Goal: Task Accomplishment & Management: Manage account settings

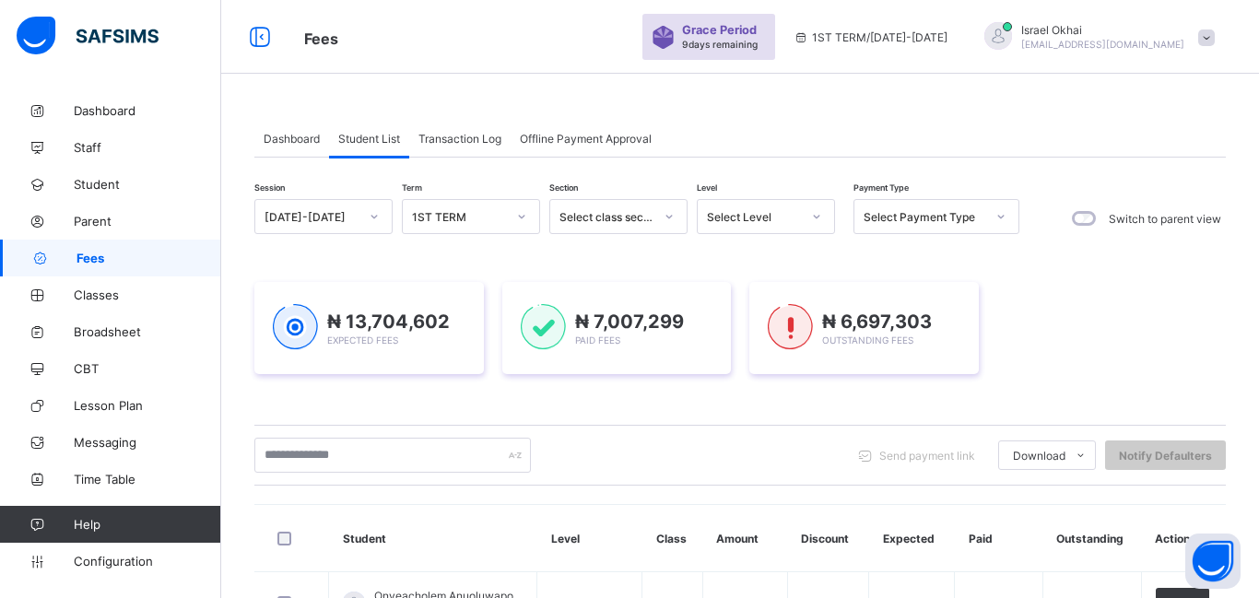
click at [752, 220] on div "Select Level" at bounding box center [754, 217] width 94 height 14
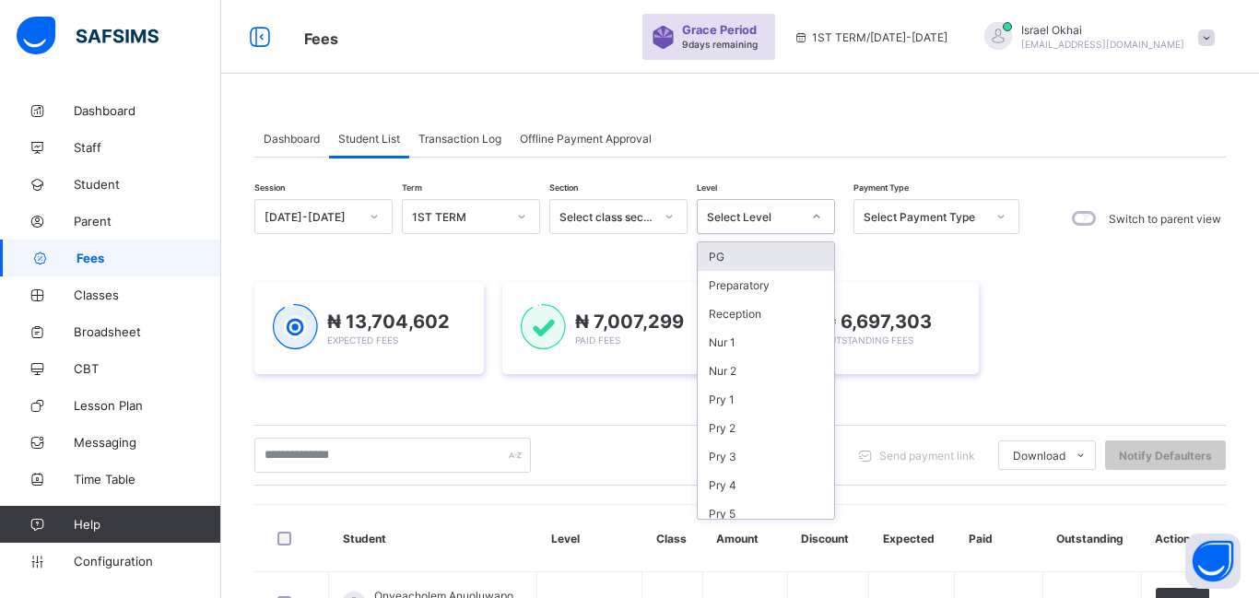
click at [771, 257] on div "PG" at bounding box center [766, 256] width 136 height 29
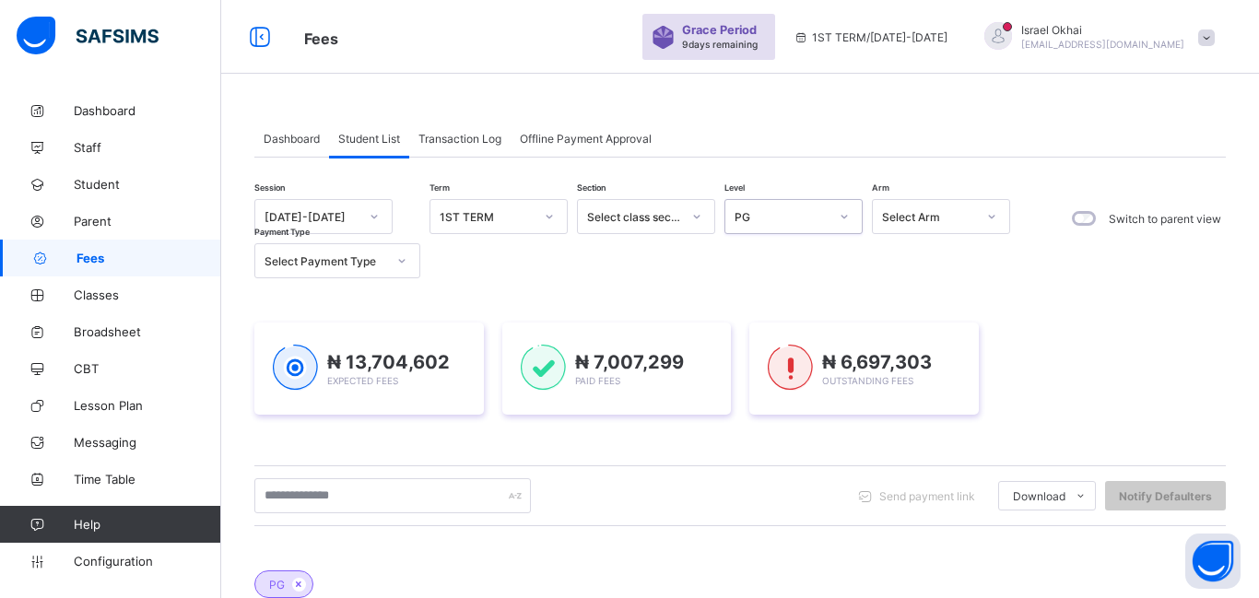
click at [813, 214] on div "PG" at bounding box center [782, 217] width 94 height 14
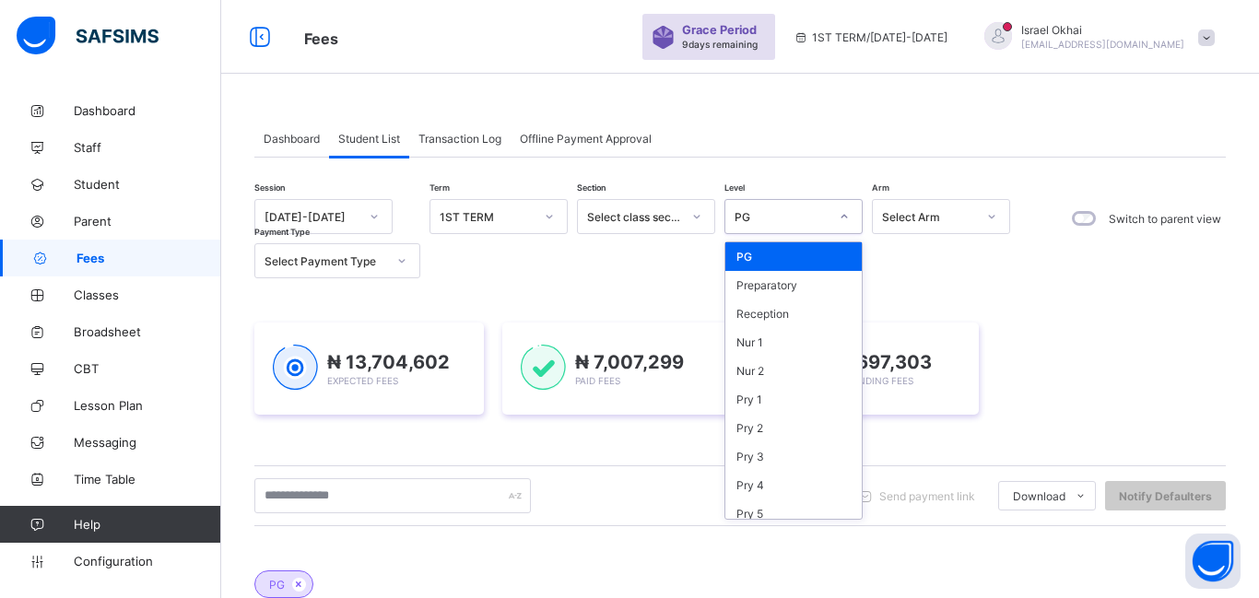
click at [782, 262] on div "PG" at bounding box center [794, 256] width 136 height 29
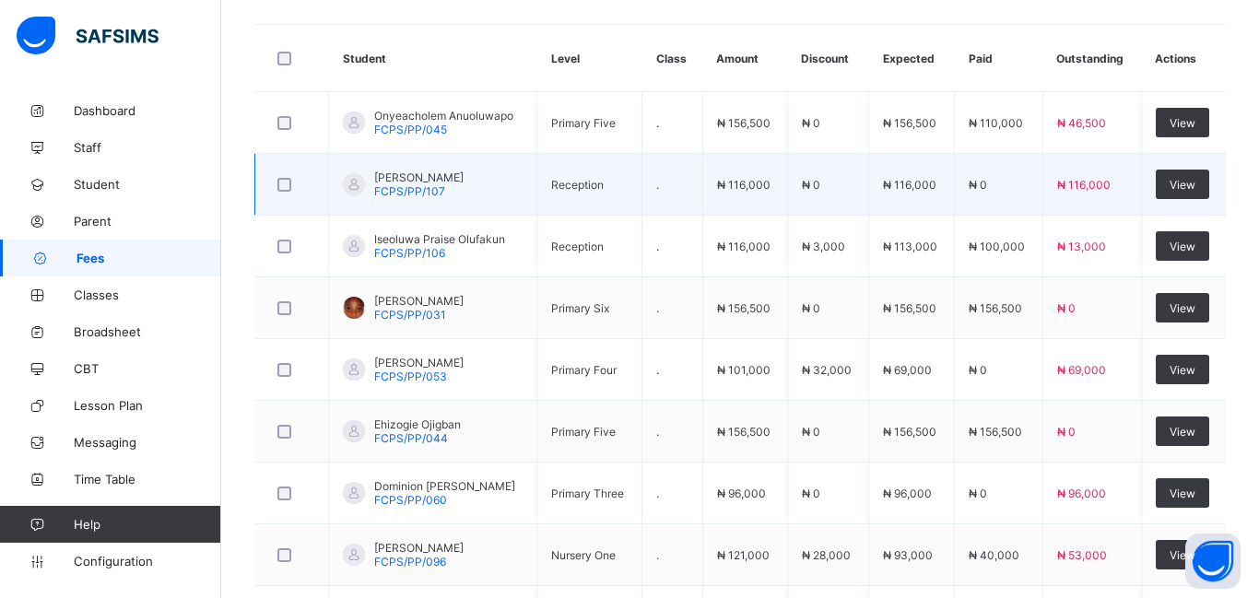
scroll to position [824, 0]
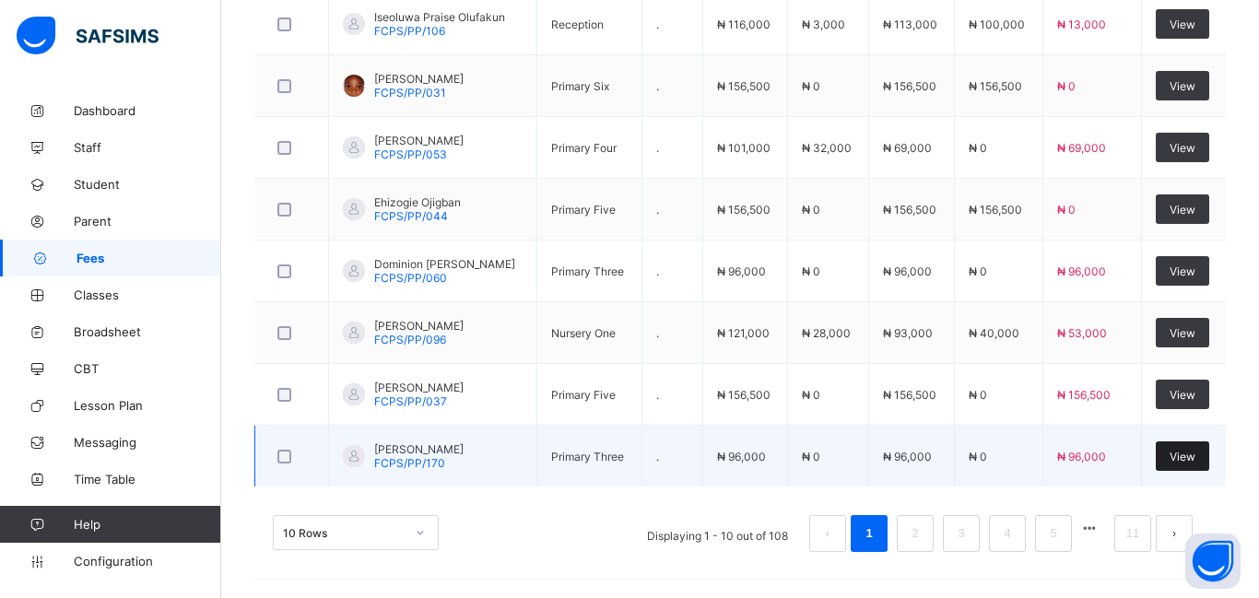
click at [1191, 452] on span "View" at bounding box center [1183, 457] width 26 height 14
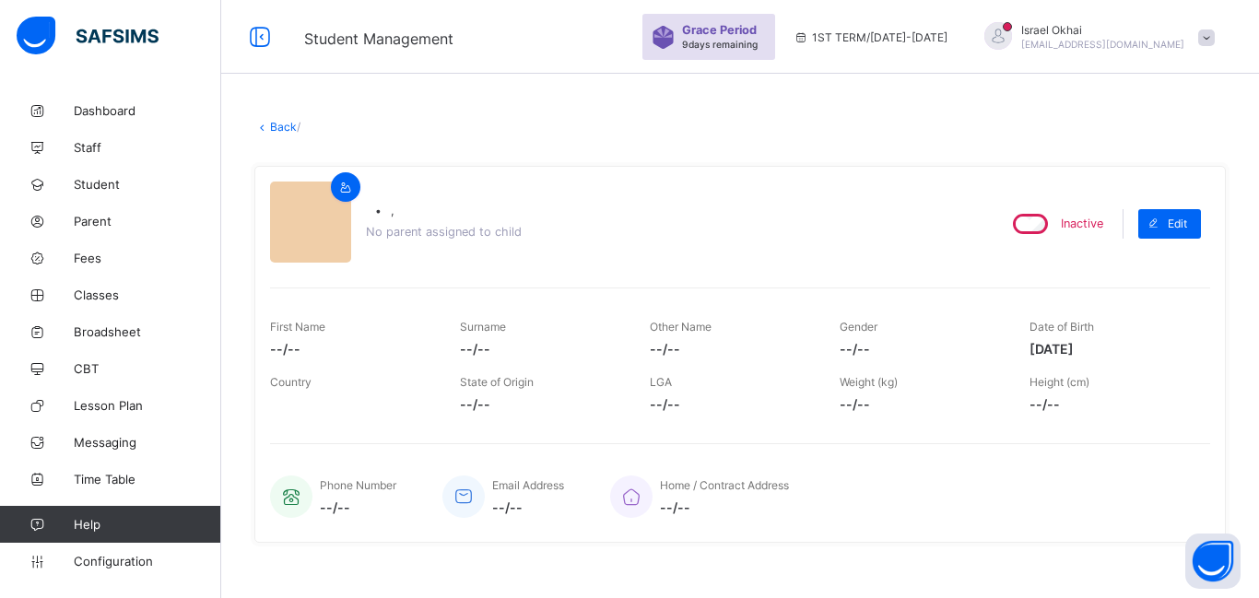
click at [283, 129] on link "Back" at bounding box center [283, 127] width 27 height 14
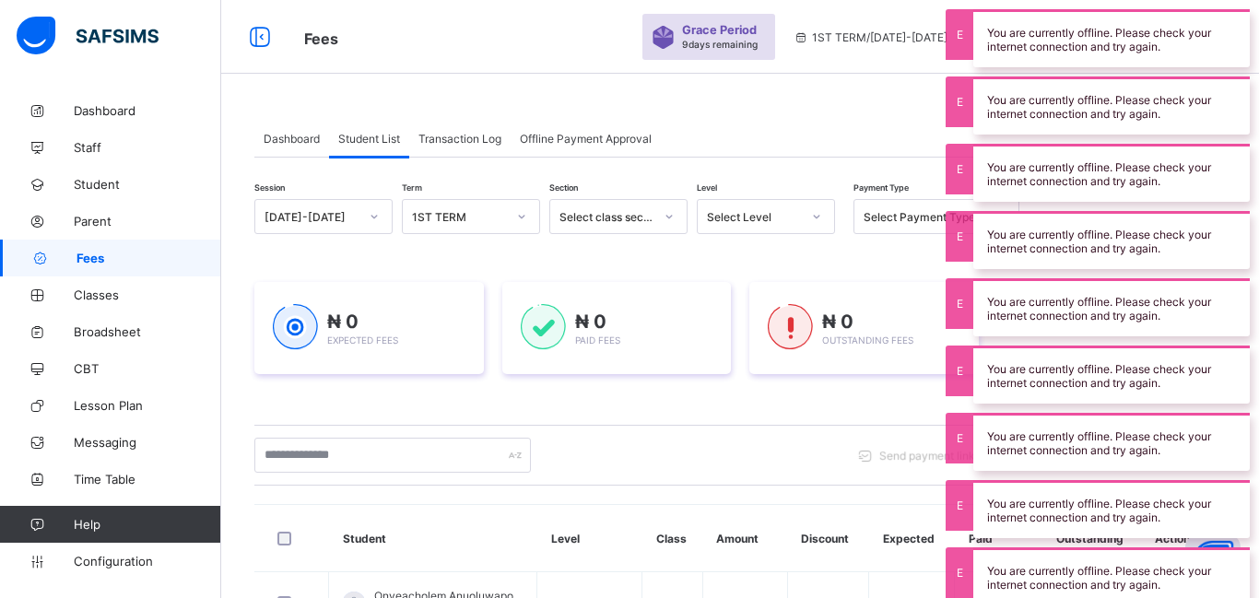
click at [865, 449] on icon at bounding box center [865, 456] width 19 height 18
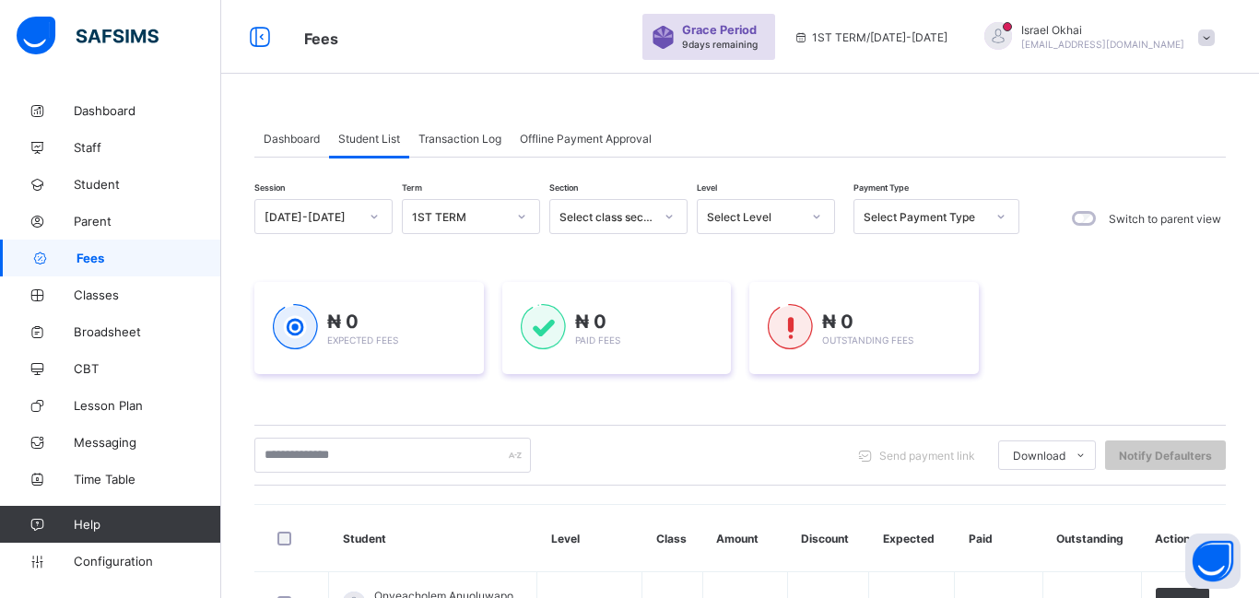
click at [772, 227] on div "Select Level" at bounding box center [748, 217] width 101 height 26
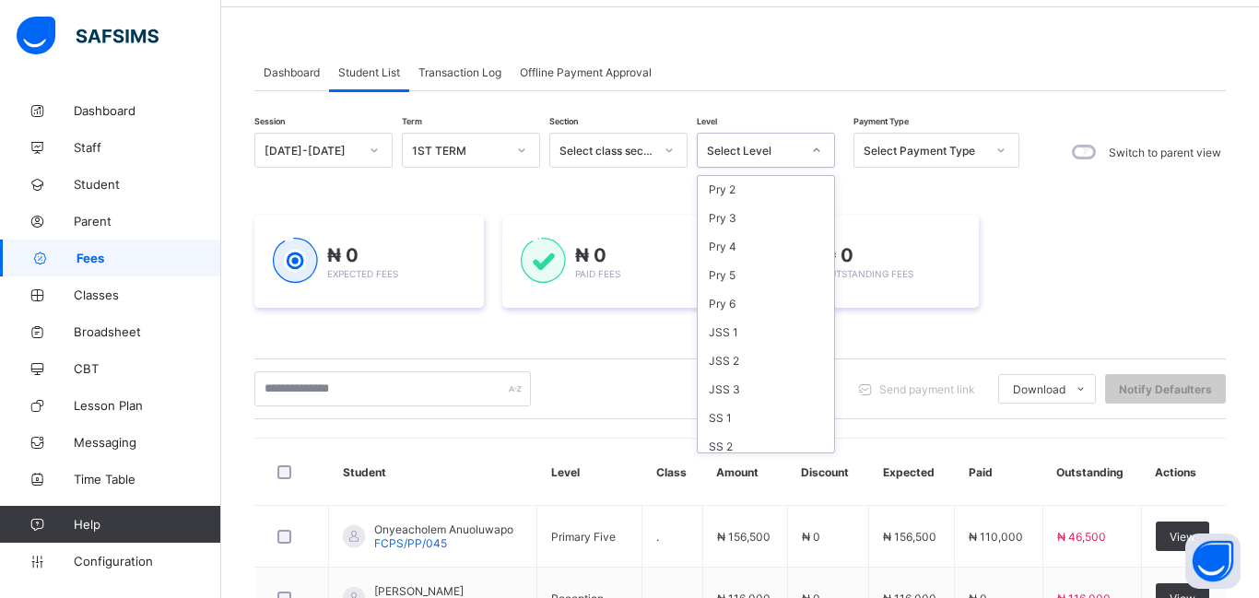
scroll to position [174, 0]
click at [733, 302] on div "Pry 6" at bounding box center [766, 302] width 136 height 29
click at [733, 302] on div "₦ 0 Expected Fees ₦ 0 Paid Fees ₦ 0 Outstanding Fees" at bounding box center [740, 262] width 972 height 92
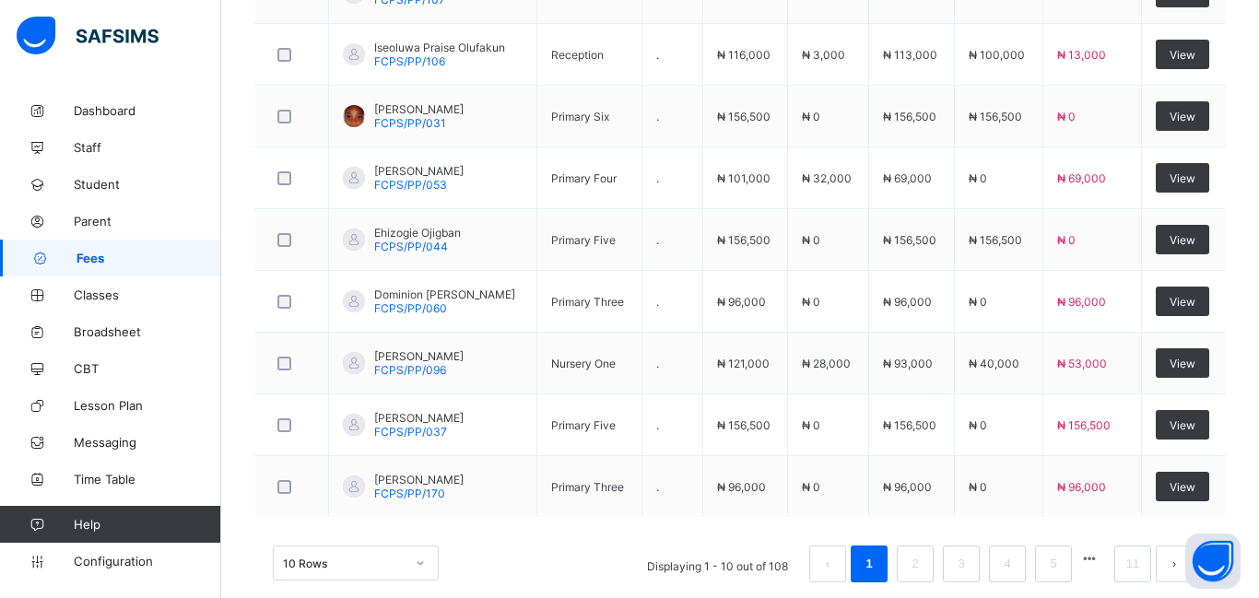
scroll to position [824, 0]
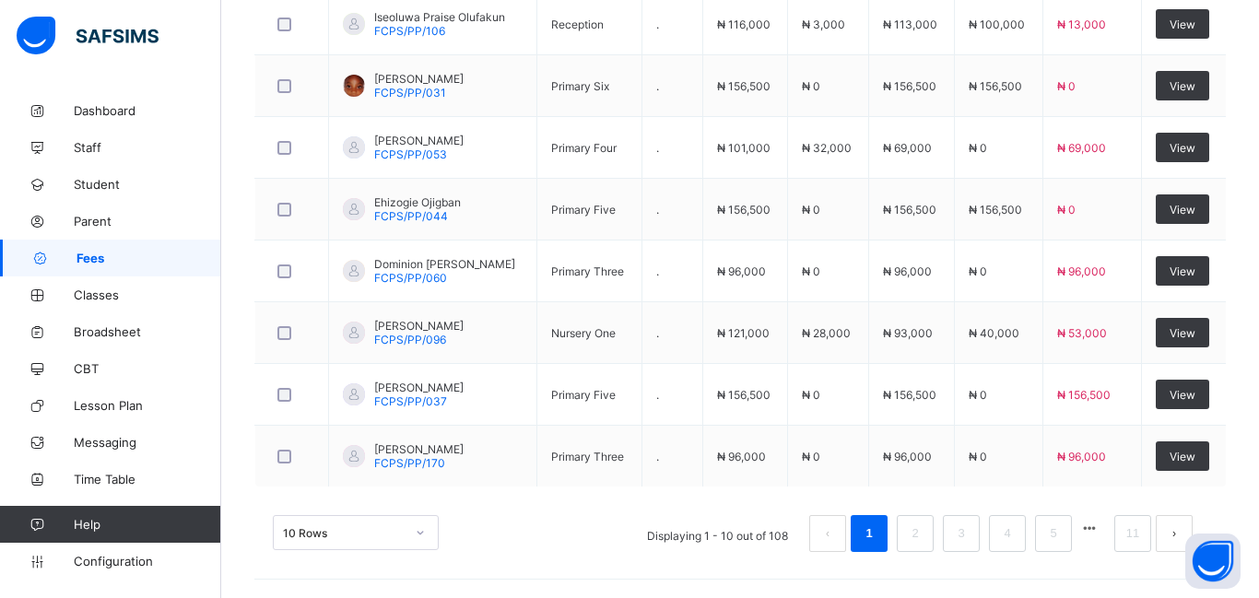
click at [740, 247] on td "₦ 96,000" at bounding box center [745, 272] width 85 height 62
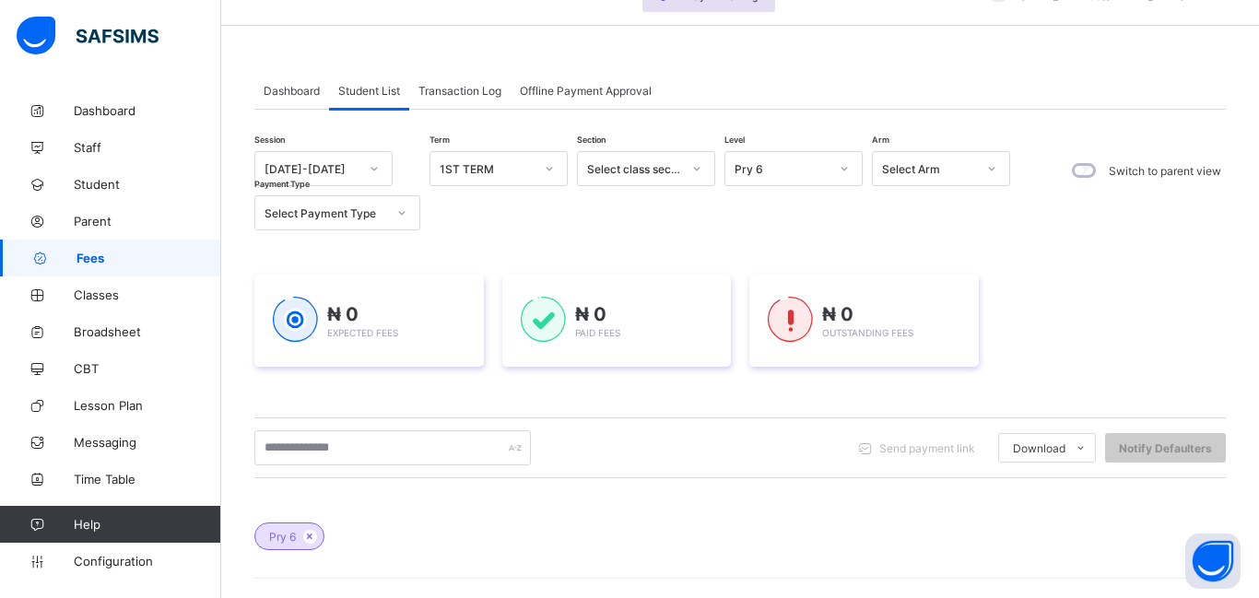
scroll to position [0, 0]
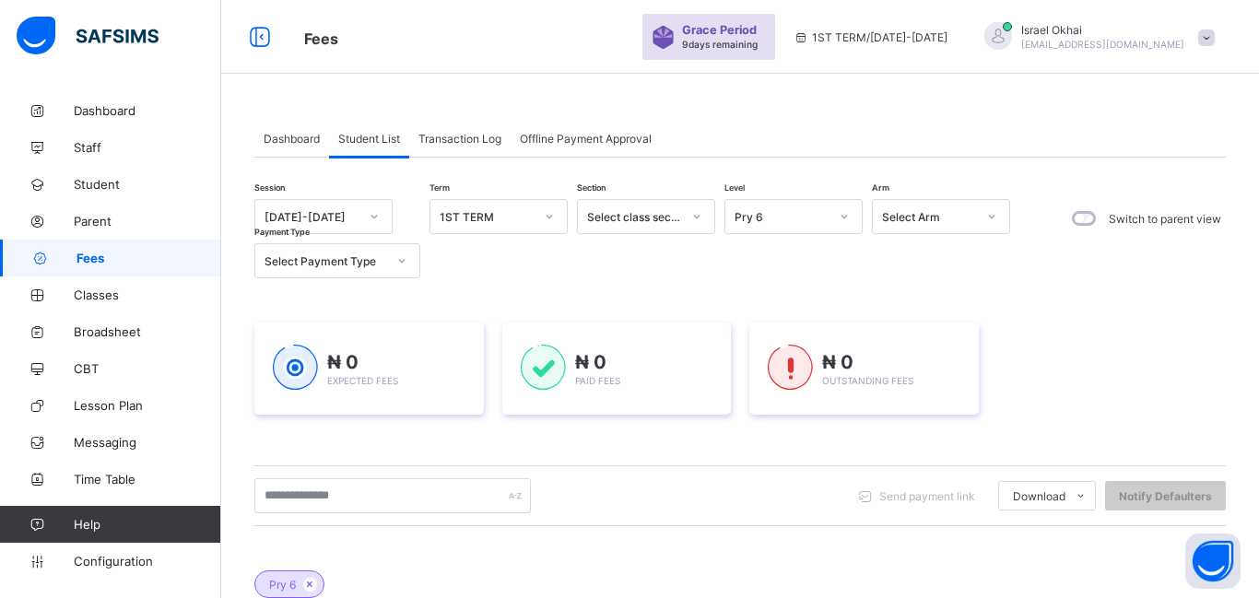
click at [740, 247] on div "Session 2025-2026 Term 1ST TERM Section Select class section Level Pry 6 Arm Se…" at bounding box center [636, 238] width 765 height 79
click at [738, 134] on div "Dashboard Student List Transaction Log Offline Payment Approval" at bounding box center [740, 139] width 972 height 38
click at [774, 218] on div "Pry 6" at bounding box center [782, 217] width 94 height 14
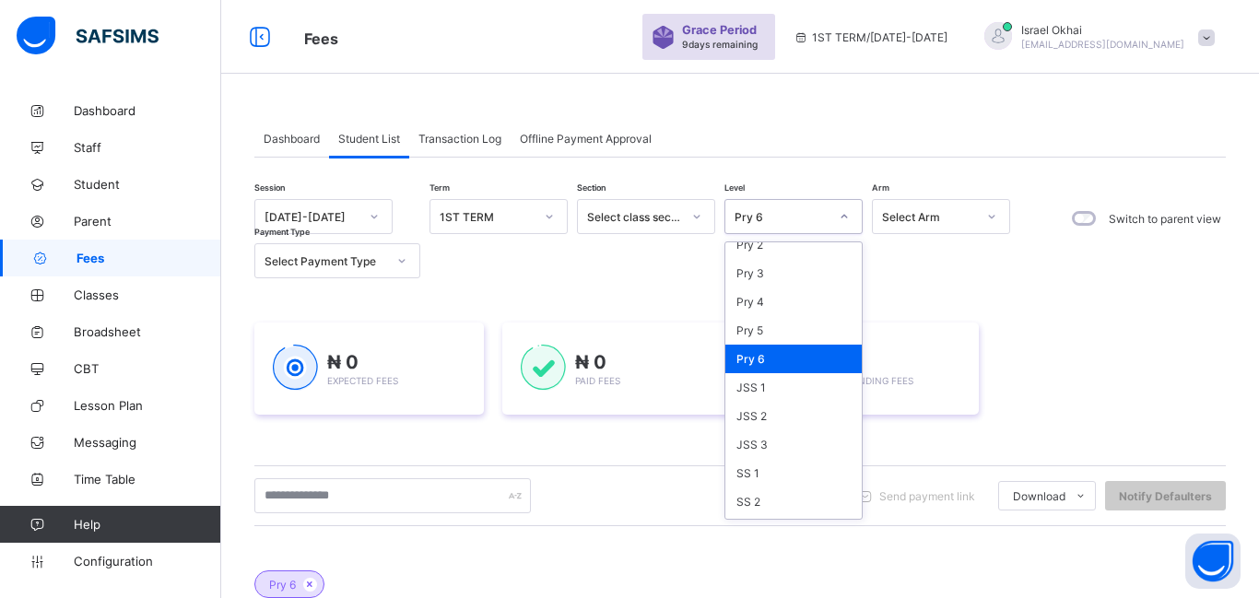
scroll to position [184, 0]
click at [788, 330] on div "Pry 5" at bounding box center [794, 329] width 136 height 29
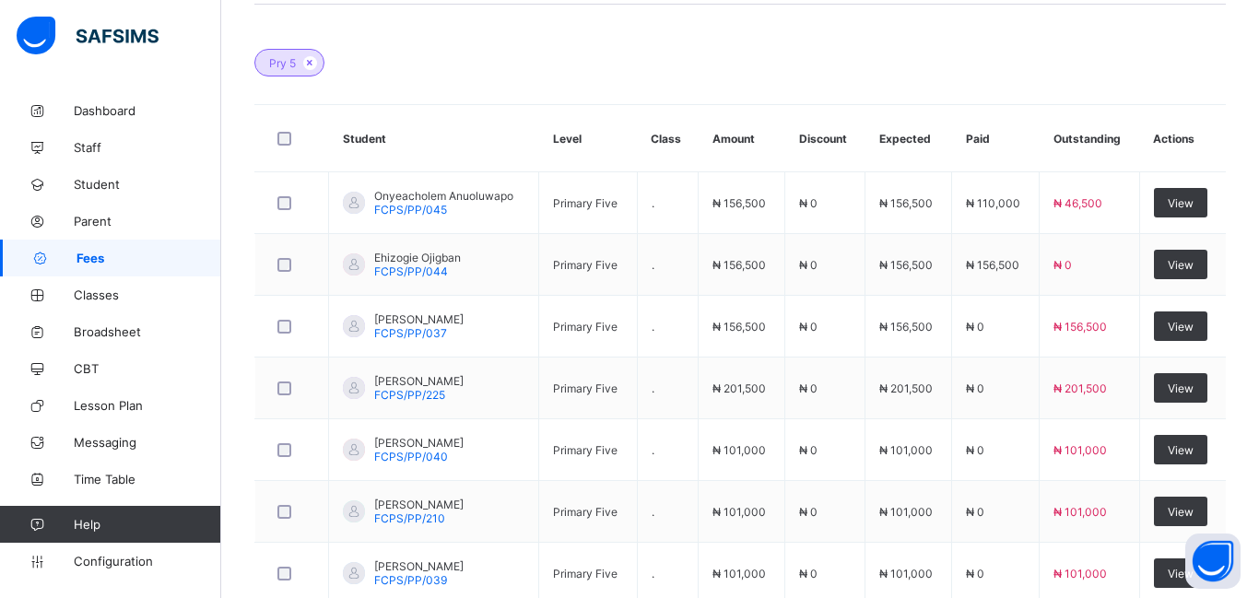
scroll to position [526, 0]
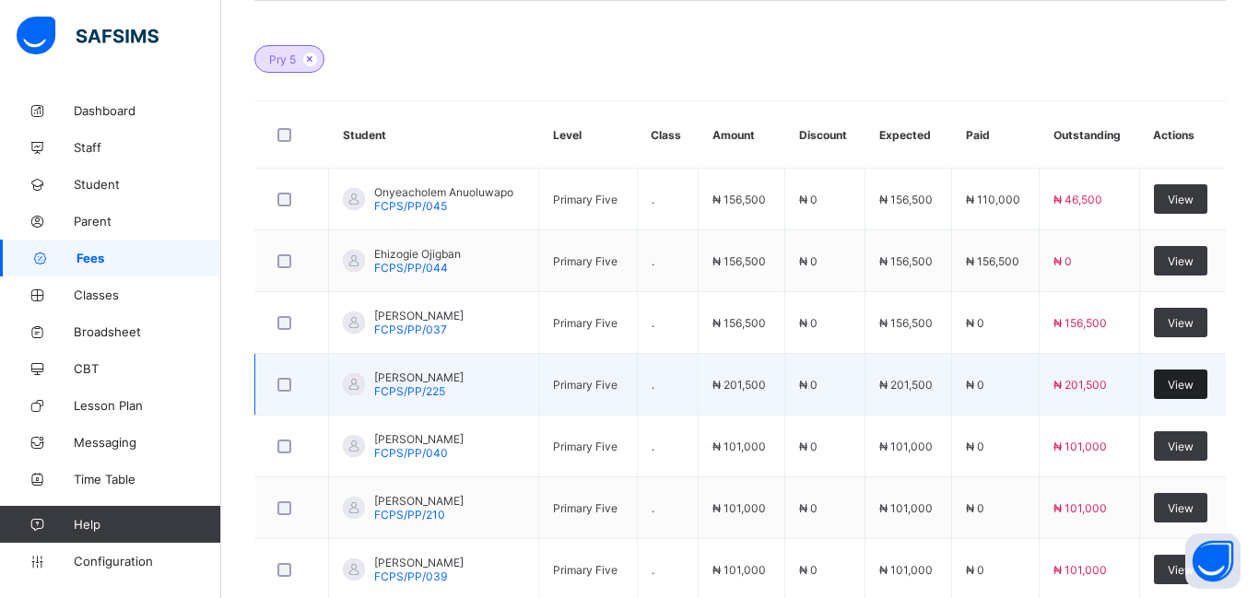
click at [1179, 387] on span "View" at bounding box center [1181, 385] width 26 height 14
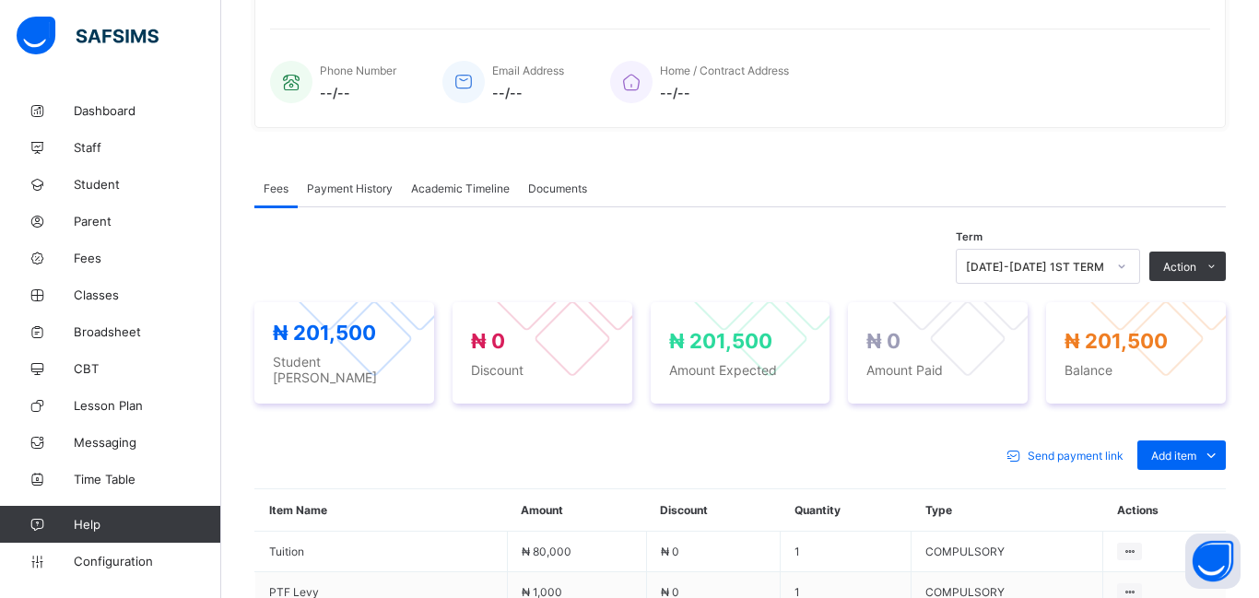
scroll to position [388, 0]
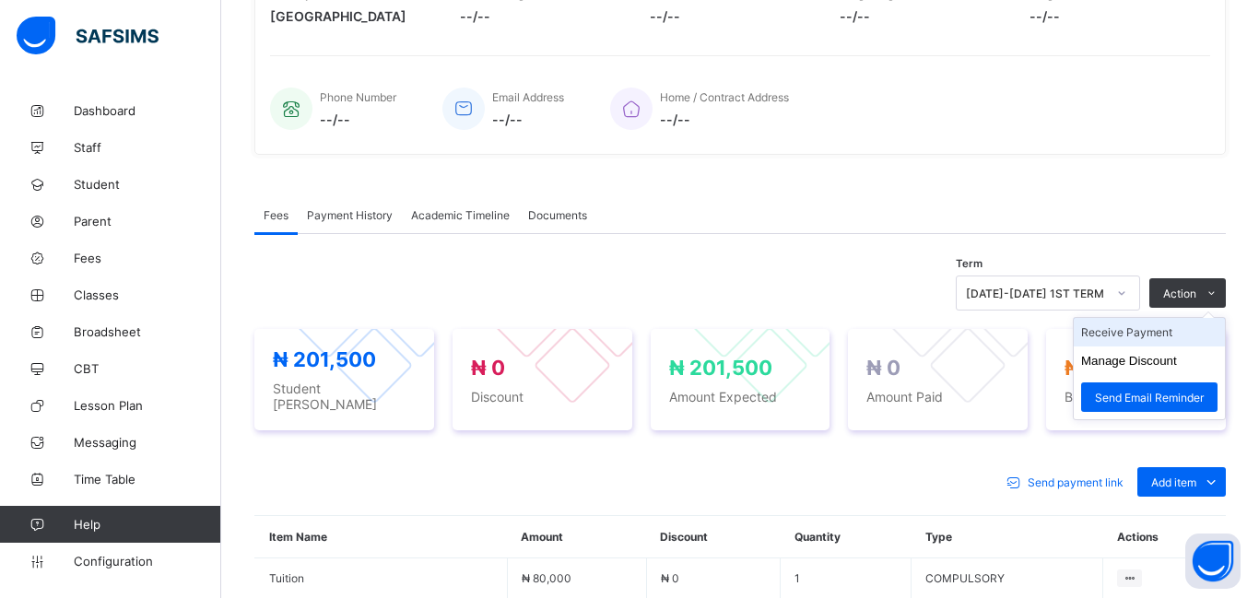
click at [1127, 340] on li "Receive Payment" at bounding box center [1149, 332] width 151 height 29
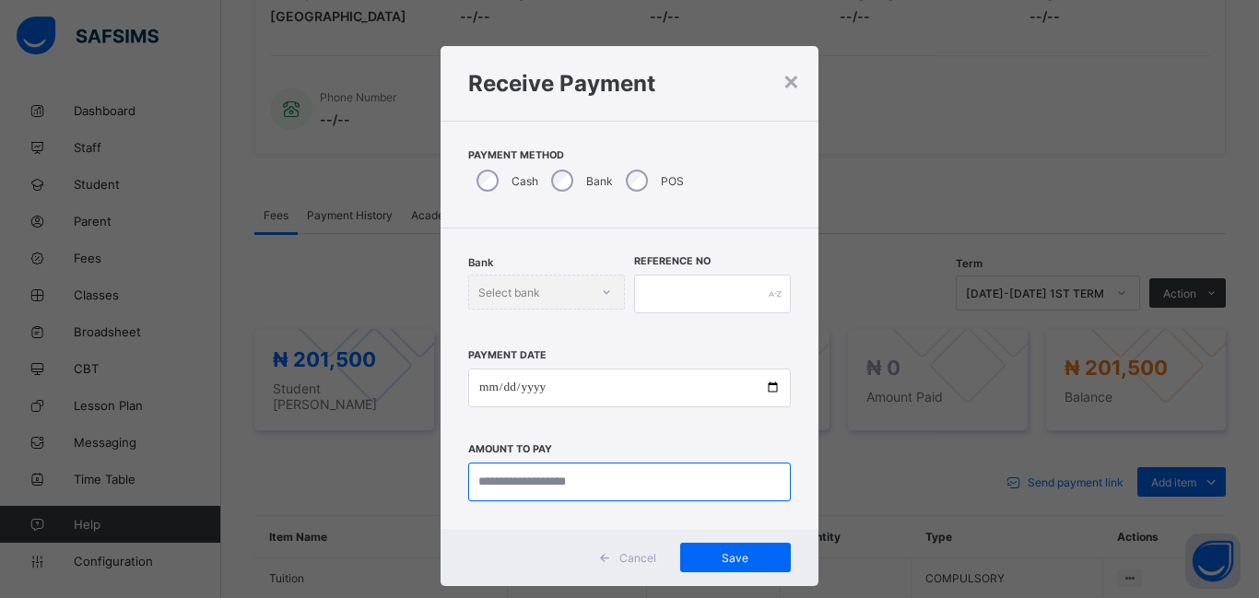
click at [533, 480] on input "currency" at bounding box center [629, 482] width 323 height 39
type input "********"
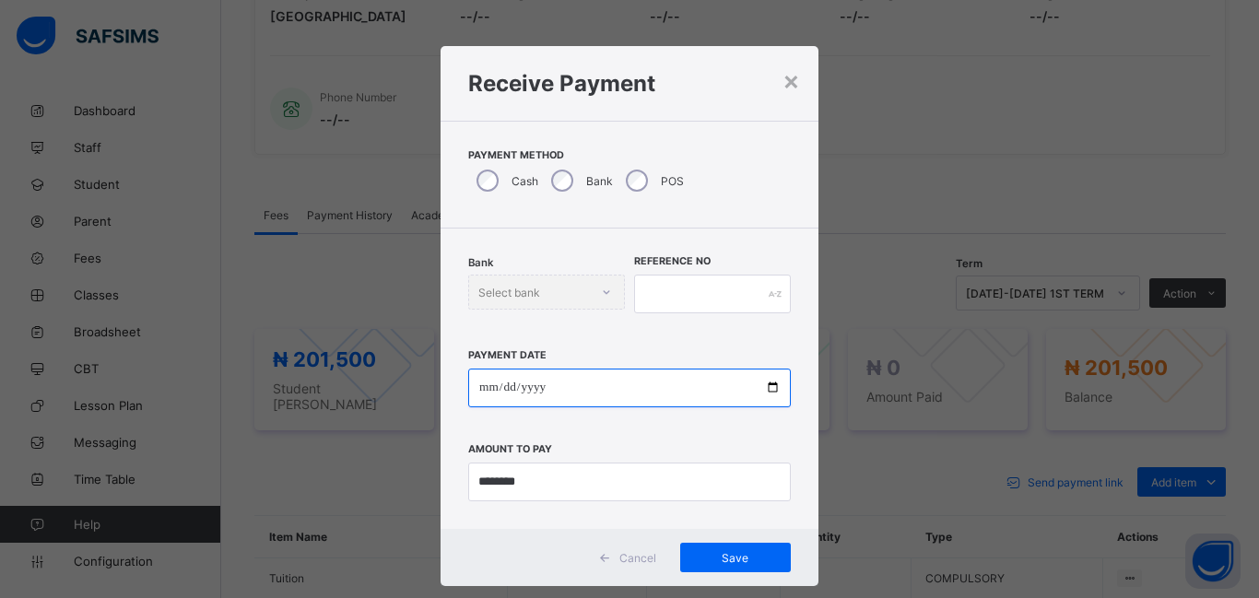
click at [478, 396] on input "date" at bounding box center [629, 388] width 323 height 39
click at [476, 387] on input "date" at bounding box center [629, 388] width 323 height 39
type input "**********"
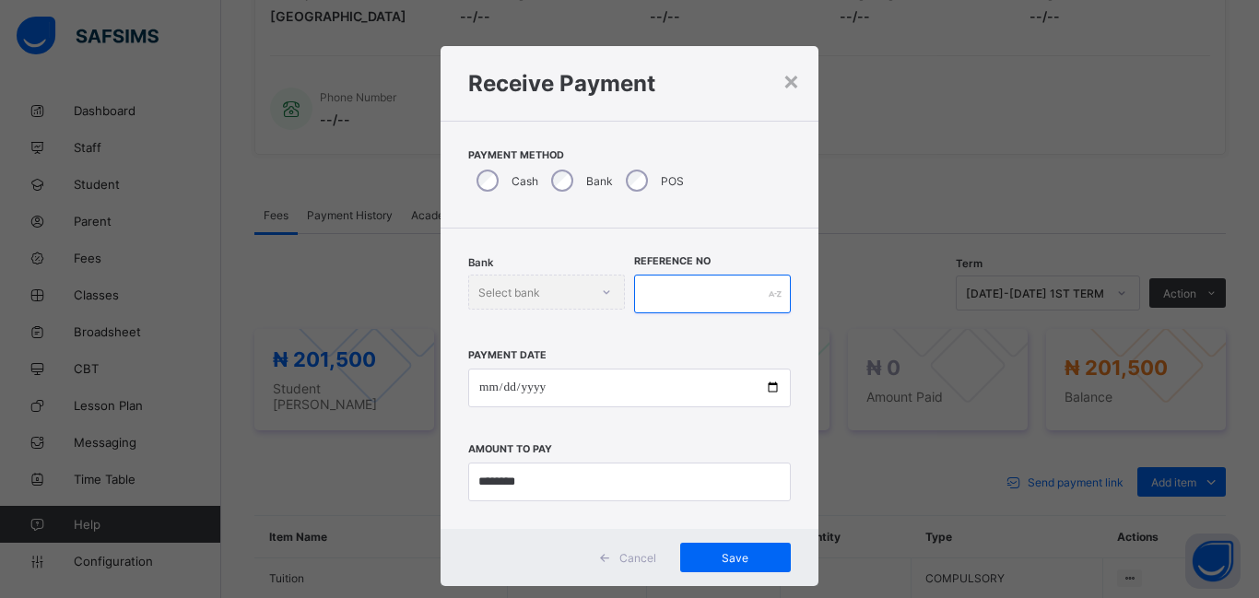
click at [703, 307] on input "text" at bounding box center [712, 294] width 157 height 39
type input "*****"
click at [723, 563] on span "Save" at bounding box center [735, 558] width 83 height 14
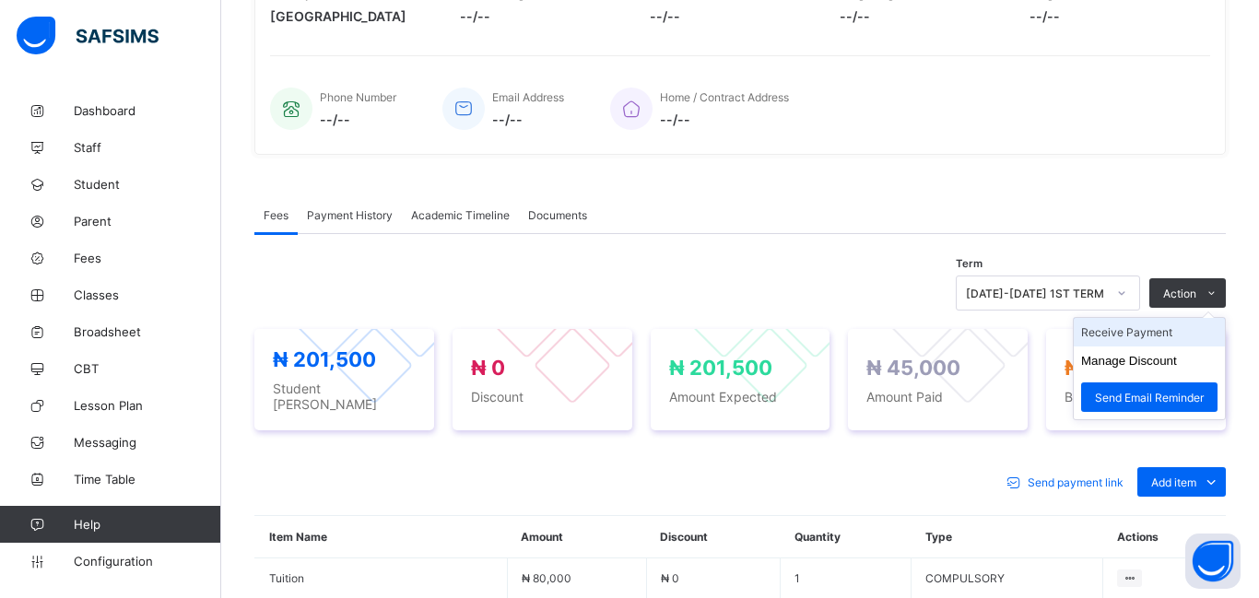
click at [1123, 333] on li "Receive Payment" at bounding box center [1149, 332] width 151 height 29
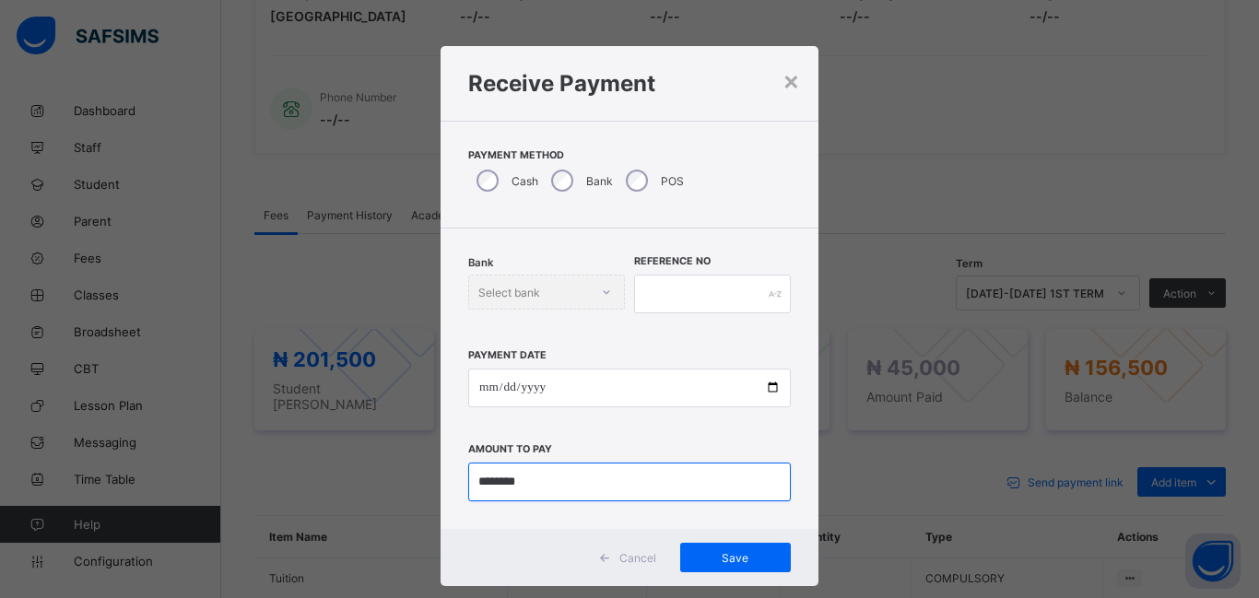
click at [558, 488] on input "currency" at bounding box center [629, 482] width 323 height 39
type input "***"
type input "*********"
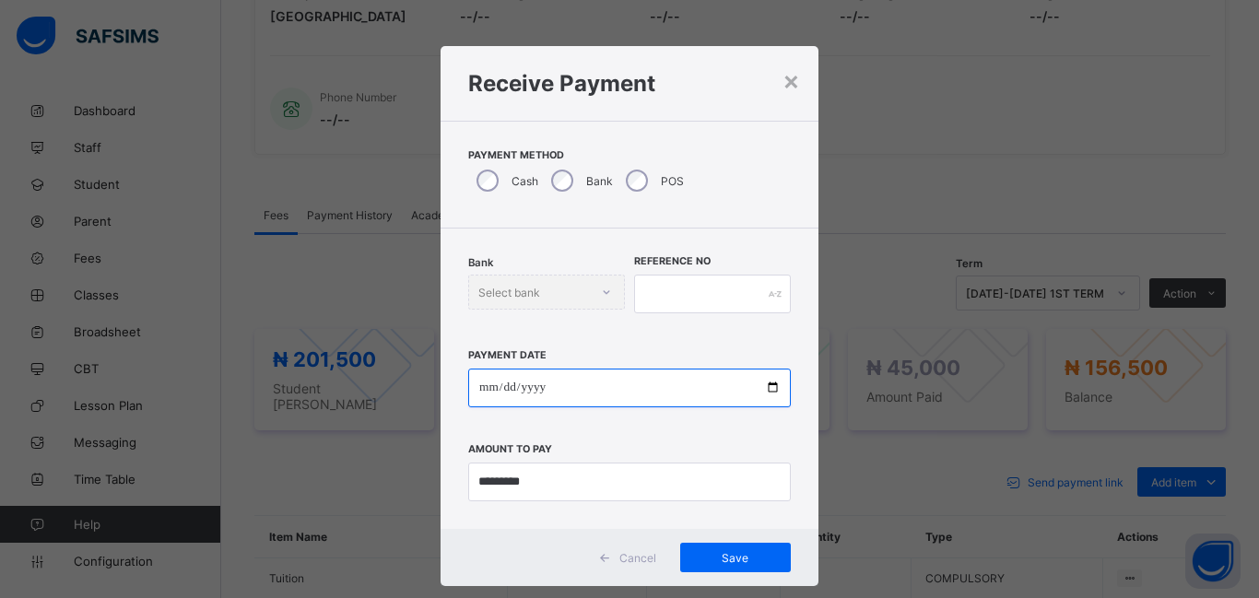
click at [497, 388] on input "date" at bounding box center [629, 388] width 323 height 39
type input "**********"
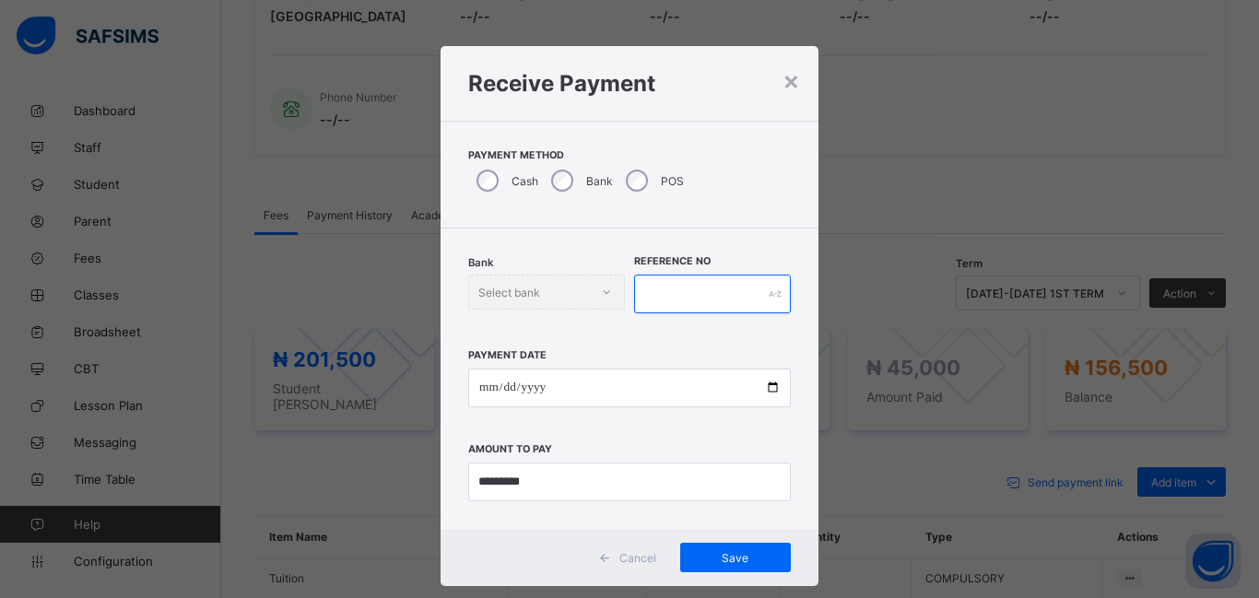
click at [672, 288] on input "text" at bounding box center [712, 294] width 157 height 39
type input "******"
click at [731, 564] on div "Save" at bounding box center [735, 558] width 111 height 30
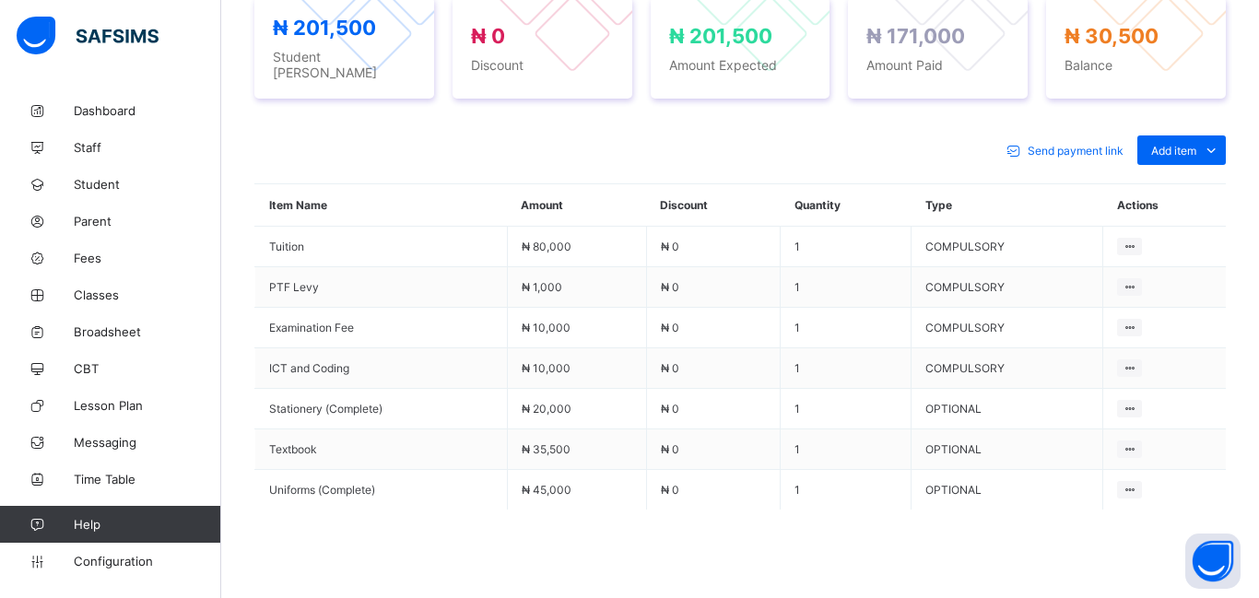
scroll to position [721, 0]
click at [1164, 189] on div "Optional items" at bounding box center [1181, 191] width 74 height 18
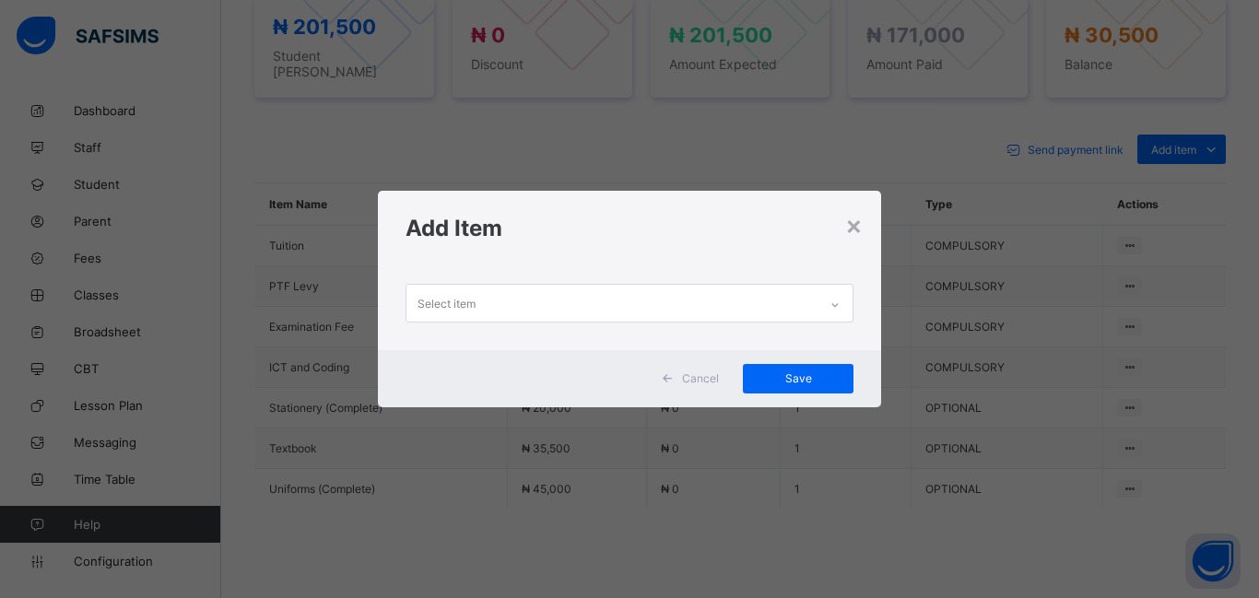
click at [454, 301] on div "Select item" at bounding box center [447, 303] width 58 height 35
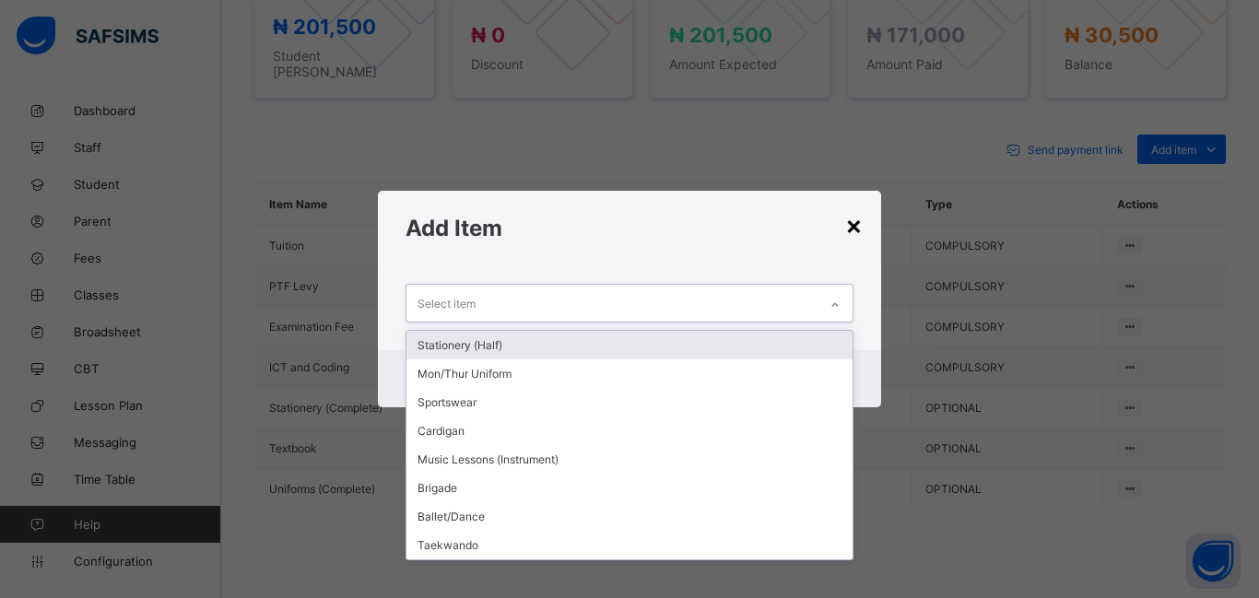
click at [856, 224] on div "×" at bounding box center [854, 224] width 18 height 31
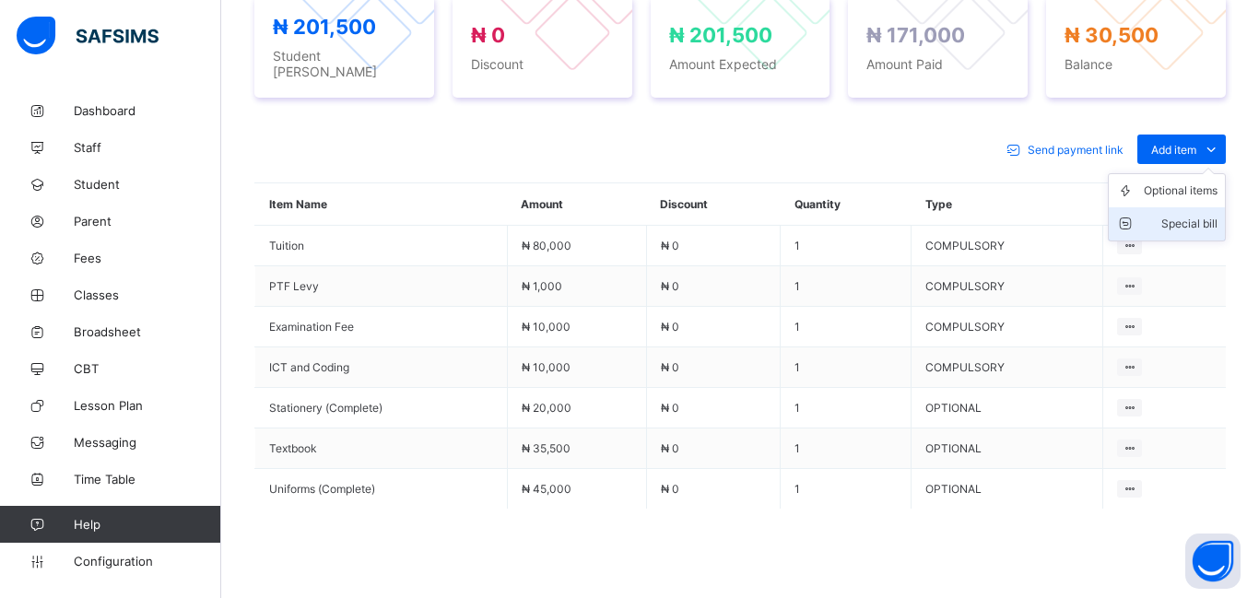
click at [1173, 218] on div "Special bill" at bounding box center [1181, 224] width 74 height 18
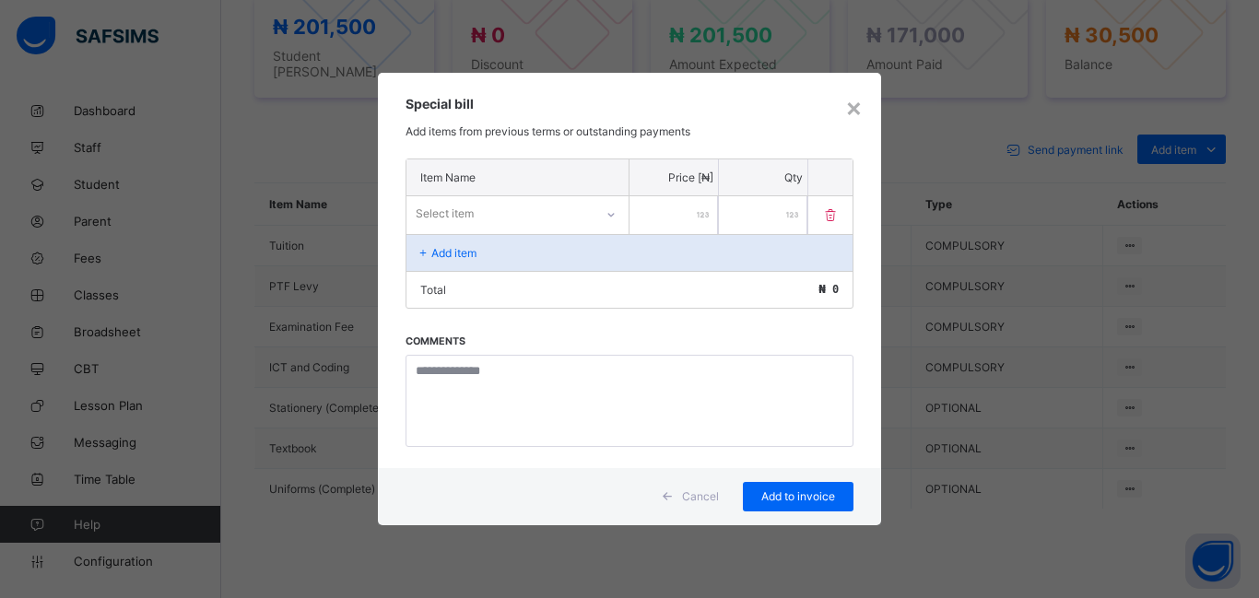
click at [448, 209] on div "Select item" at bounding box center [445, 213] width 58 height 35
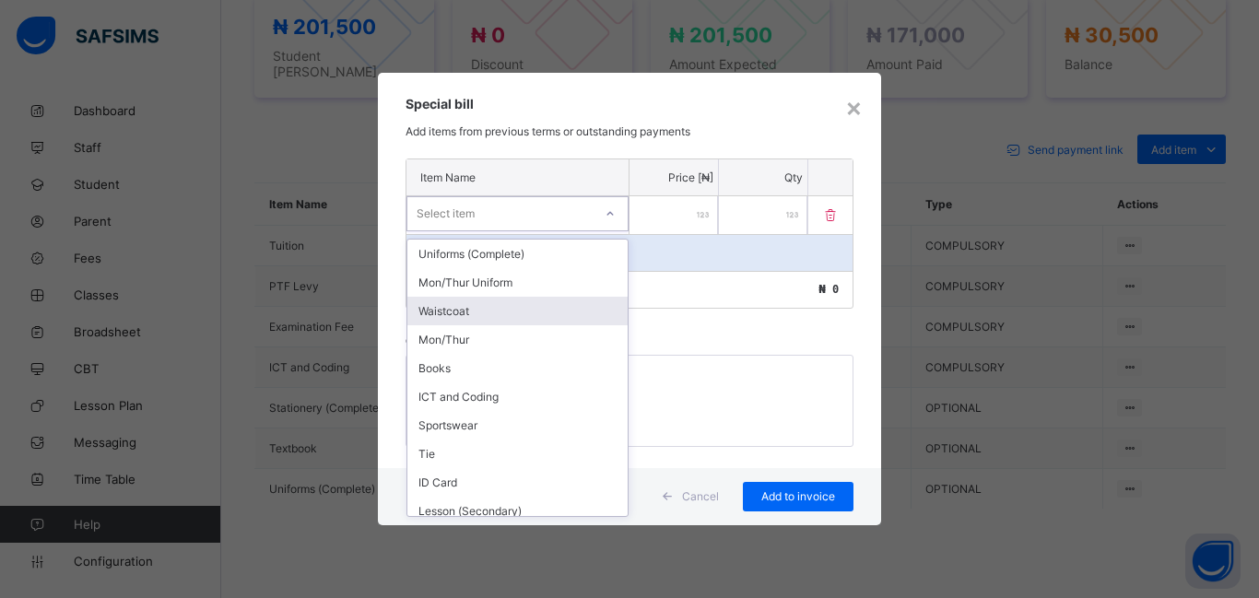
click at [466, 299] on div "Waistcoat" at bounding box center [517, 311] width 220 height 29
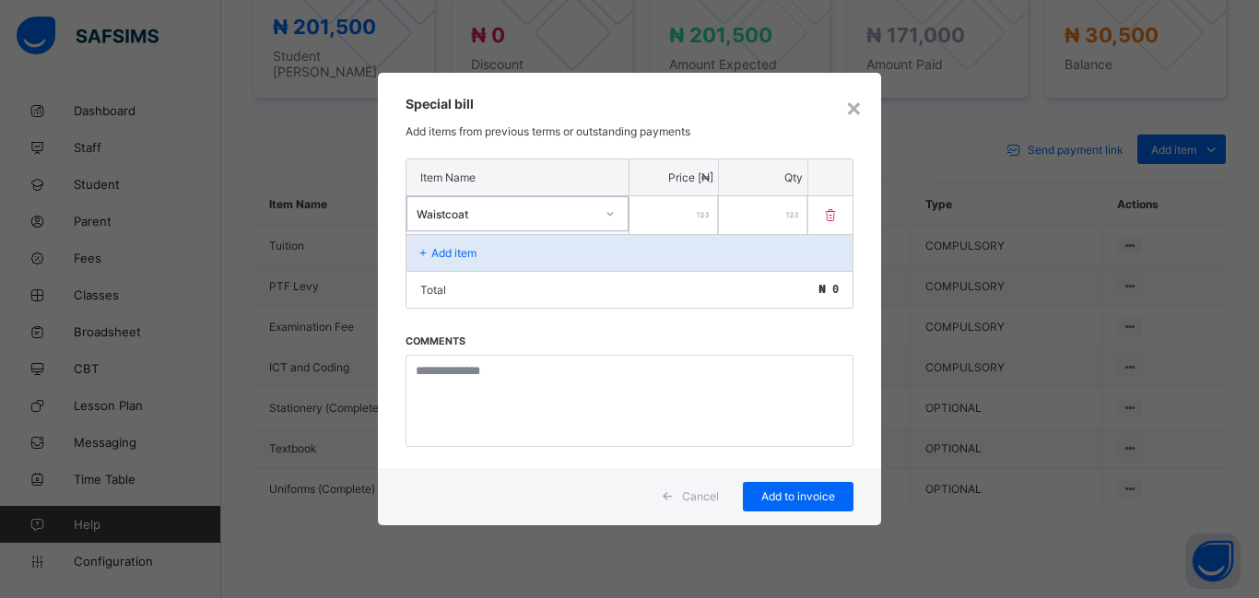
click at [494, 205] on div "Waistcoat" at bounding box center [499, 214] width 185 height 26
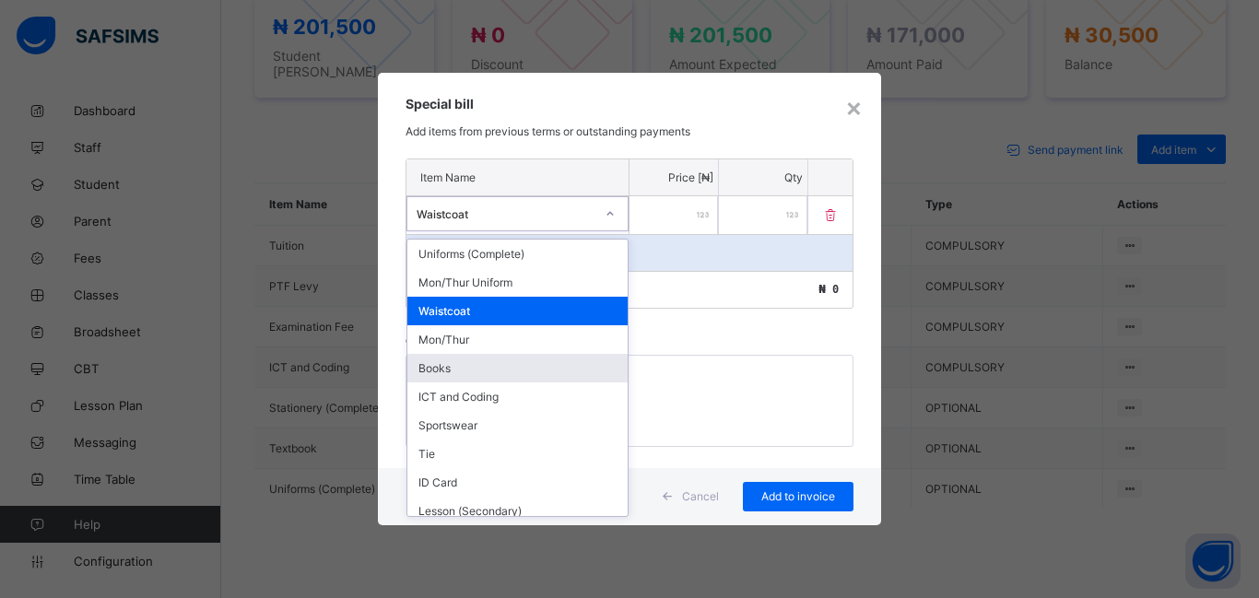
scroll to position [8, 0]
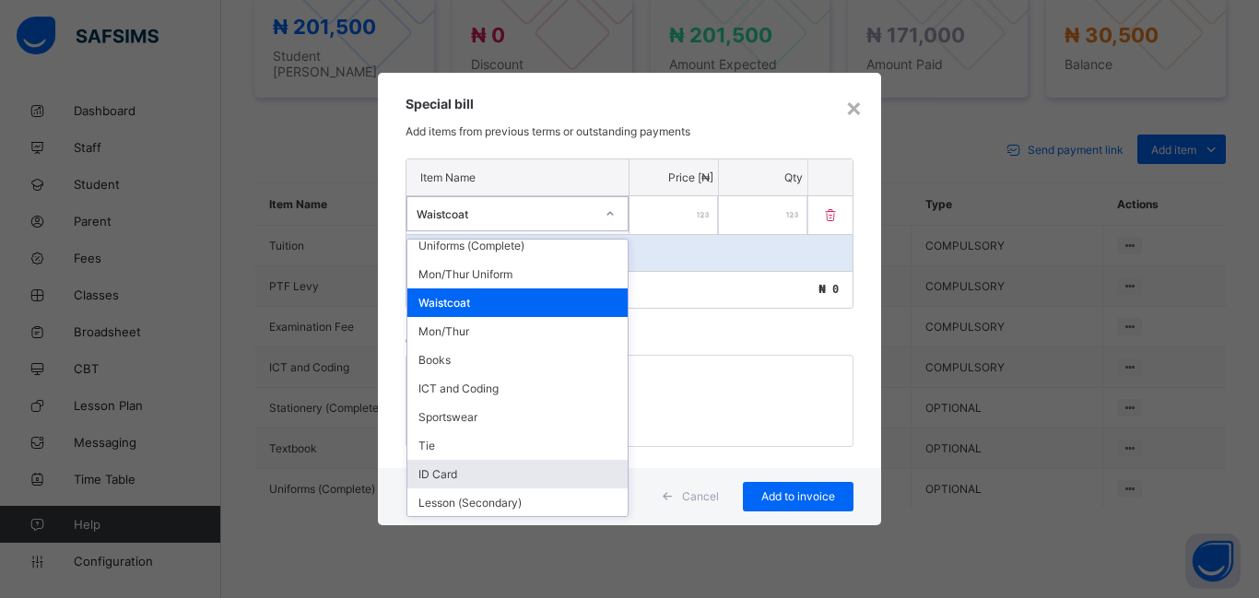
click at [468, 485] on div "ID Card" at bounding box center [517, 474] width 220 height 29
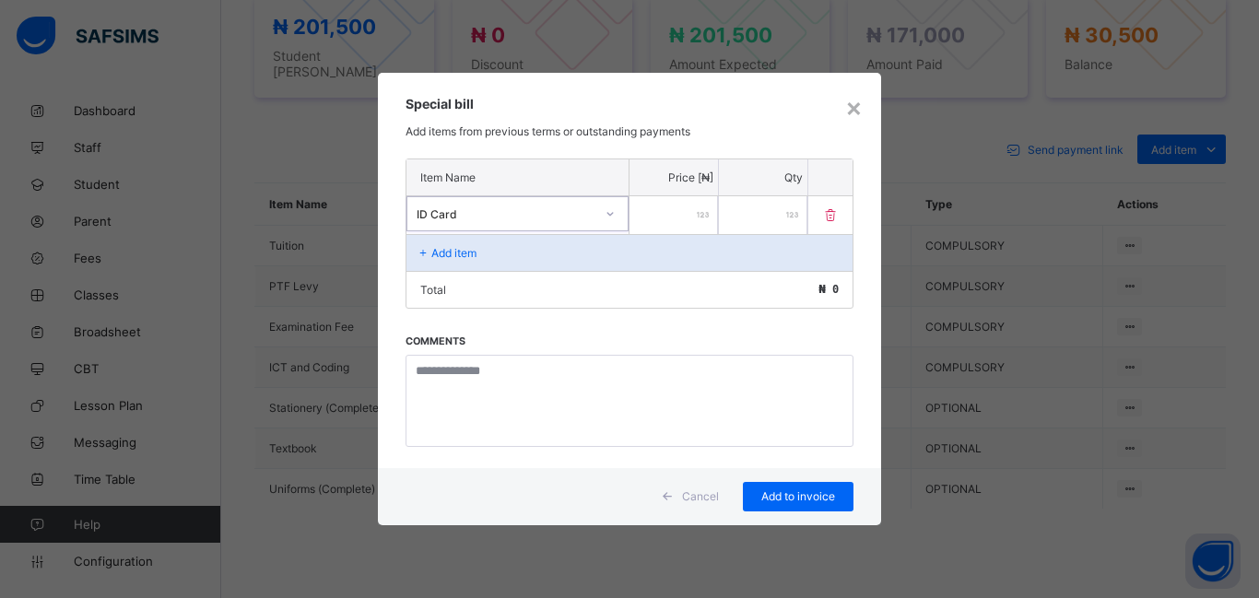
click at [664, 215] on input "number" at bounding box center [674, 215] width 89 height 38
type input "****"
click at [802, 495] on span "Add to invoice" at bounding box center [798, 497] width 83 height 14
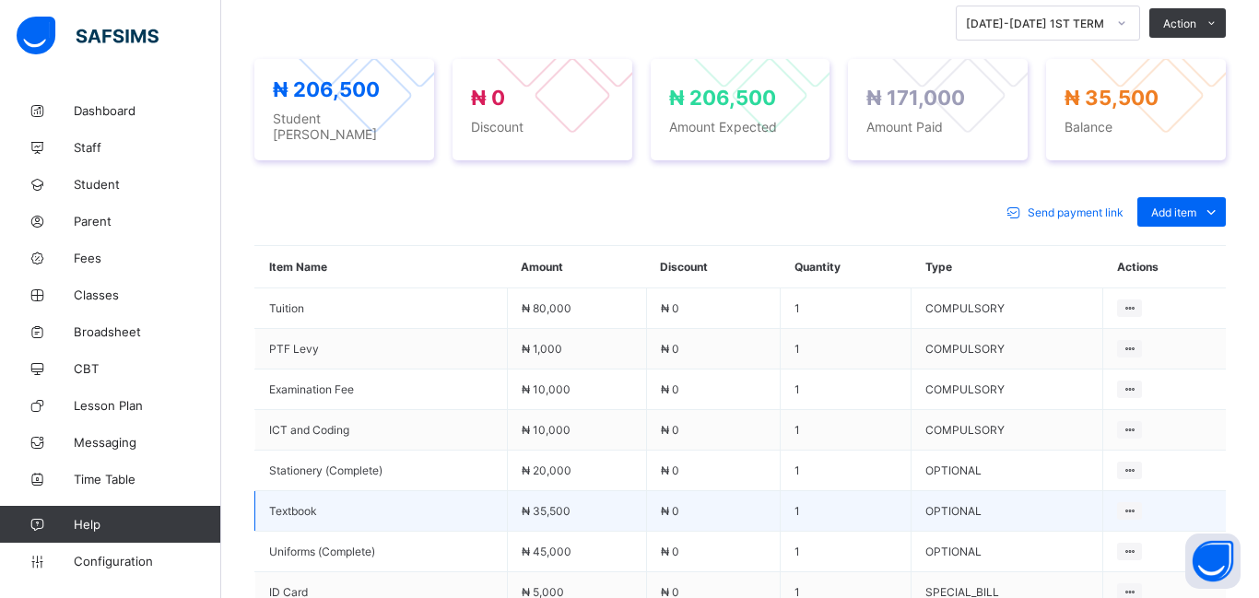
scroll to position [622, 0]
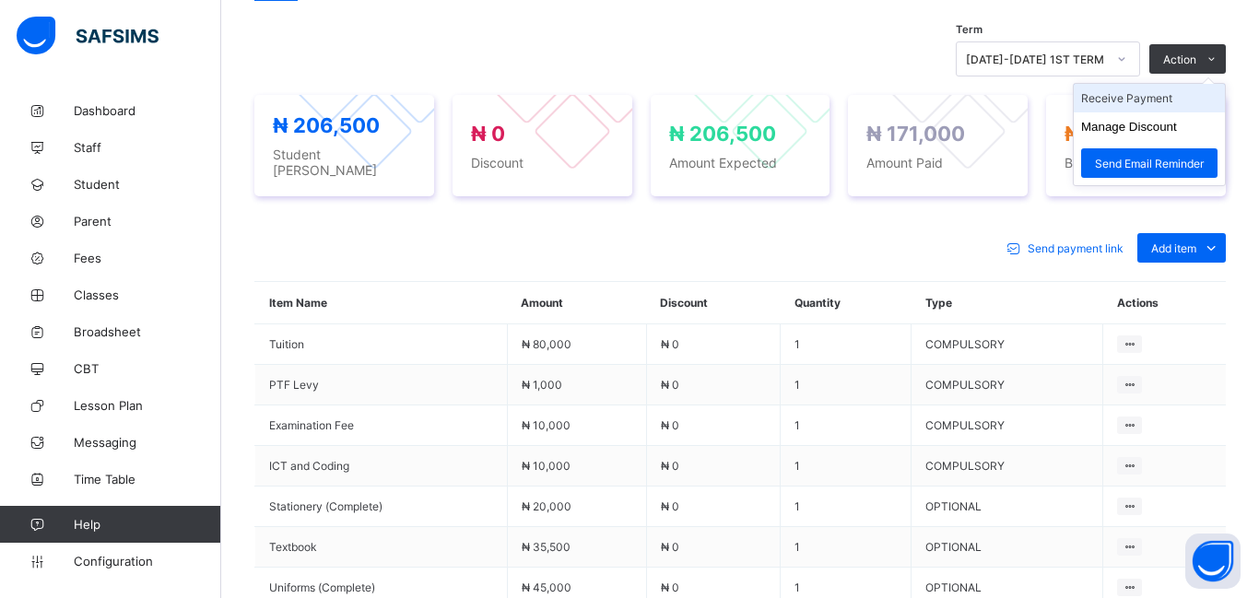
click at [1128, 109] on li "Receive Payment" at bounding box center [1149, 98] width 151 height 29
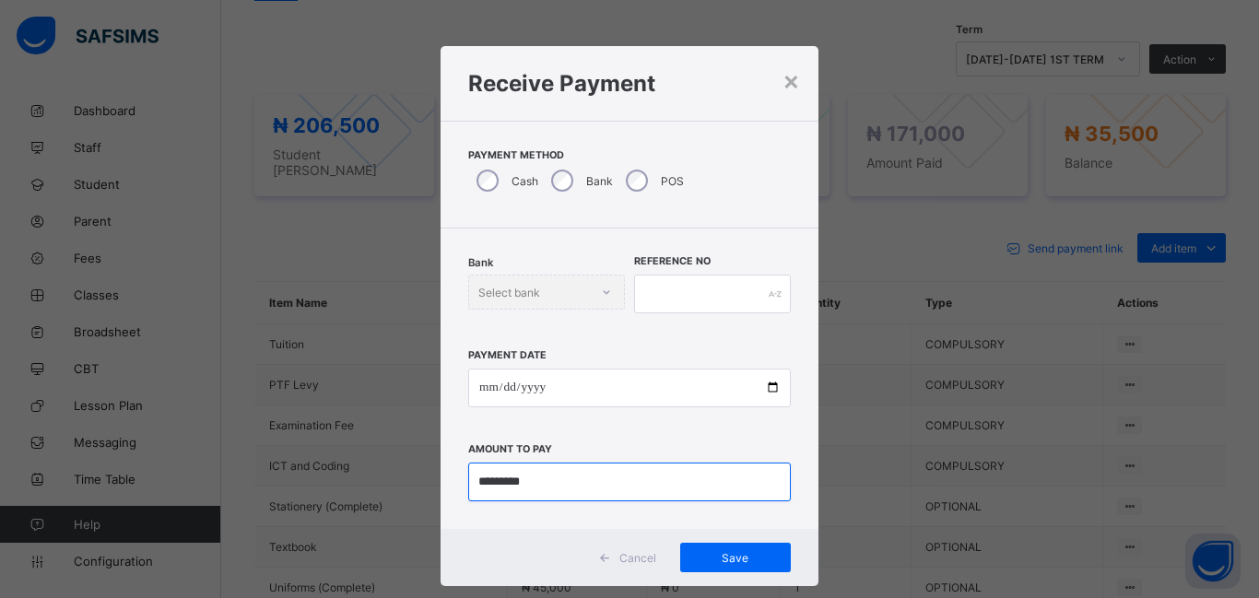
click at [553, 478] on input "currency" at bounding box center [629, 482] width 323 height 39
type input "***"
type input "********"
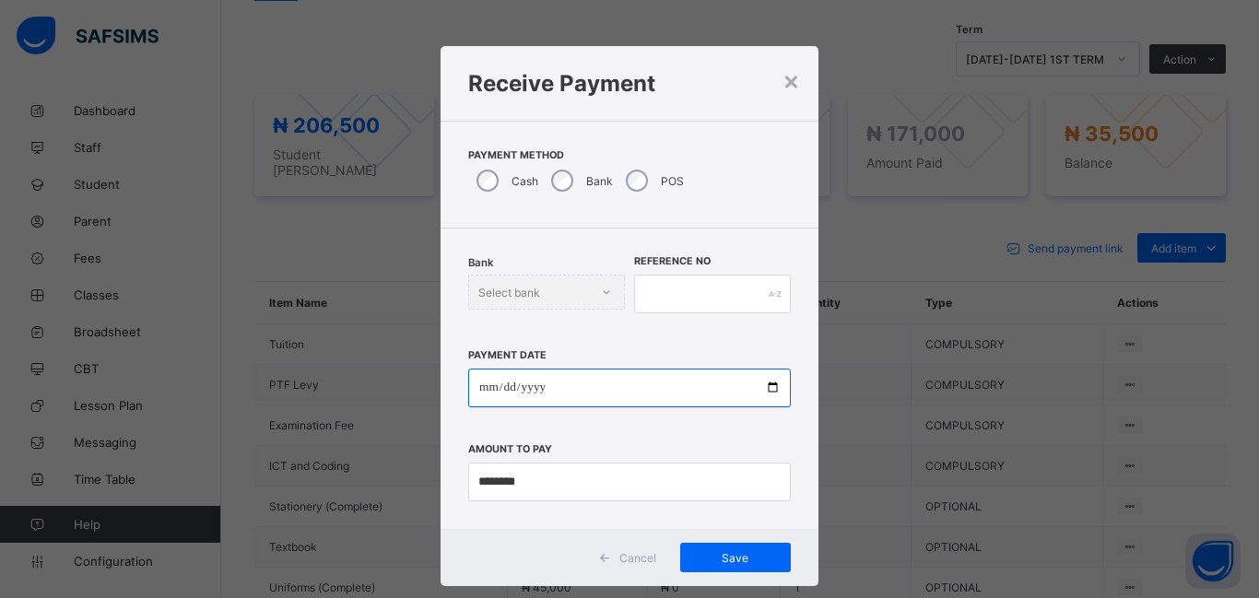
click at [485, 382] on input "date" at bounding box center [629, 388] width 323 height 39
type input "**********"
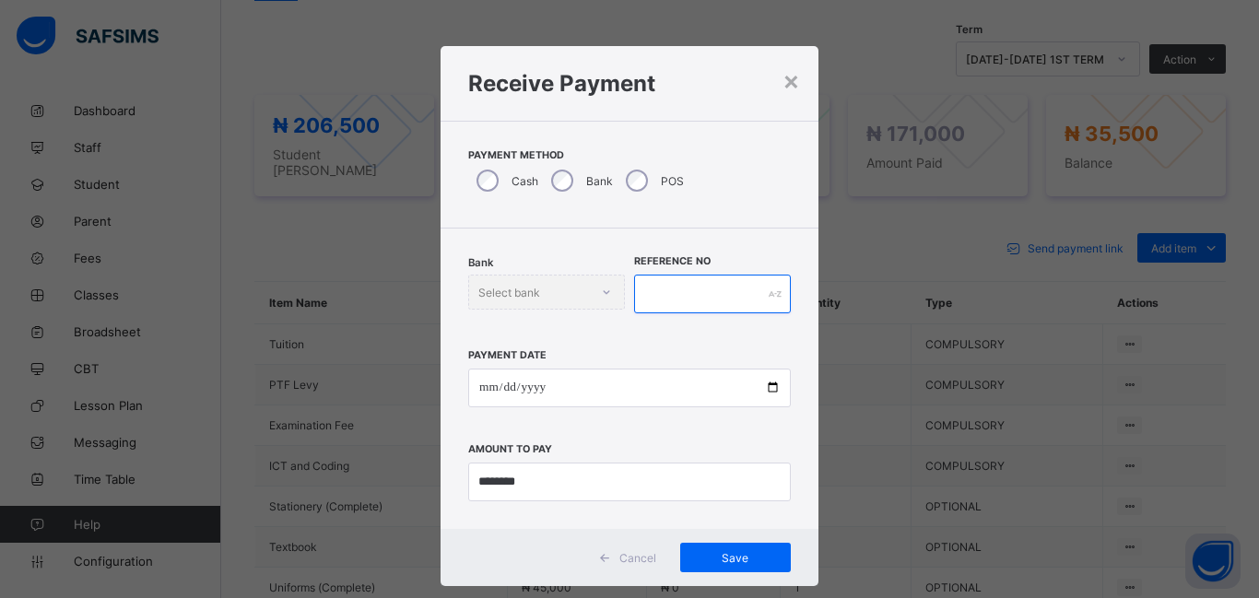
click at [687, 288] on input "text" at bounding box center [712, 294] width 157 height 39
type input "*********"
click at [747, 561] on span "Save" at bounding box center [735, 558] width 83 height 14
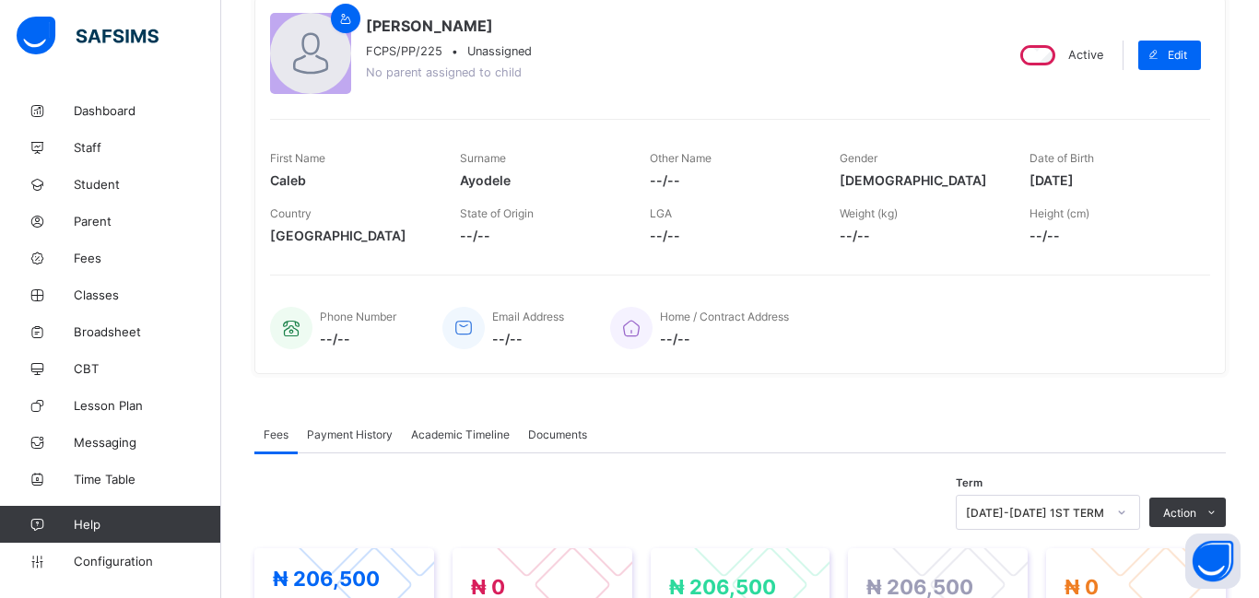
scroll to position [0, 0]
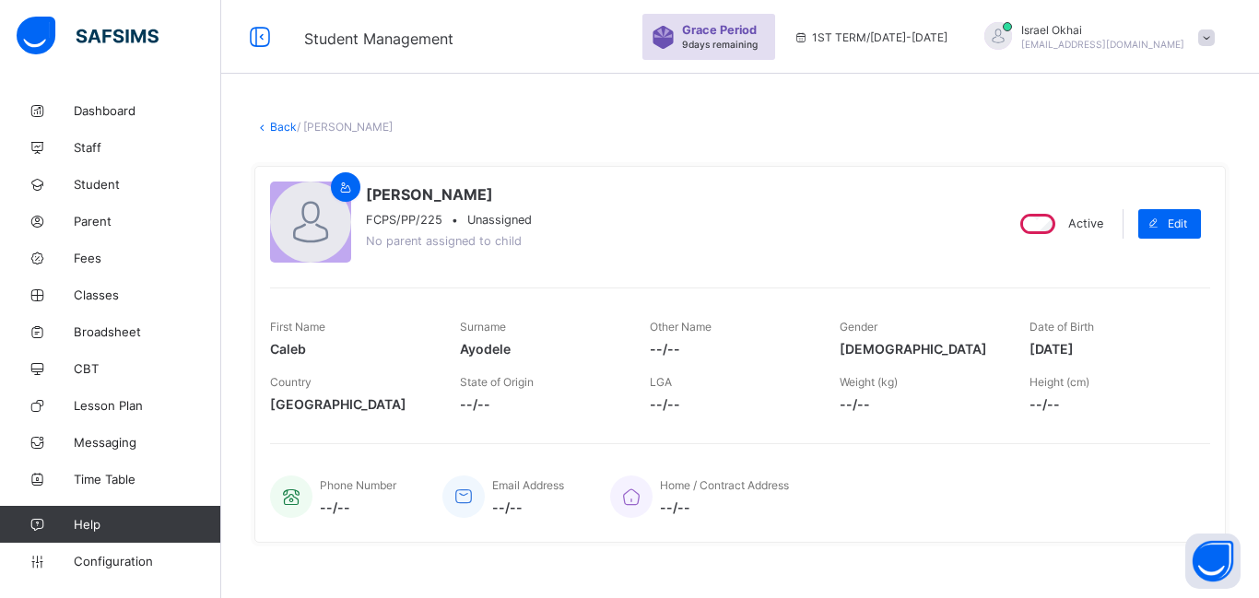
click at [280, 133] on link "Back" at bounding box center [283, 127] width 27 height 14
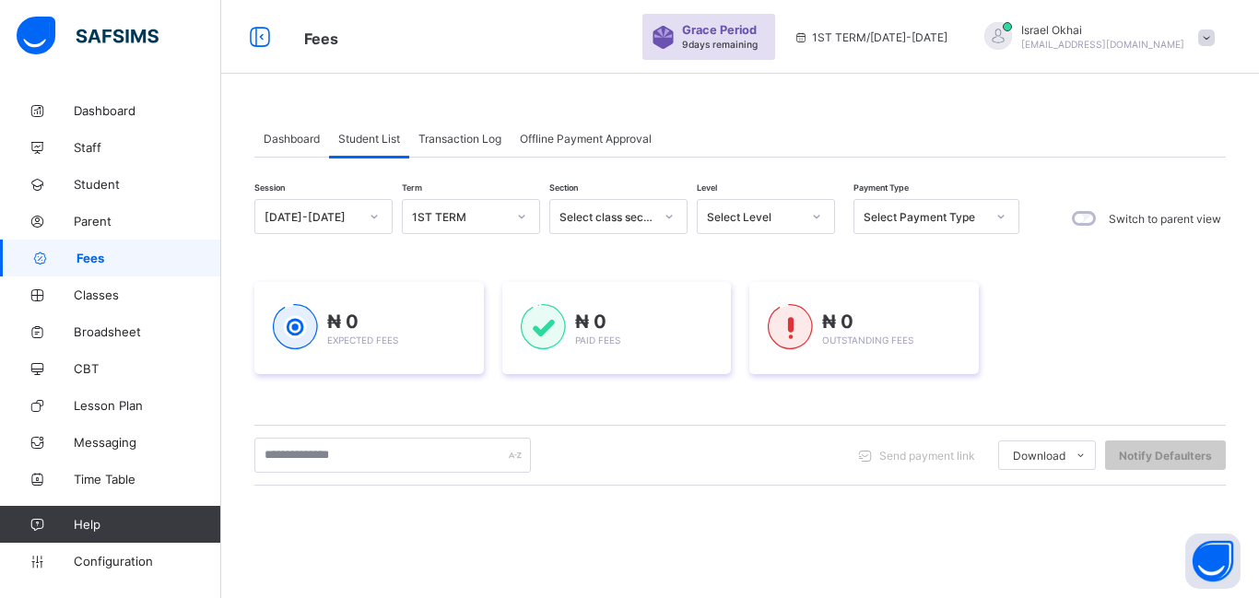
click at [795, 218] on div "Select Level" at bounding box center [754, 217] width 94 height 14
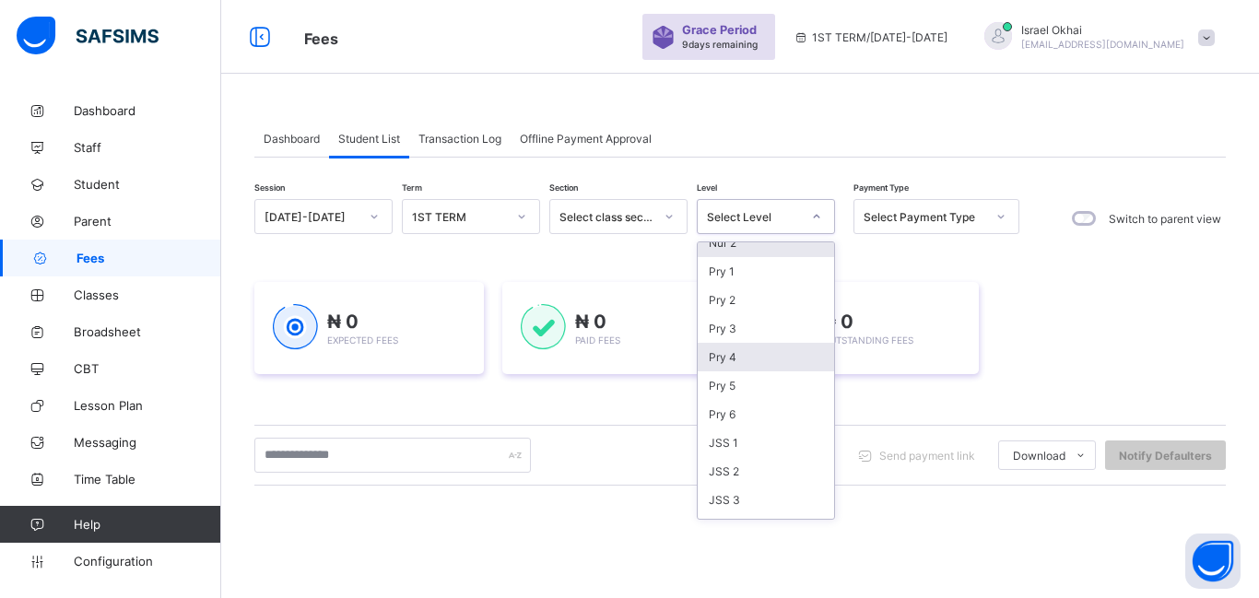
scroll to position [138, 0]
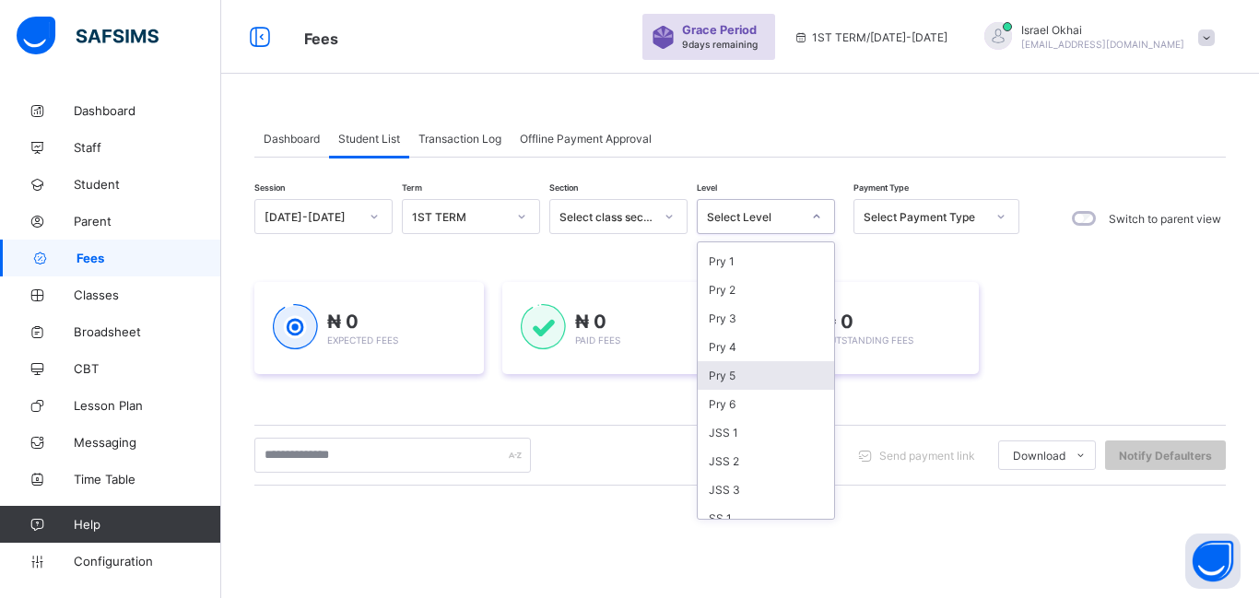
click at [762, 383] on div "Pry 5" at bounding box center [766, 375] width 136 height 29
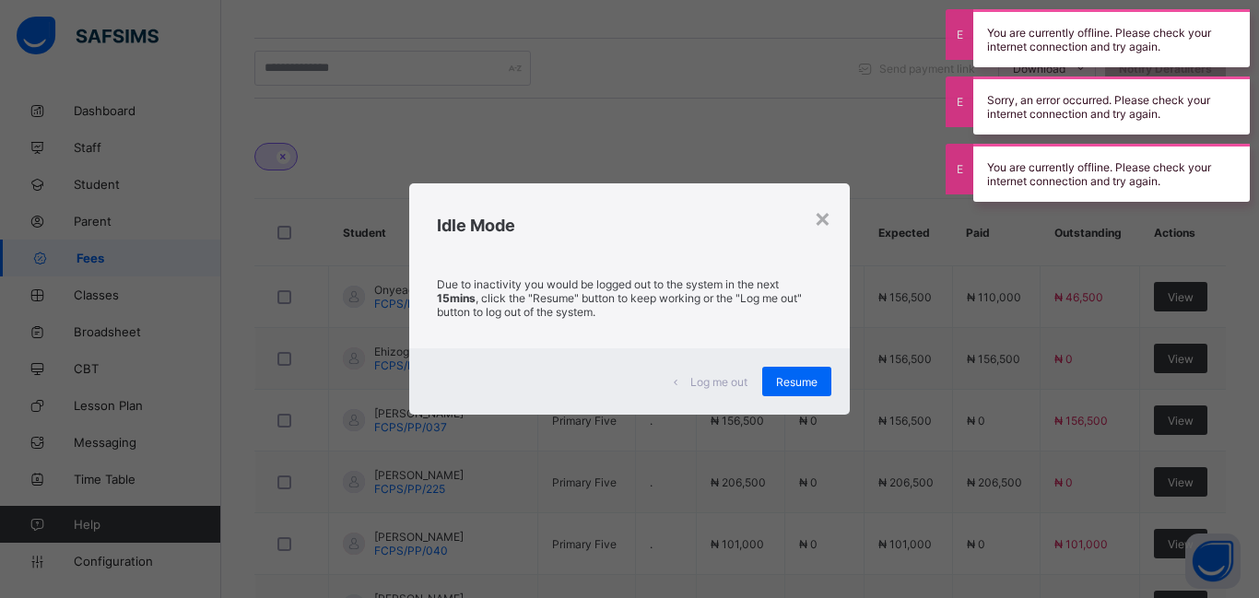
scroll to position [209, 0]
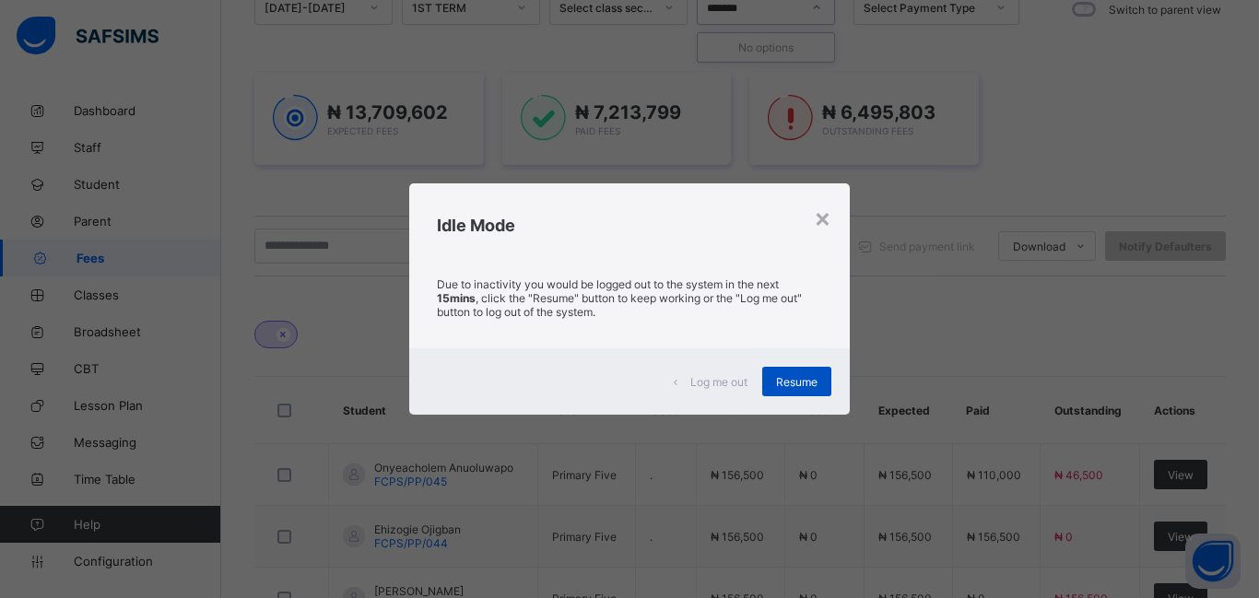
type input "*******"
click at [788, 385] on span "Resume" at bounding box center [796, 382] width 41 height 14
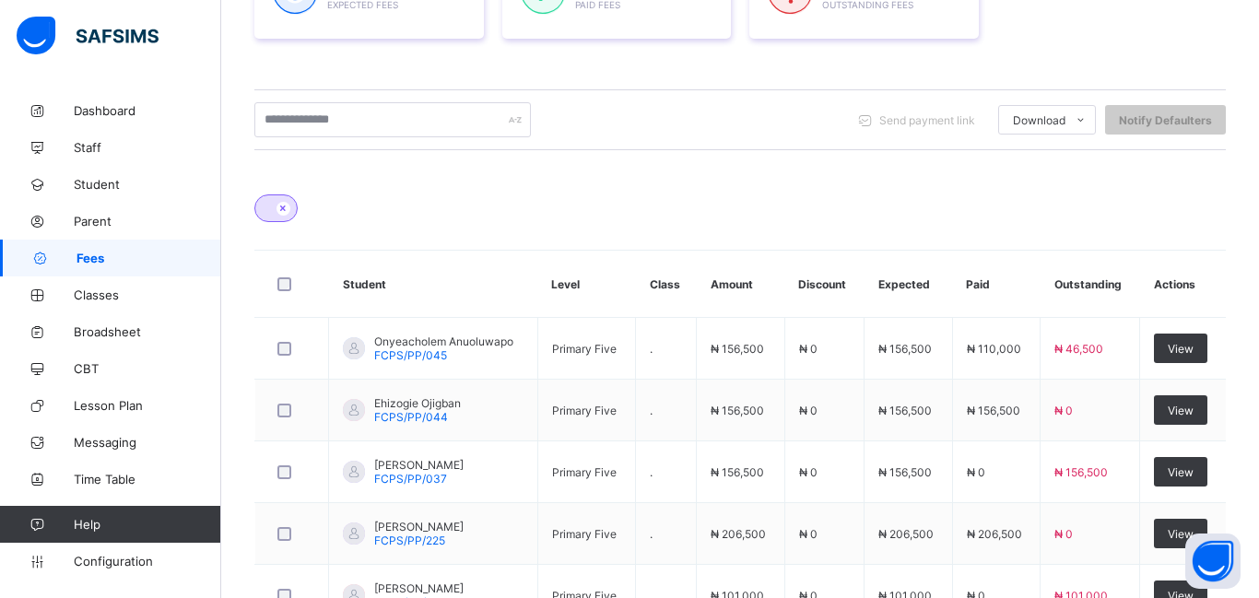
scroll to position [333, 0]
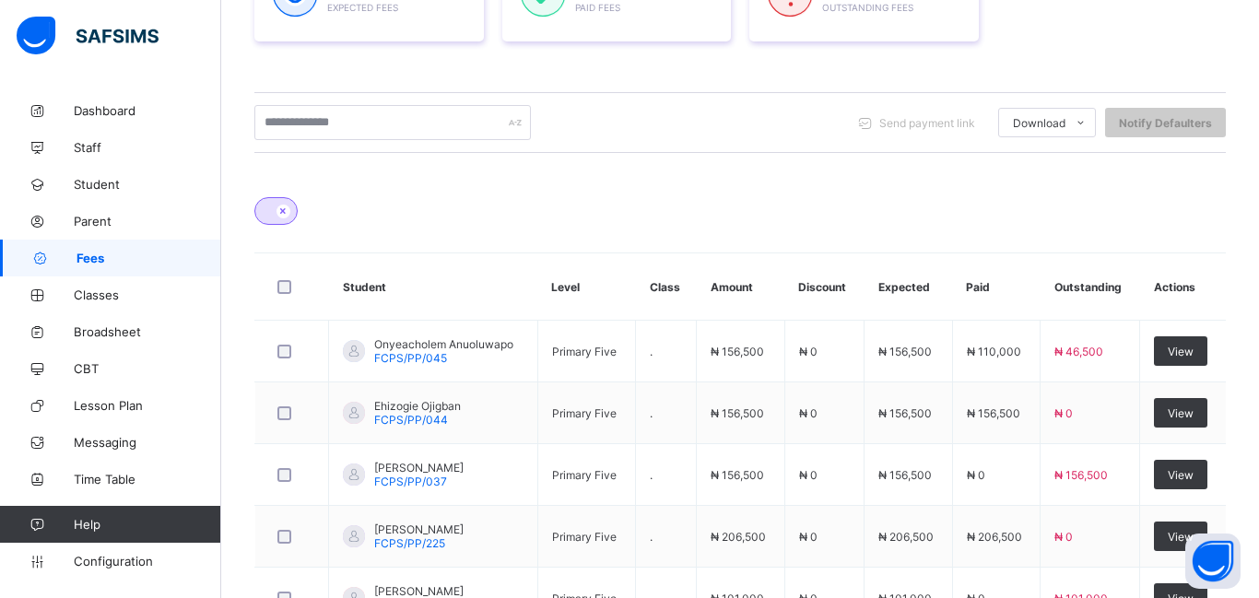
click at [793, 391] on td "₦ 0" at bounding box center [824, 414] width 79 height 62
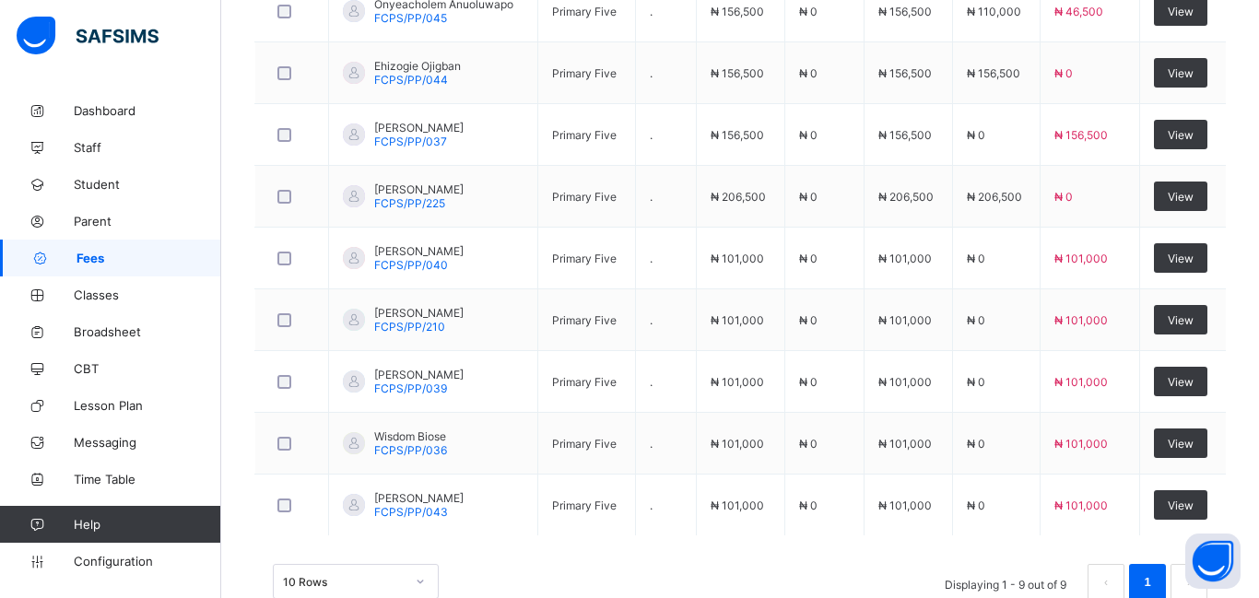
scroll to position [680, 0]
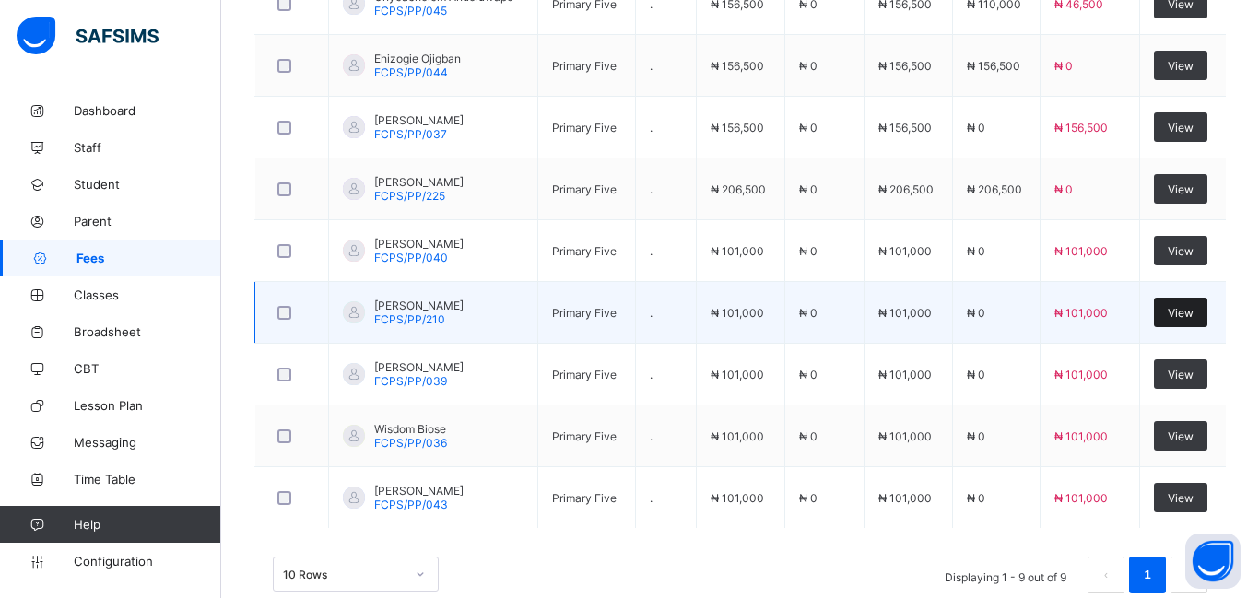
click at [1181, 318] on span "View" at bounding box center [1181, 313] width 26 height 14
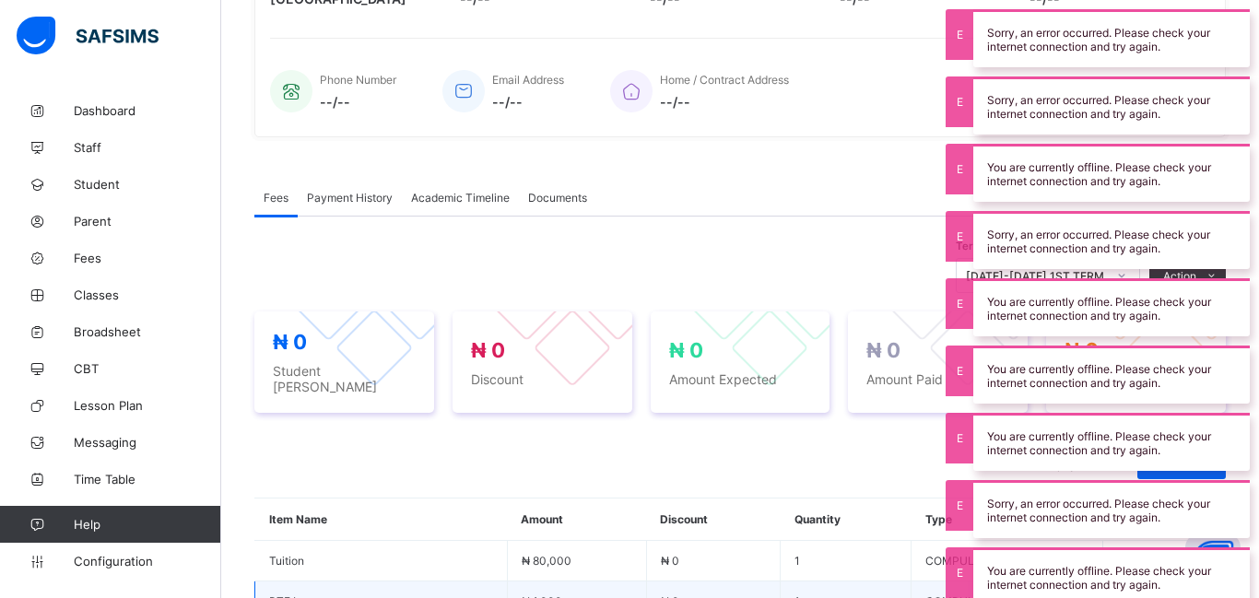
scroll to position [826, 0]
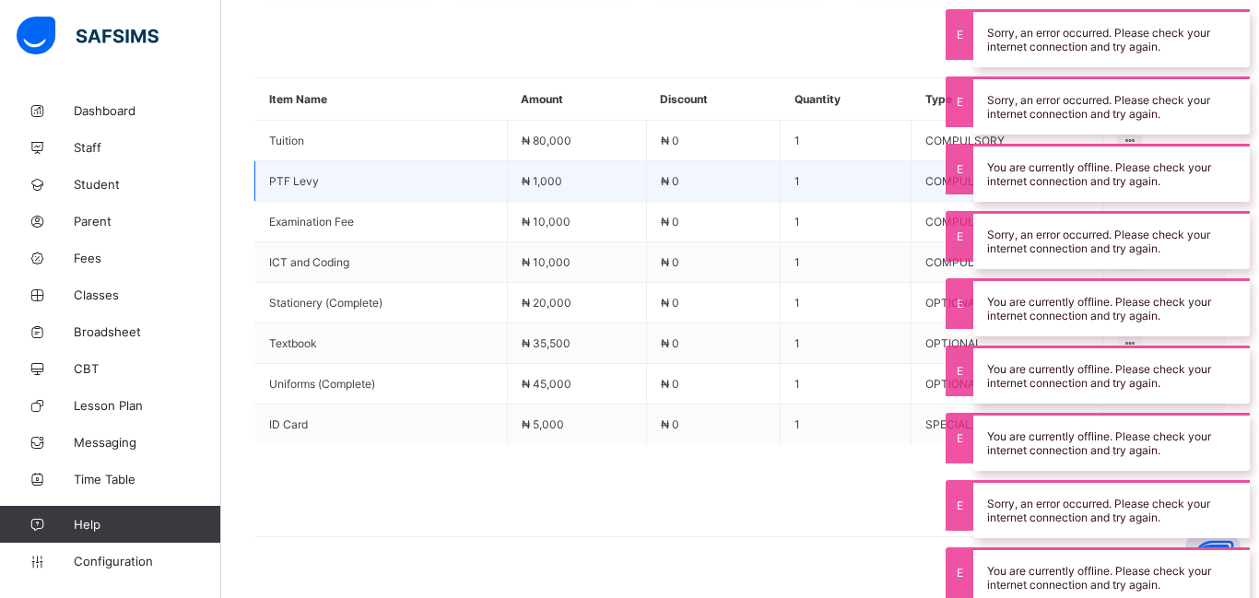
click at [780, 180] on td "₦ 0" at bounding box center [713, 181] width 135 height 41
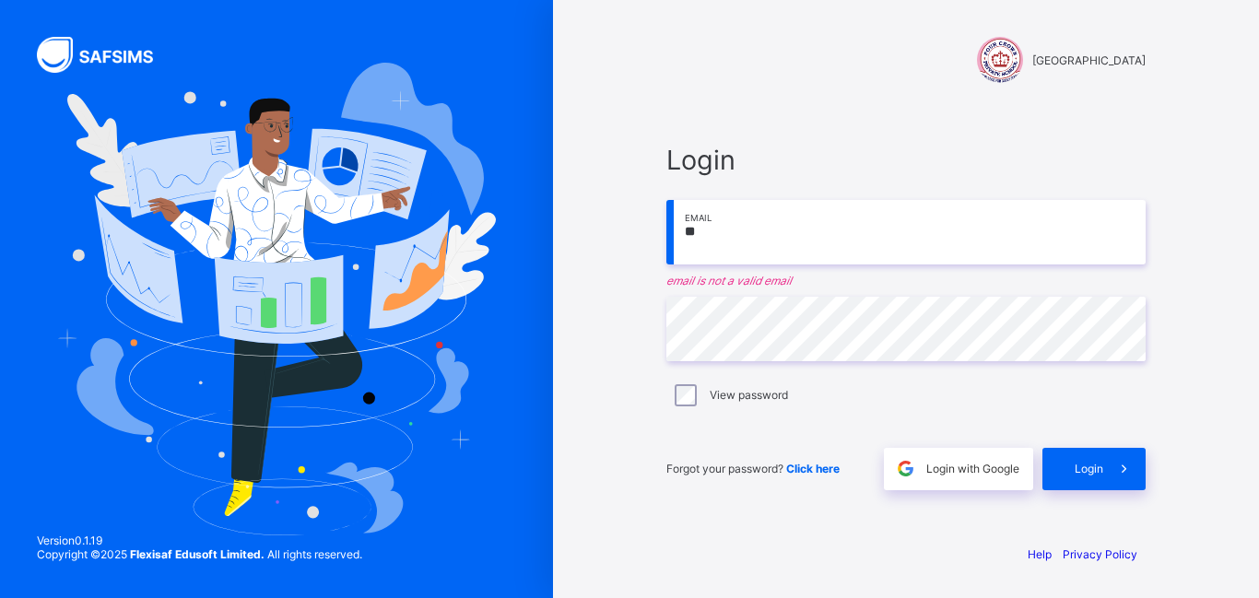
type input "*"
click at [699, 181] on div at bounding box center [906, 183] width 479 height 15
click at [750, 186] on div at bounding box center [906, 183] width 479 height 15
click at [750, 219] on input "email" at bounding box center [906, 232] width 479 height 65
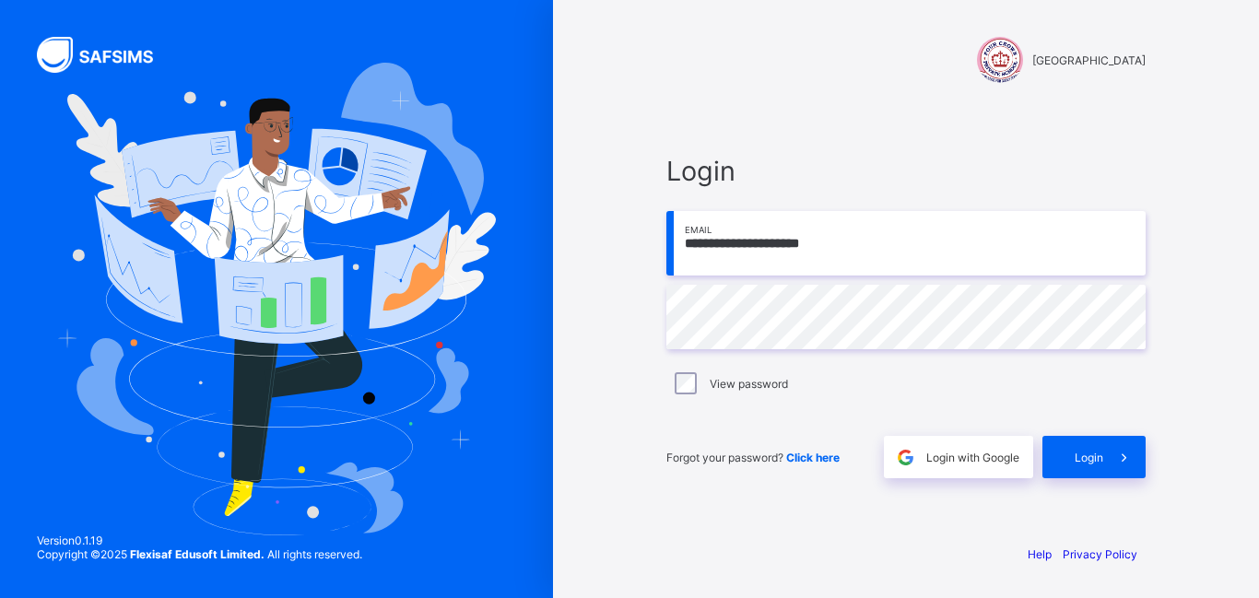
type input "**********"
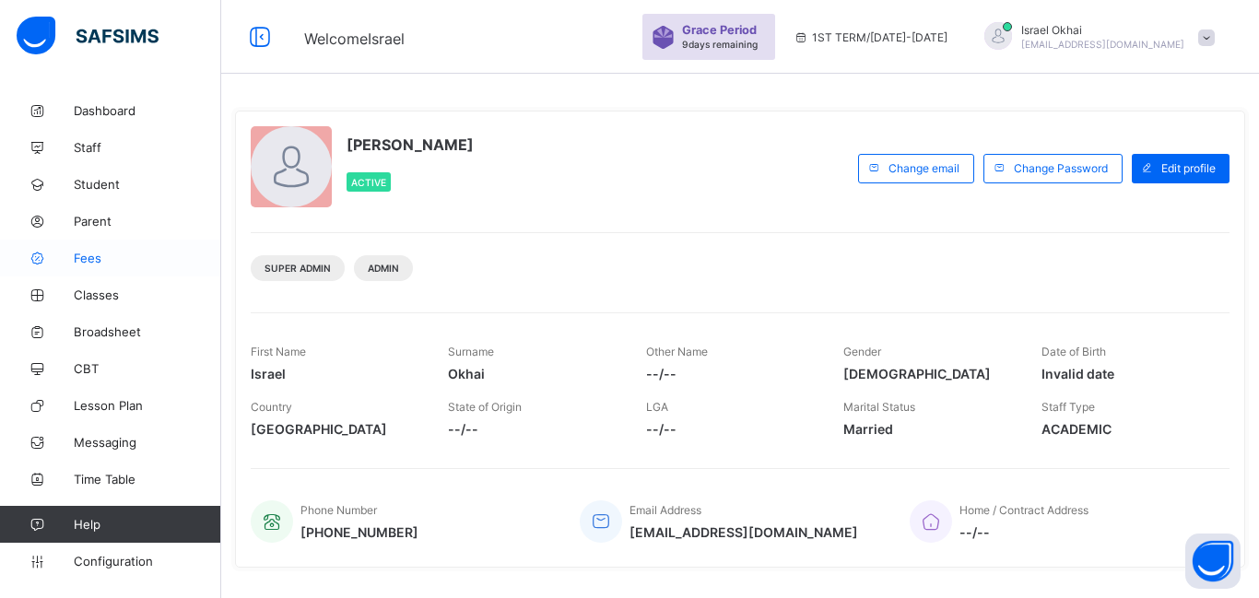
click at [89, 261] on span "Fees" at bounding box center [148, 258] width 148 height 15
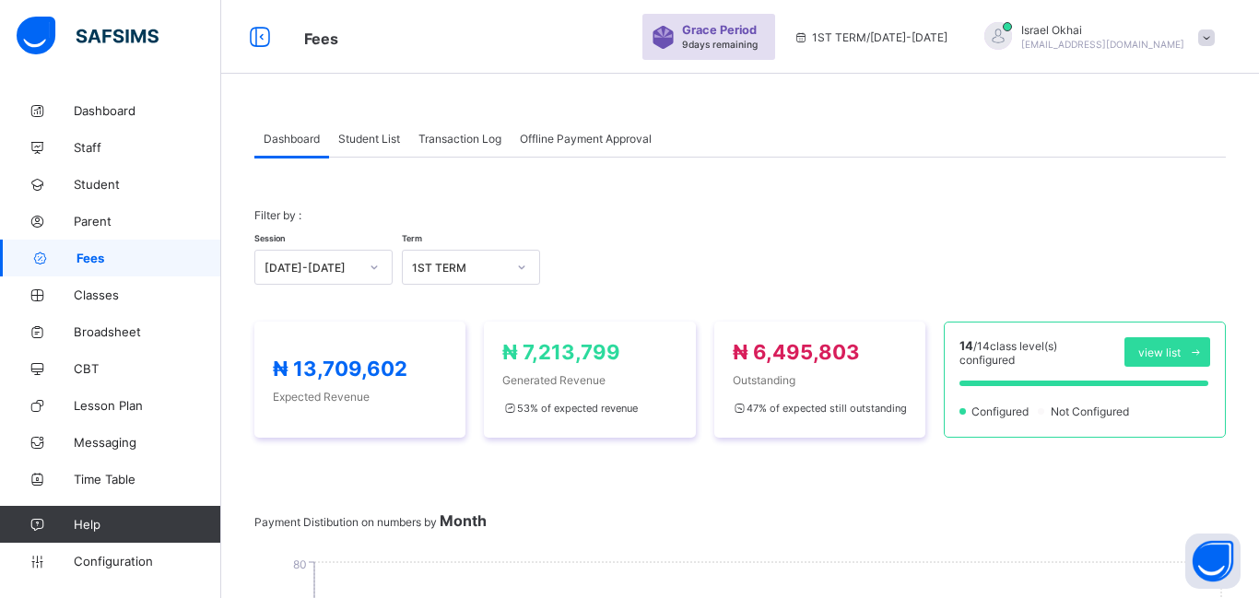
click at [375, 154] on div "Student List" at bounding box center [369, 138] width 80 height 37
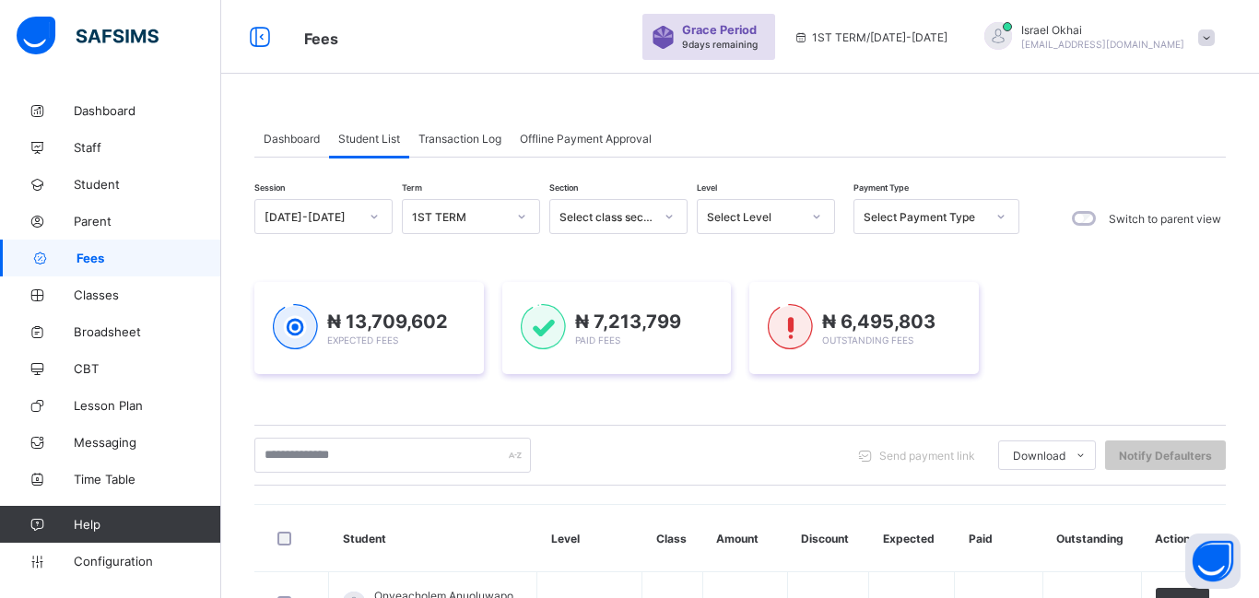
click at [720, 223] on div "Select Level" at bounding box center [754, 217] width 94 height 14
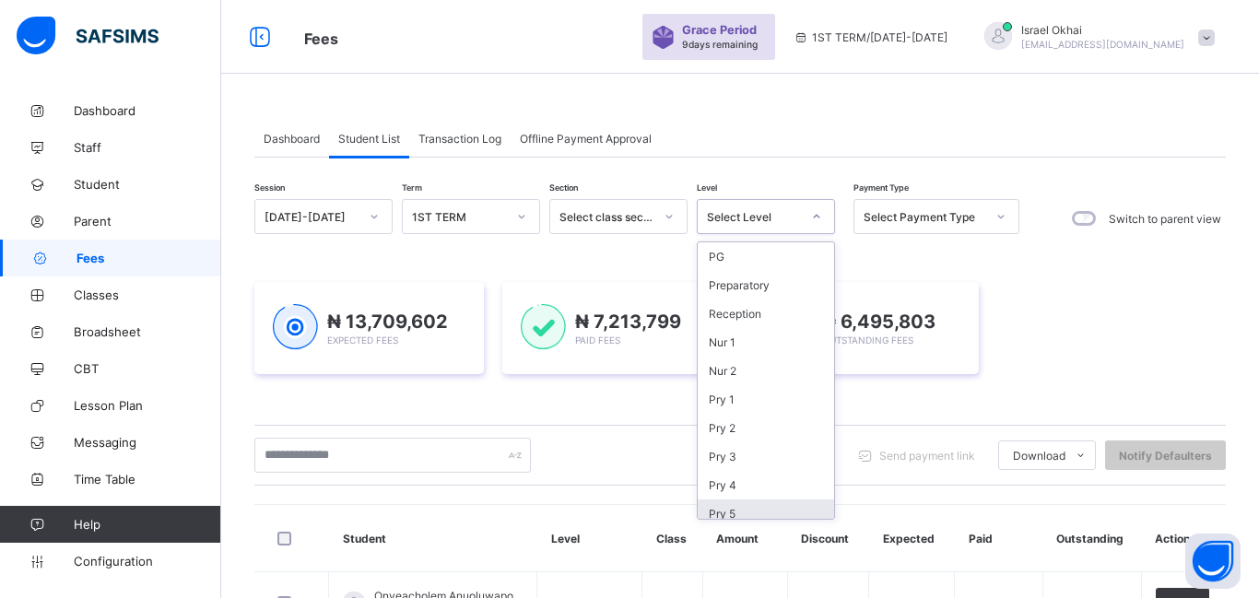
click at [783, 513] on div "Pry 5" at bounding box center [766, 514] width 136 height 29
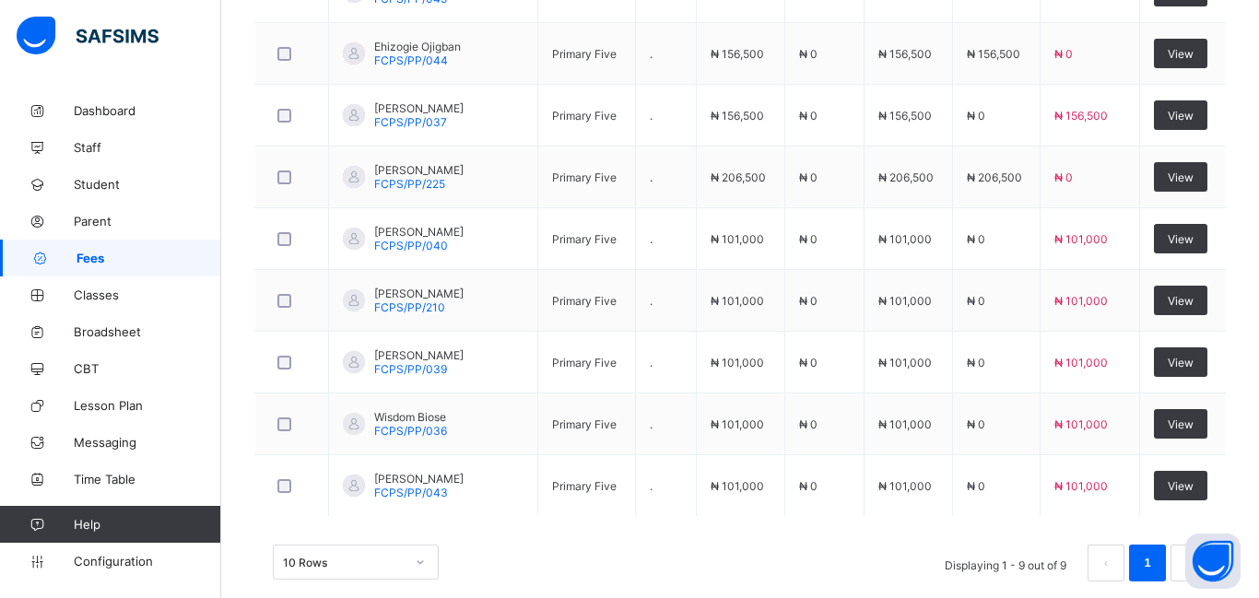
scroll to position [736, 0]
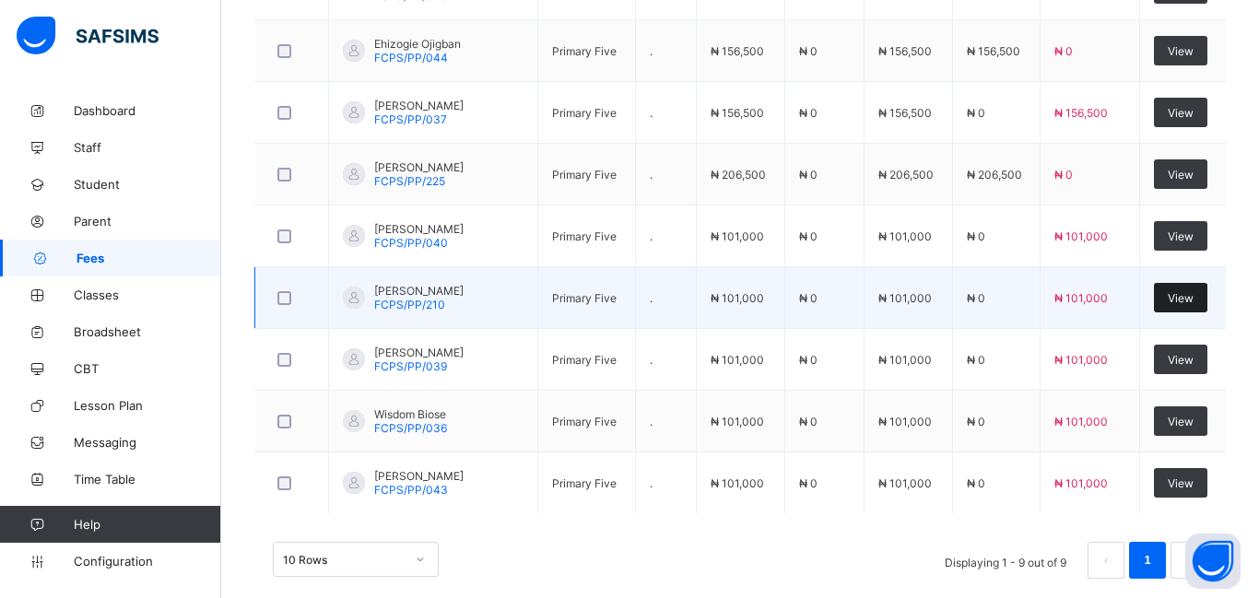
click at [1169, 300] on span "View" at bounding box center [1181, 298] width 26 height 14
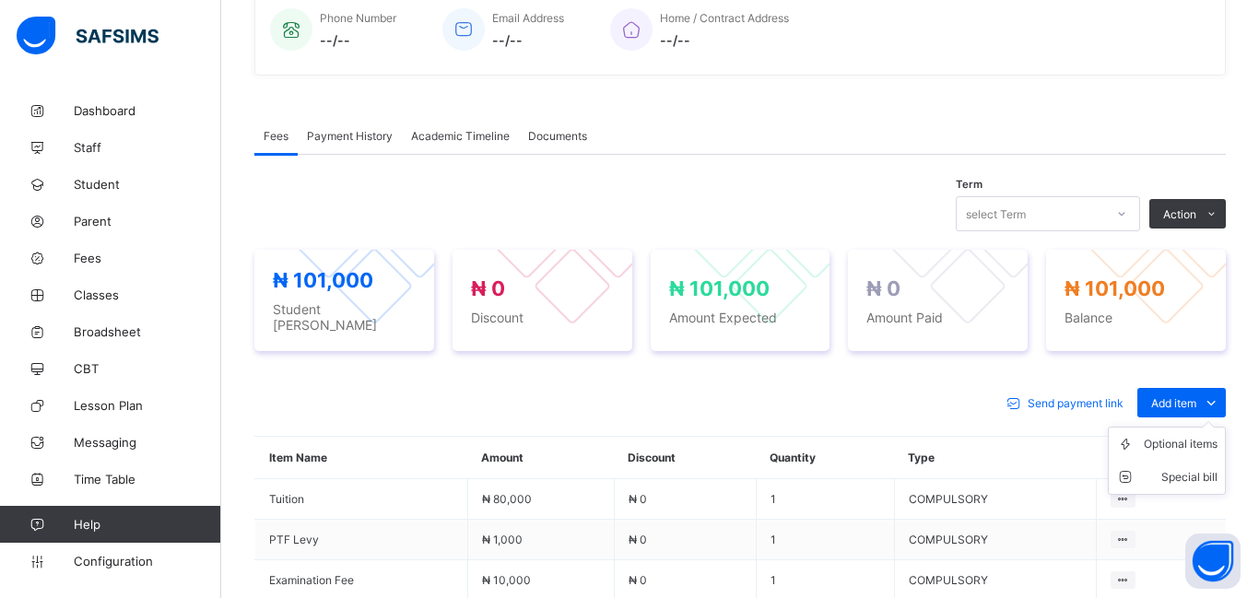
scroll to position [695, 0]
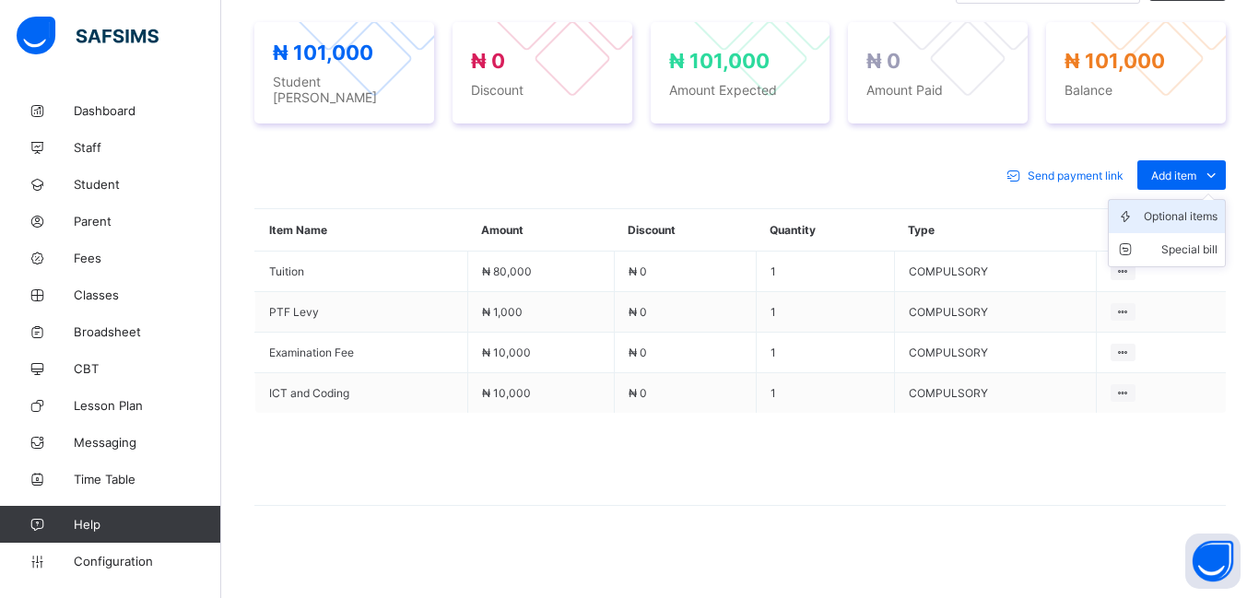
click at [1178, 208] on div "Optional items" at bounding box center [1181, 216] width 74 height 18
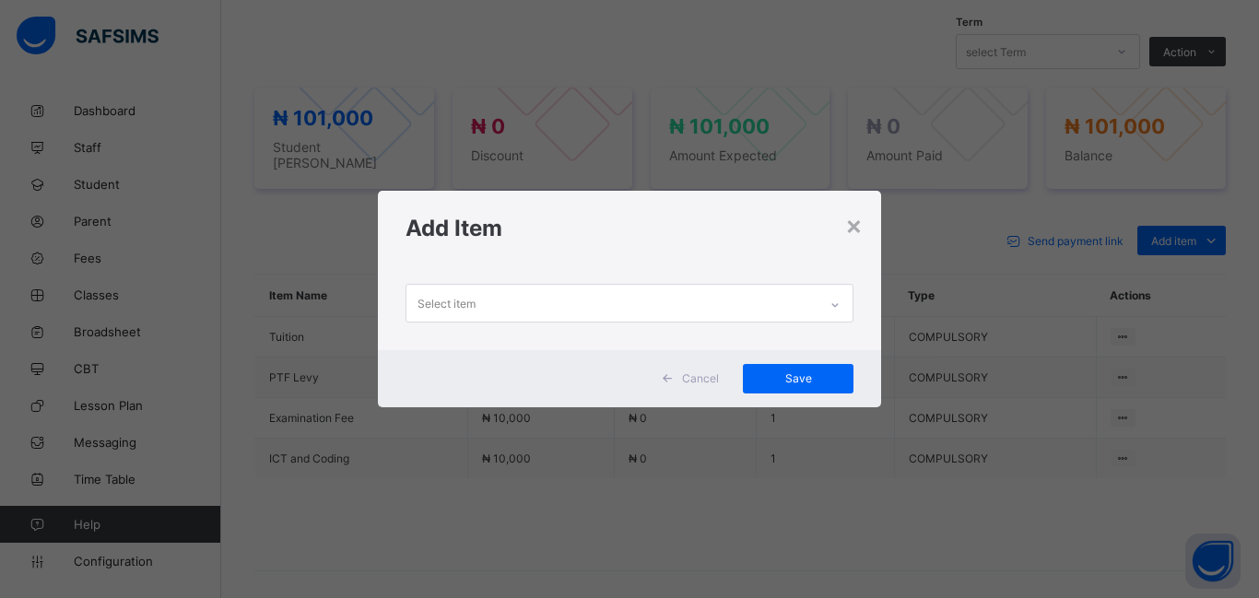
scroll to position [674, 0]
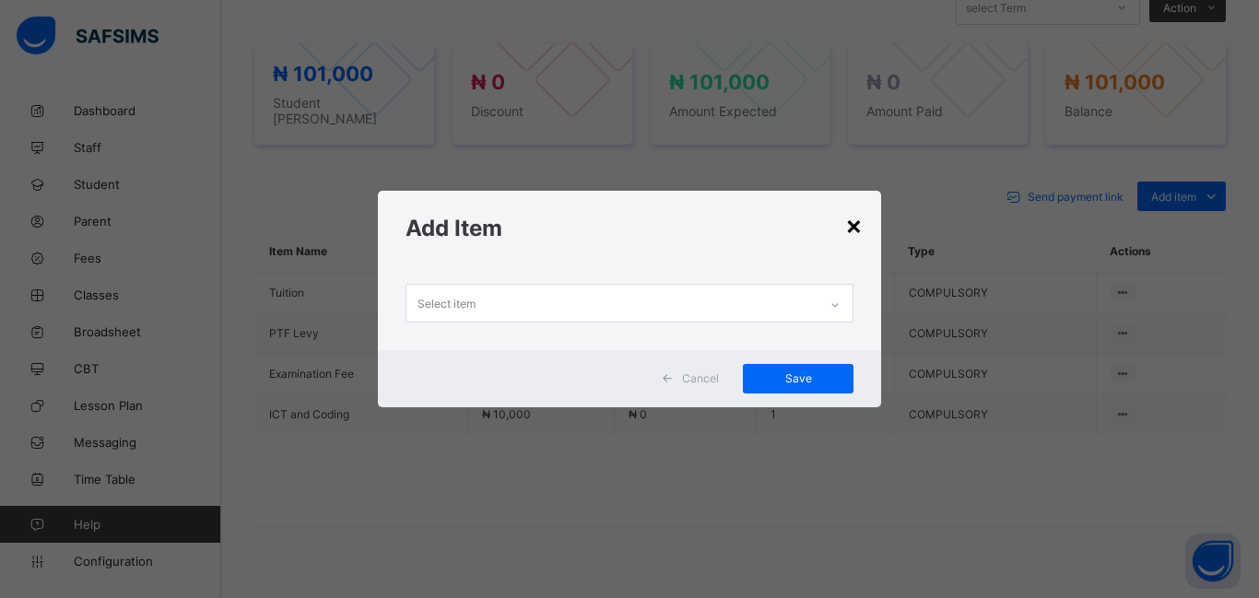
click at [856, 230] on div "×" at bounding box center [854, 224] width 18 height 31
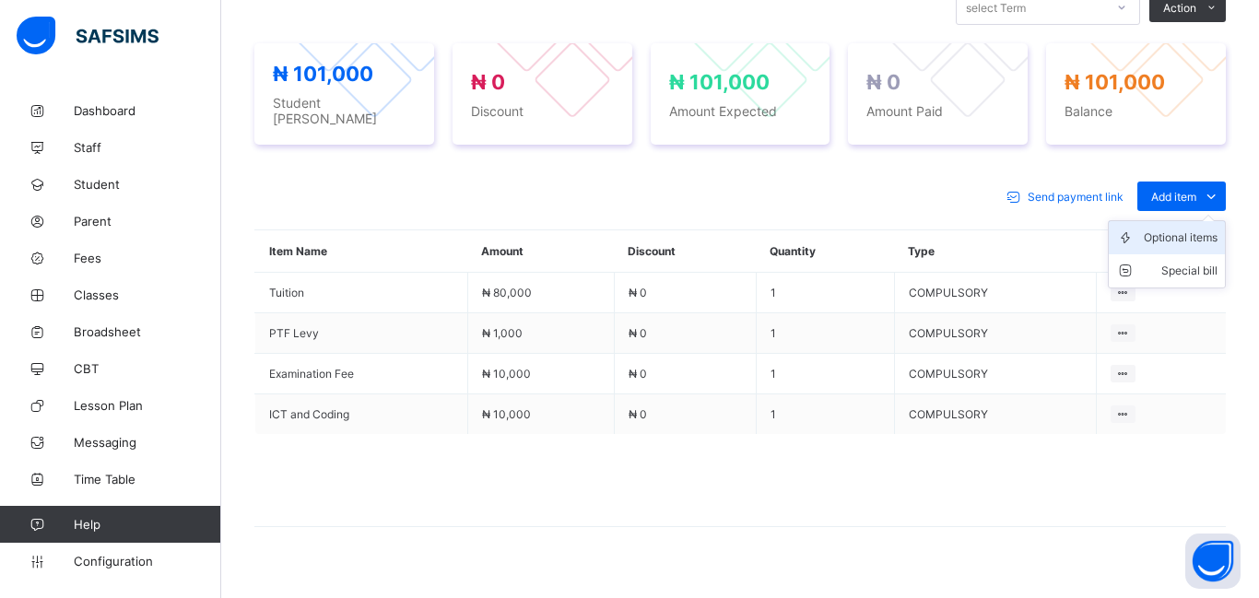
click at [1178, 230] on div "Optional items" at bounding box center [1181, 238] width 74 height 18
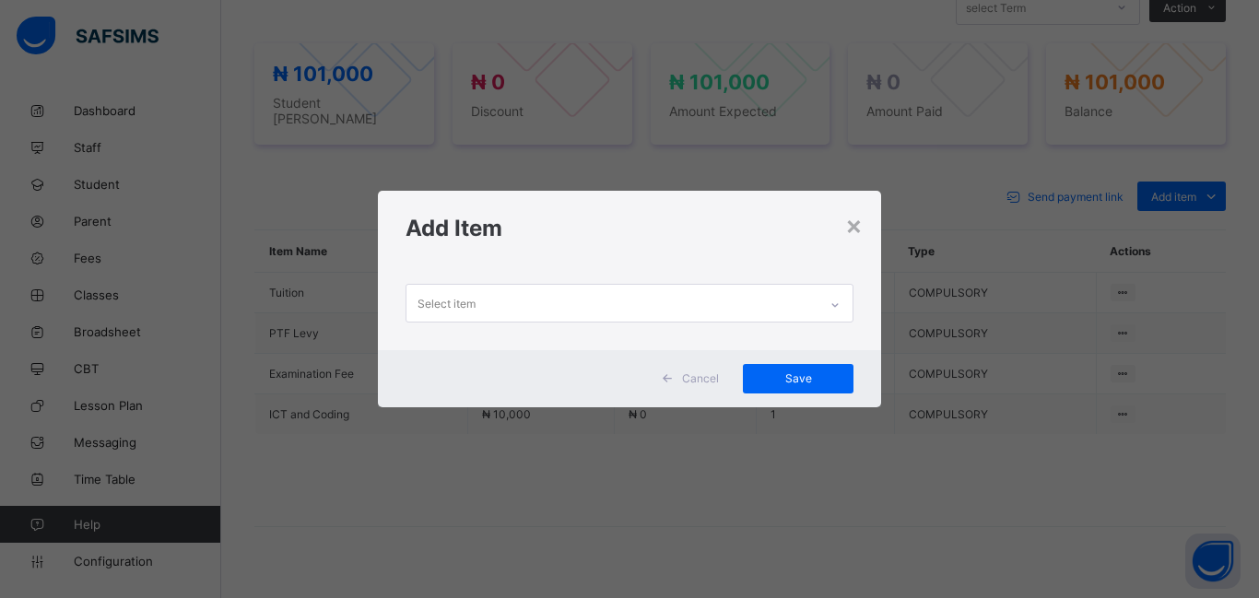
click at [438, 310] on div "Select item" at bounding box center [447, 303] width 58 height 35
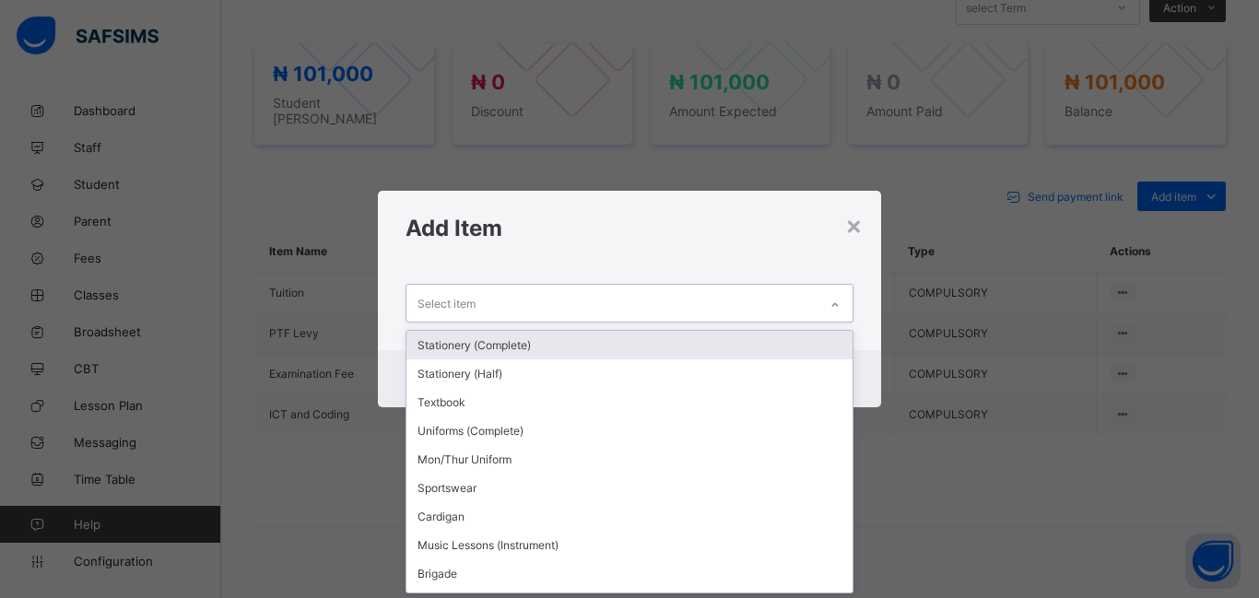
scroll to position [0, 0]
click at [450, 345] on div "Stationery (Complete)" at bounding box center [630, 345] width 446 height 29
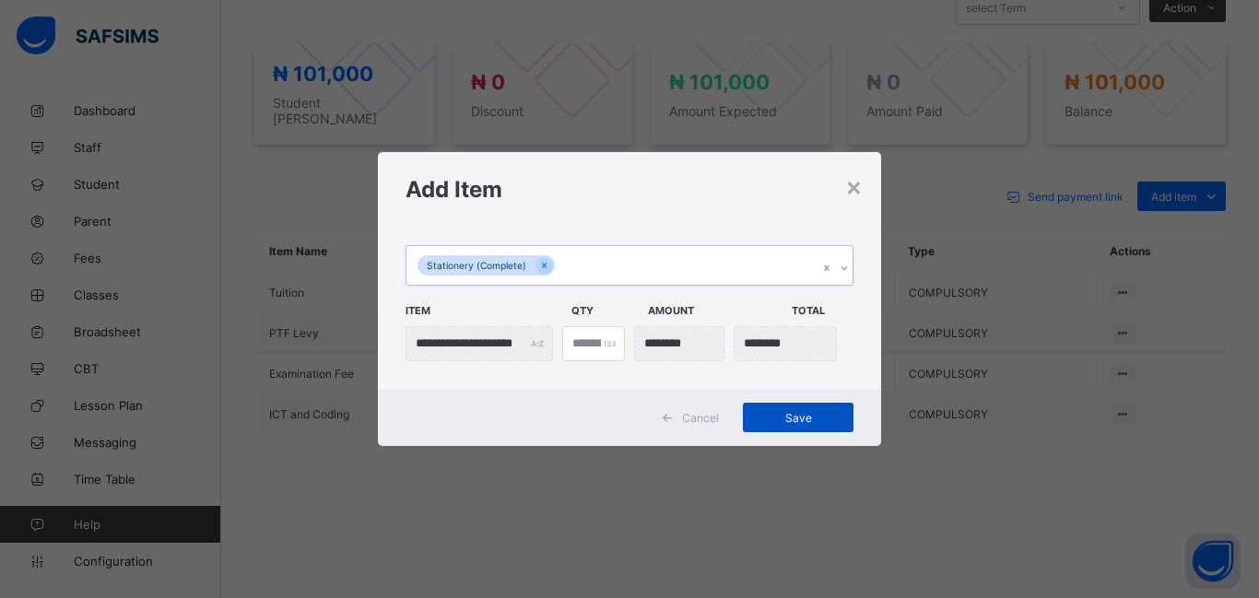
click at [804, 426] on div "Save" at bounding box center [798, 418] width 111 height 30
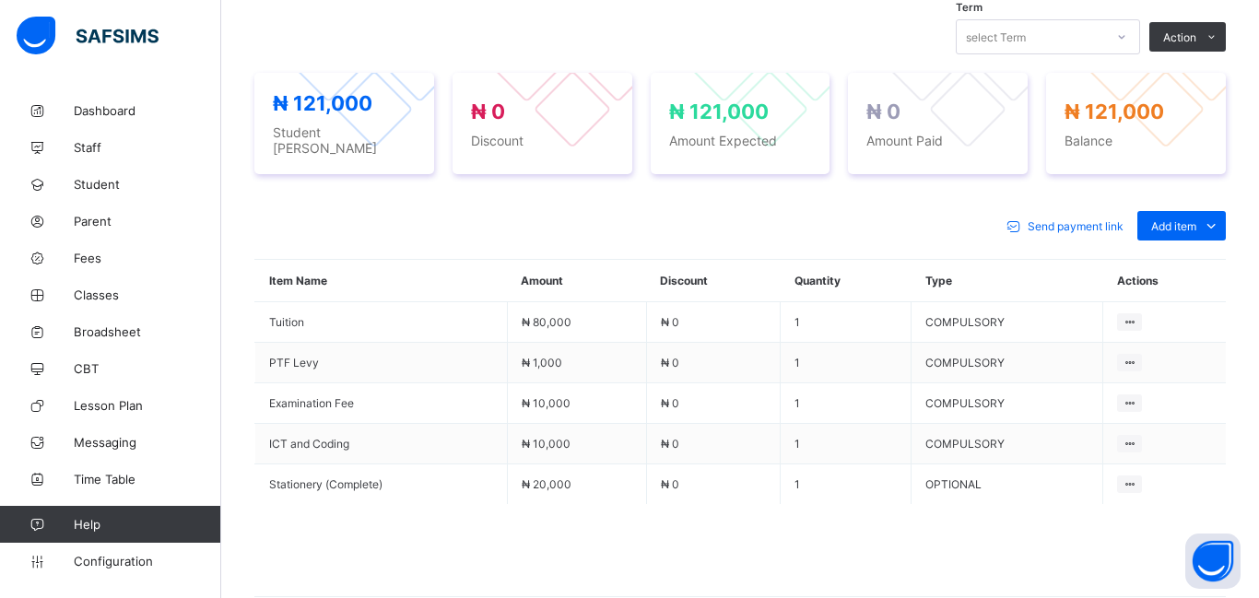
scroll to position [674, 0]
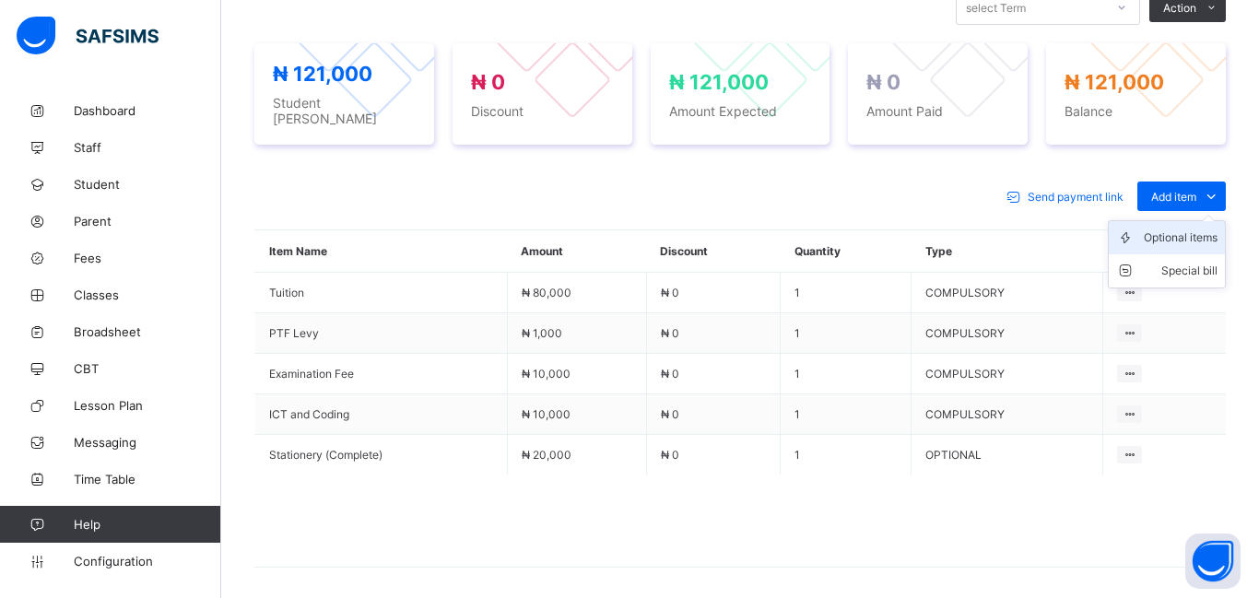
click at [1167, 229] on div "Optional items" at bounding box center [1181, 238] width 74 height 18
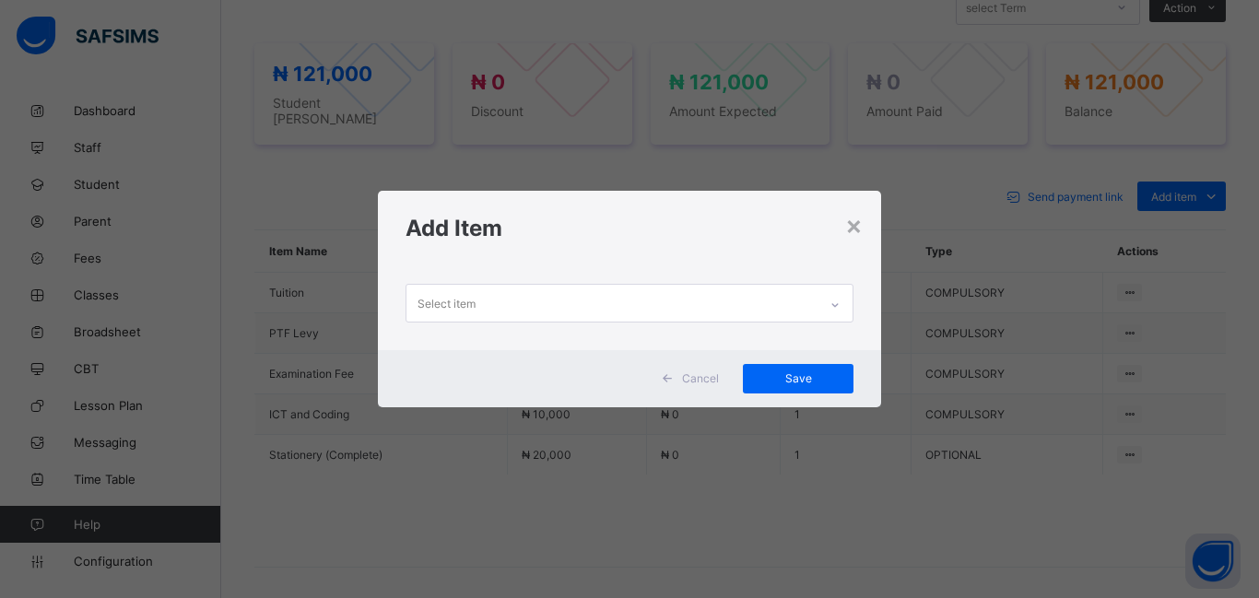
click at [433, 306] on div "Select item" at bounding box center [447, 303] width 58 height 35
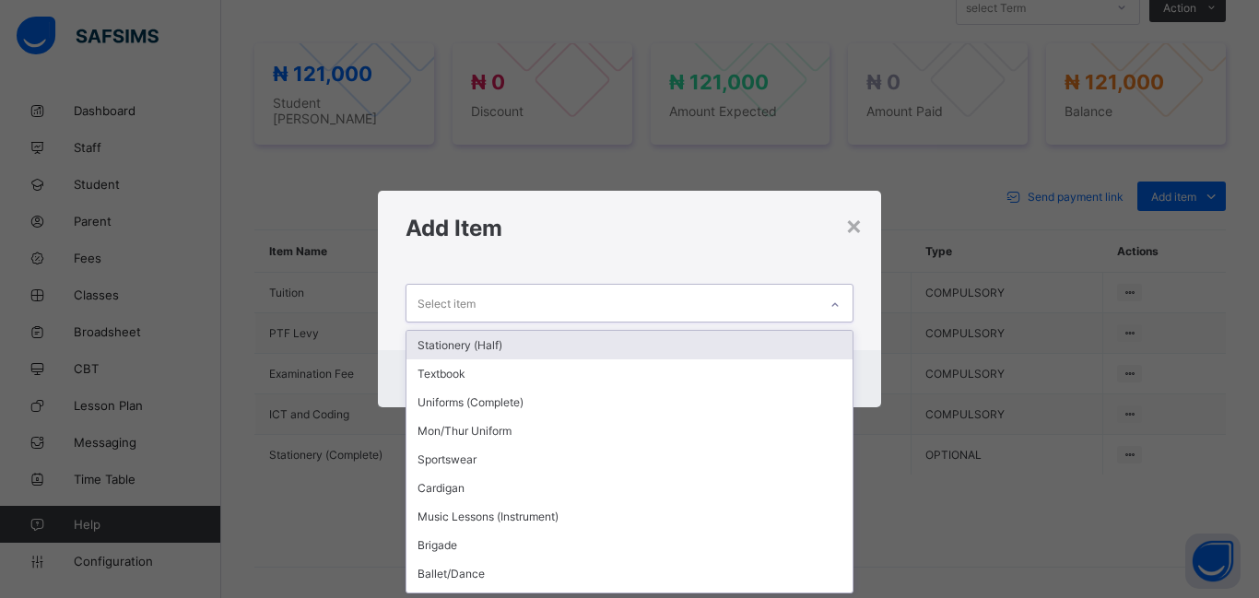
scroll to position [0, 0]
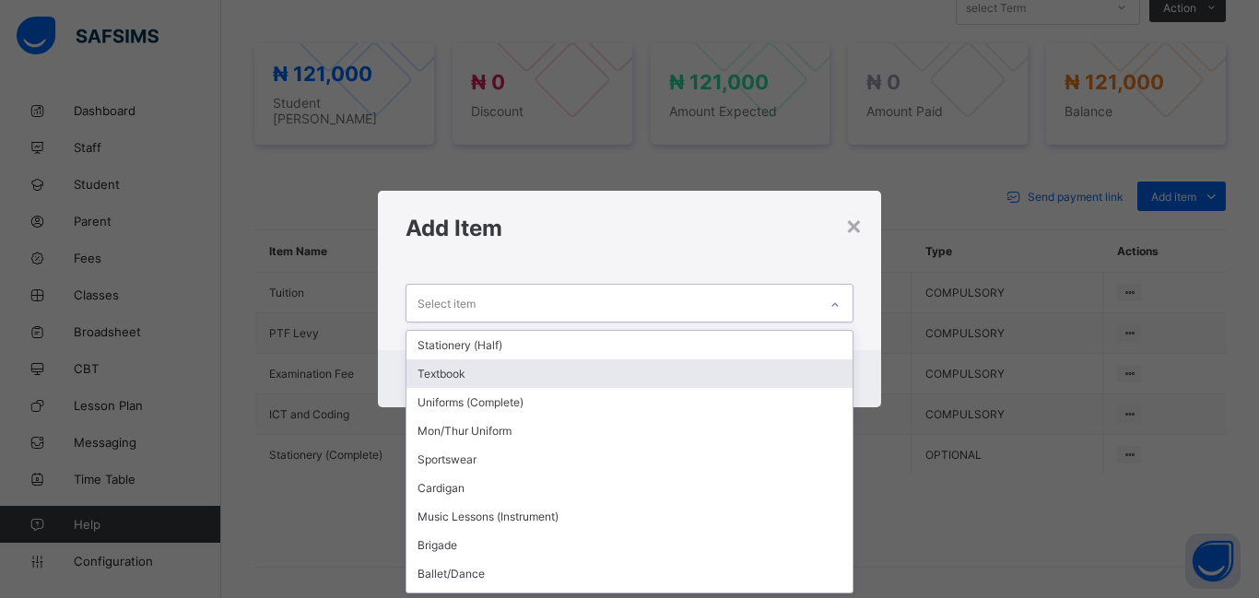
click at [466, 381] on div "Textbook" at bounding box center [630, 374] width 446 height 29
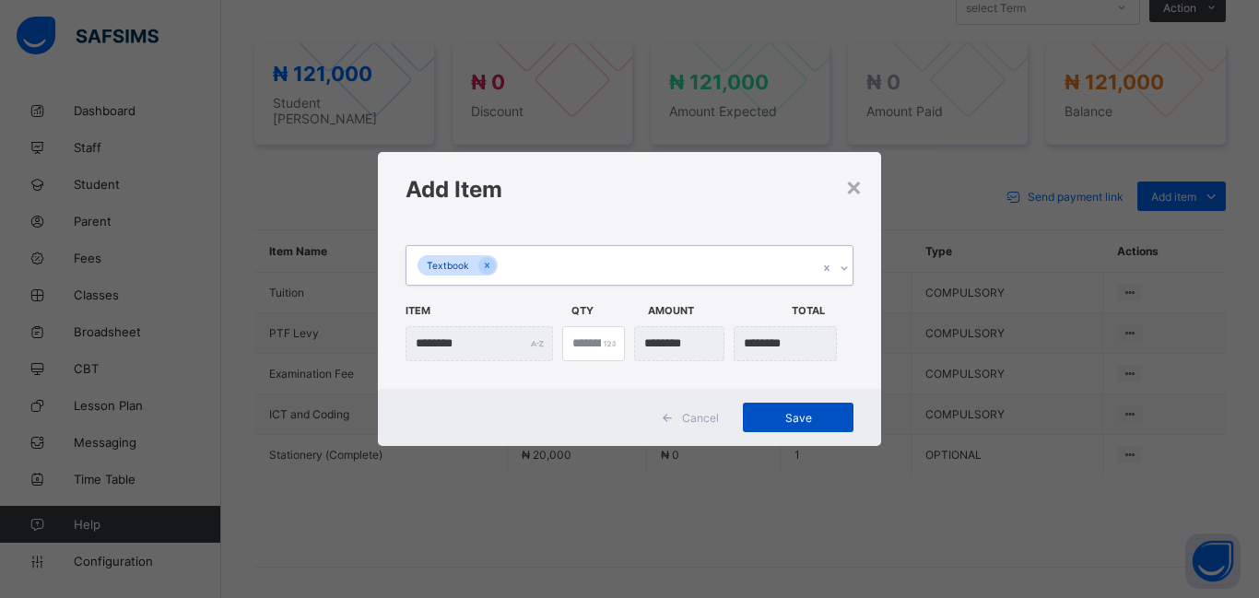
click at [809, 416] on span "Save" at bounding box center [798, 418] width 83 height 14
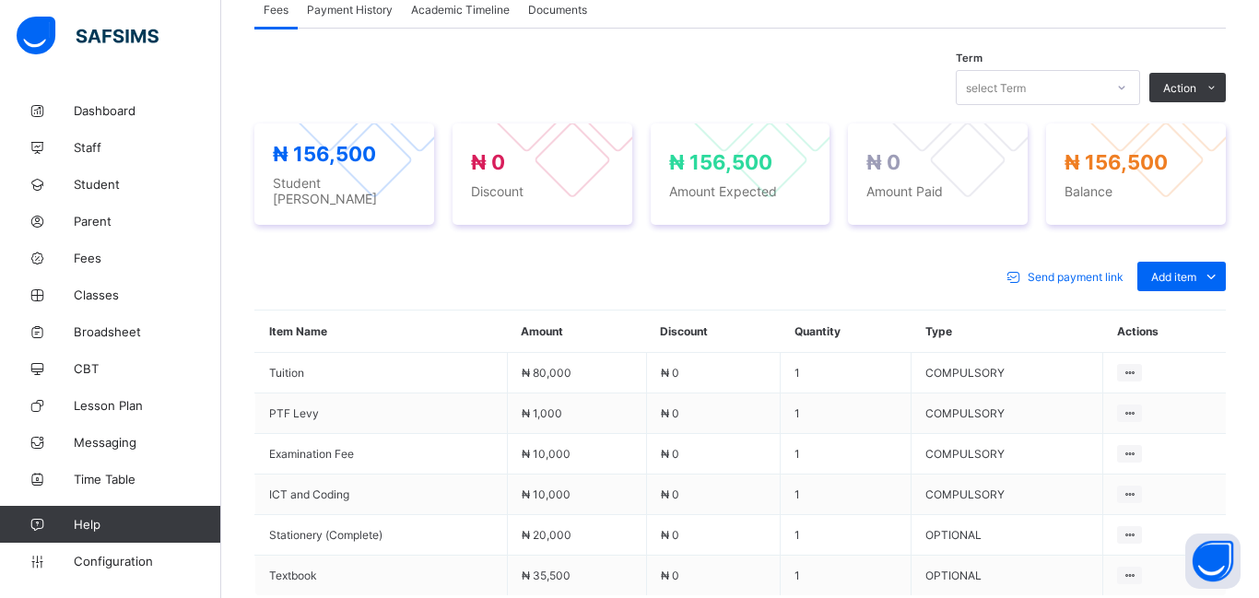
scroll to position [583, 0]
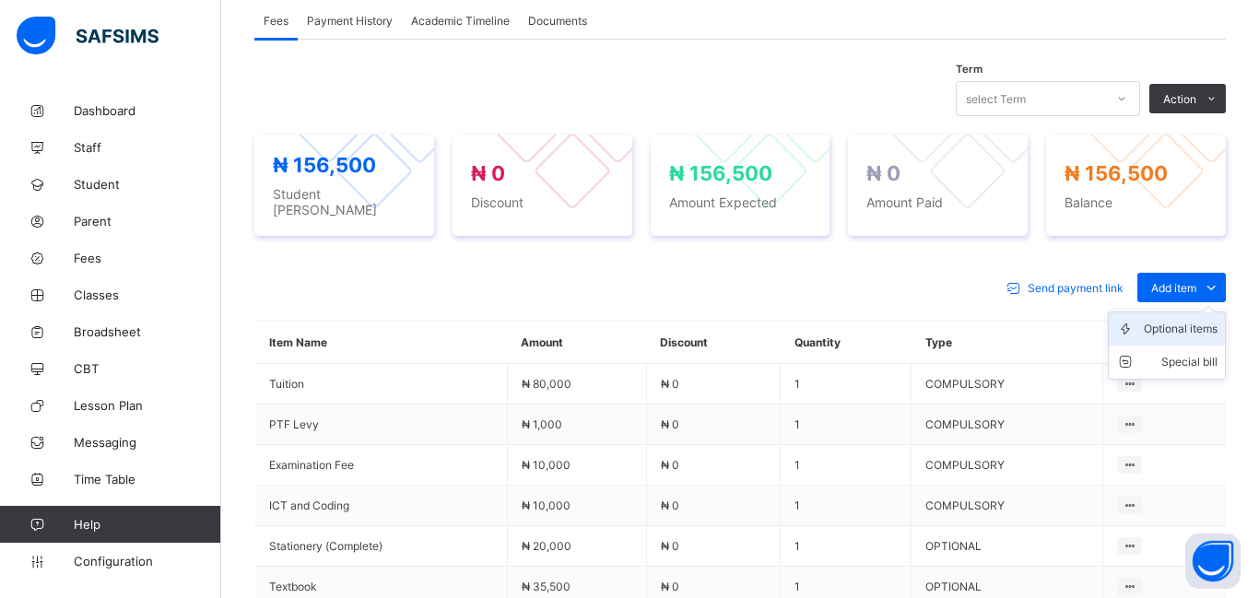
click at [1169, 320] on div "Optional items" at bounding box center [1181, 329] width 74 height 18
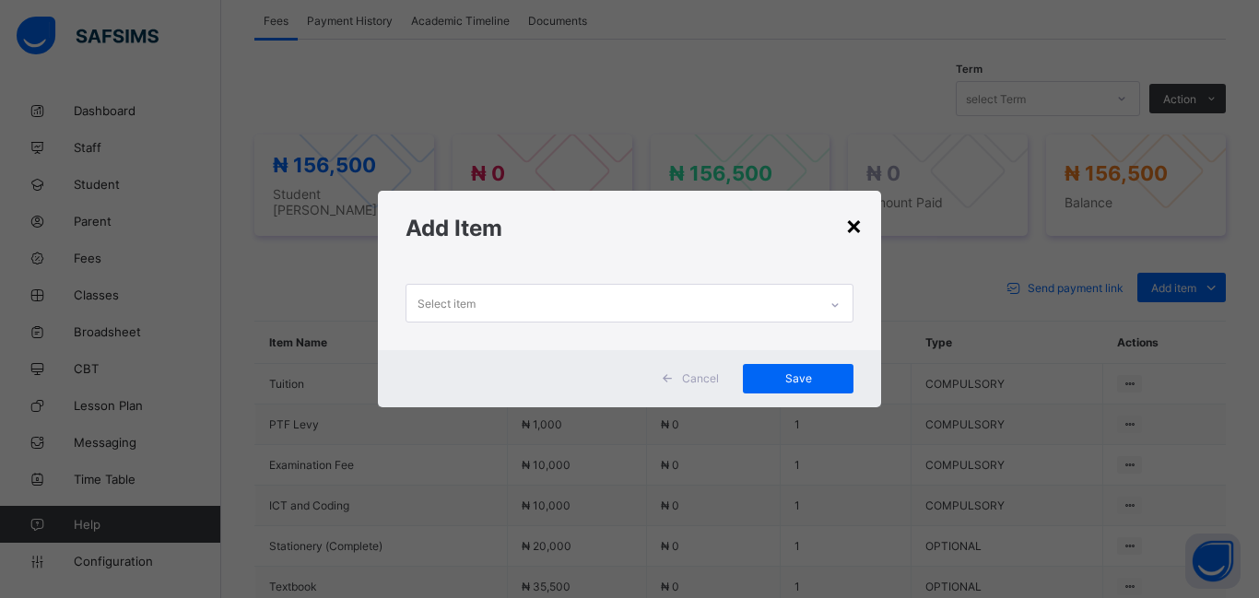
click at [857, 226] on div "×" at bounding box center [854, 224] width 18 height 31
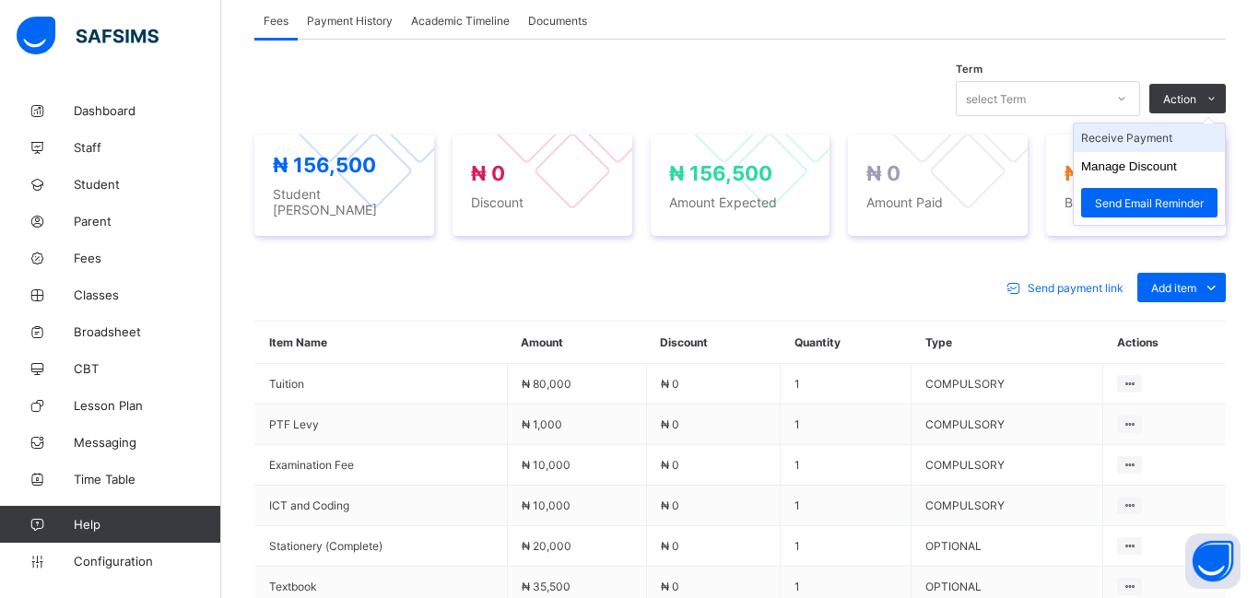
click at [1128, 148] on li "Receive Payment" at bounding box center [1149, 138] width 151 height 29
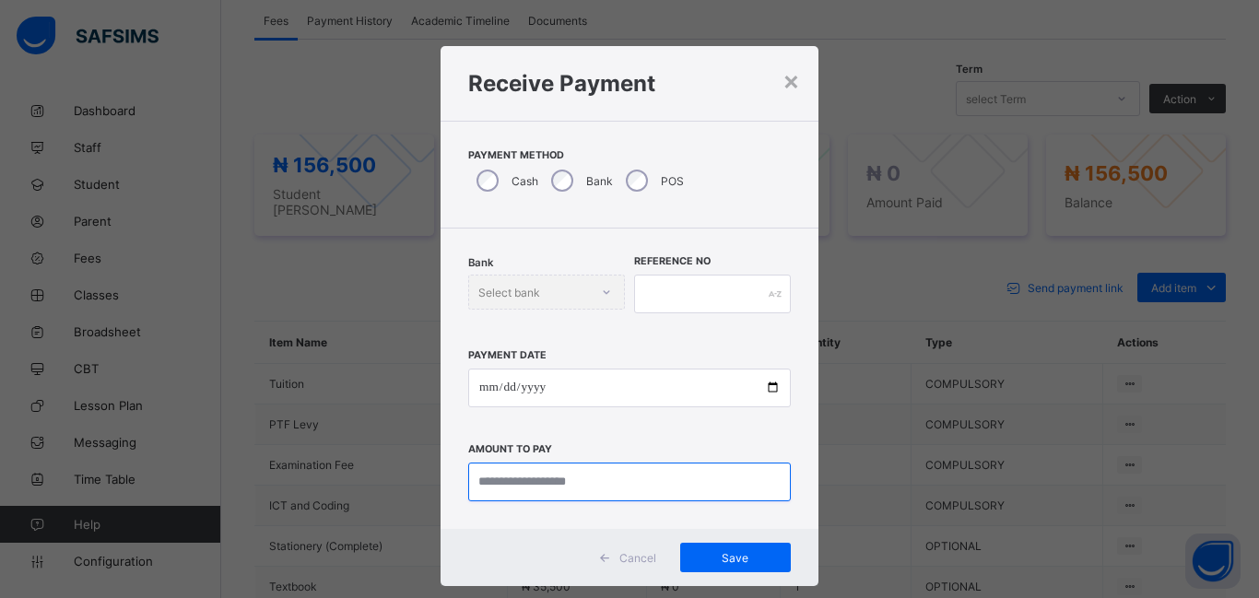
click at [518, 483] on input "currency" at bounding box center [629, 482] width 323 height 39
type input "***"
click at [790, 81] on div "×" at bounding box center [792, 80] width 18 height 31
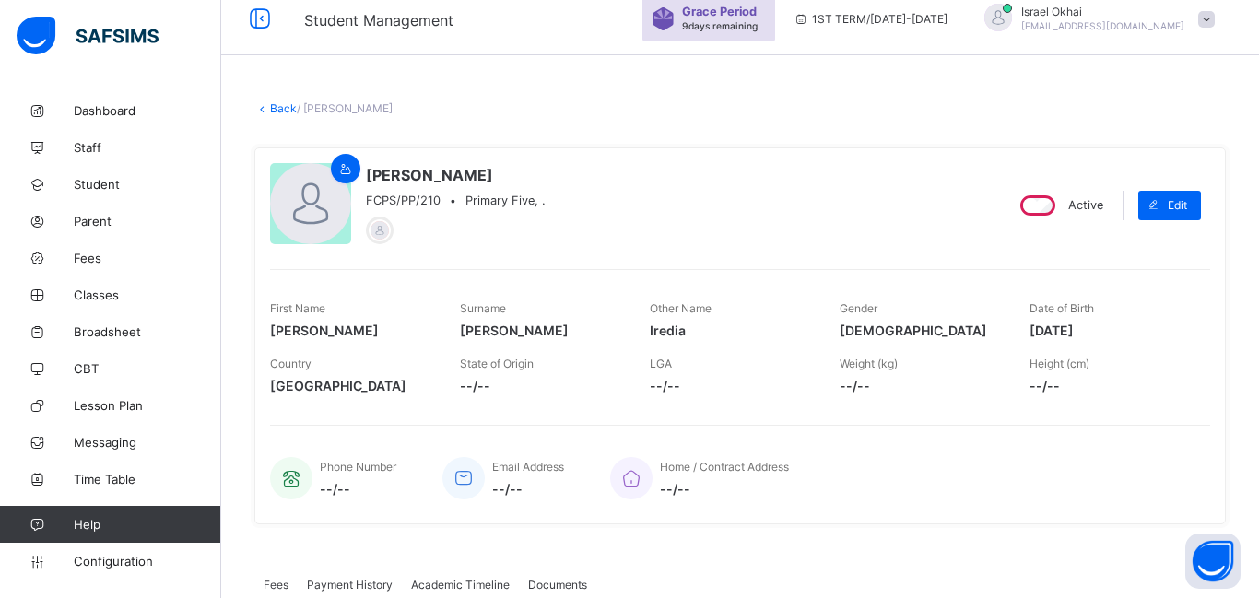
scroll to position [0, 0]
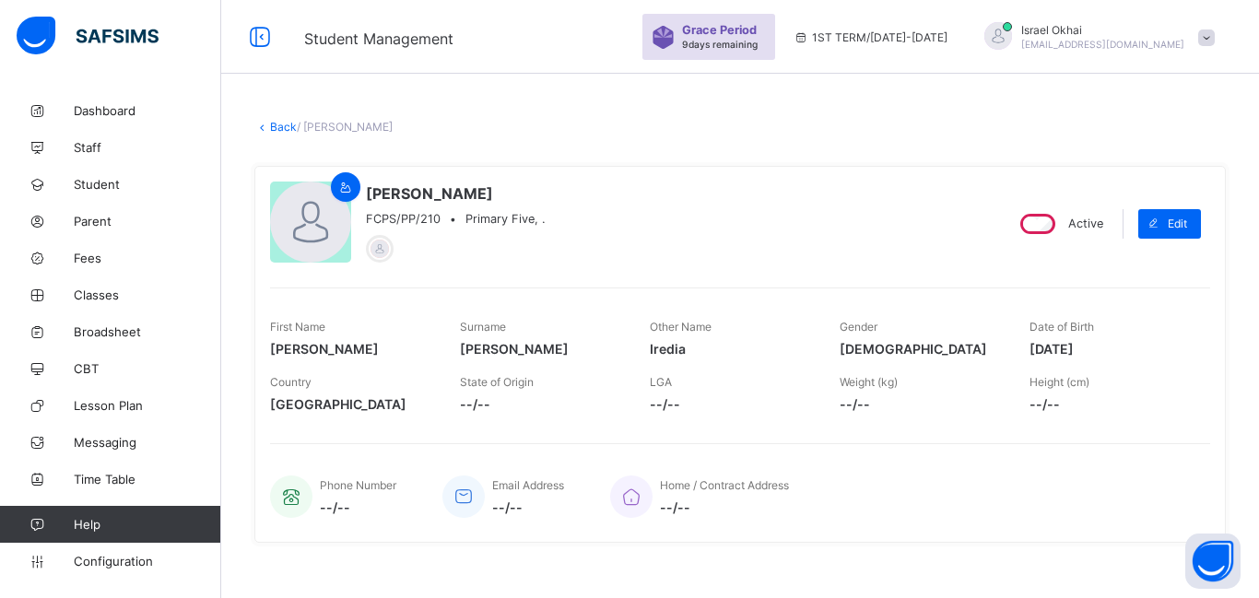
click at [278, 130] on link "Back" at bounding box center [283, 127] width 27 height 14
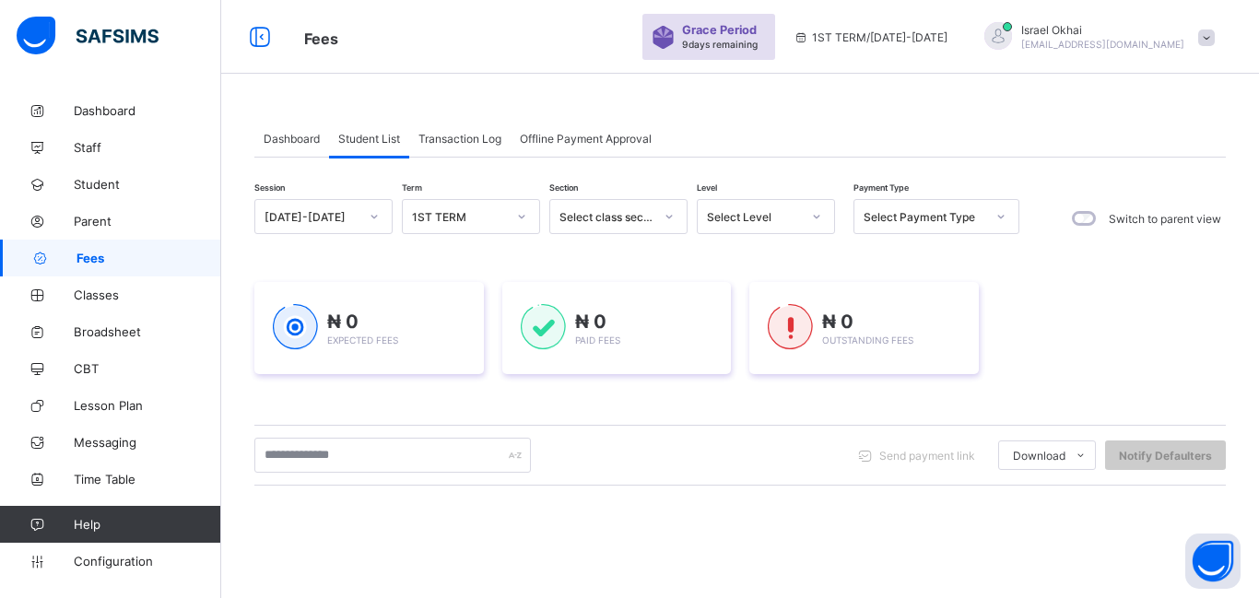
click at [917, 410] on div "Session 2025-2026 Term 1ST TERM Section Select class section Level Select Level…" at bounding box center [740, 526] width 972 height 654
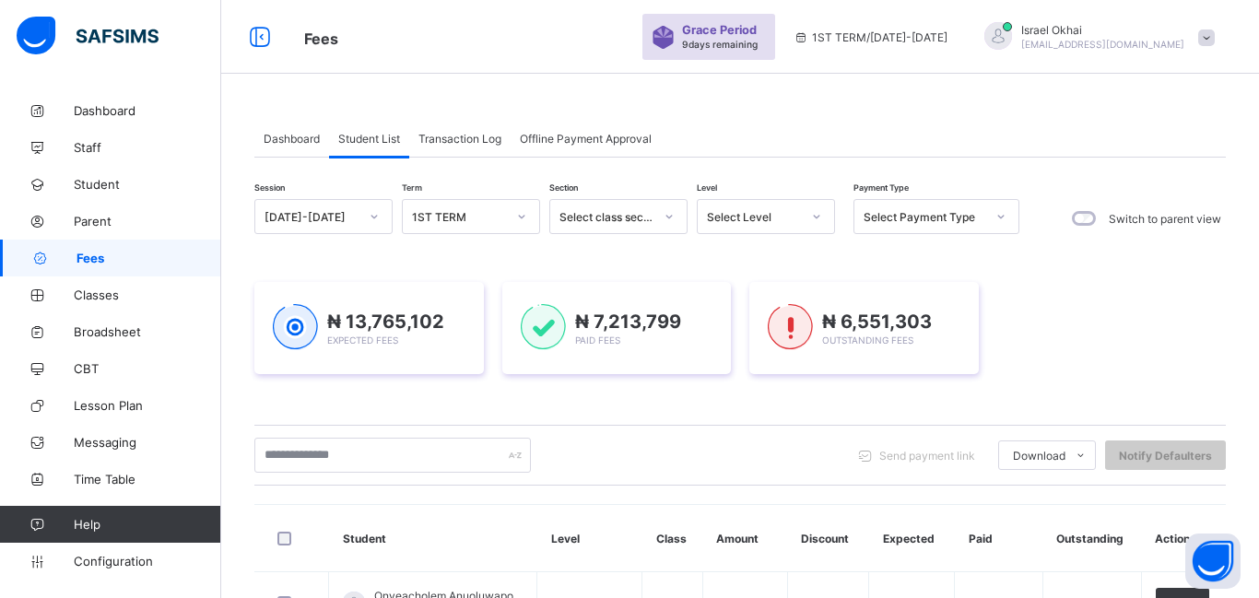
click at [754, 211] on div "Select Level" at bounding box center [754, 217] width 94 height 14
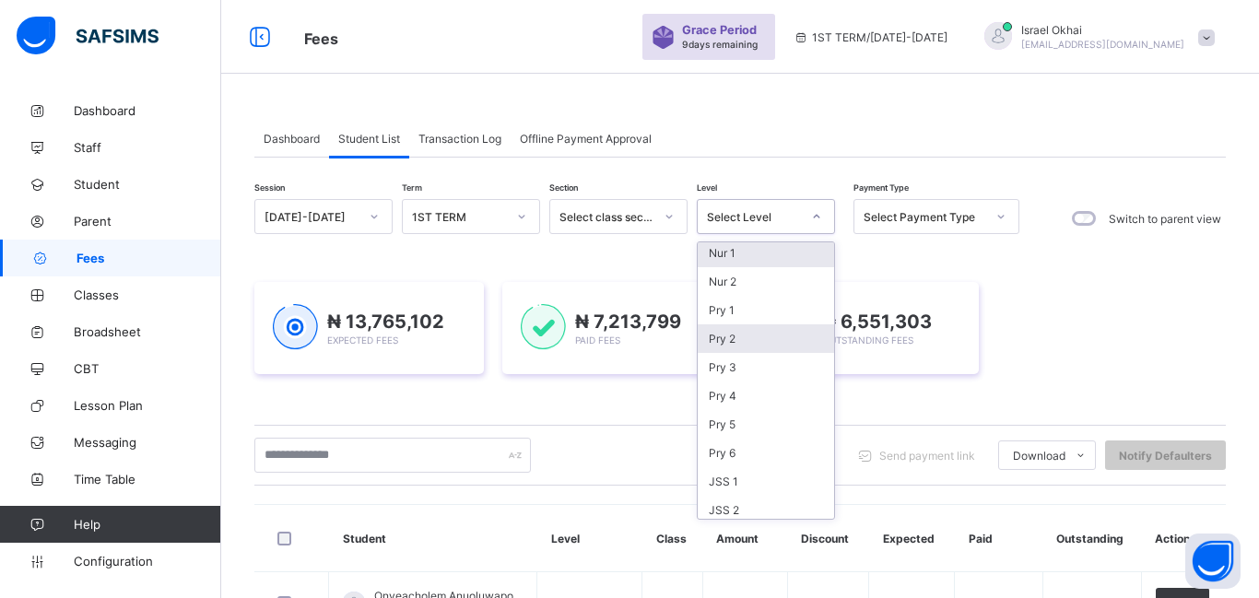
scroll to position [99, 0]
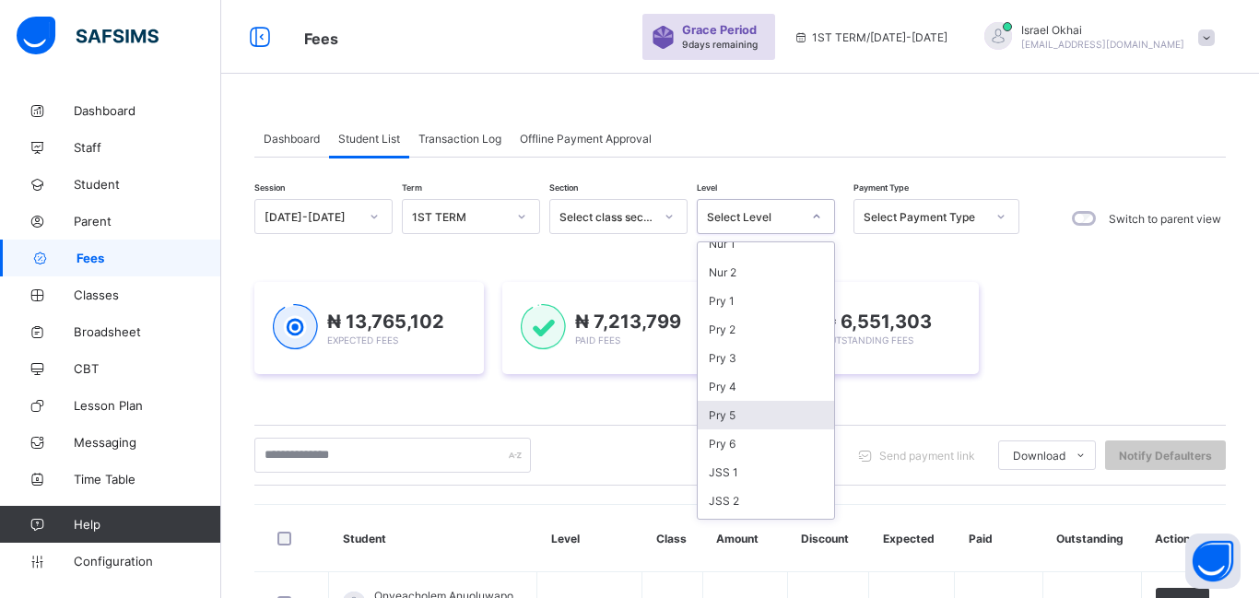
click at [777, 411] on div "Pry 5" at bounding box center [766, 415] width 136 height 29
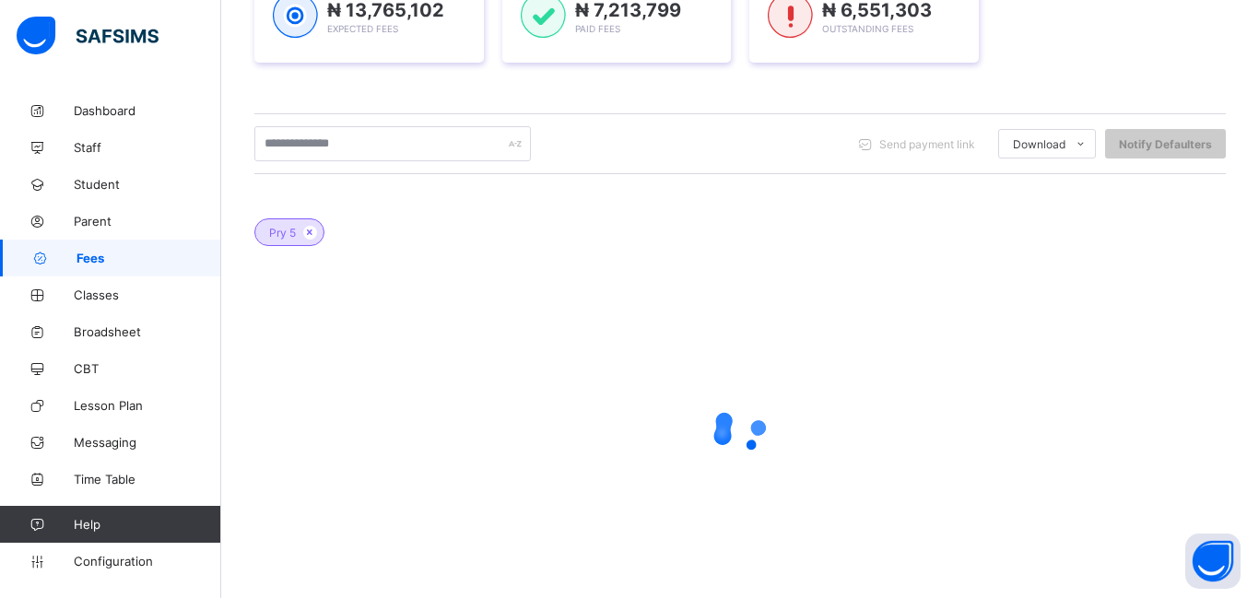
scroll to position [358, 0]
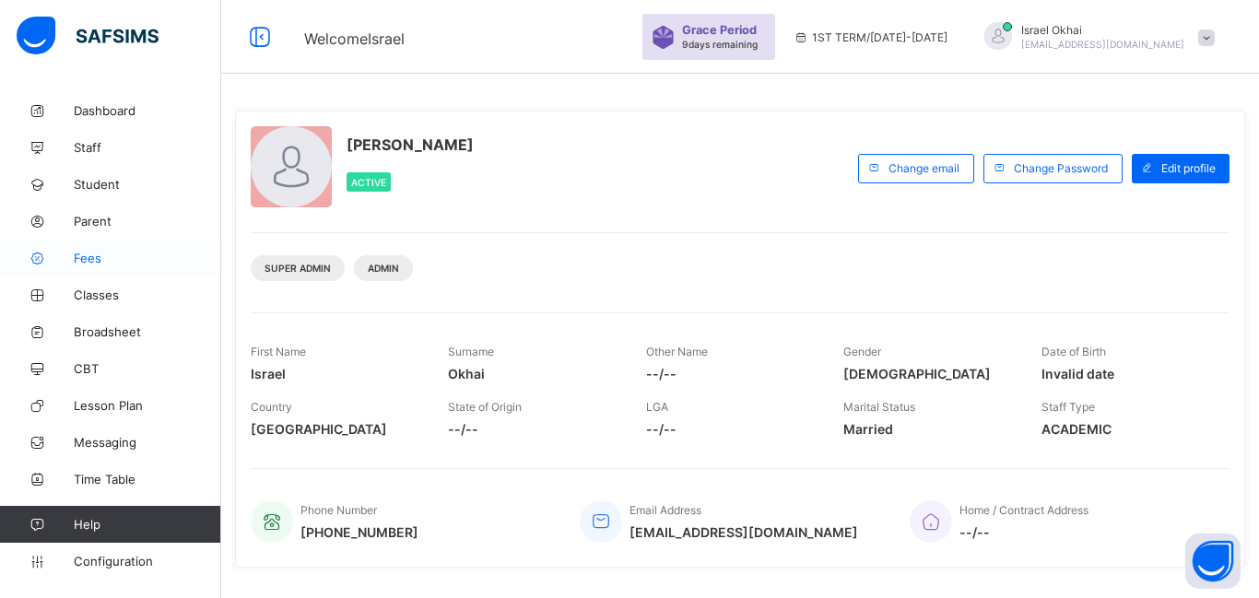
click at [90, 266] on link "Fees" at bounding box center [110, 258] width 221 height 37
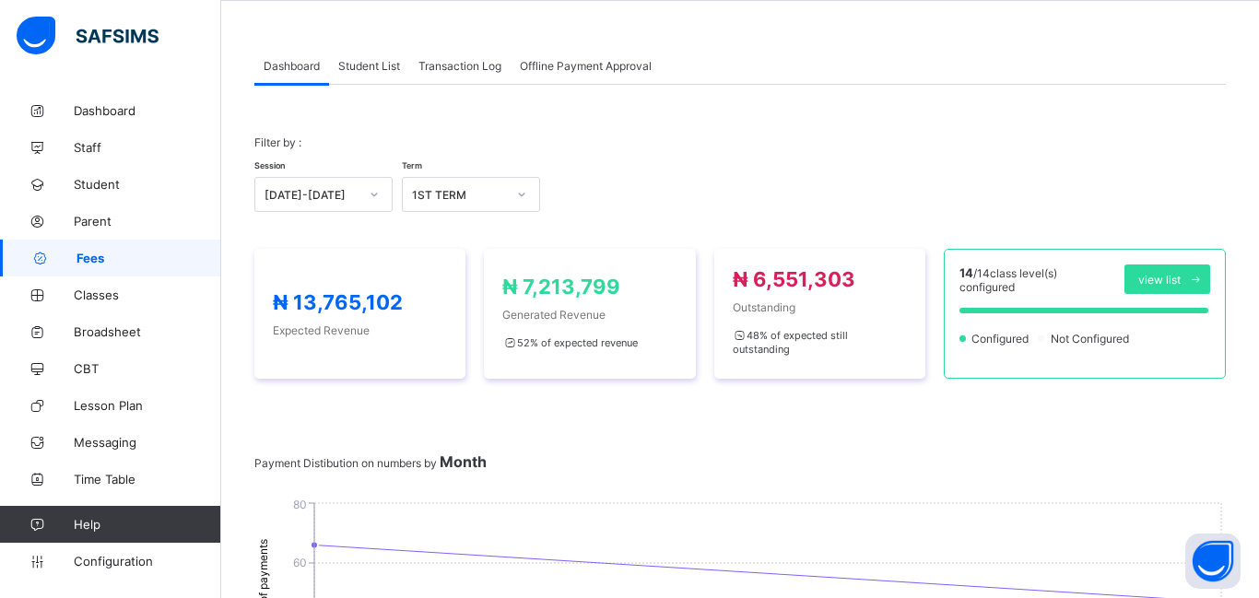
scroll to position [72, 0]
click at [367, 75] on div "Student List" at bounding box center [369, 66] width 80 height 37
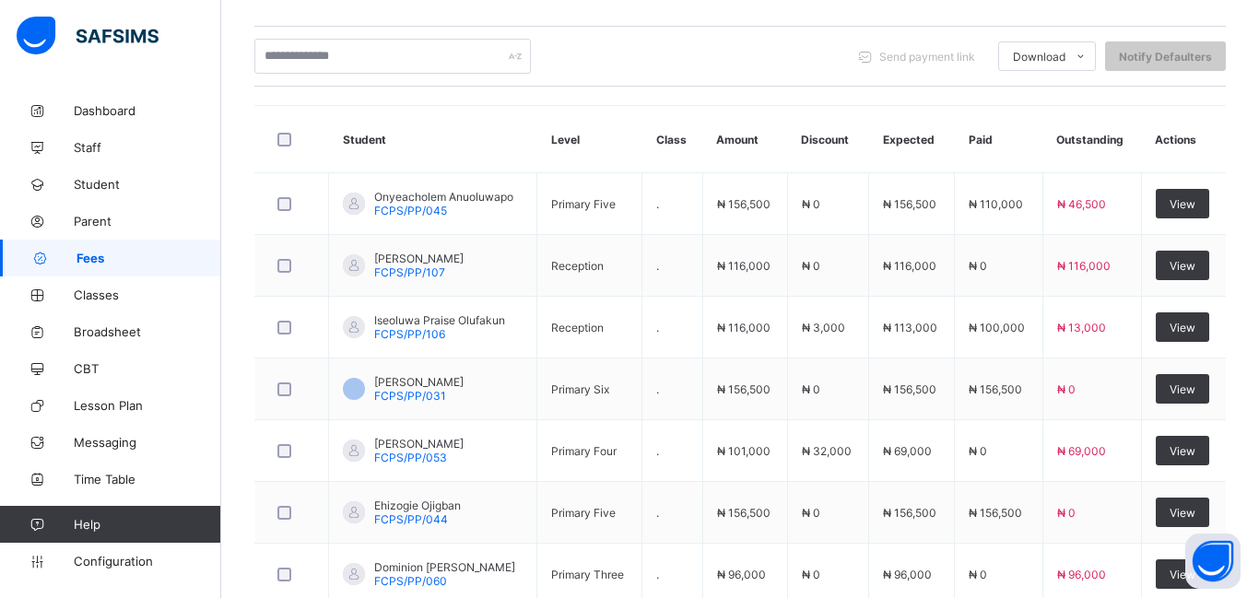
scroll to position [0, 0]
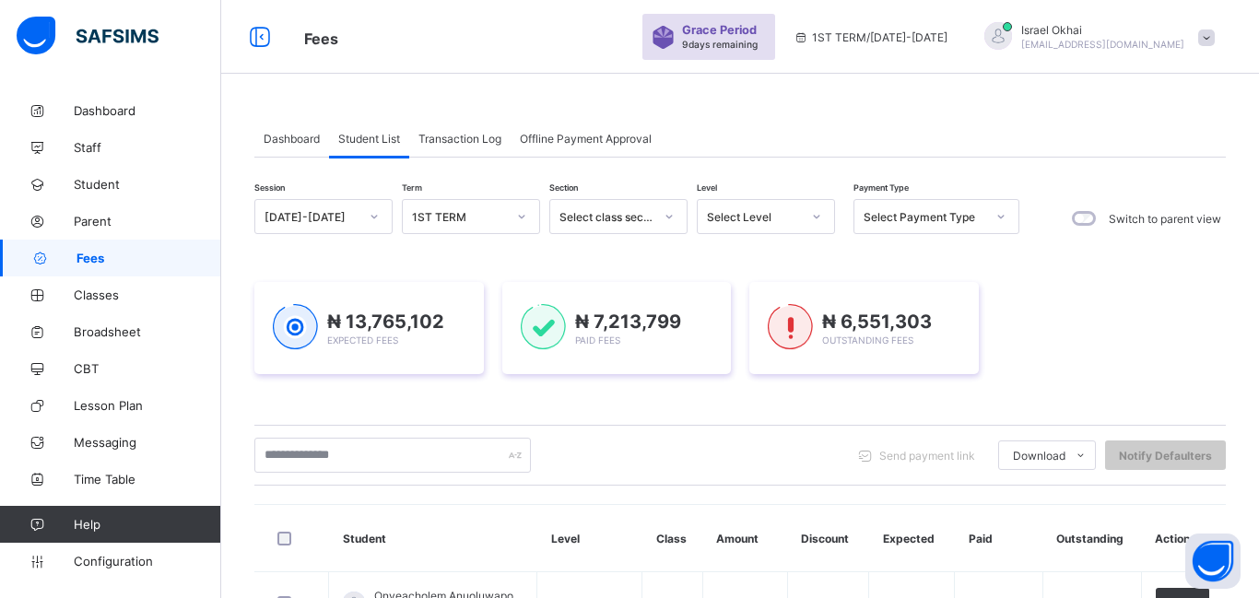
click at [766, 223] on div "Select Level" at bounding box center [754, 217] width 94 height 14
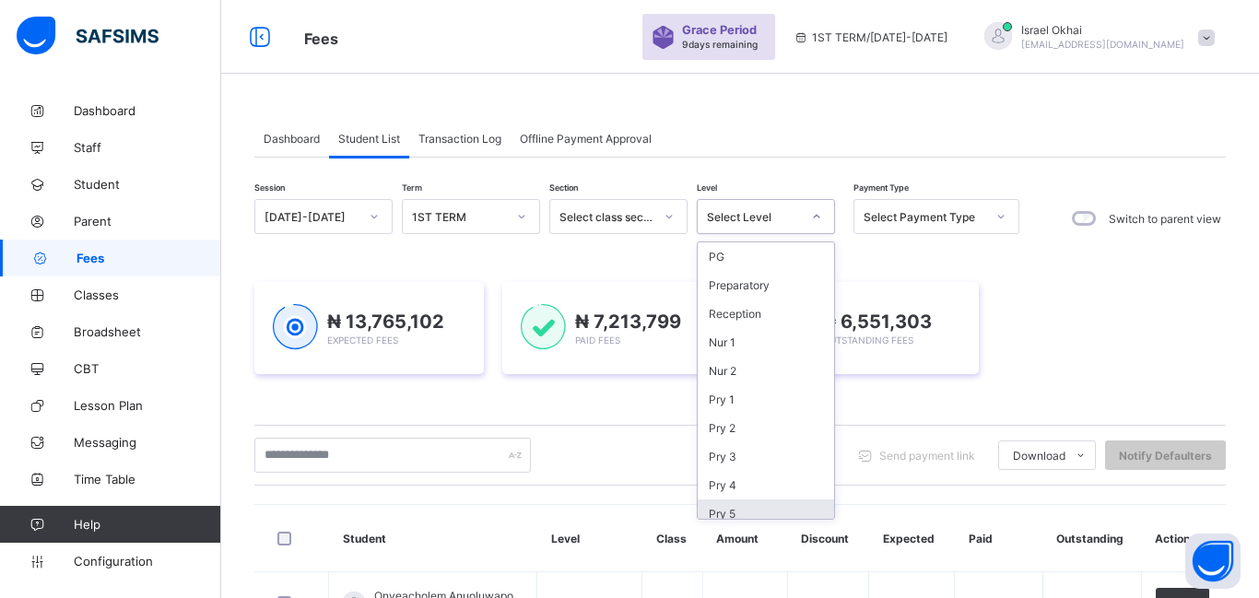
click at [760, 518] on div "Pry 5" at bounding box center [766, 514] width 136 height 29
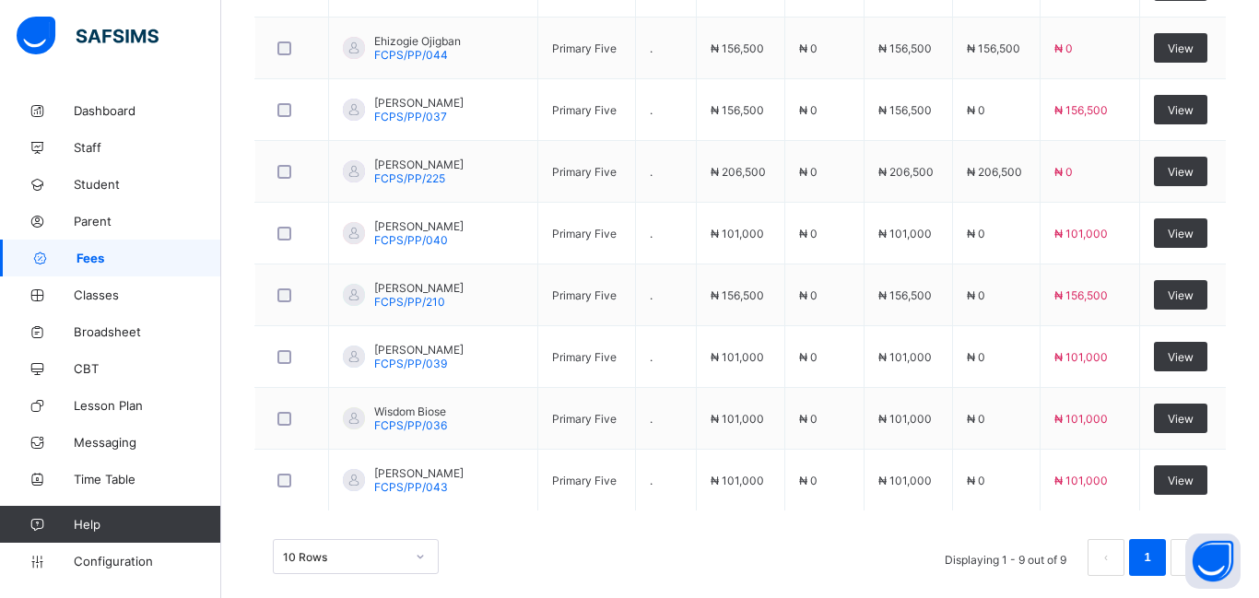
scroll to position [762, 0]
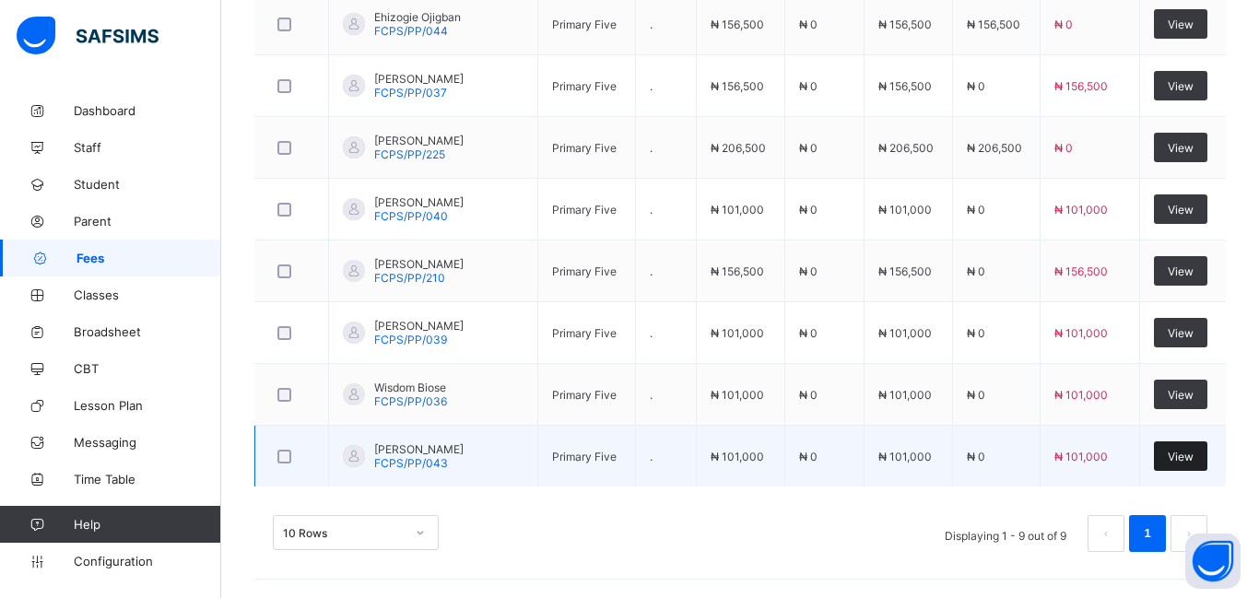
click at [1194, 460] on div "View" at bounding box center [1180, 457] width 53 height 30
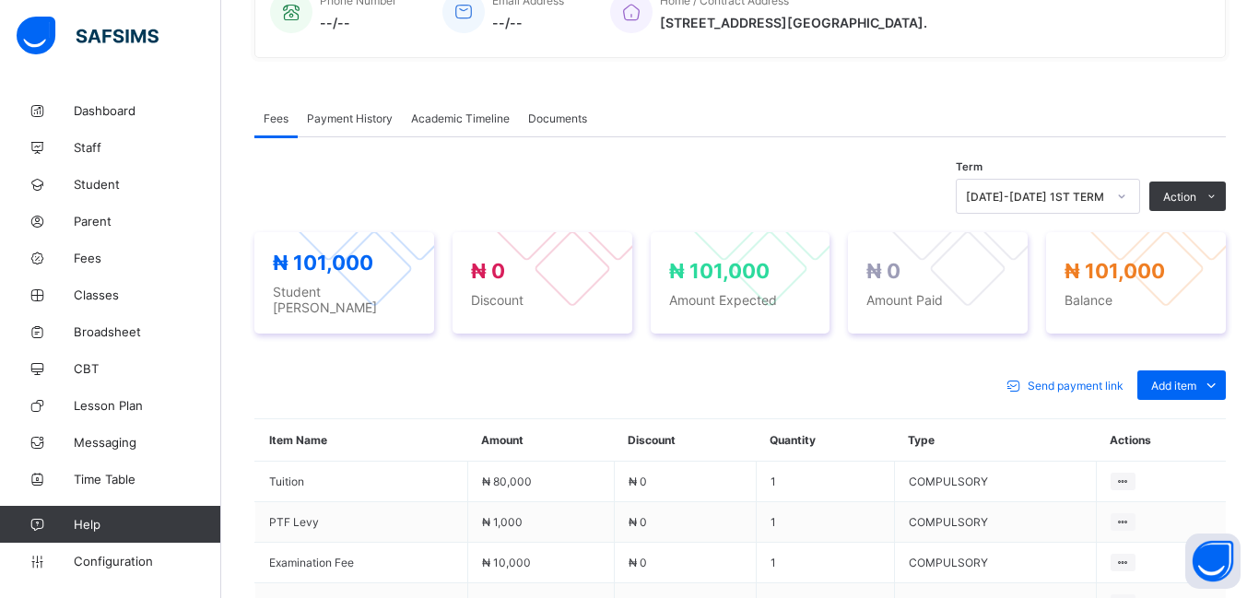
scroll to position [695, 0]
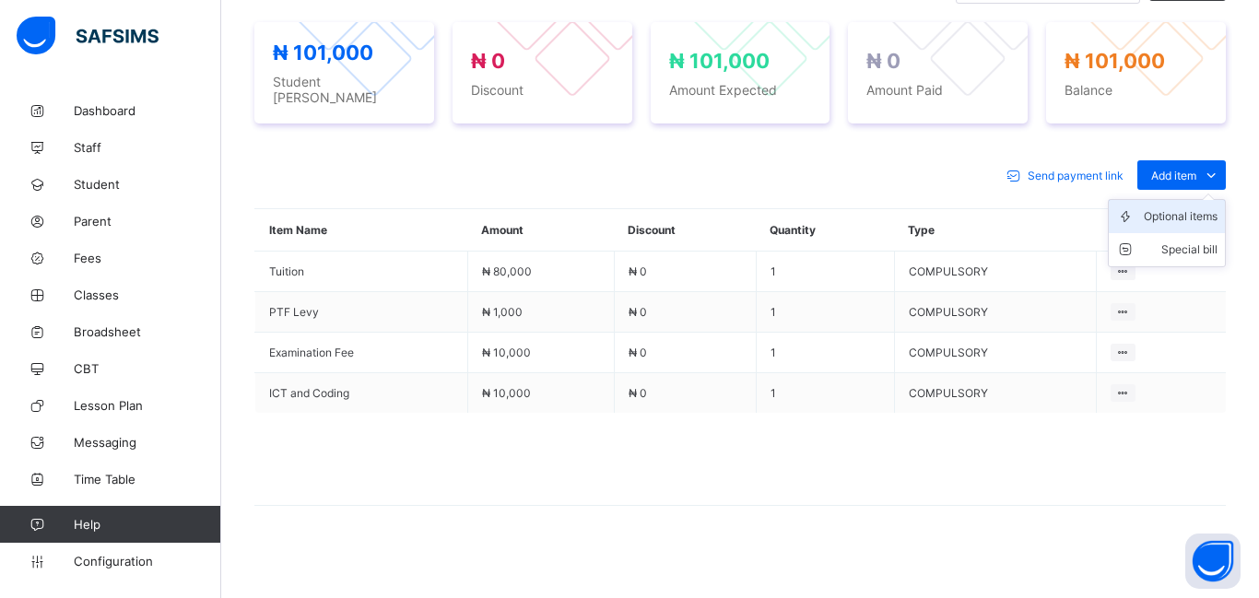
click at [1184, 211] on div "Optional items" at bounding box center [1181, 216] width 74 height 18
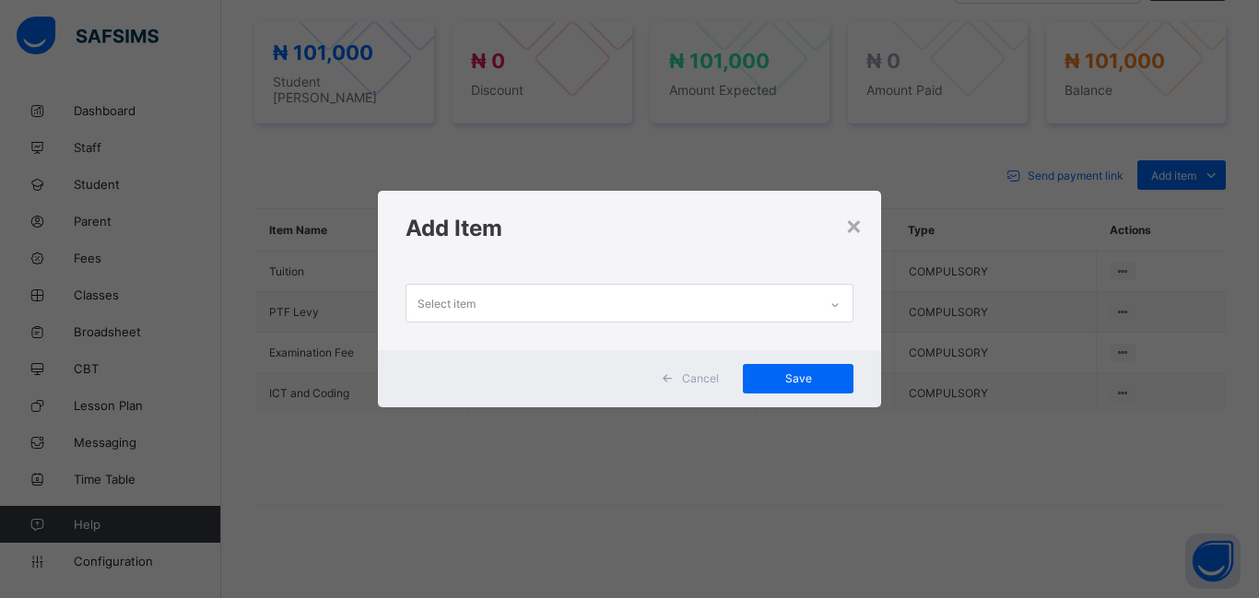
click at [508, 299] on div "Select item" at bounding box center [612, 303] width 411 height 36
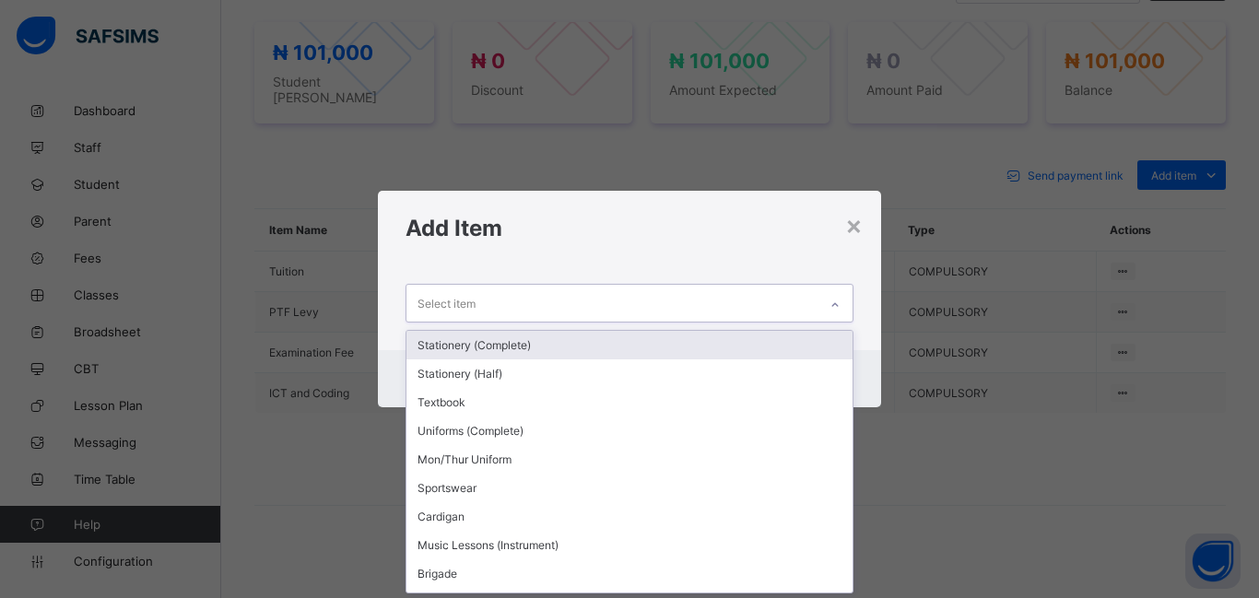
click at [508, 352] on div "Stationery (Complete)" at bounding box center [630, 345] width 446 height 29
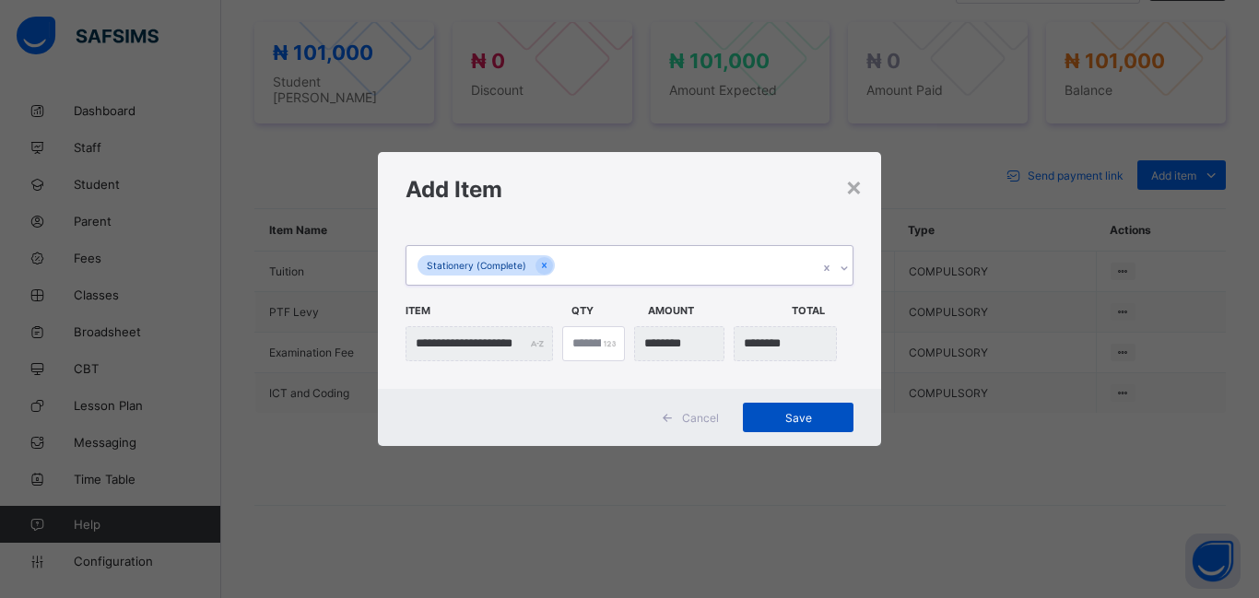
click at [818, 425] on div "Save" at bounding box center [798, 418] width 111 height 30
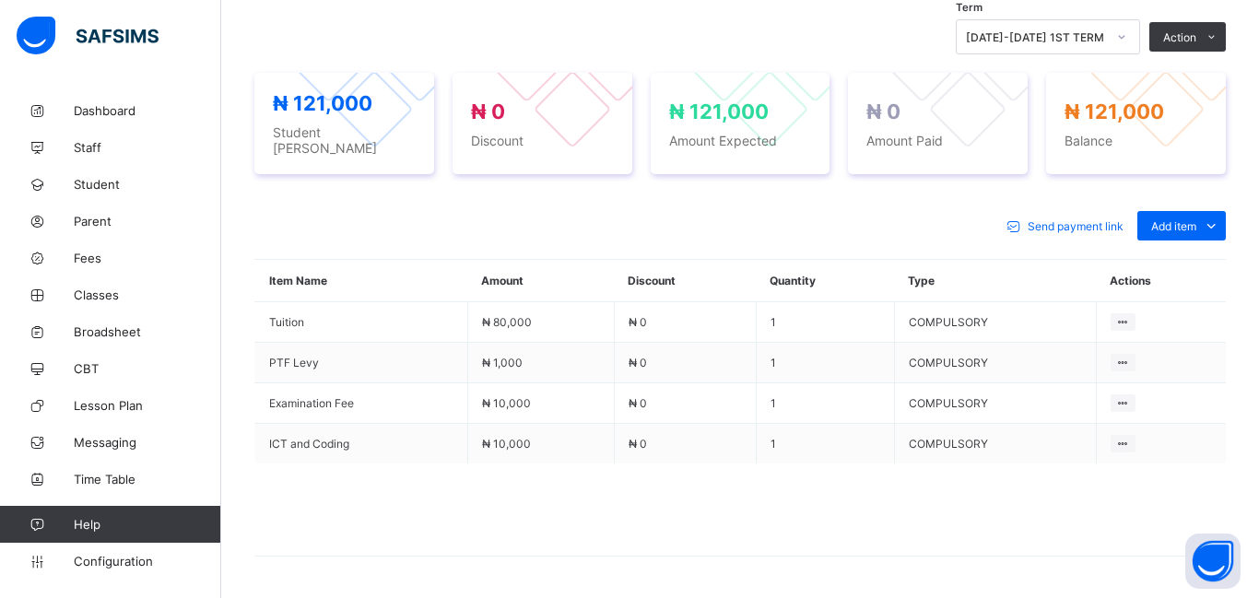
scroll to position [695, 0]
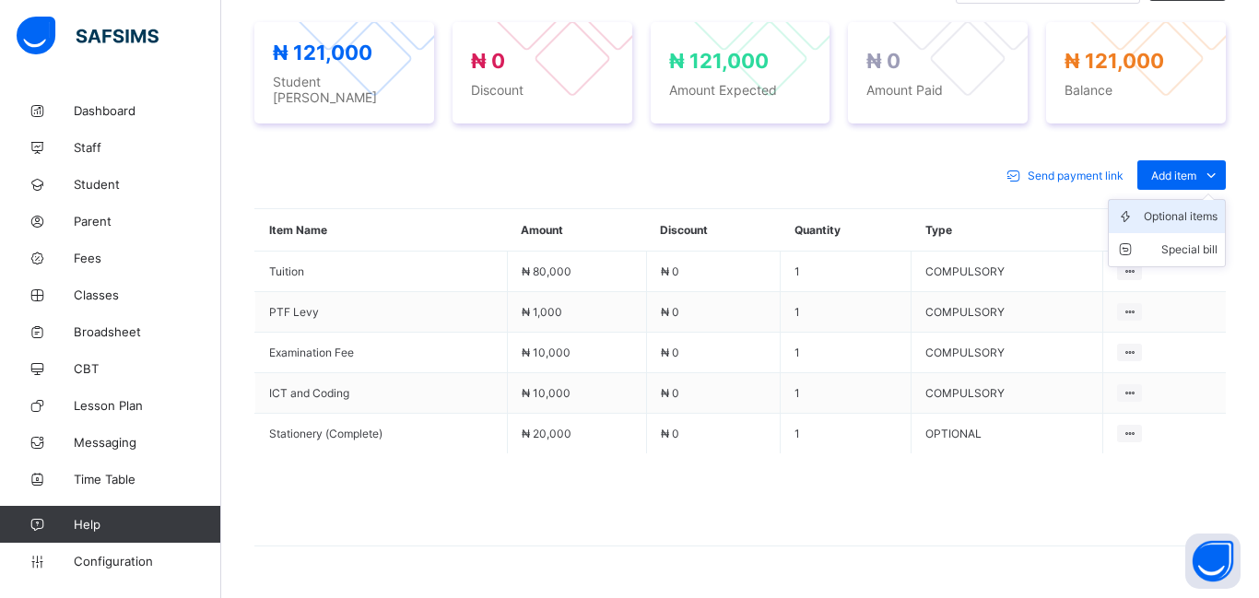
click at [1177, 213] on div "Optional items" at bounding box center [1181, 216] width 74 height 18
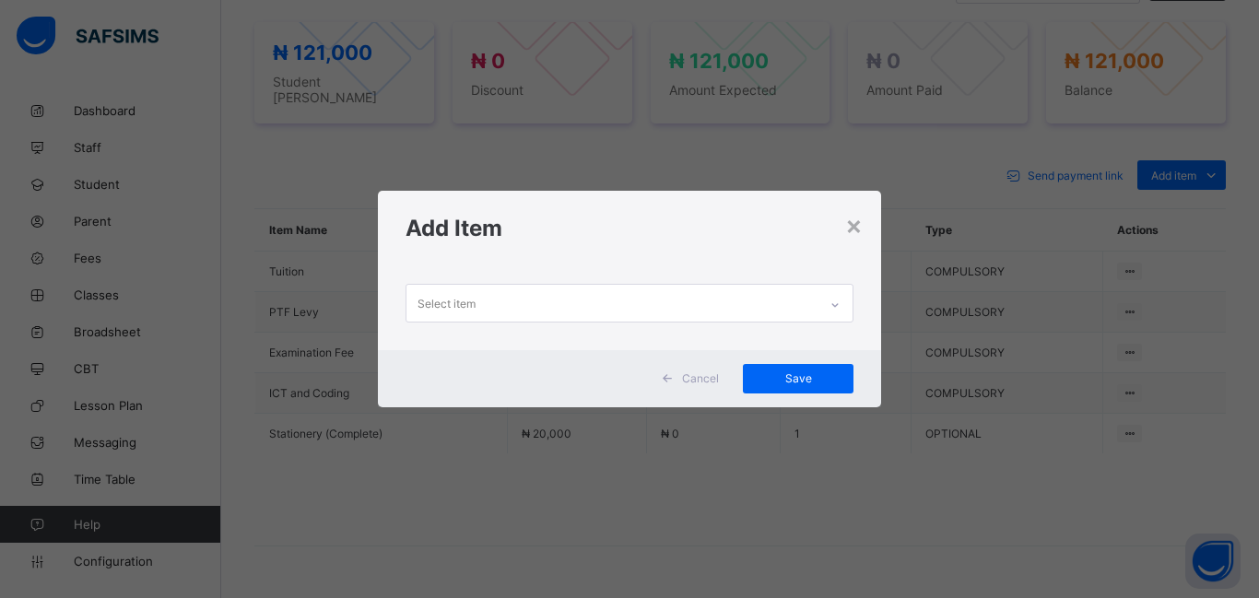
click at [447, 307] on div "Select item" at bounding box center [447, 303] width 58 height 35
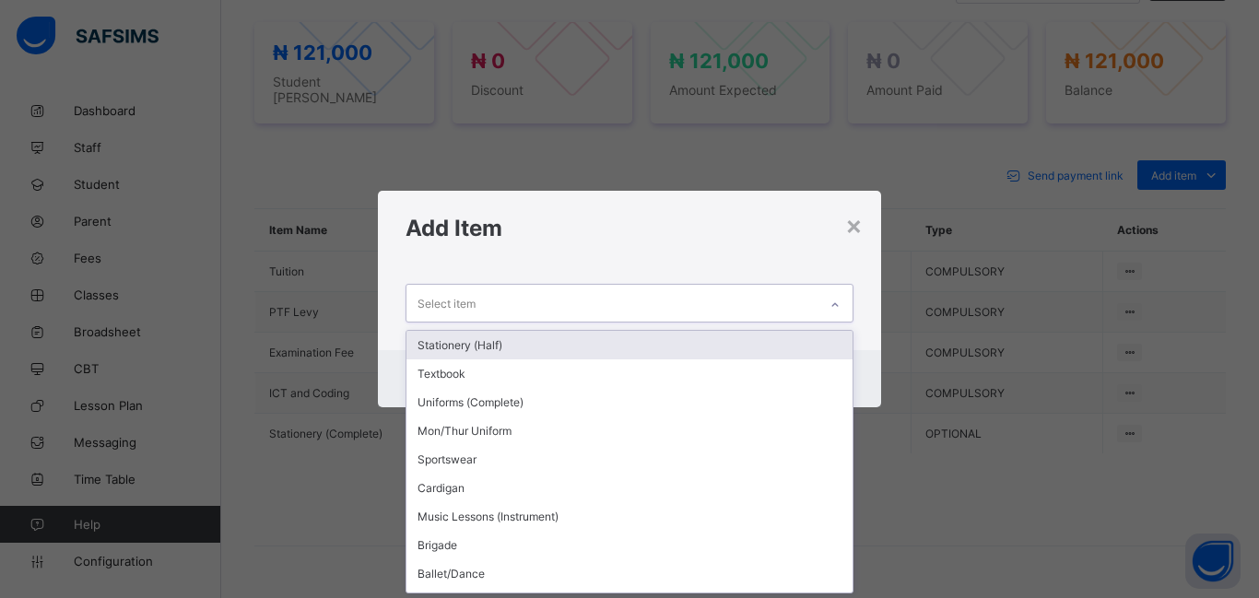
scroll to position [0, 0]
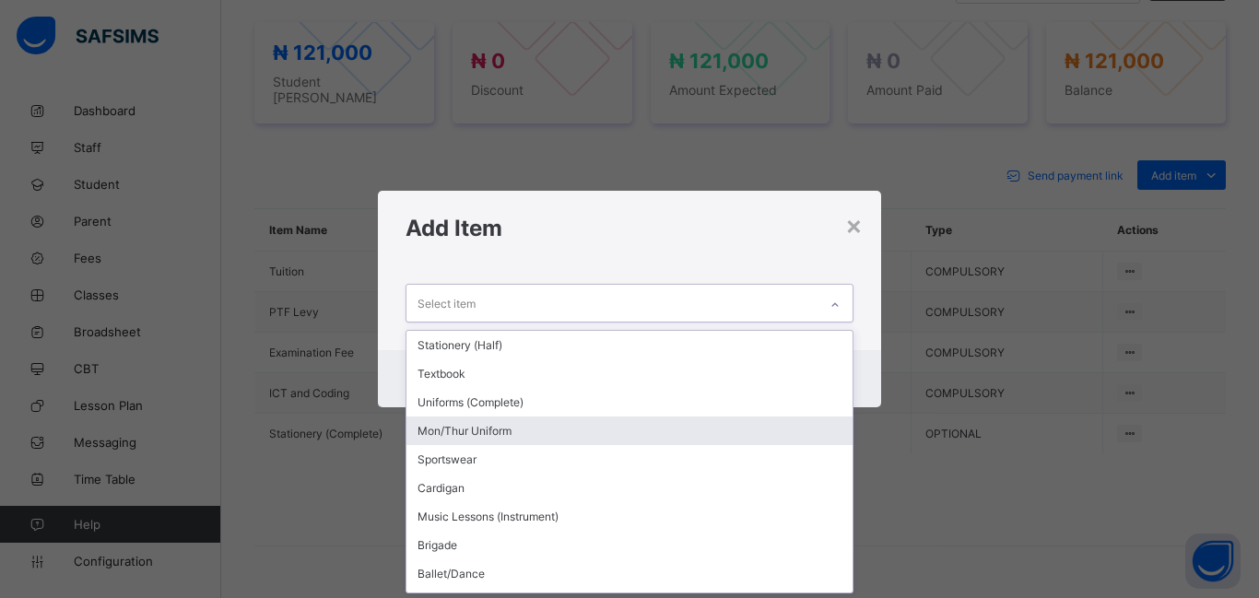
click at [481, 440] on div "Mon/Thur Uniform" at bounding box center [630, 431] width 446 height 29
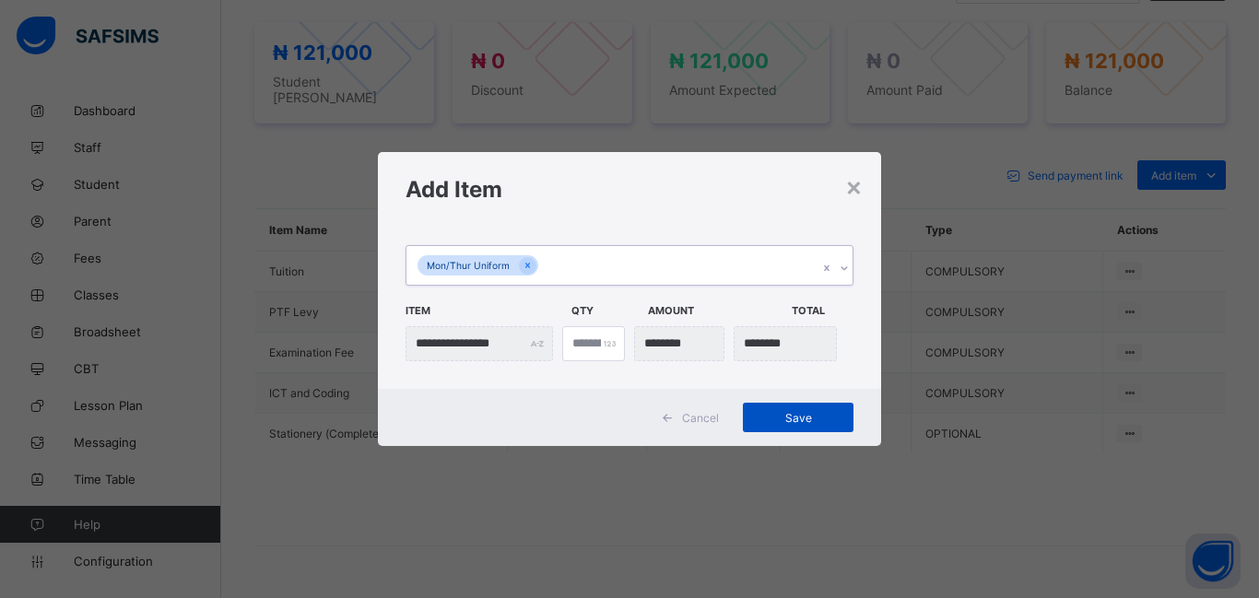
click at [806, 419] on span "Save" at bounding box center [798, 418] width 83 height 14
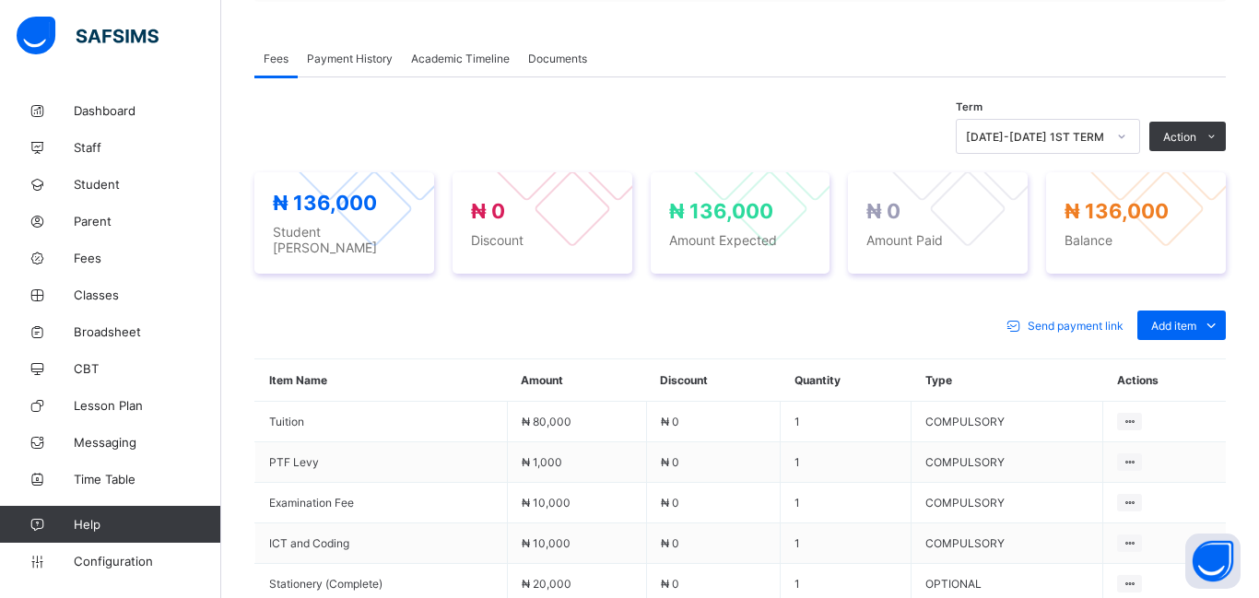
scroll to position [537, 0]
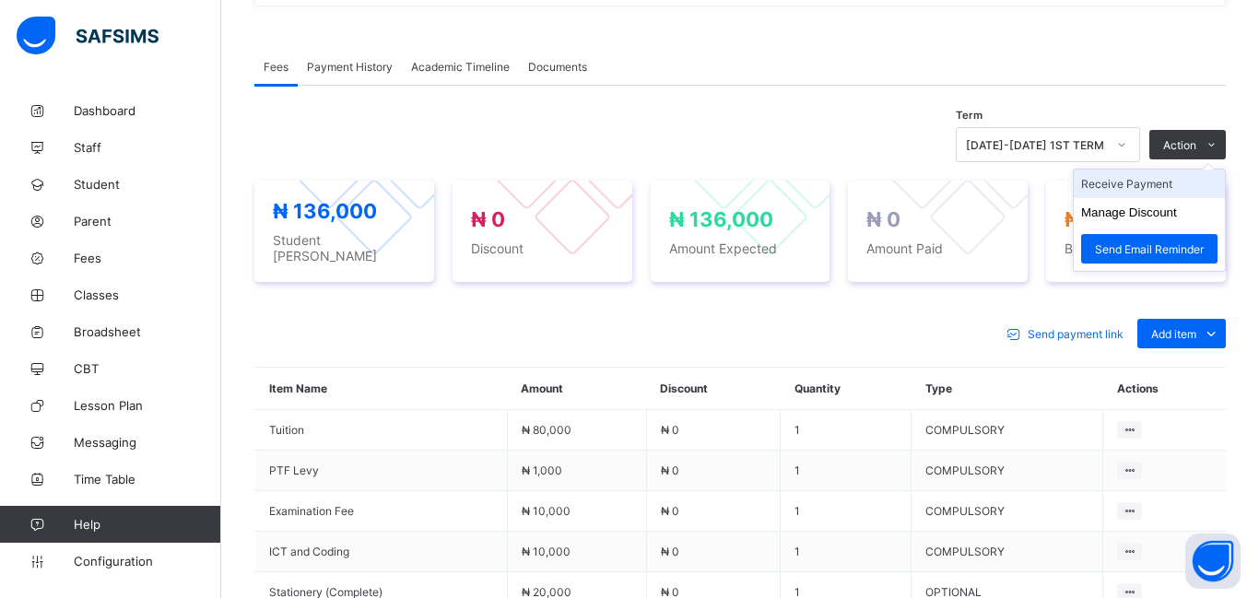
click at [1135, 193] on li "Receive Payment" at bounding box center [1149, 184] width 151 height 29
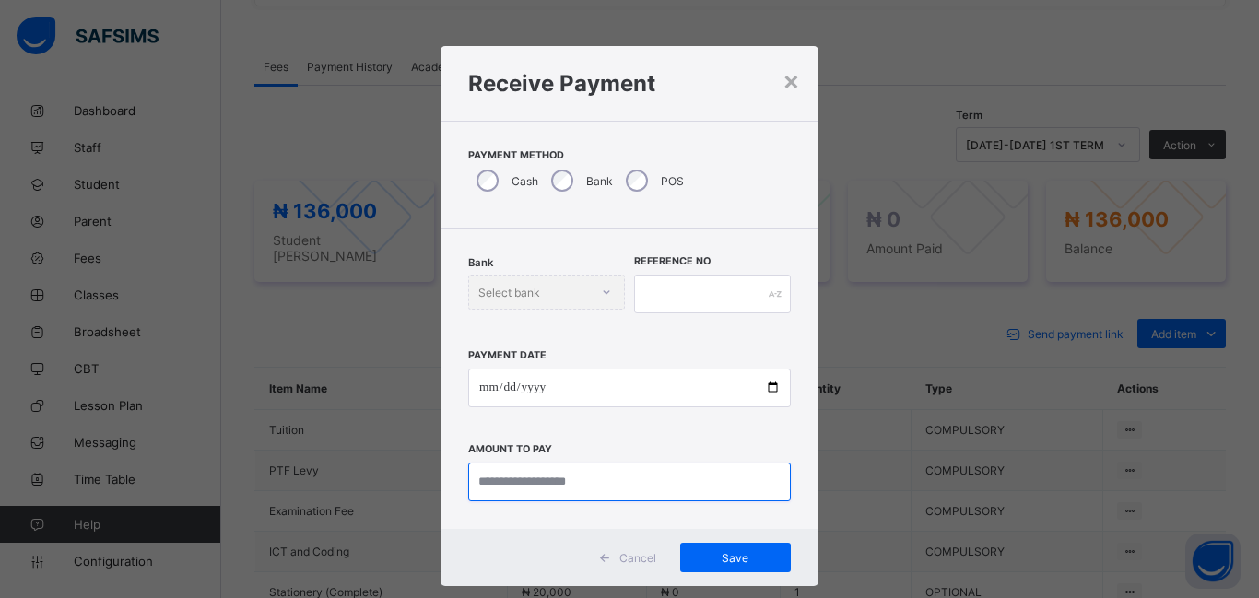
click at [514, 477] on input "currency" at bounding box center [629, 482] width 323 height 39
type input "*********"
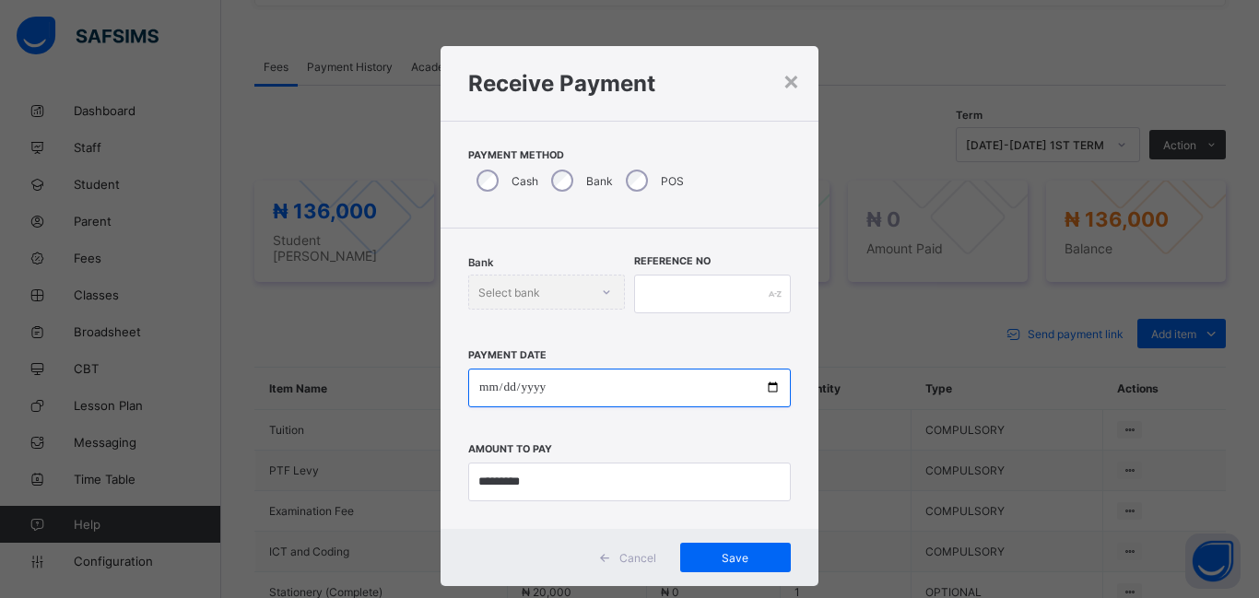
click at [488, 396] on input "date" at bounding box center [629, 388] width 323 height 39
type input "**********"
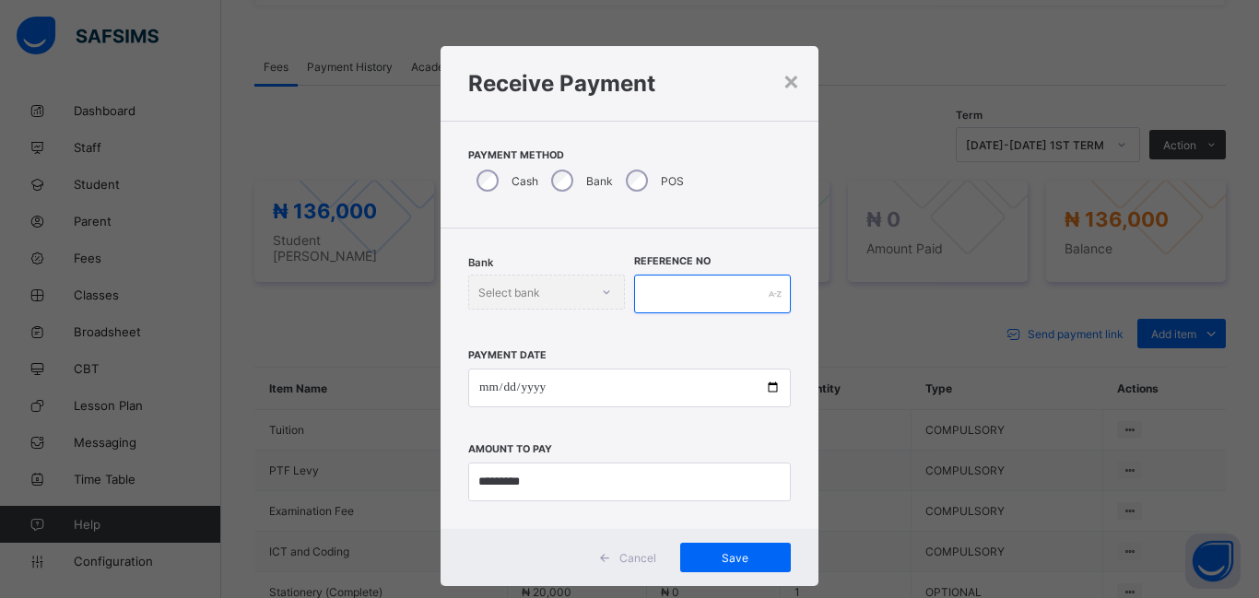
click at [649, 293] on input "text" at bounding box center [712, 294] width 157 height 39
type input "*******"
click at [706, 546] on div "Save" at bounding box center [735, 558] width 111 height 30
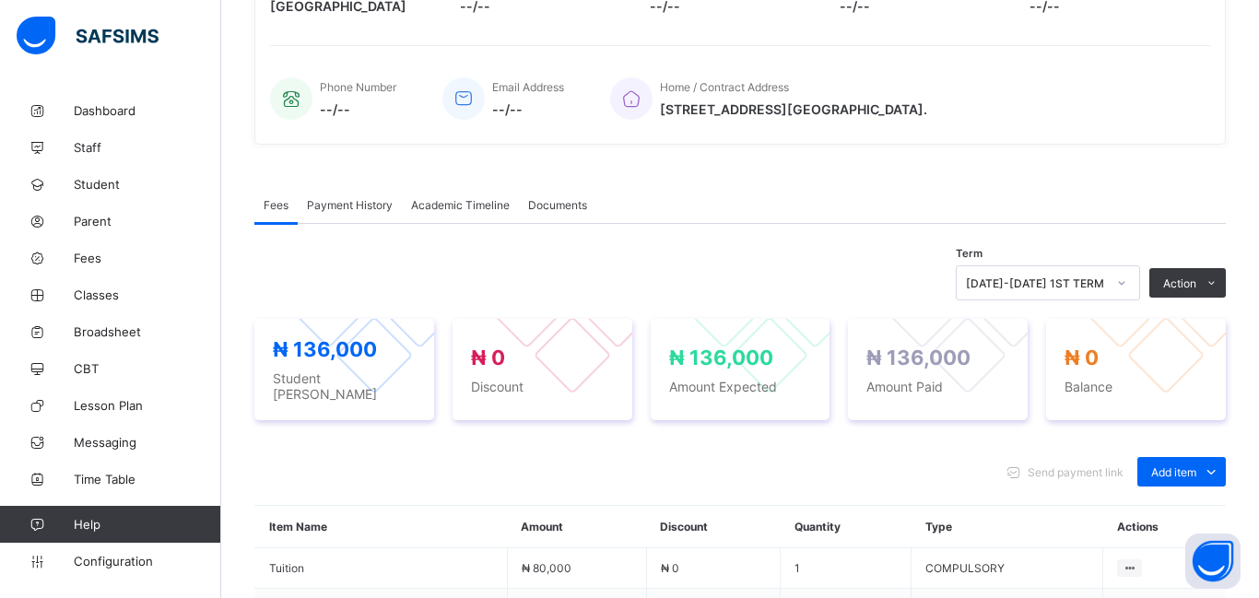
scroll to position [396, 0]
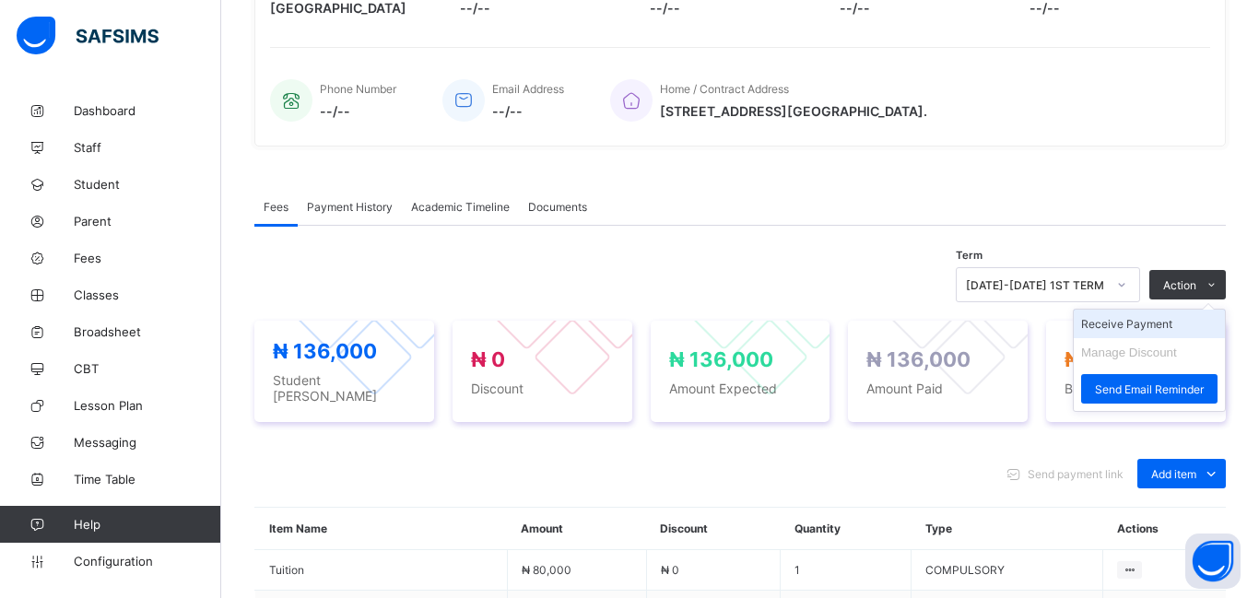
click at [1128, 327] on li "Receive Payment" at bounding box center [1149, 324] width 151 height 29
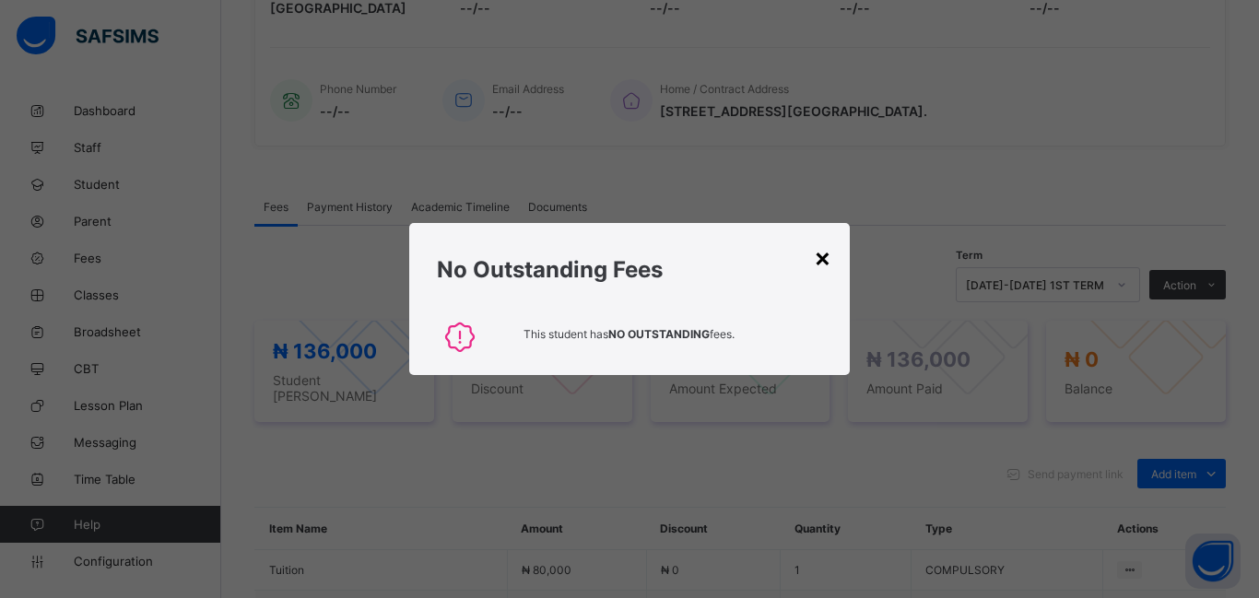
click at [815, 261] on div "×" at bounding box center [823, 257] width 18 height 31
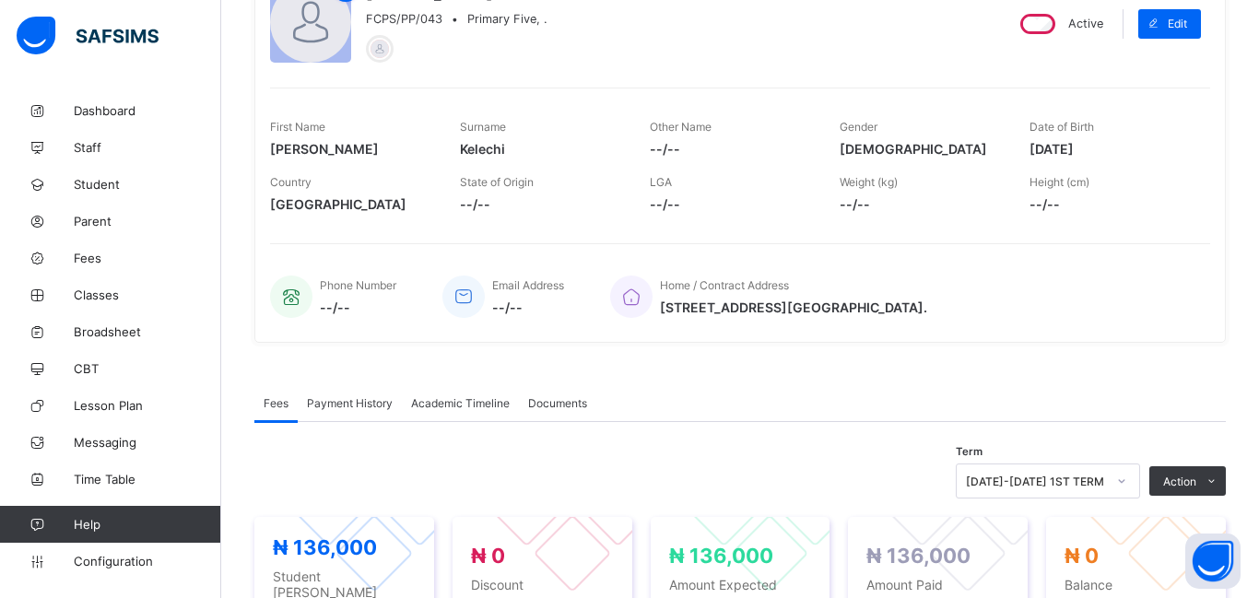
scroll to position [0, 0]
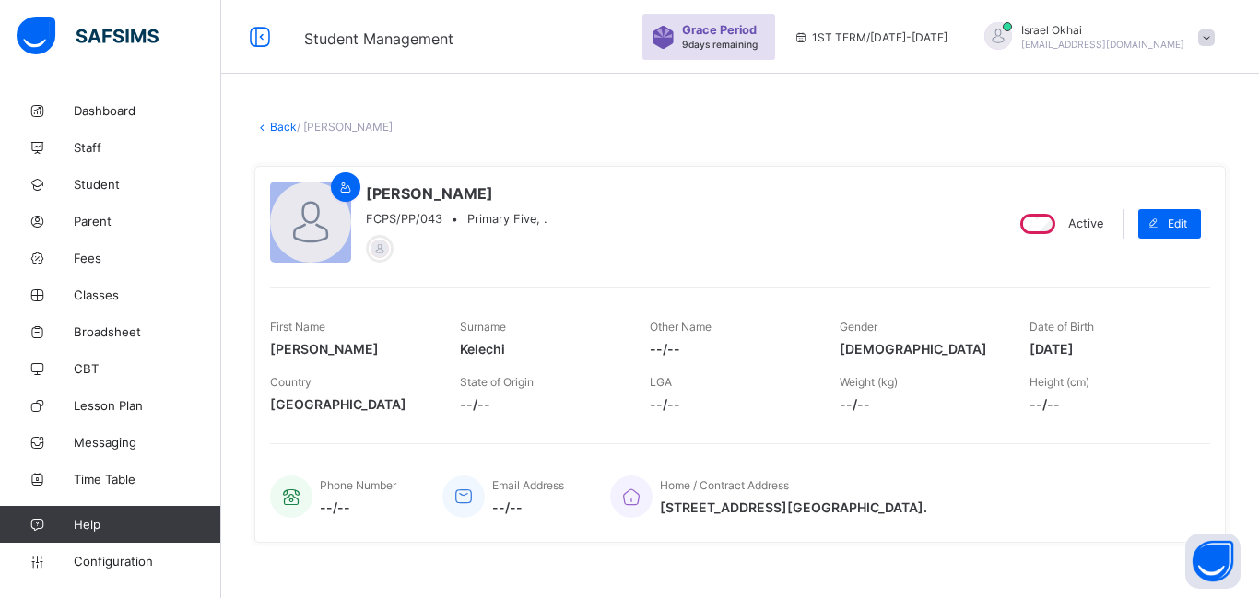
click at [286, 131] on link "Back" at bounding box center [283, 127] width 27 height 14
click at [283, 131] on link "Back" at bounding box center [283, 127] width 27 height 14
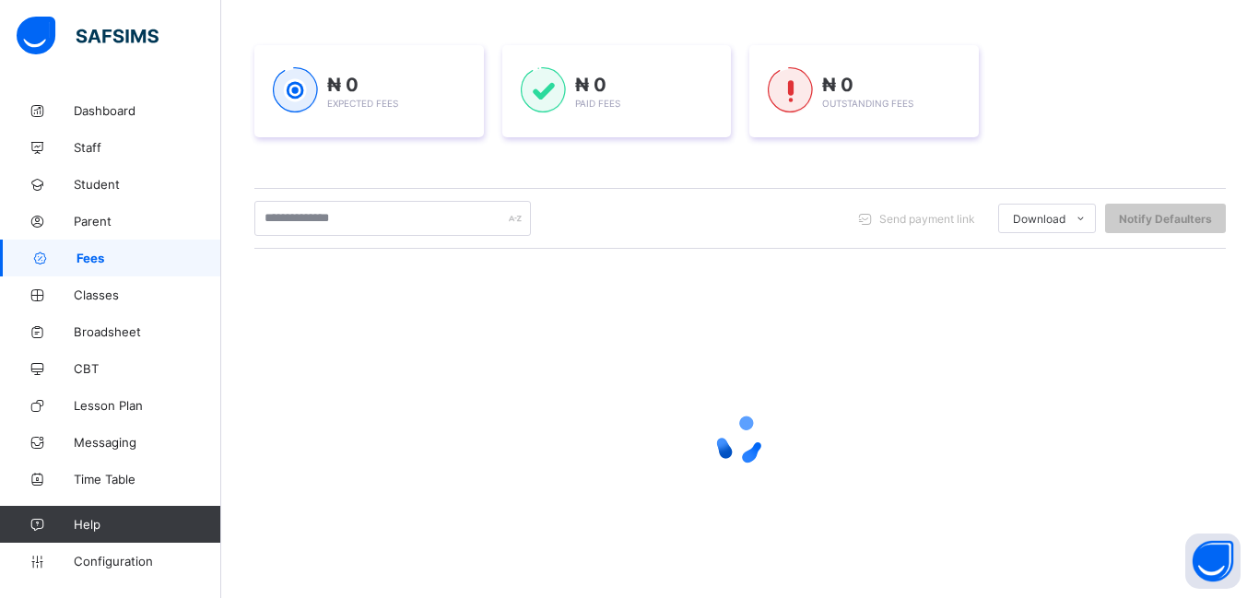
scroll to position [282, 0]
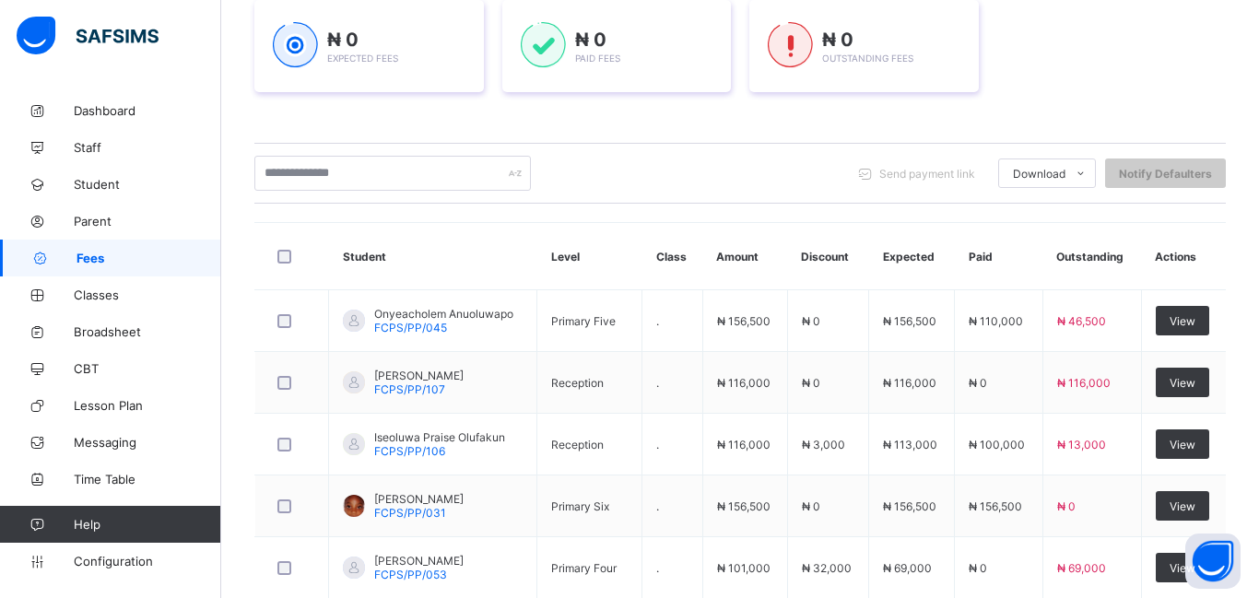
click at [290, 59] on img at bounding box center [295, 45] width 45 height 46
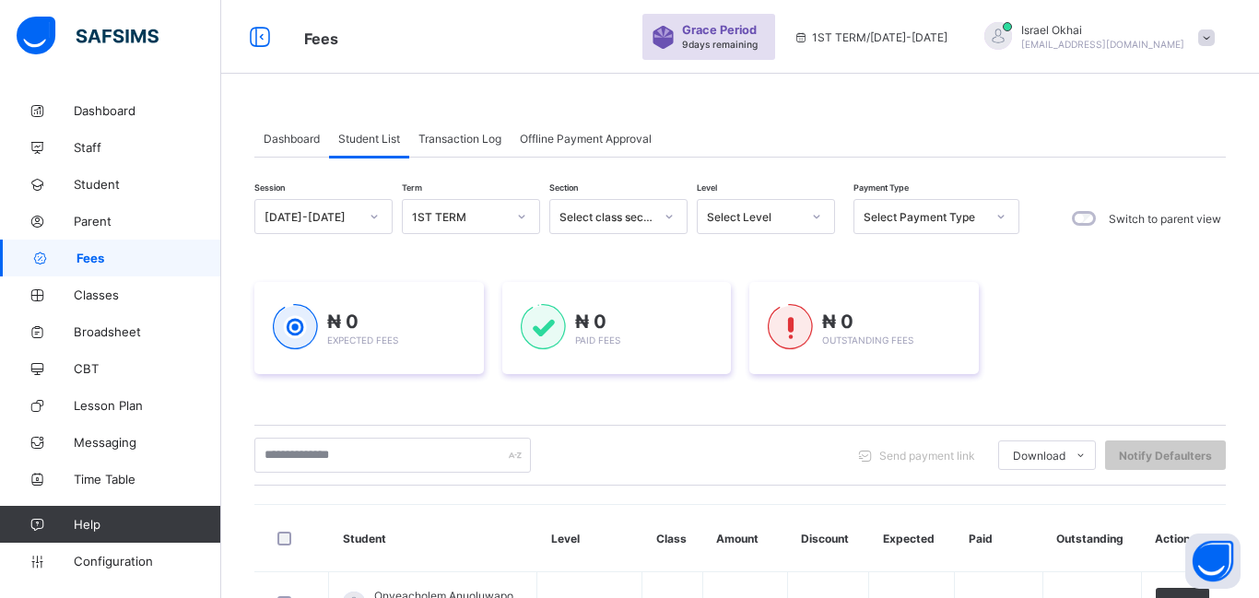
click at [773, 215] on div "Select Level" at bounding box center [754, 217] width 94 height 14
click at [752, 336] on div "Pry 6" at bounding box center [766, 333] width 136 height 29
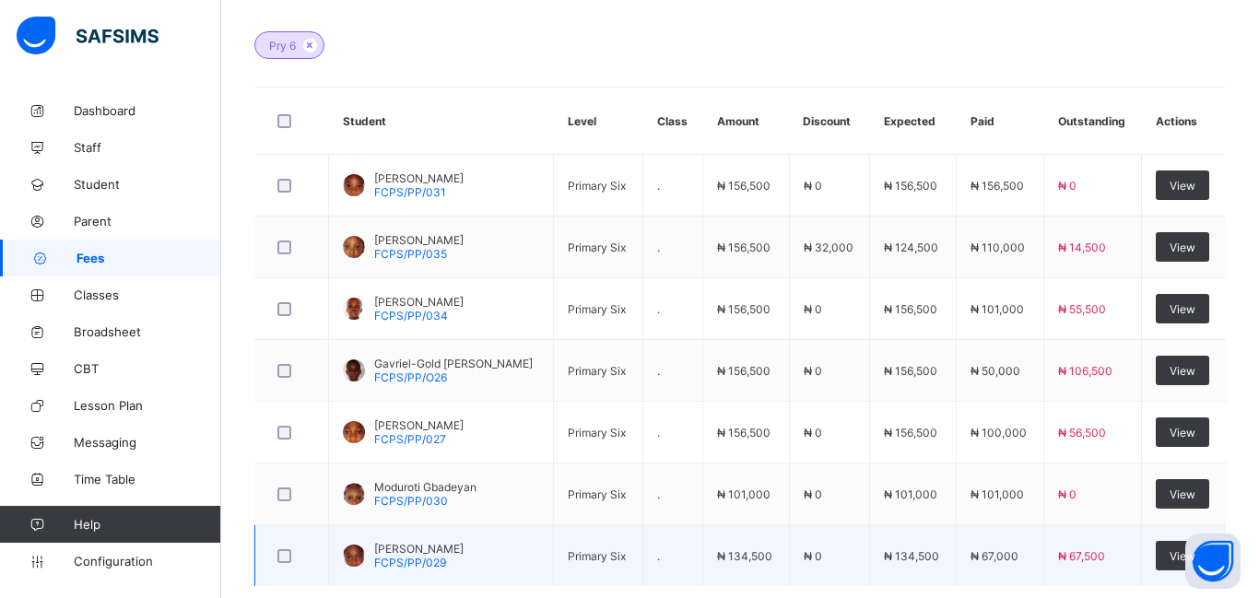
scroll to position [0, 0]
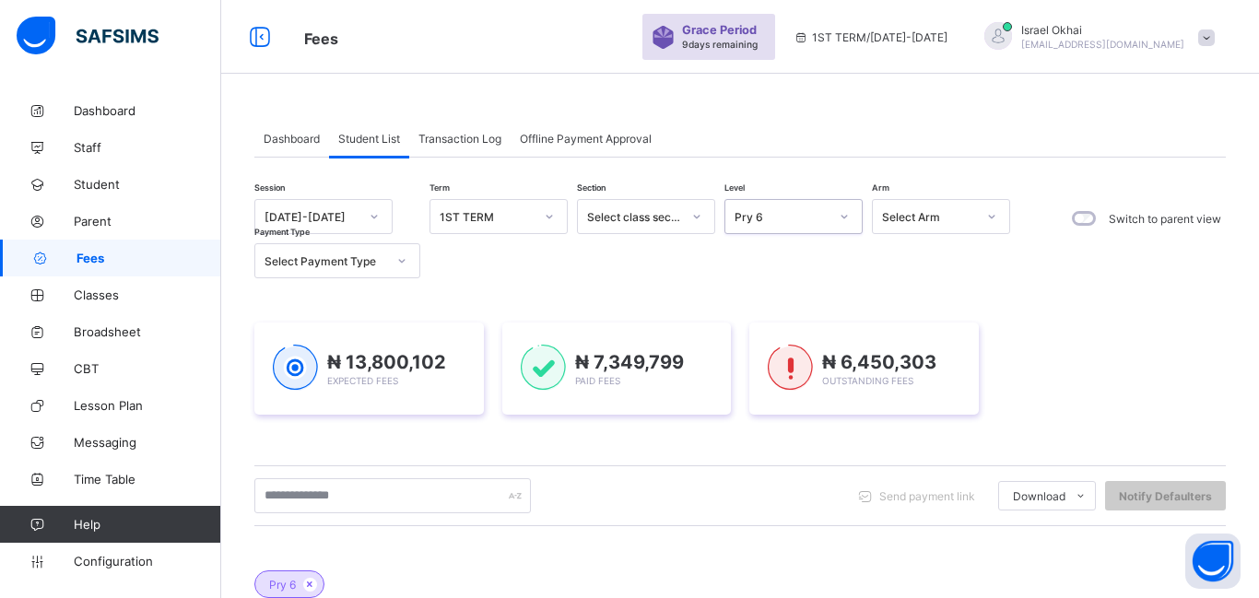
click at [816, 228] on div "Pry 6" at bounding box center [776, 217] width 101 height 26
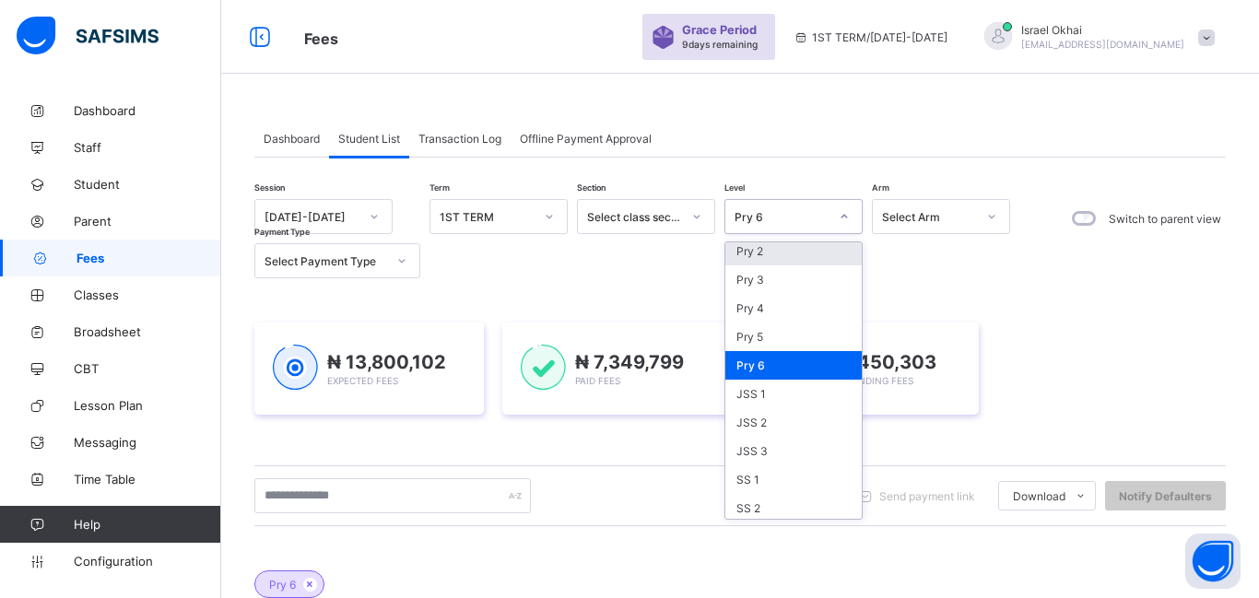
scroll to position [181, 0]
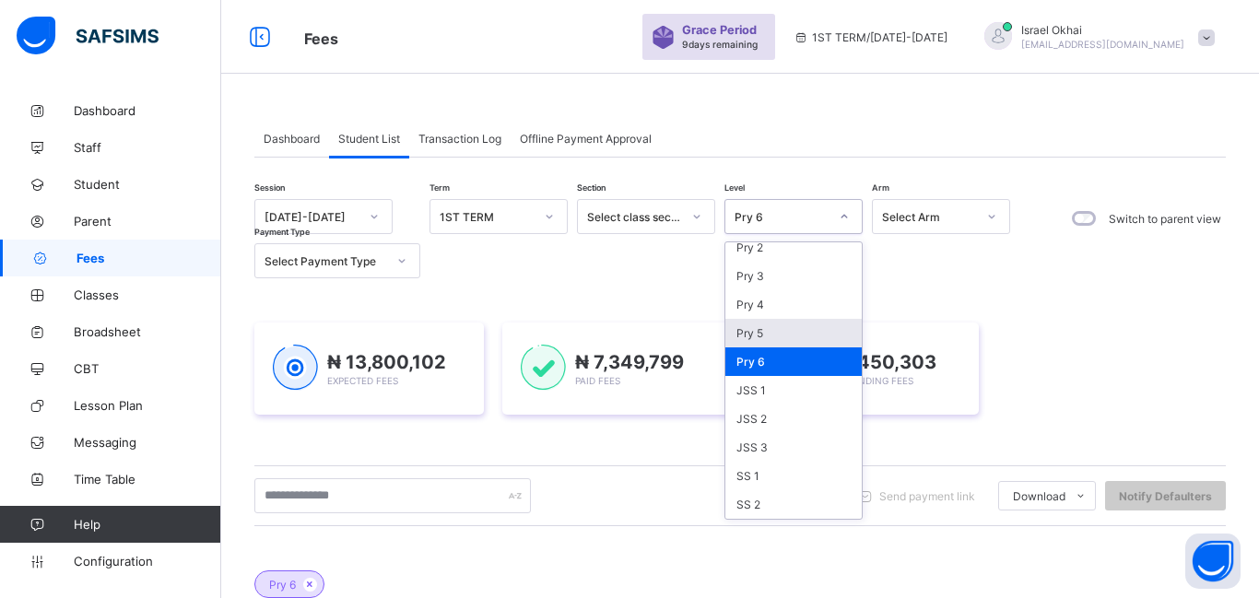
click at [794, 340] on div "Pry 5" at bounding box center [794, 333] width 136 height 29
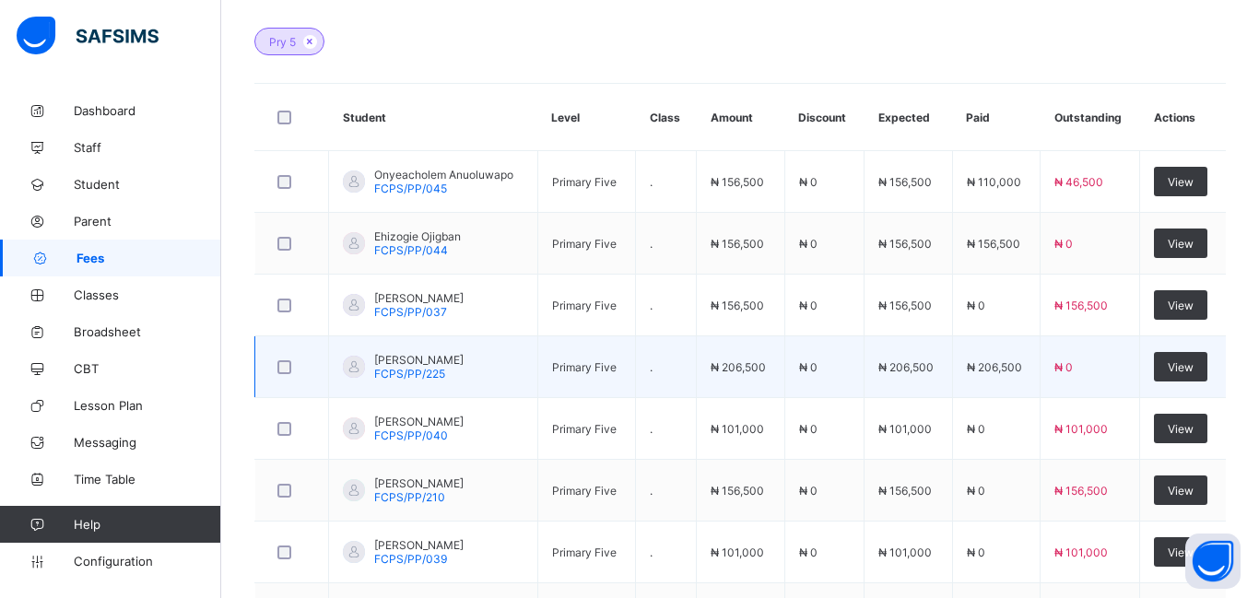
scroll to position [544, 0]
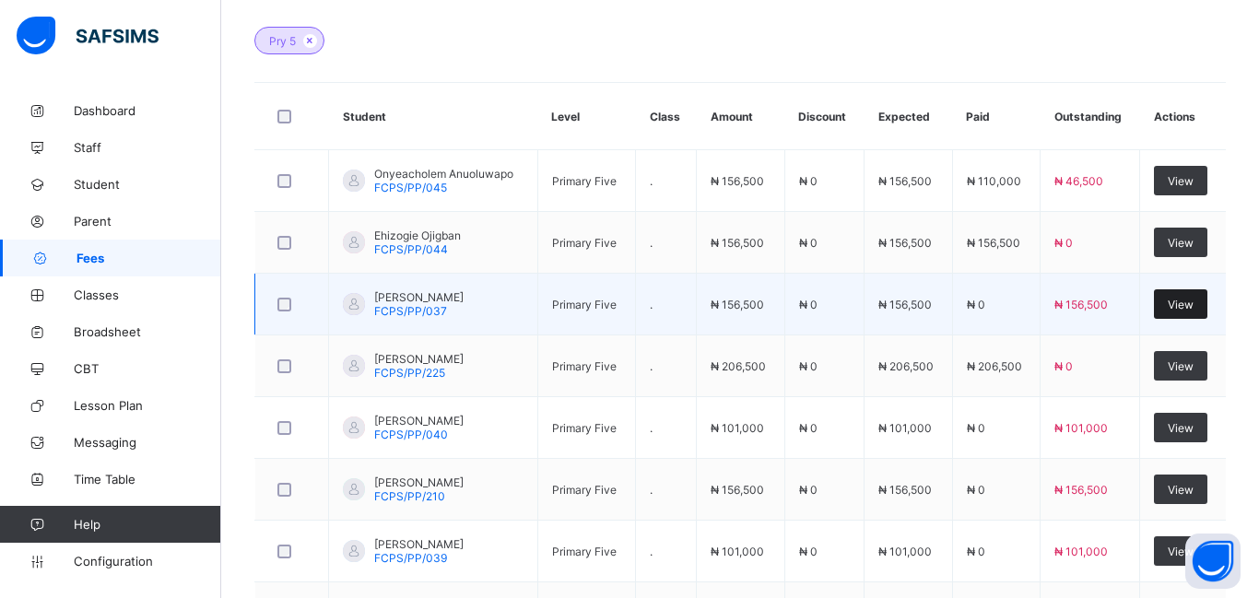
click at [1187, 307] on span "View" at bounding box center [1181, 305] width 26 height 14
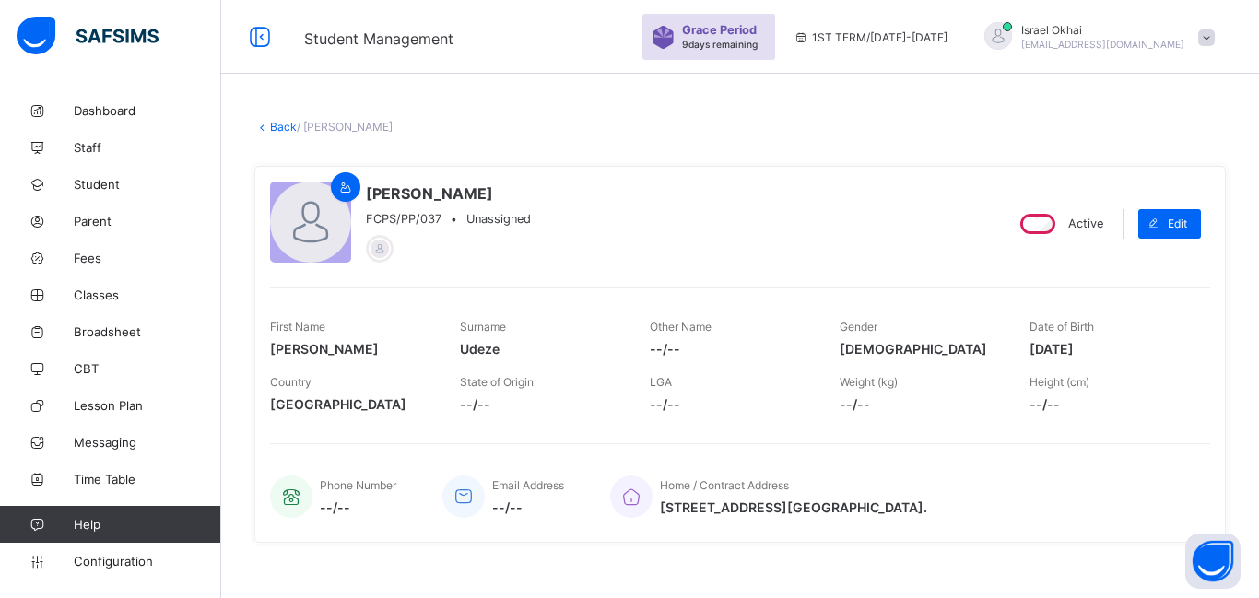
click at [278, 127] on link "Back" at bounding box center [283, 127] width 27 height 14
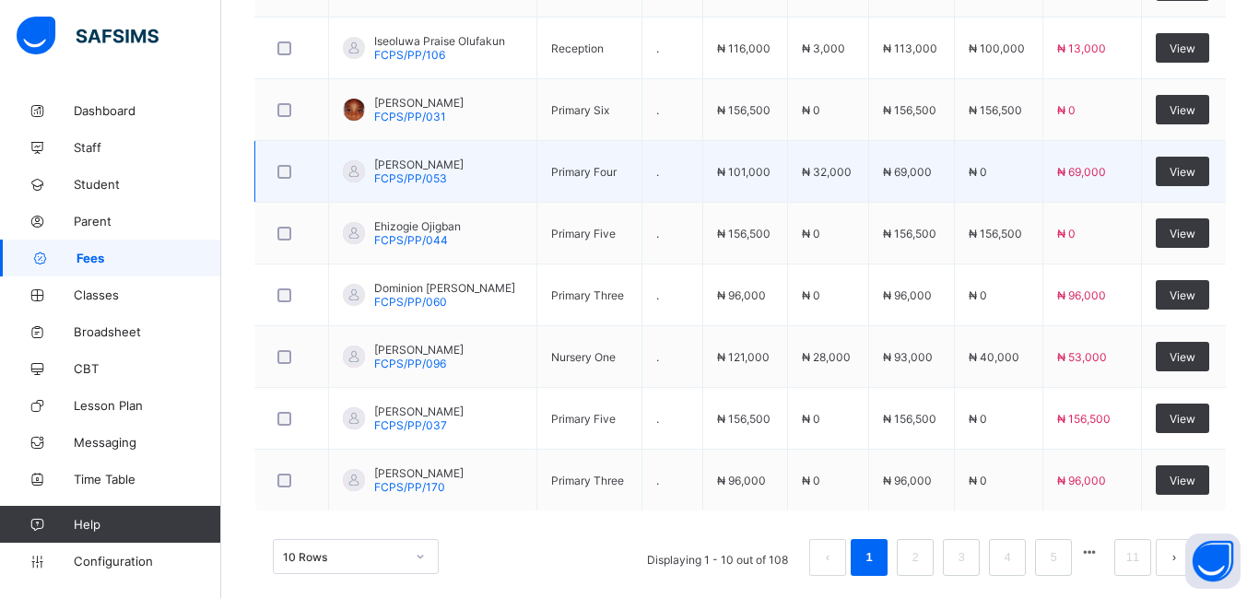
scroll to position [703, 0]
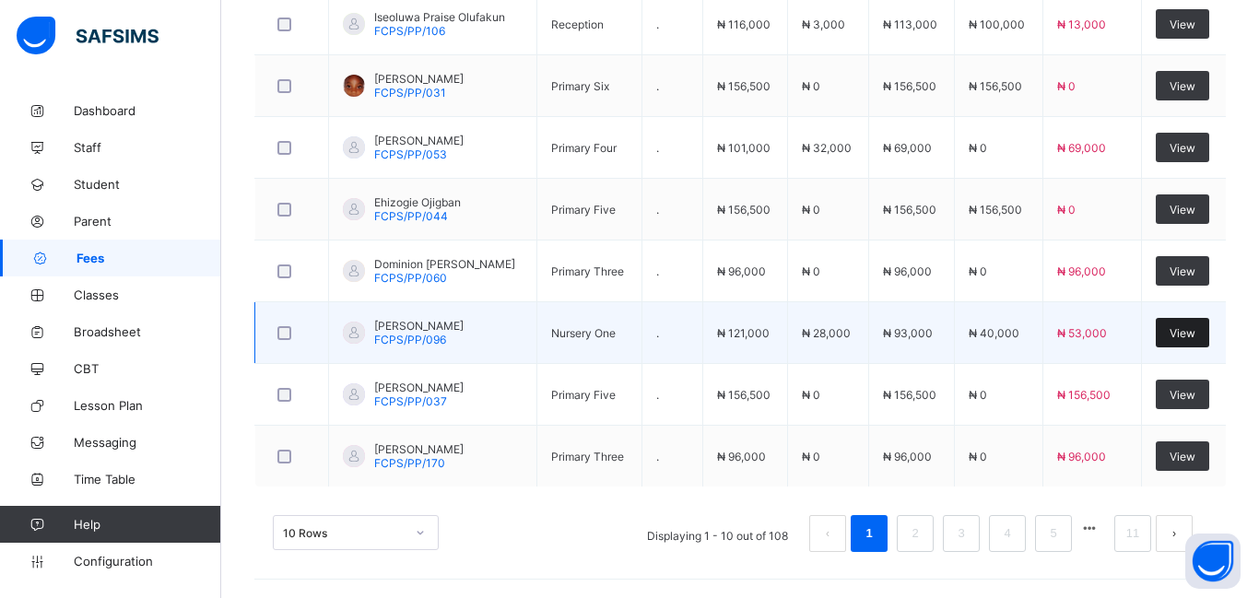
click at [1193, 328] on span "View" at bounding box center [1183, 333] width 26 height 14
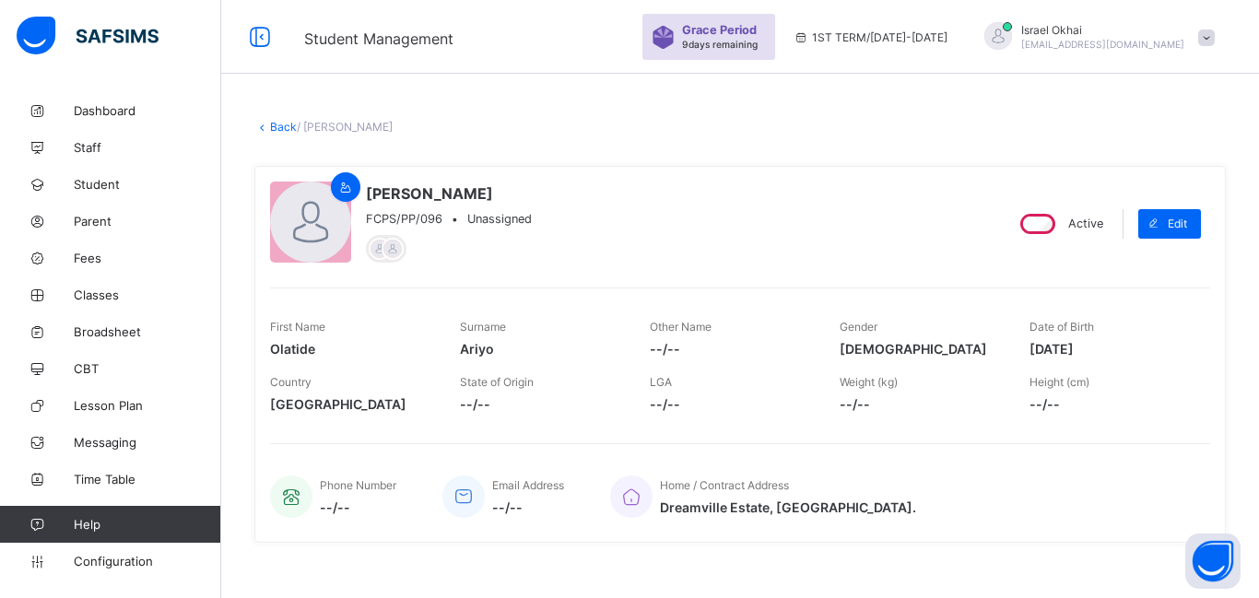
click at [283, 125] on link "Back" at bounding box center [283, 127] width 27 height 14
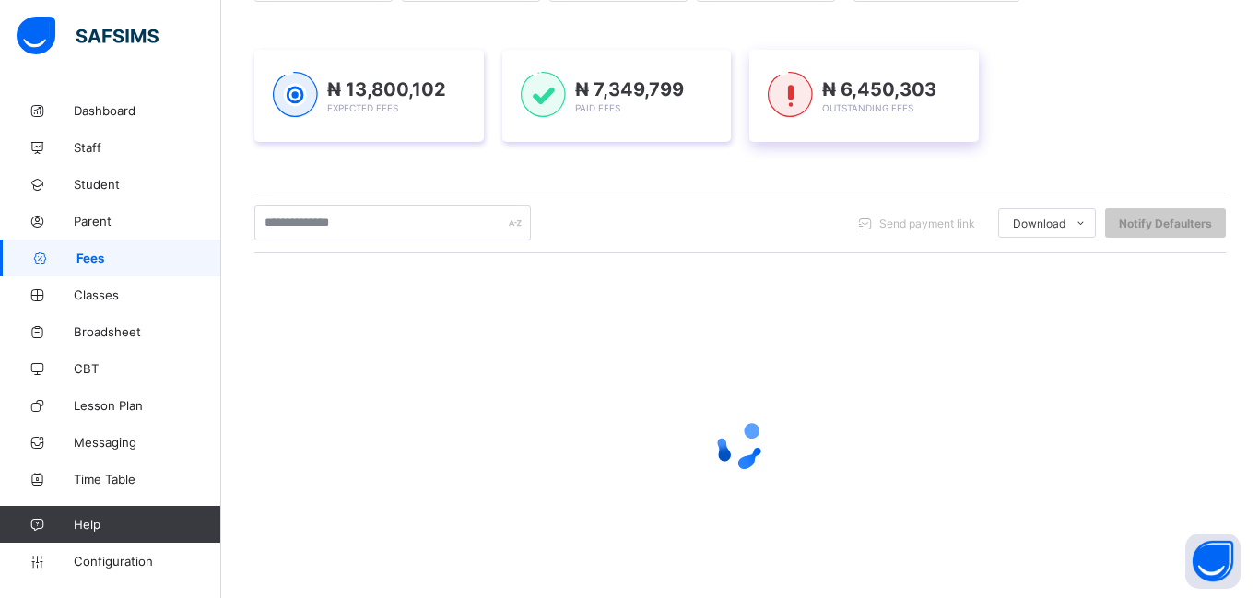
scroll to position [282, 0]
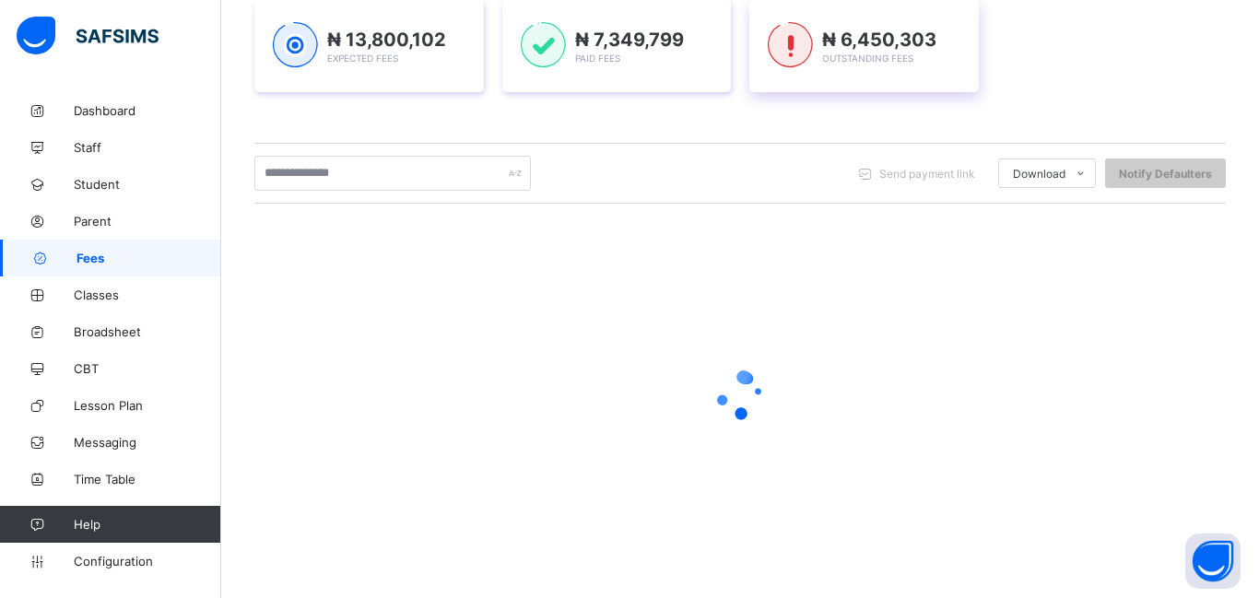
click at [762, 348] on div at bounding box center [740, 395] width 972 height 350
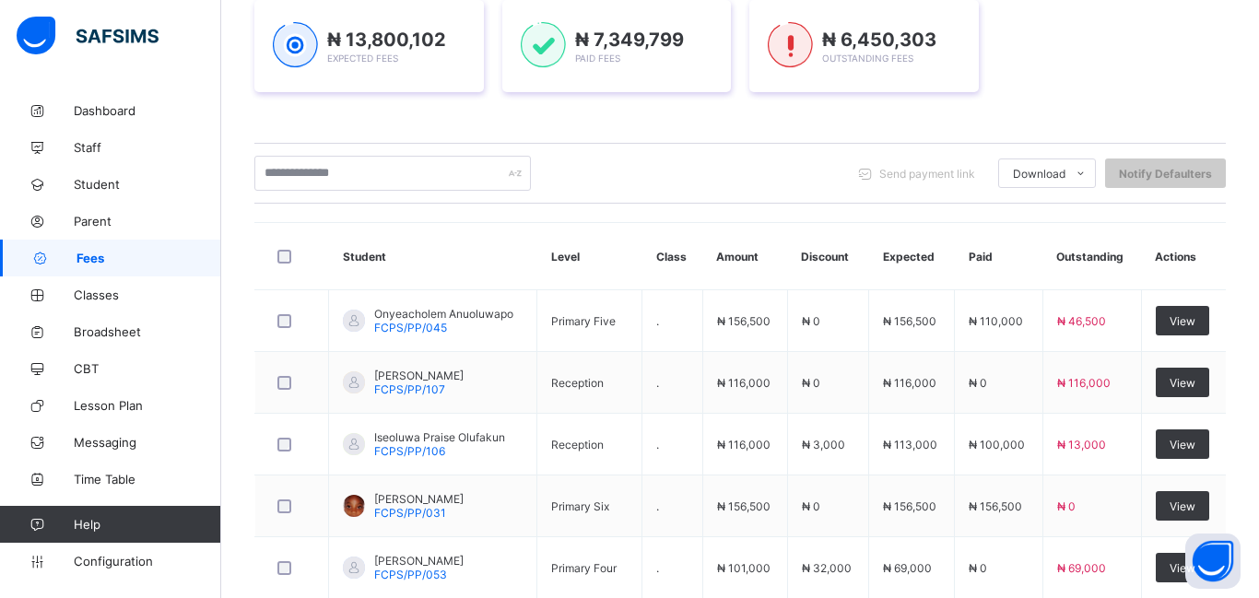
scroll to position [703, 0]
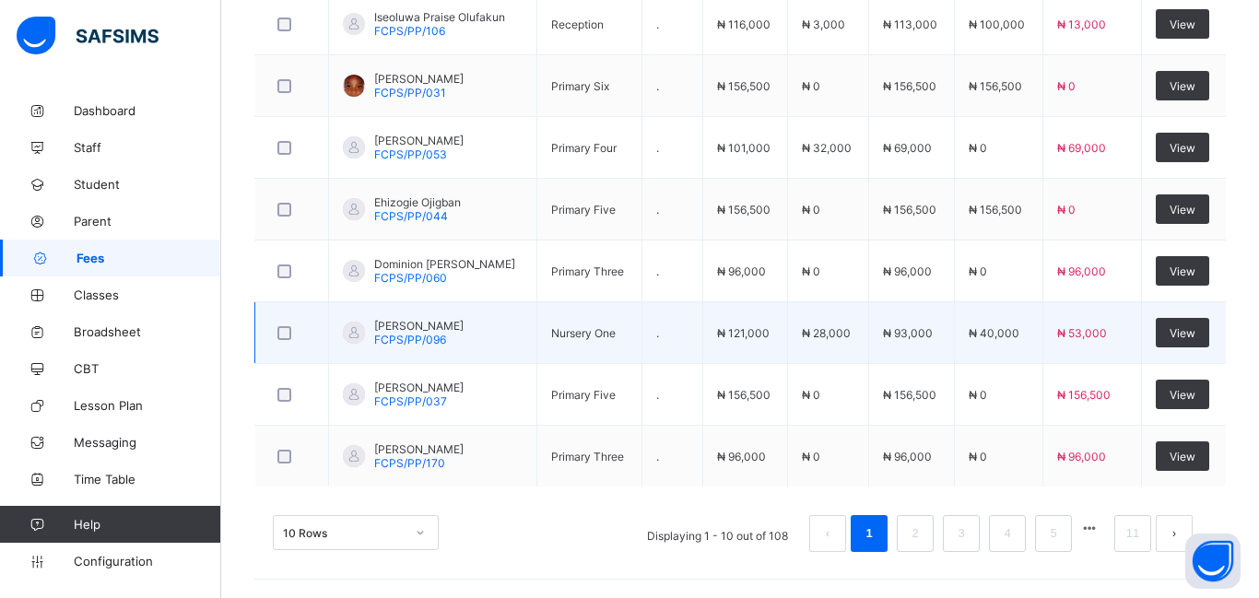
click at [760, 350] on td "₦ 121,000" at bounding box center [745, 333] width 85 height 62
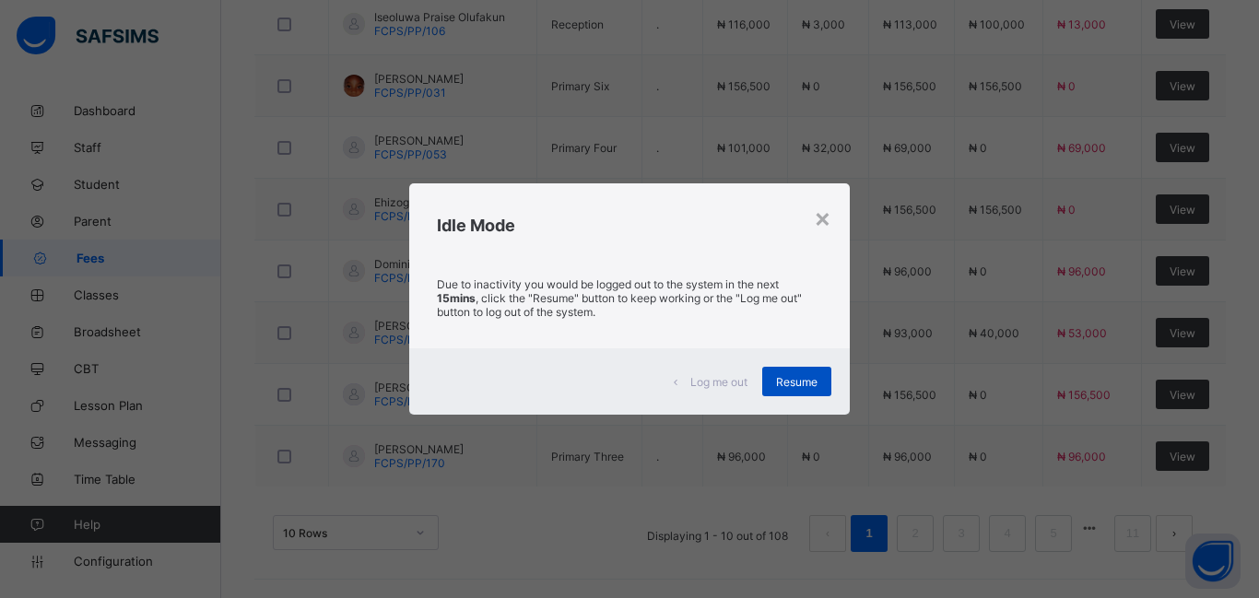
click at [796, 393] on div "Resume" at bounding box center [796, 382] width 69 height 30
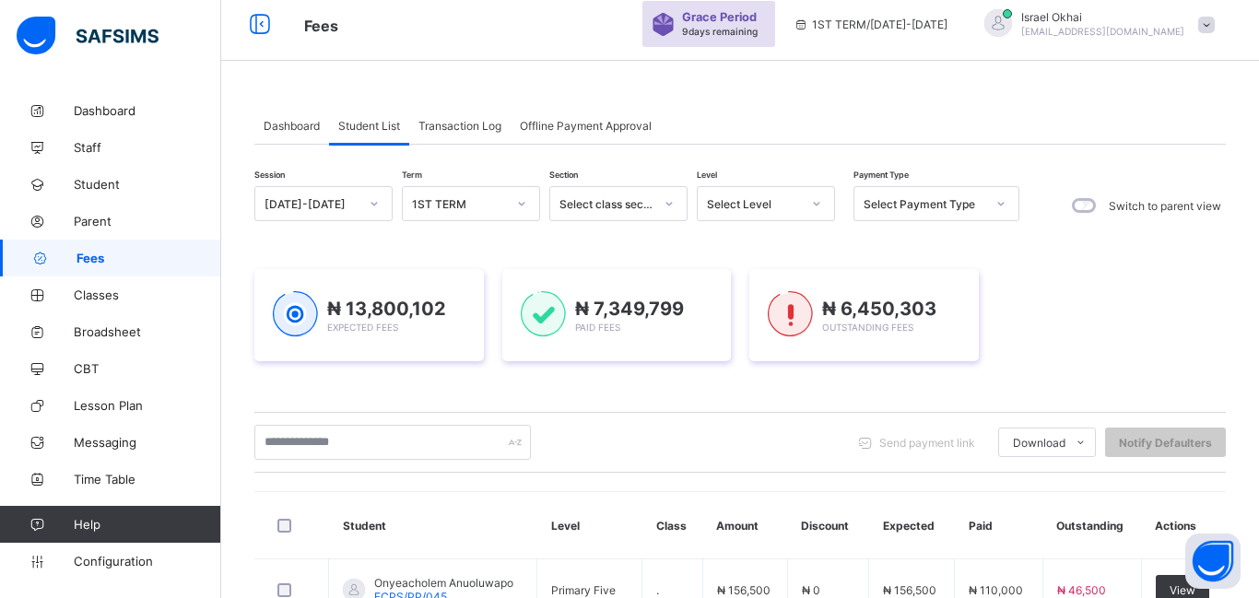
scroll to position [0, 0]
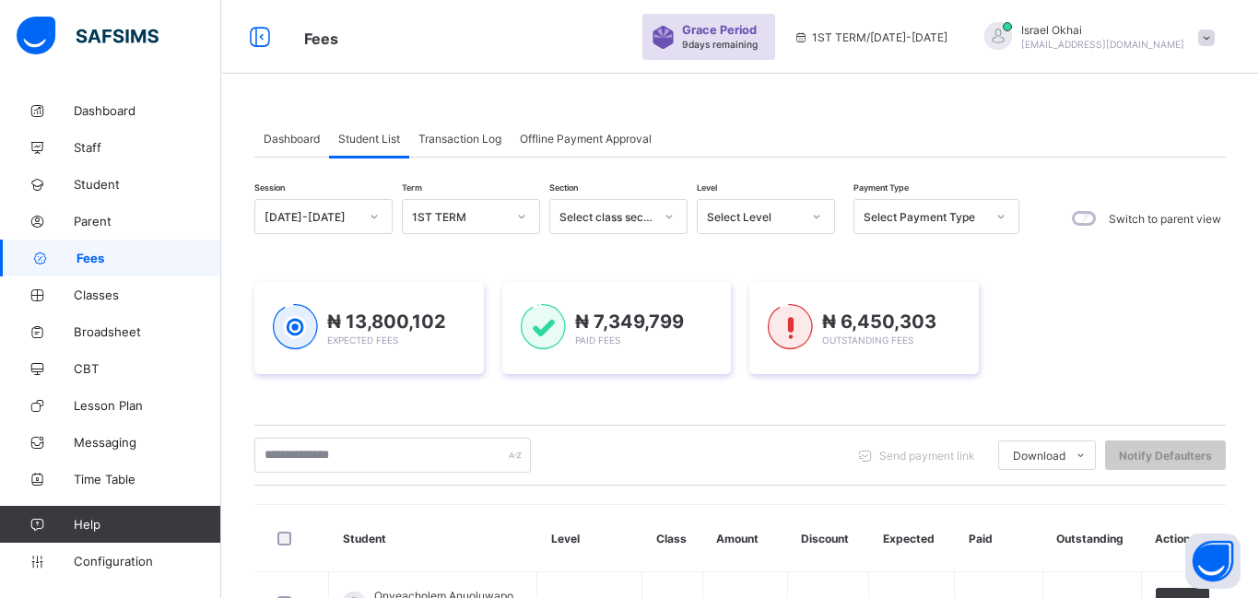
click at [790, 210] on div "Select Level" at bounding box center [754, 217] width 94 height 14
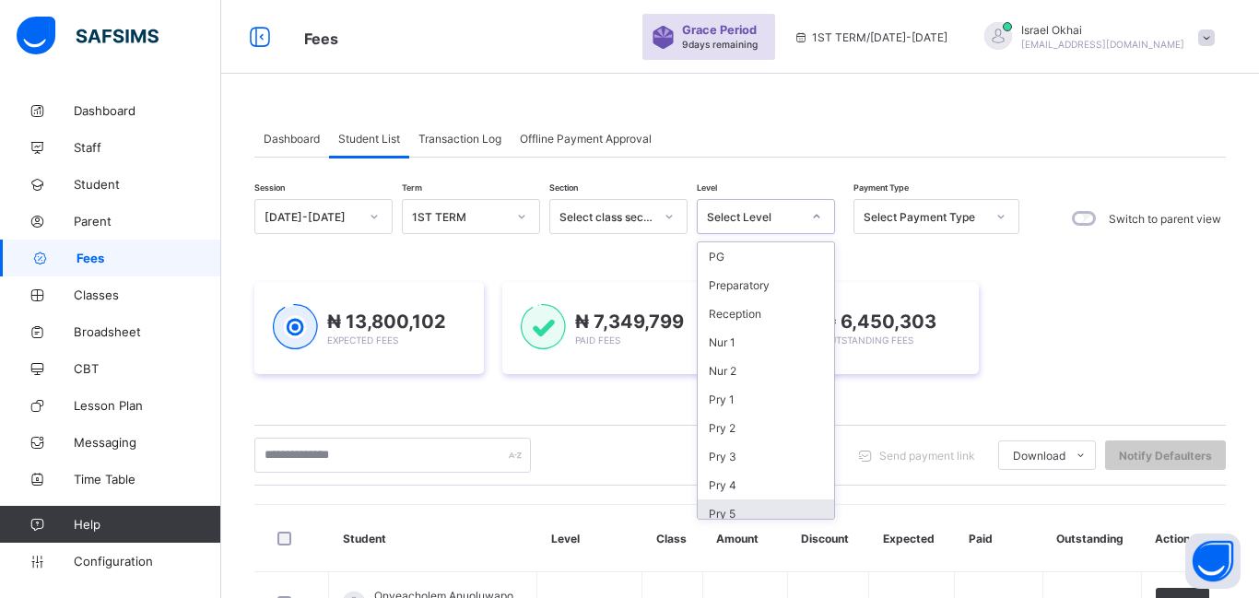
click at [802, 509] on div "Pry 5" at bounding box center [766, 514] width 136 height 29
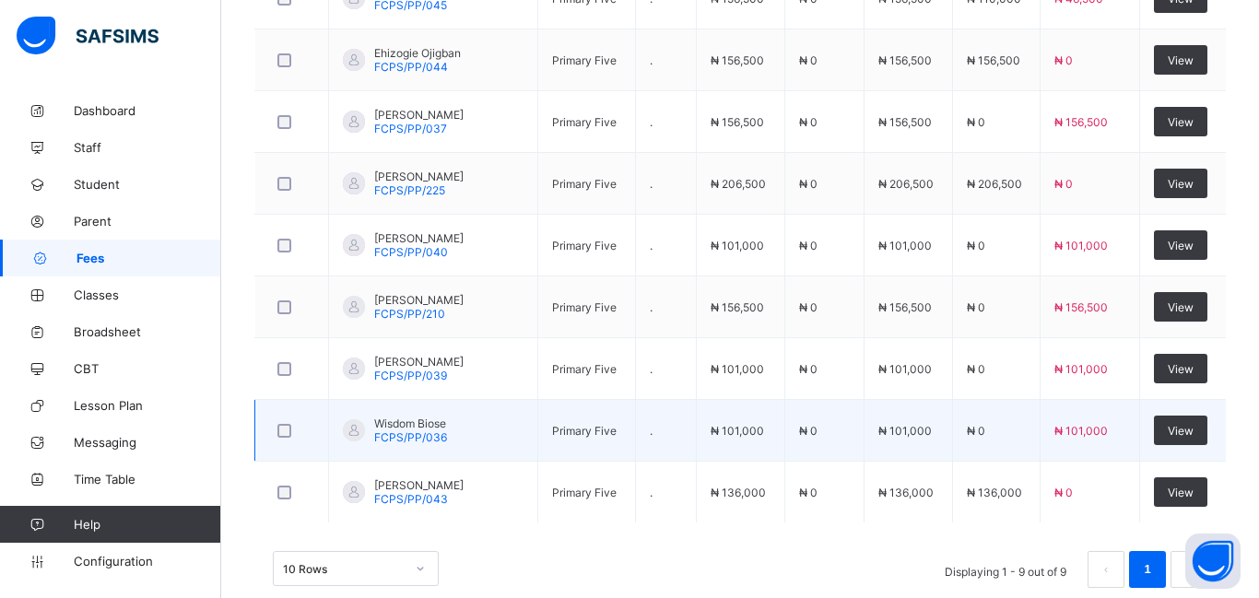
scroll to position [762, 0]
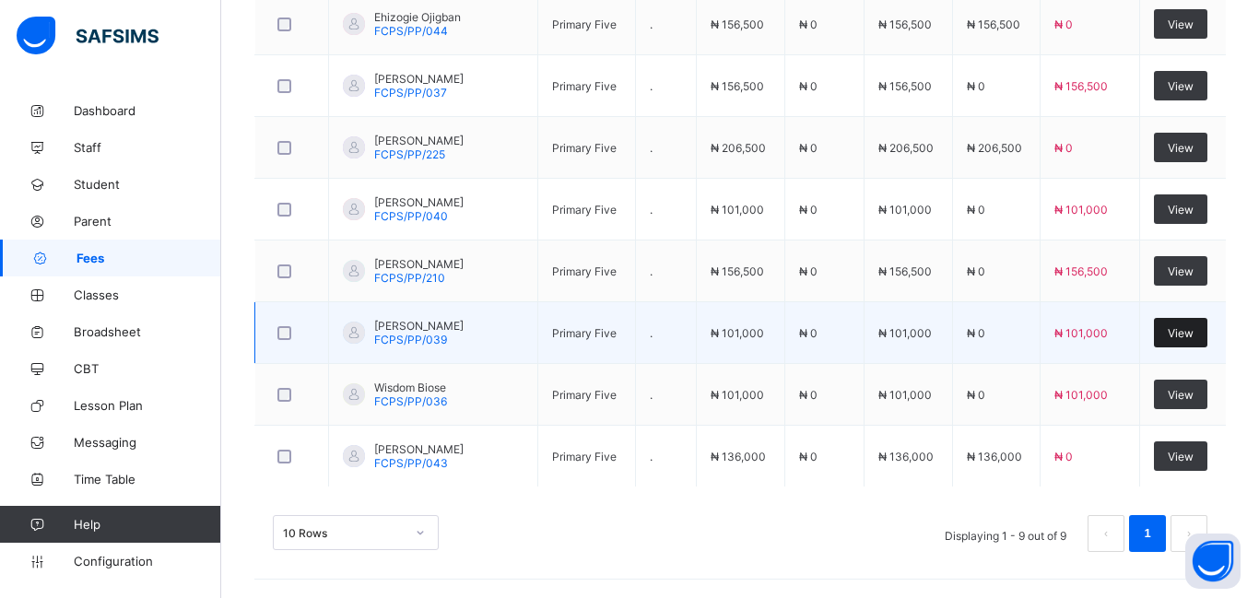
click at [1186, 339] on div "View" at bounding box center [1180, 333] width 53 height 30
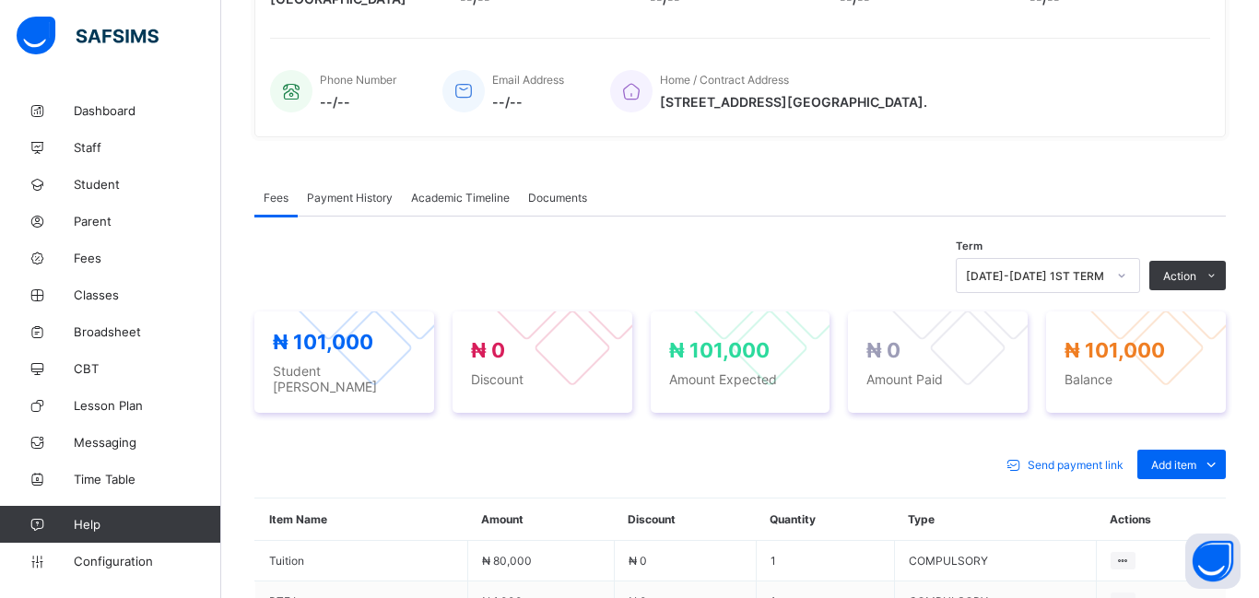
scroll to position [695, 0]
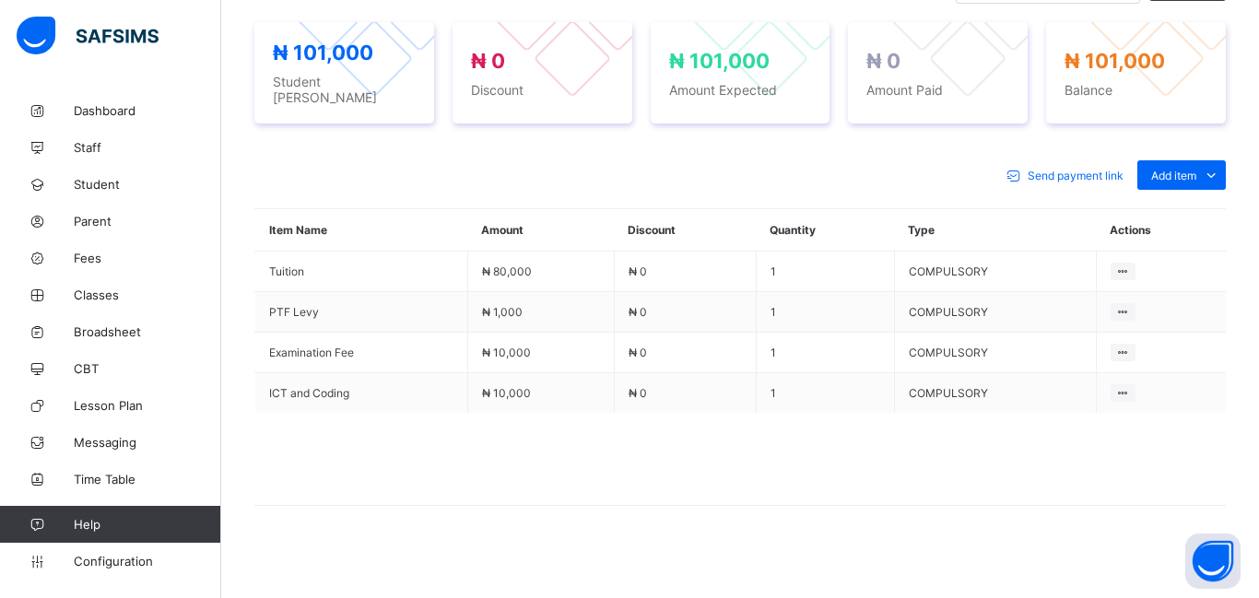
click at [1186, 339] on td at bounding box center [1161, 353] width 130 height 41
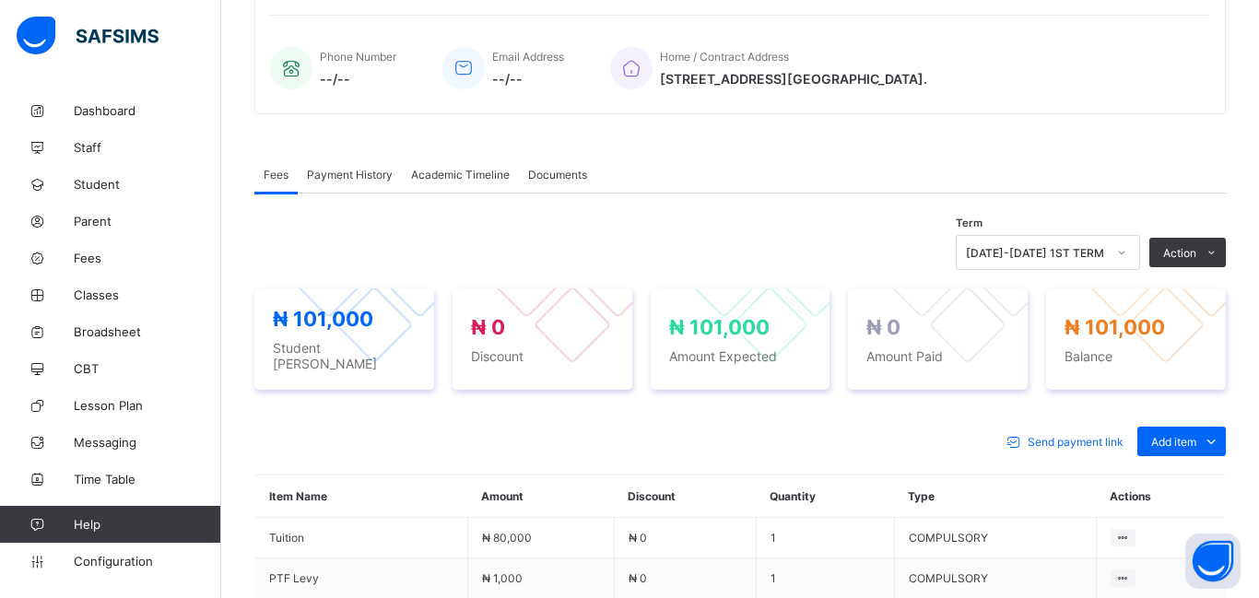
scroll to position [422, 0]
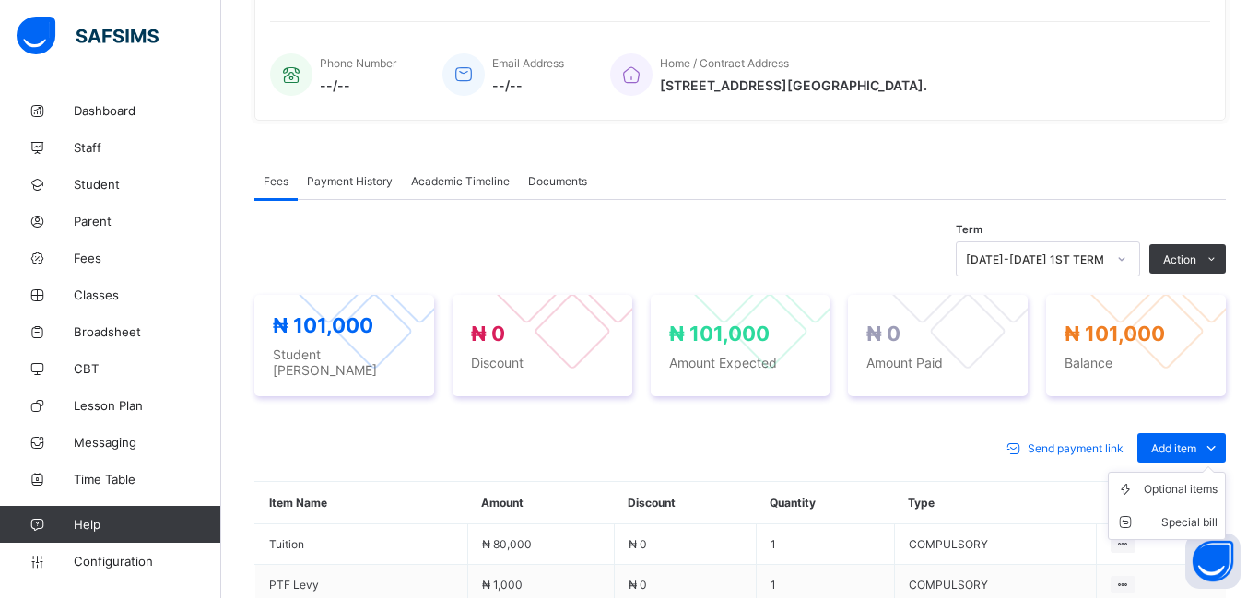
click at [1178, 472] on ul "Optional items Special bill" at bounding box center [1167, 506] width 118 height 68
click at [1180, 489] on div "Optional items" at bounding box center [1181, 489] width 74 height 18
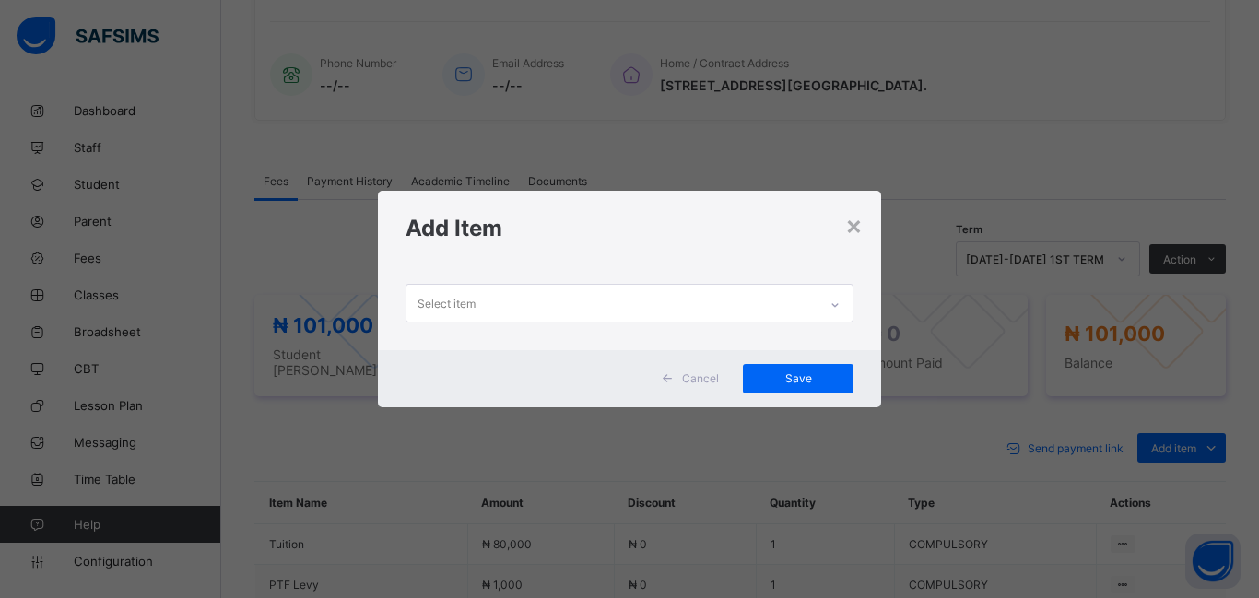
click at [465, 308] on div "Select item" at bounding box center [447, 303] width 58 height 35
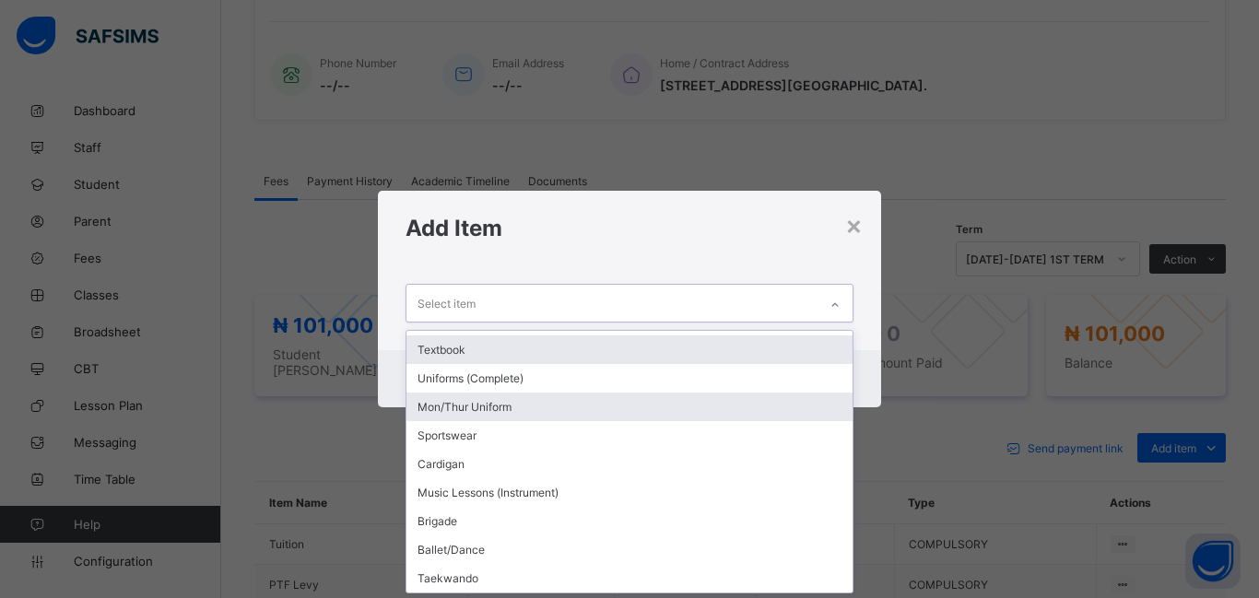
scroll to position [0, 0]
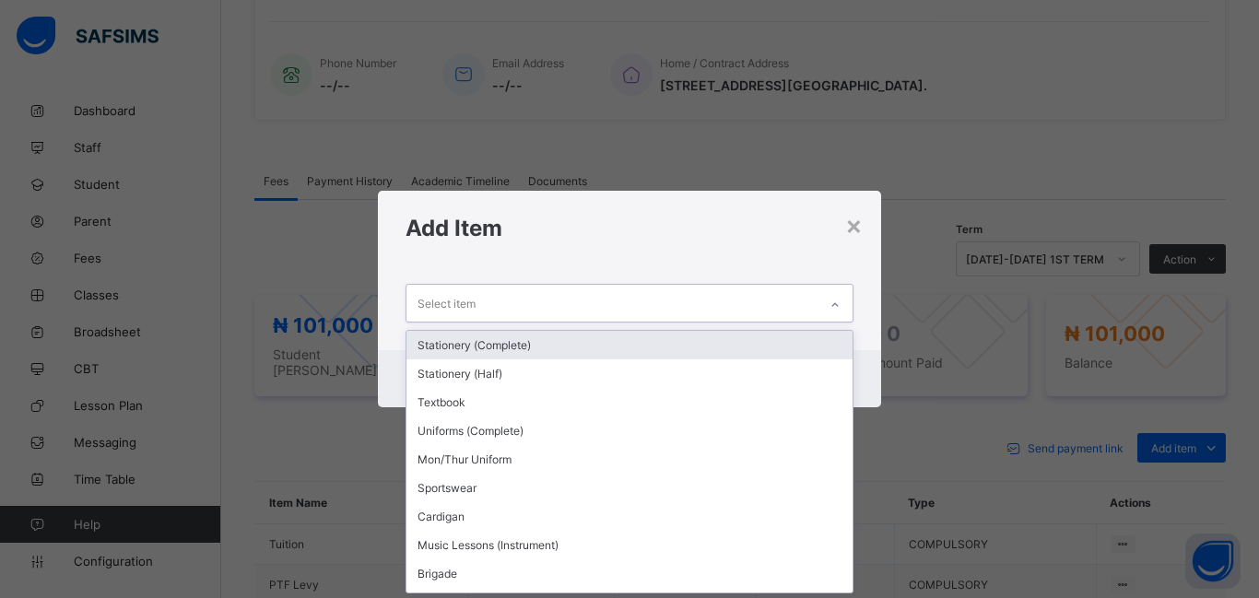
click at [557, 348] on div "Stationery (Complete)" at bounding box center [630, 345] width 446 height 29
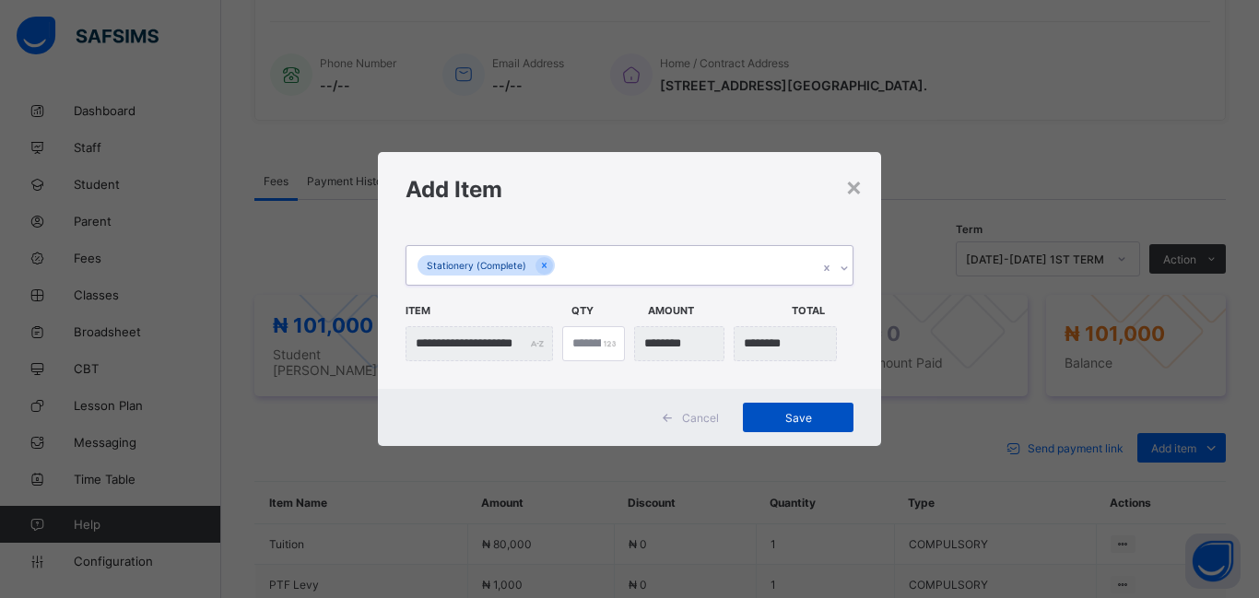
click at [802, 418] on span "Save" at bounding box center [798, 418] width 83 height 14
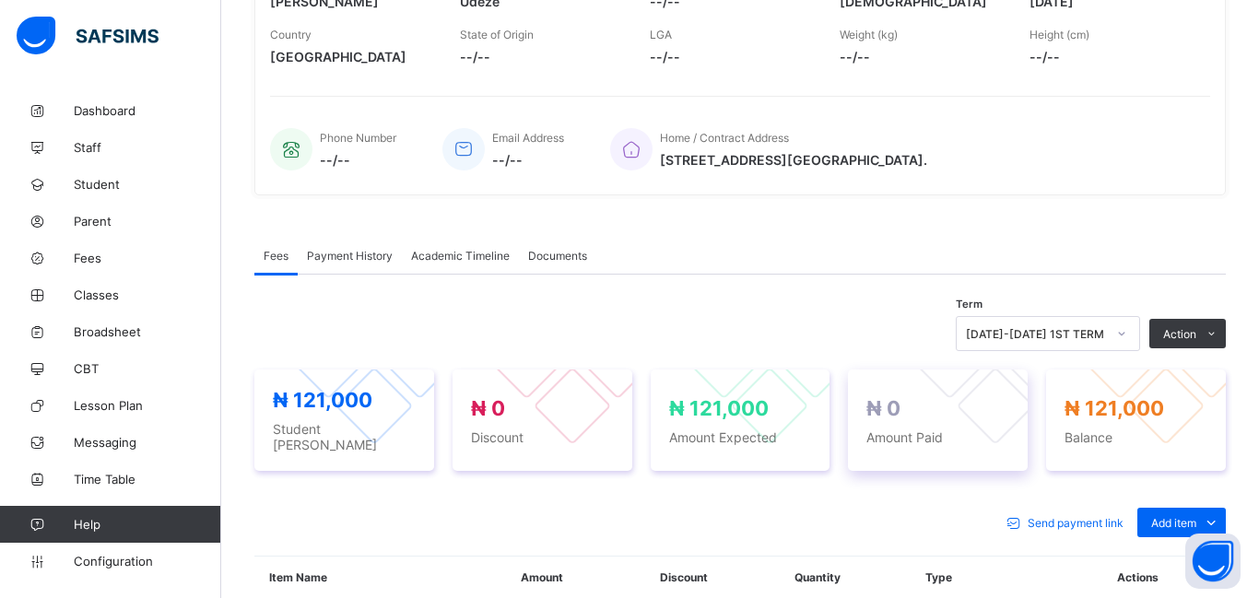
scroll to position [344, 0]
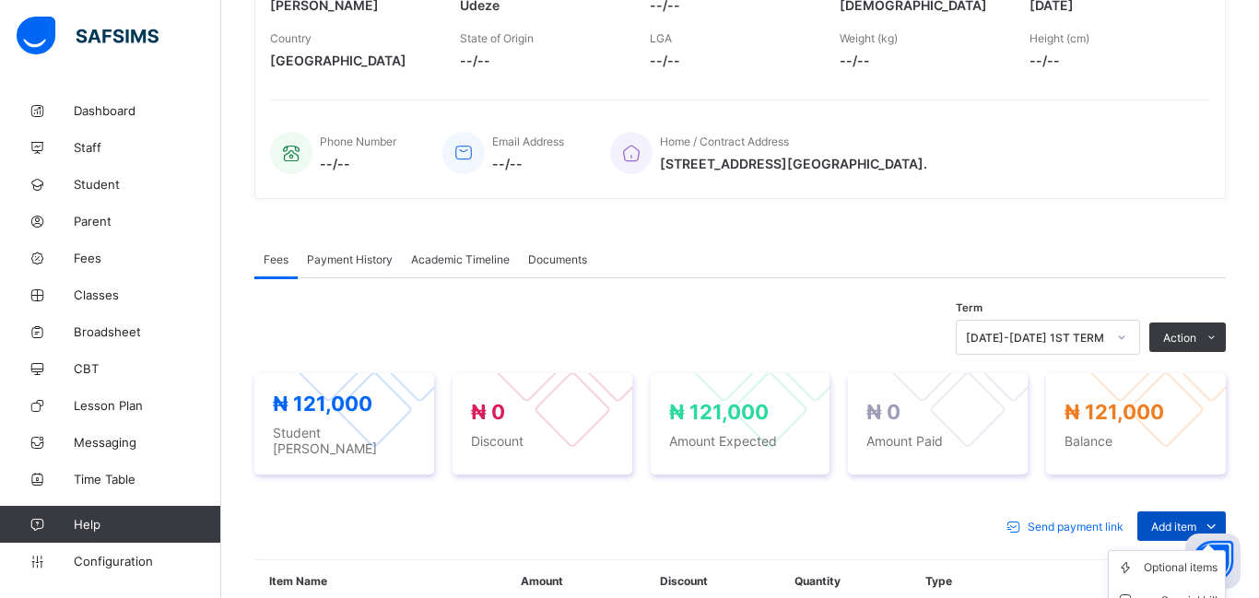
click at [1149, 512] on div "Add item" at bounding box center [1182, 527] width 89 height 30
click at [1164, 559] on div "Optional items" at bounding box center [1181, 568] width 74 height 18
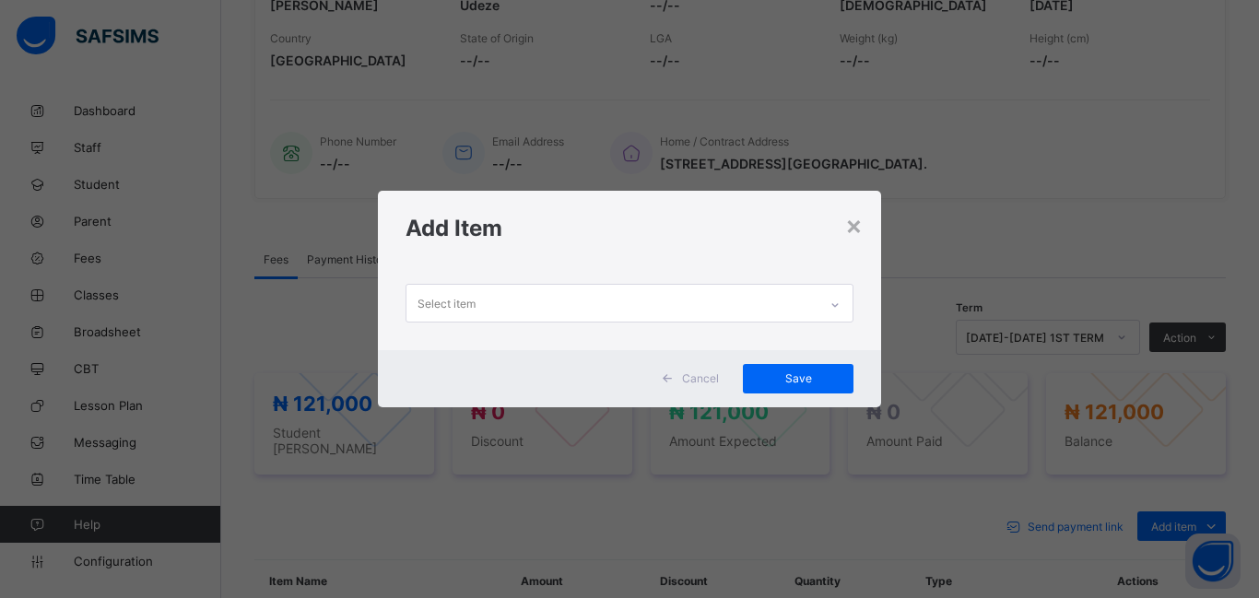
click at [438, 300] on div "Select item" at bounding box center [447, 303] width 58 height 35
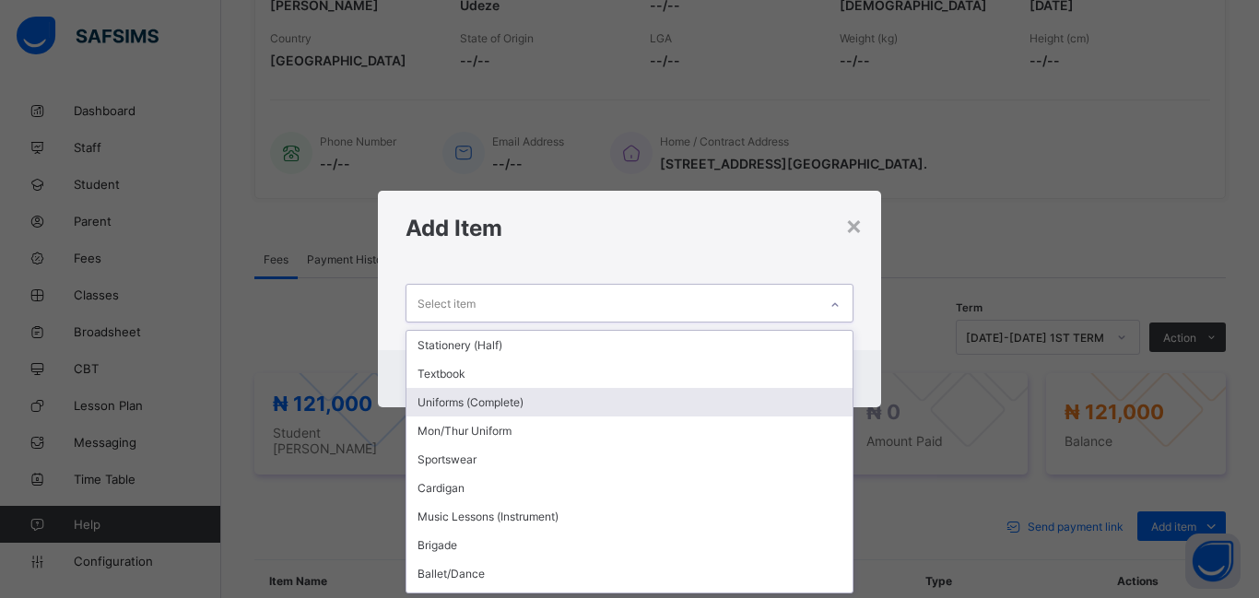
scroll to position [24, 0]
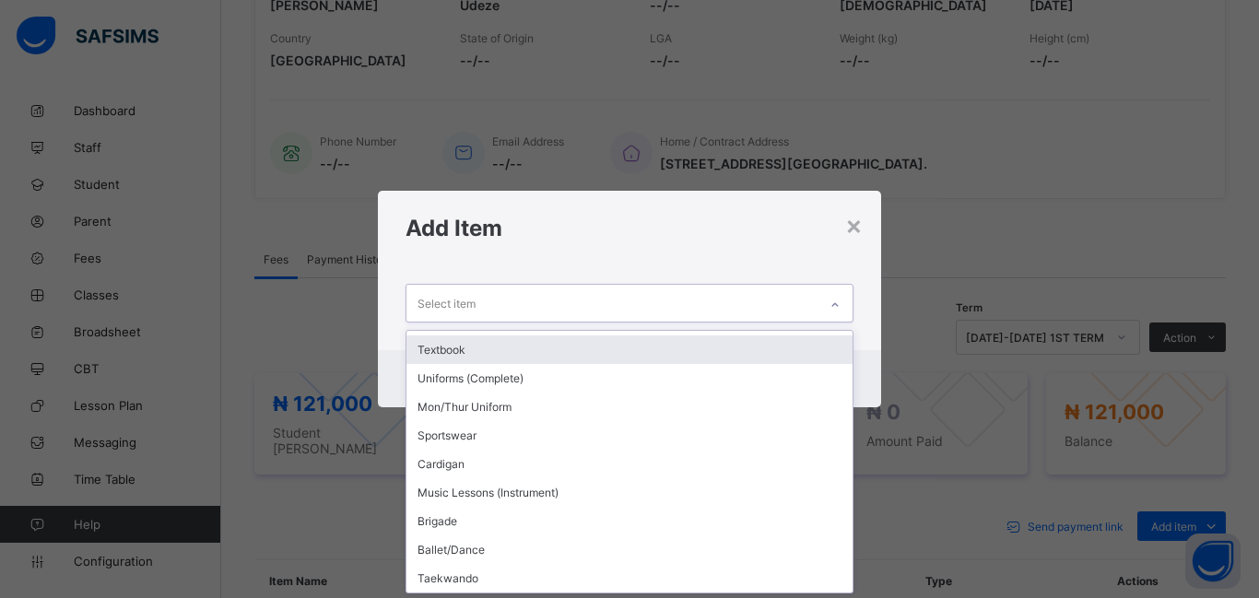
click at [469, 348] on div "Textbook" at bounding box center [630, 350] width 446 height 29
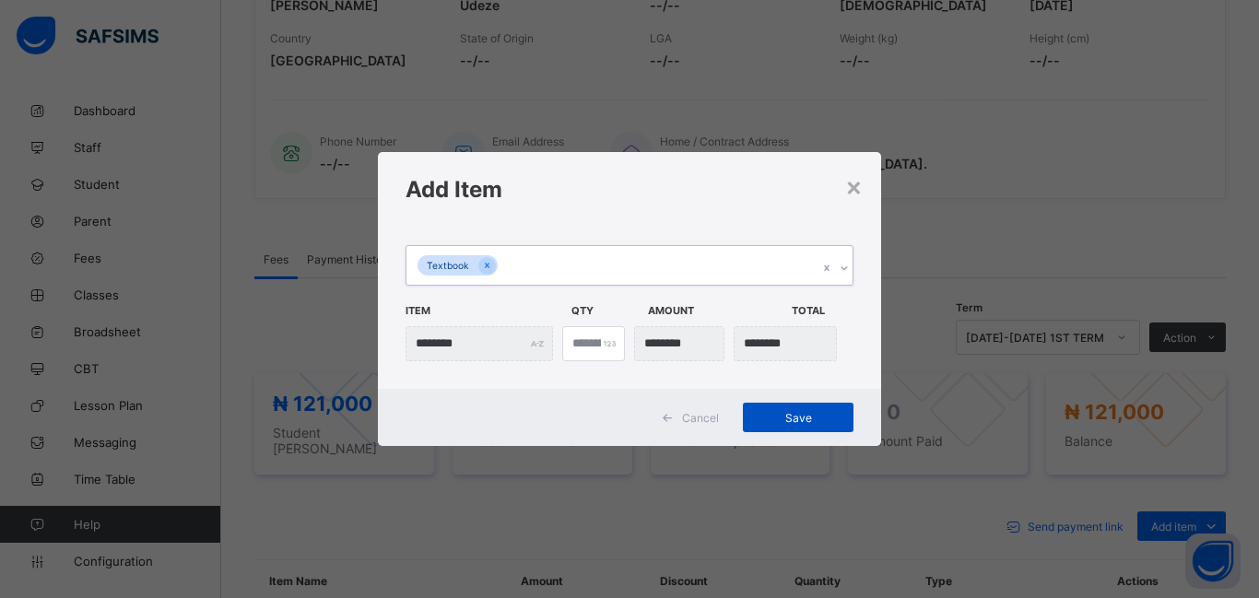
click at [789, 421] on span "Save" at bounding box center [798, 418] width 83 height 14
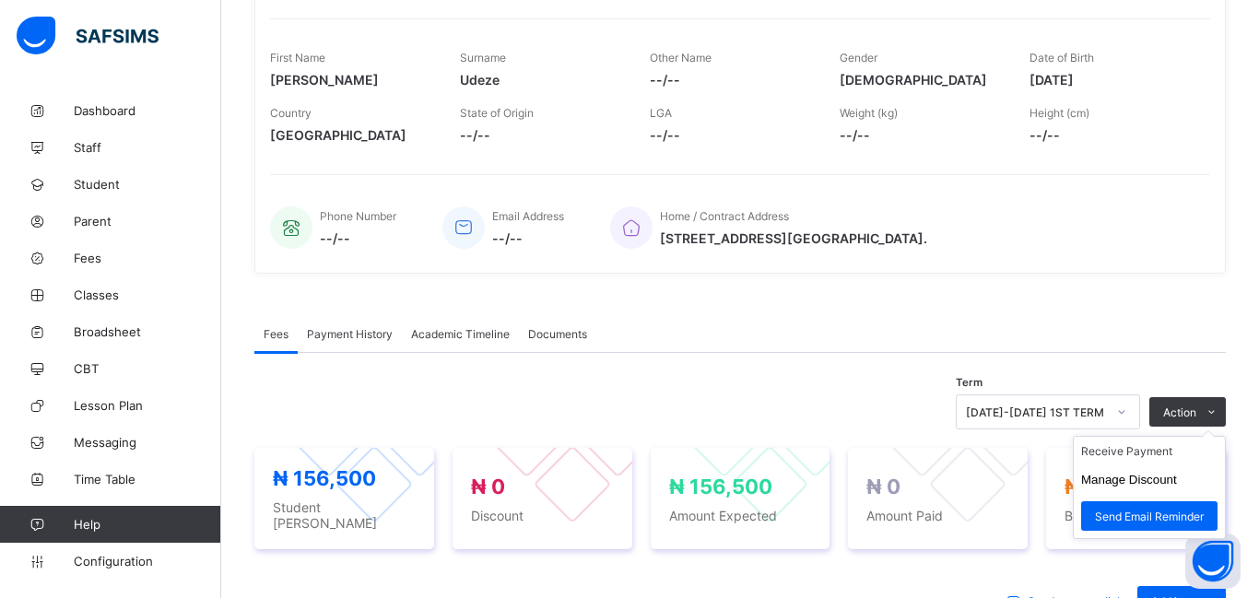
scroll to position [267, 0]
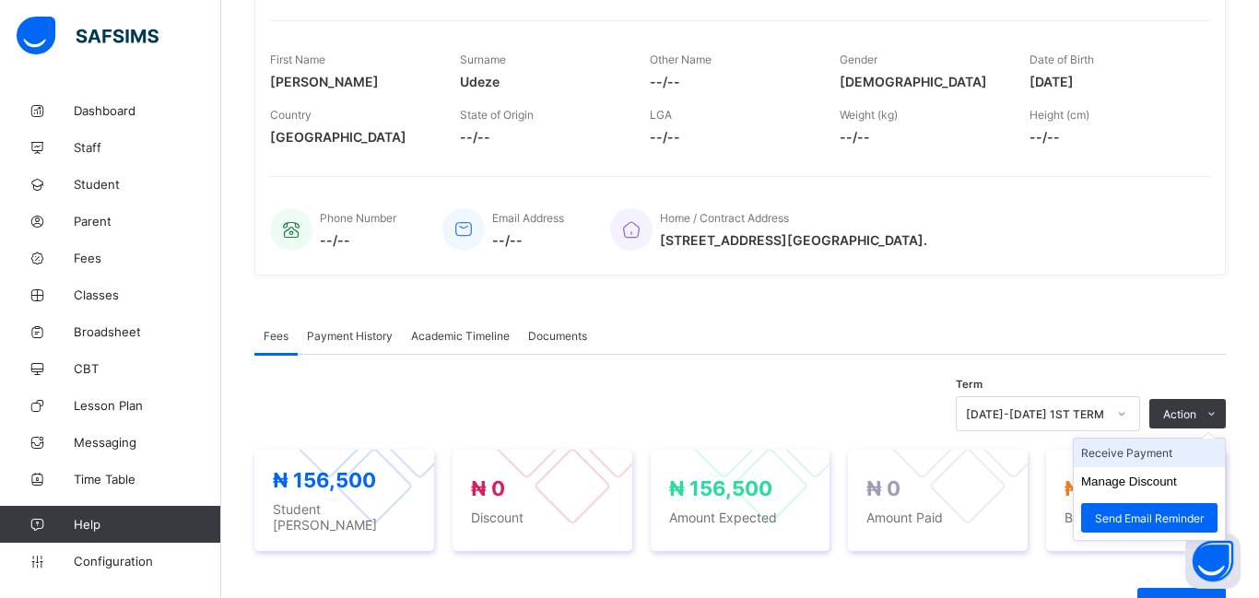
click at [1148, 454] on li "Receive Payment" at bounding box center [1149, 453] width 151 height 29
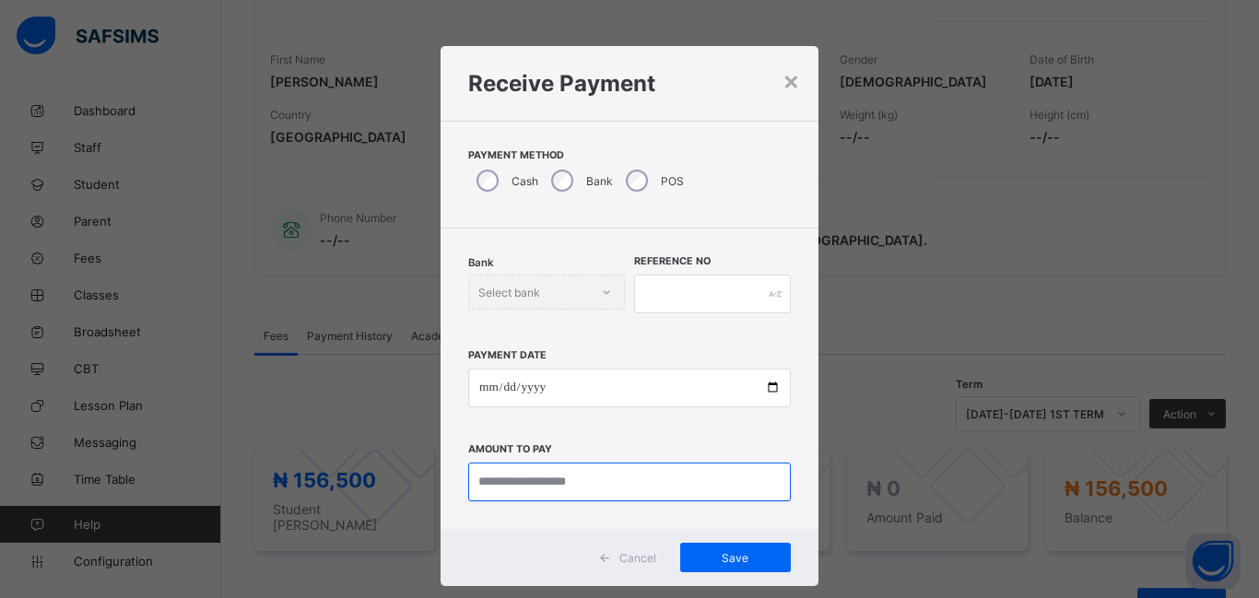
click at [550, 488] on input "currency" at bounding box center [629, 482] width 323 height 39
type input "********"
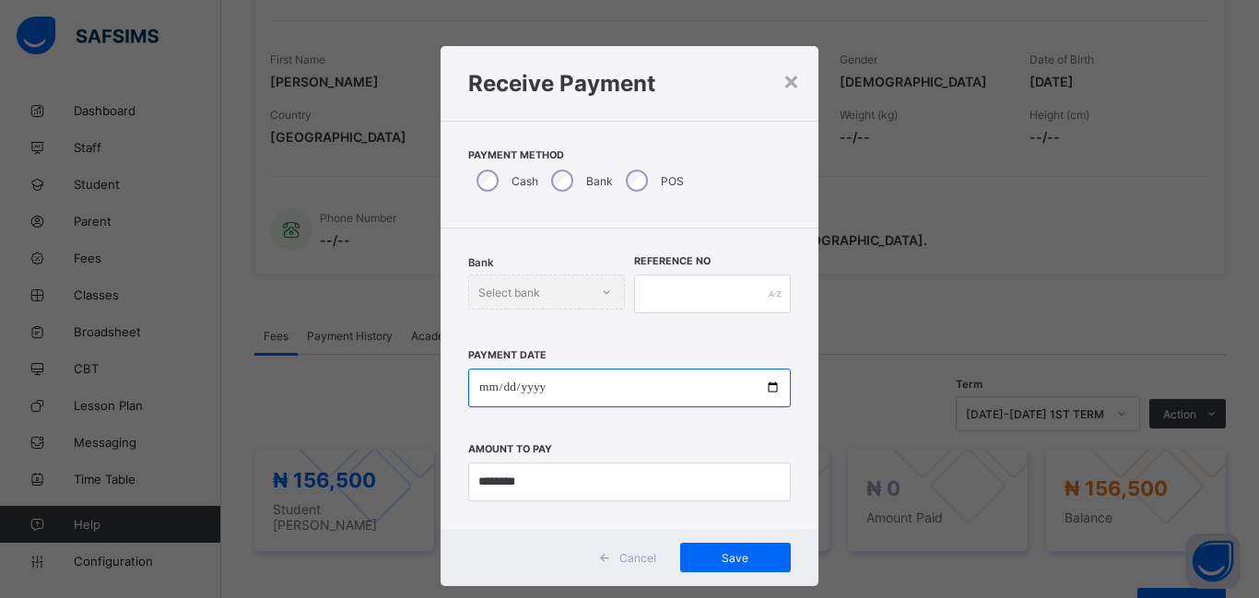
click at [487, 384] on input "date" at bounding box center [629, 388] width 323 height 39
type input "**********"
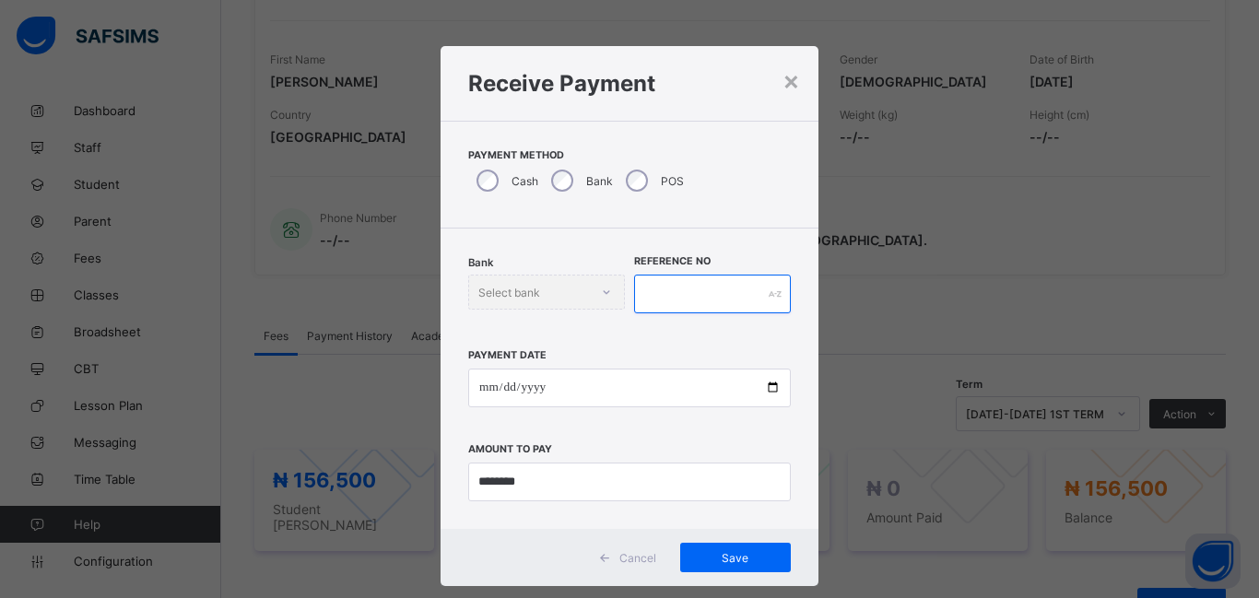
click at [660, 299] on input "text" at bounding box center [712, 294] width 157 height 39
type input "*******"
click at [738, 562] on span "Save" at bounding box center [735, 558] width 83 height 14
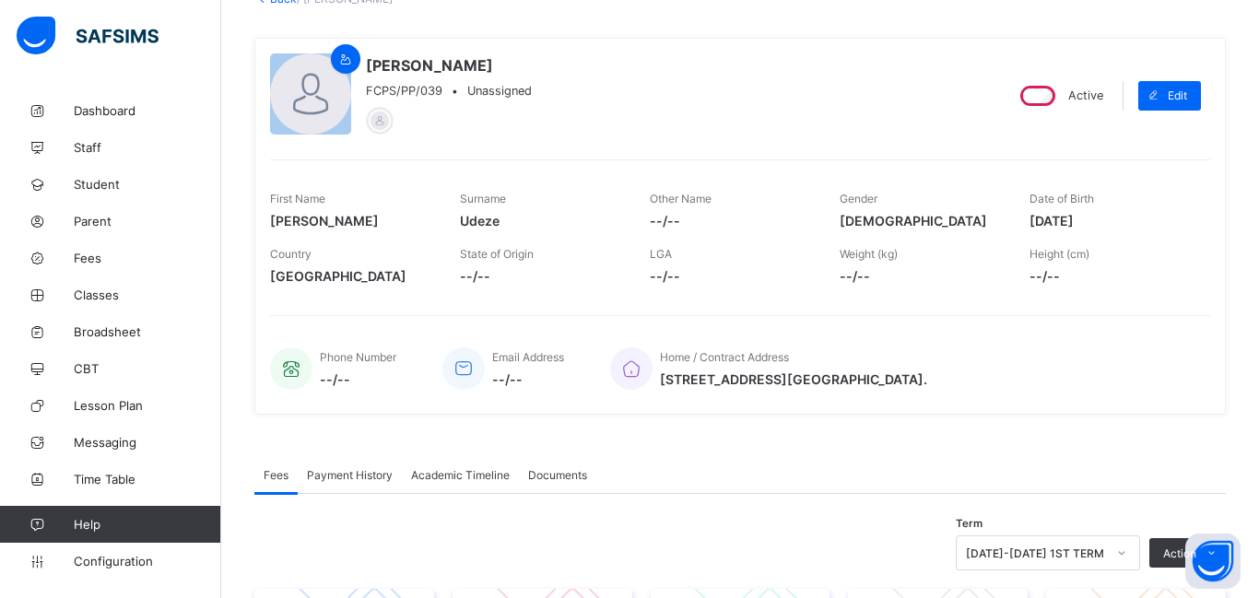
scroll to position [0, 0]
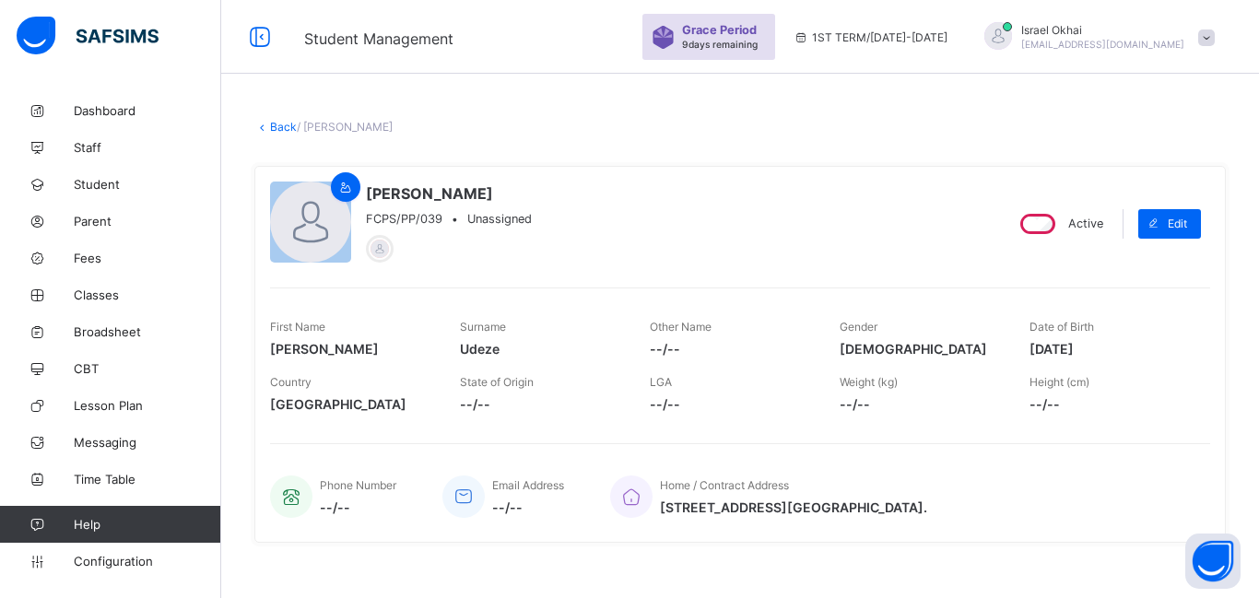
click at [276, 129] on link "Back" at bounding box center [283, 127] width 27 height 14
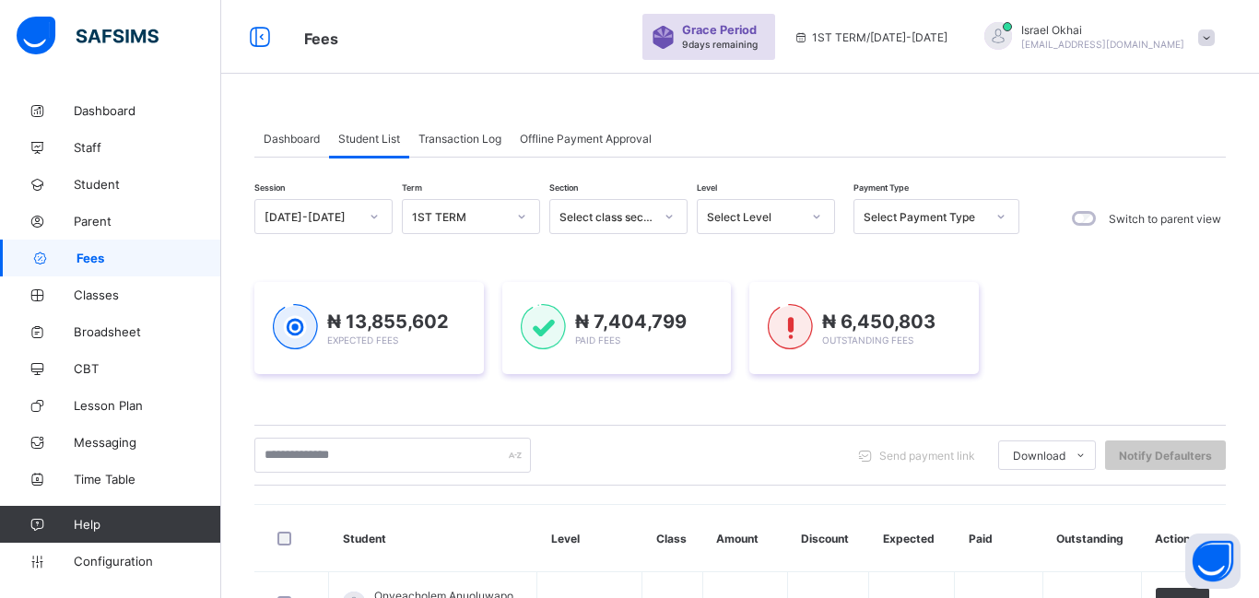
click at [765, 212] on div "Select Level" at bounding box center [754, 217] width 94 height 14
click at [763, 363] on div "Pry 5" at bounding box center [766, 353] width 136 height 29
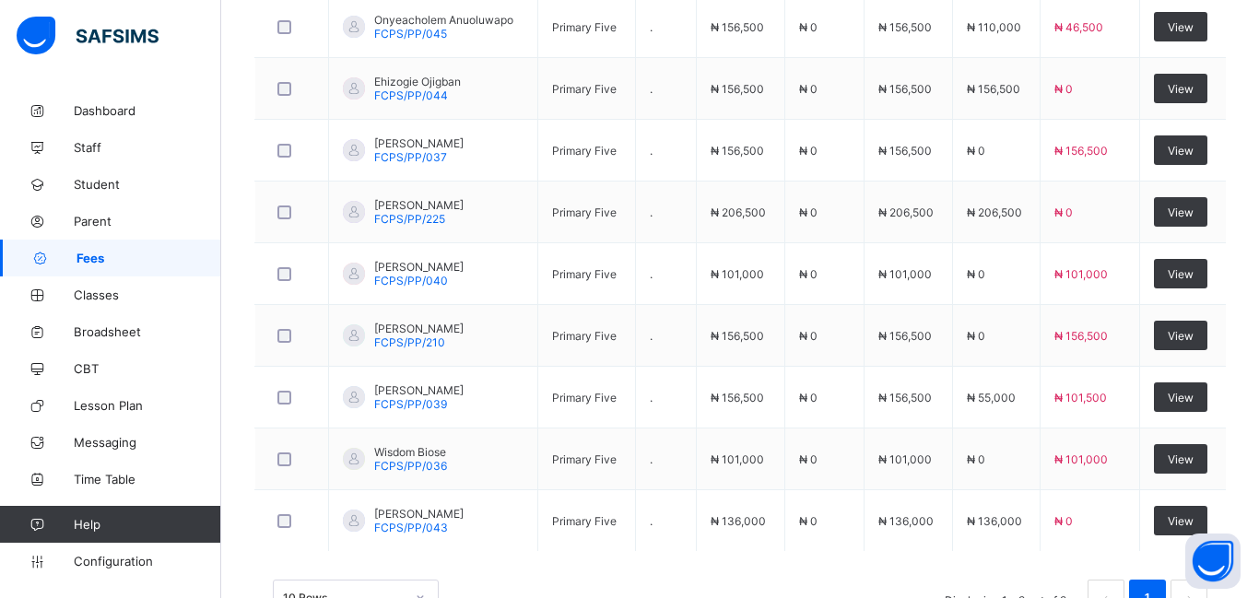
scroll to position [701, 0]
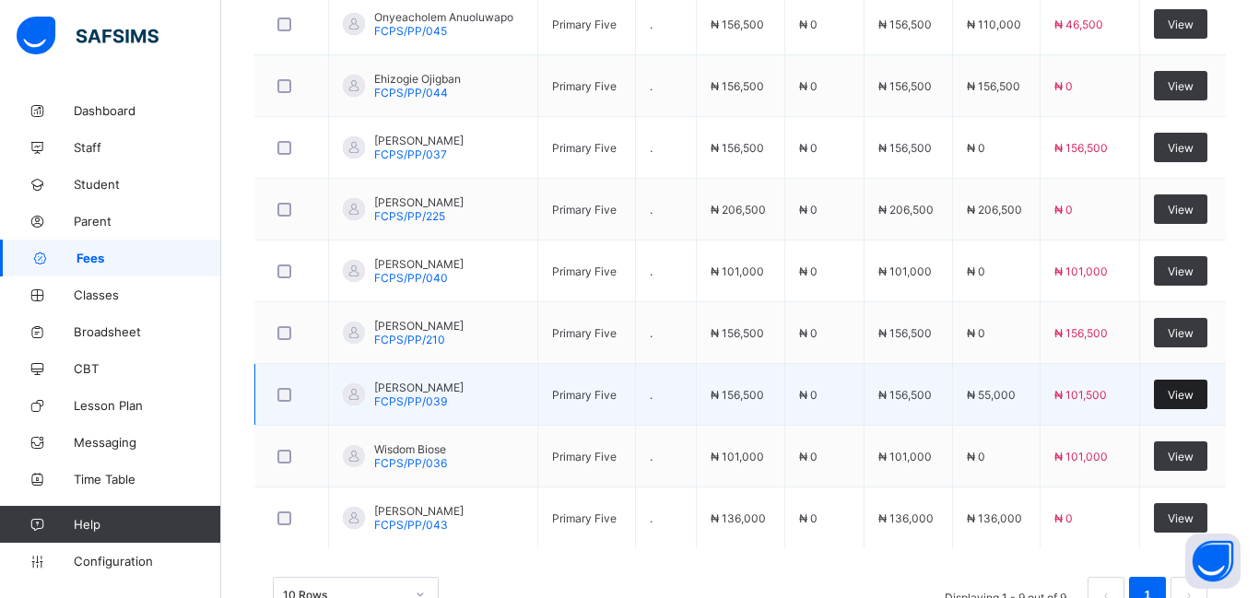
click at [1174, 400] on span "View" at bounding box center [1181, 395] width 26 height 14
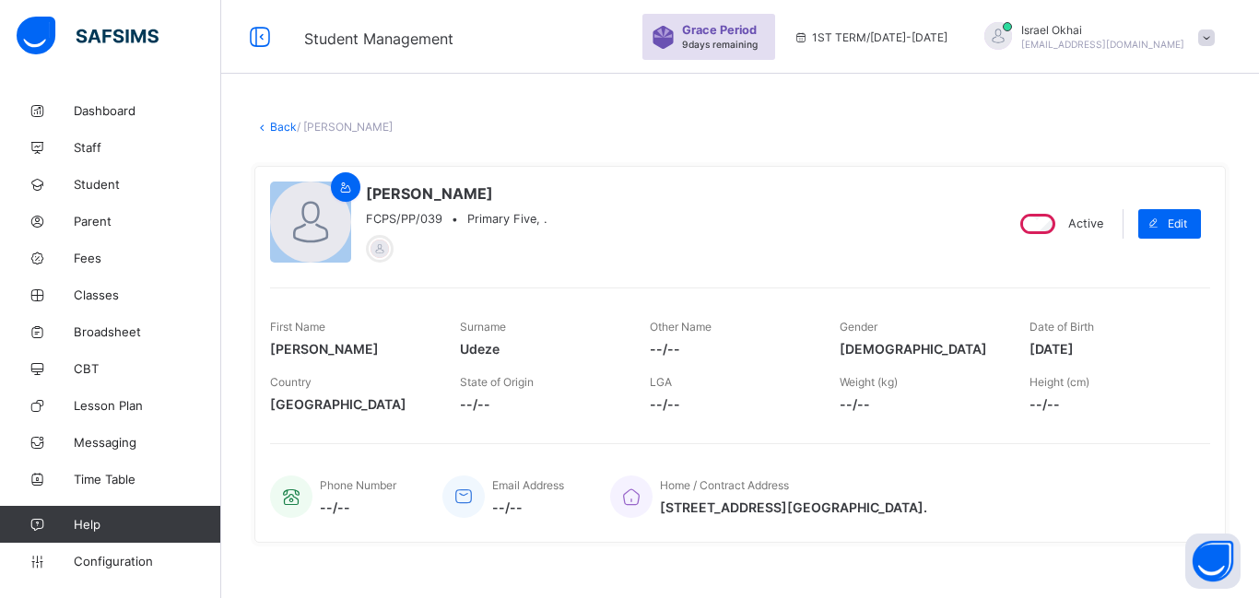
click at [281, 133] on link "Back" at bounding box center [283, 127] width 27 height 14
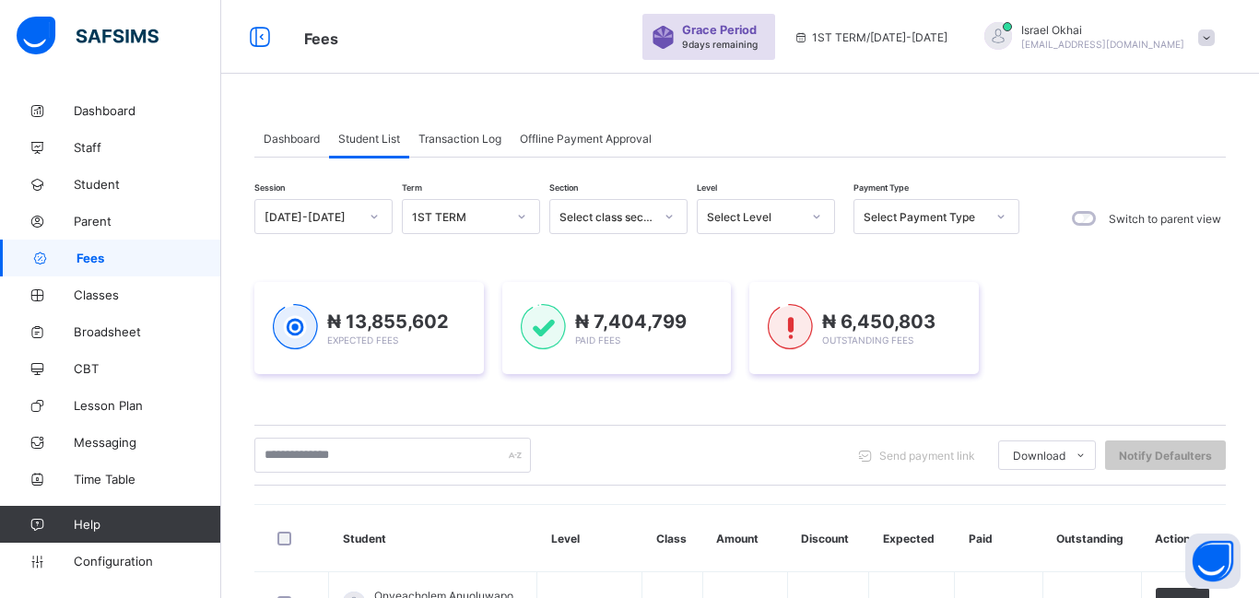
click at [735, 219] on div "Select Level" at bounding box center [754, 217] width 94 height 14
click at [795, 216] on div "Select Level" at bounding box center [754, 217] width 94 height 14
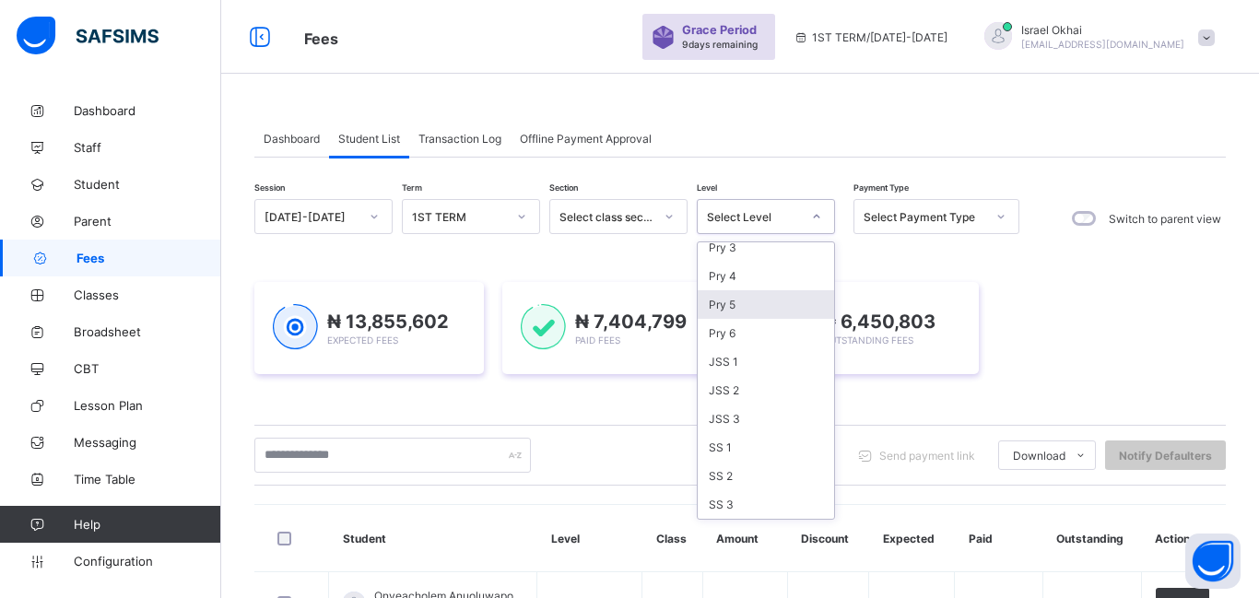
click at [750, 311] on div "Pry 5" at bounding box center [766, 304] width 136 height 29
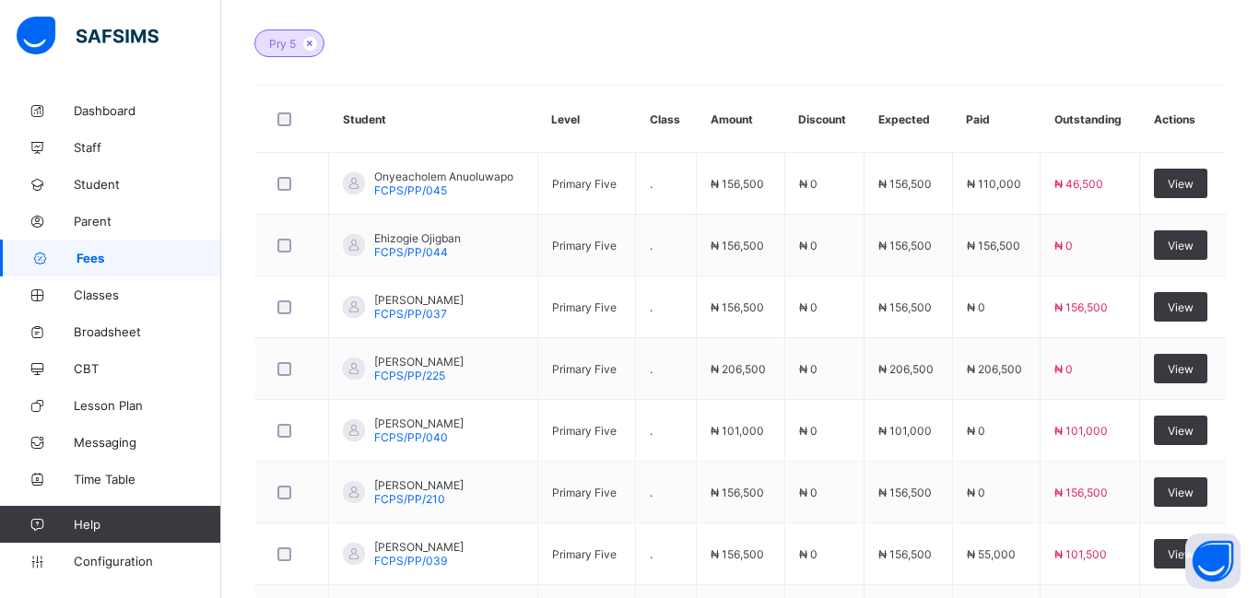
scroll to position [550, 0]
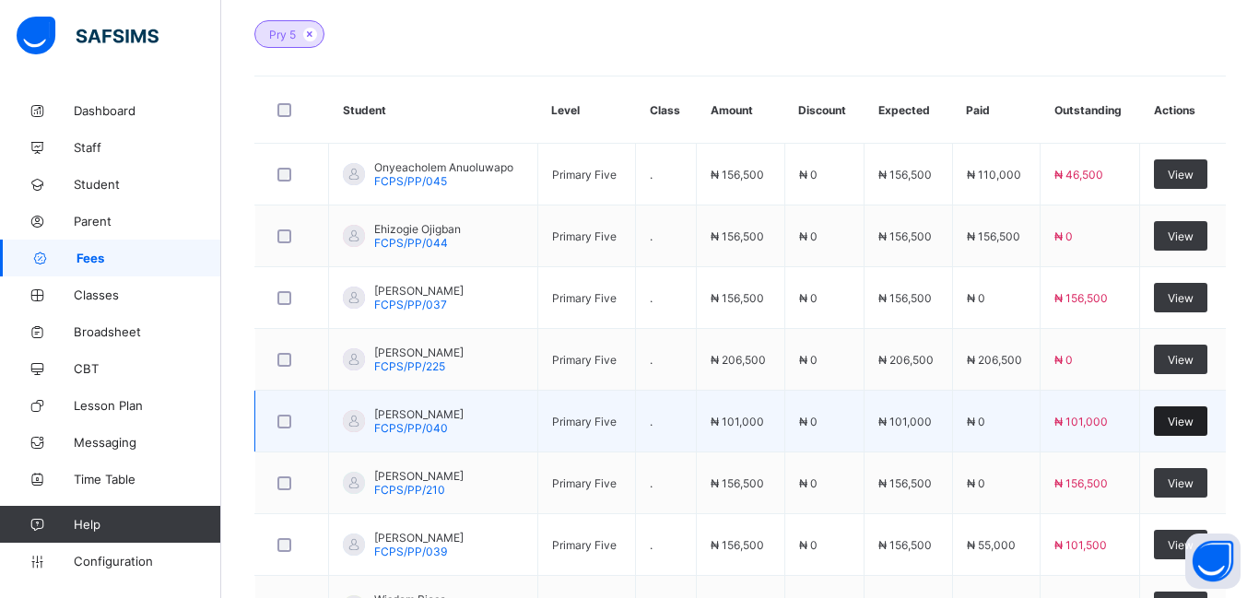
click at [1195, 421] on div "View" at bounding box center [1180, 422] width 53 height 30
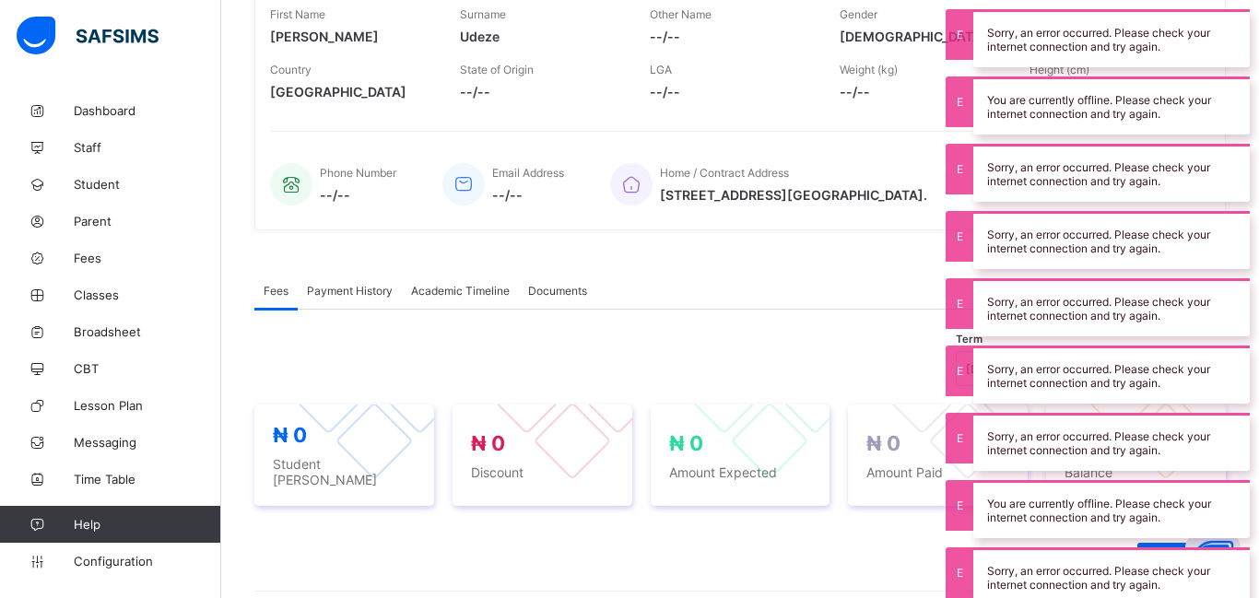
scroll to position [523, 0]
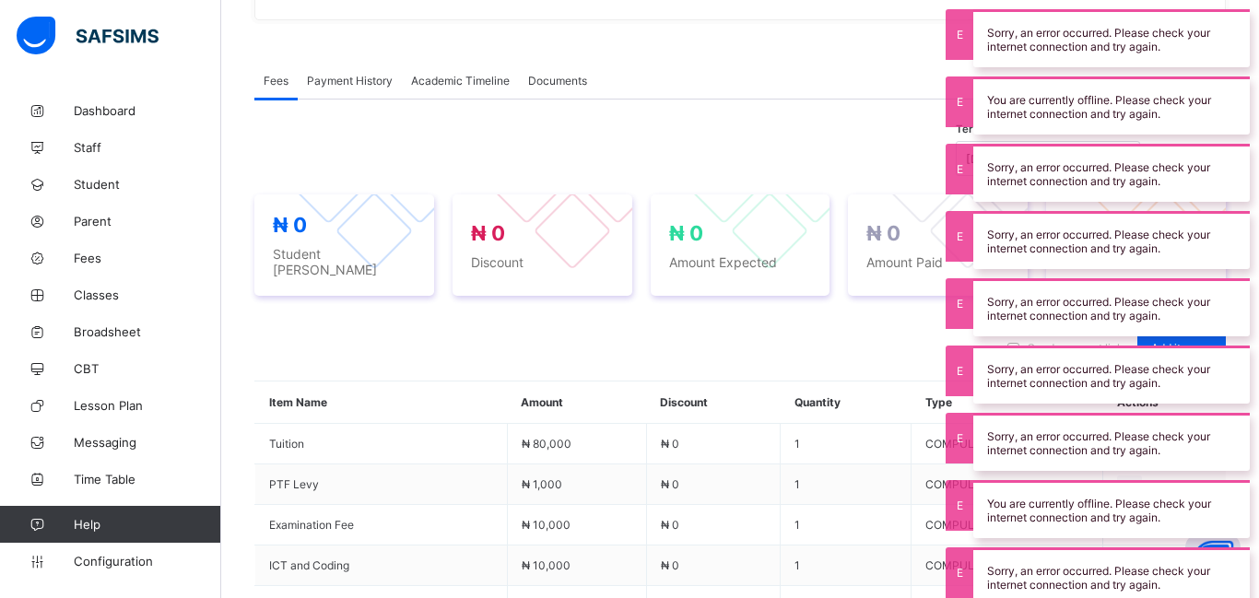
click at [868, 335] on div "Send payment link Add item Optional items Special bill" at bounding box center [740, 348] width 972 height 30
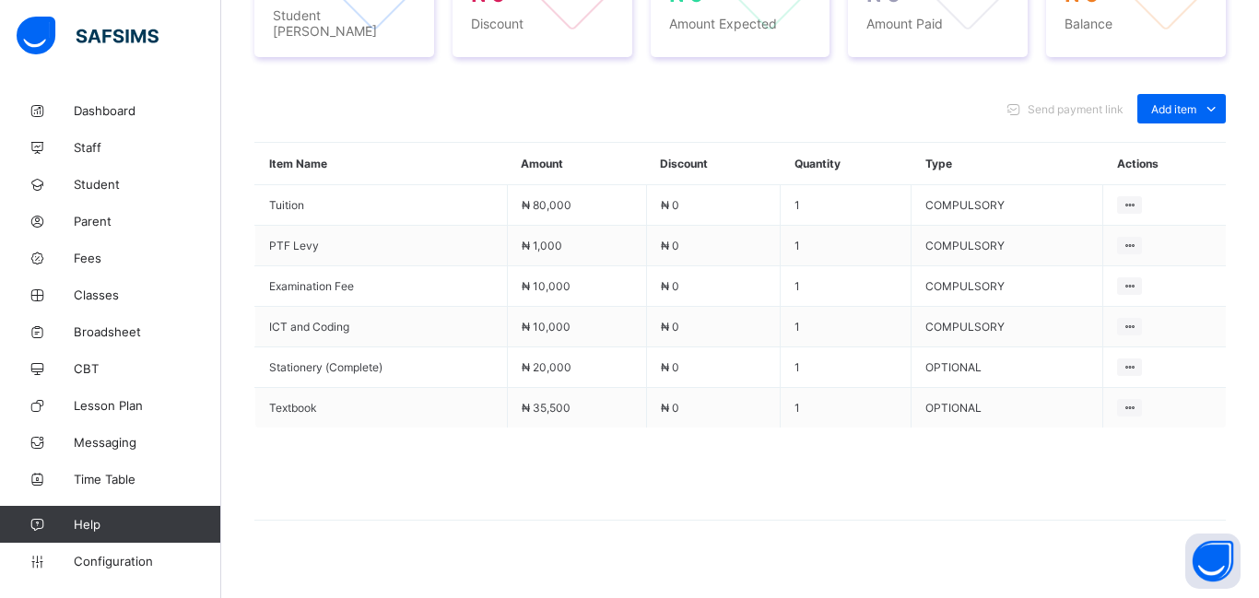
scroll to position [776, 0]
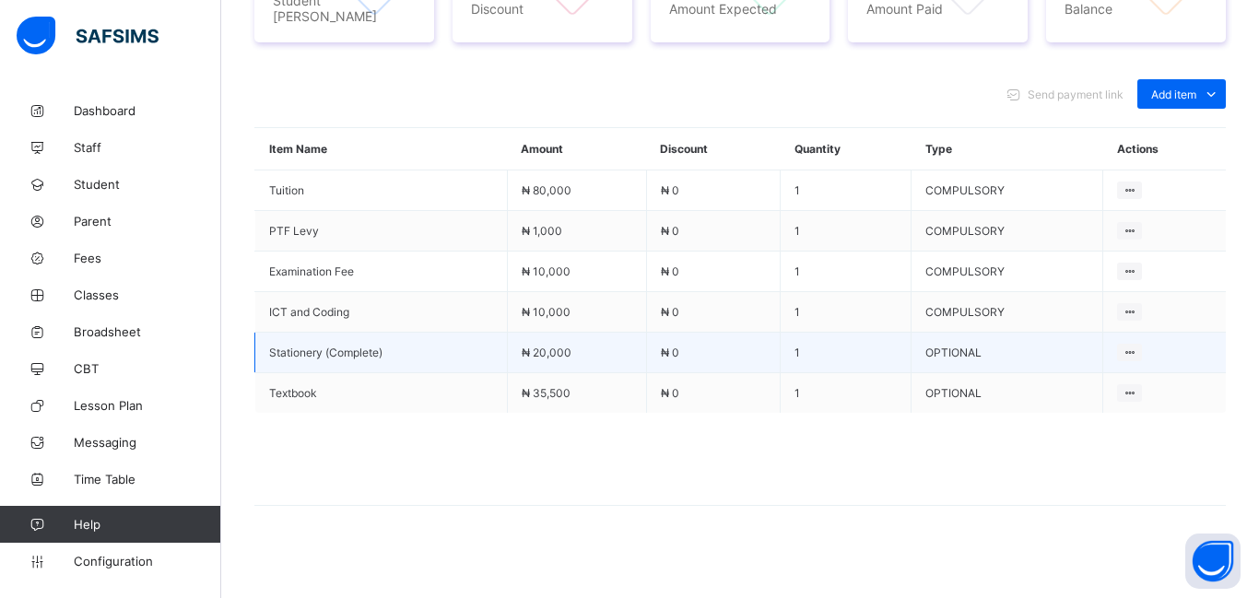
click at [827, 357] on td "1" at bounding box center [846, 353] width 131 height 41
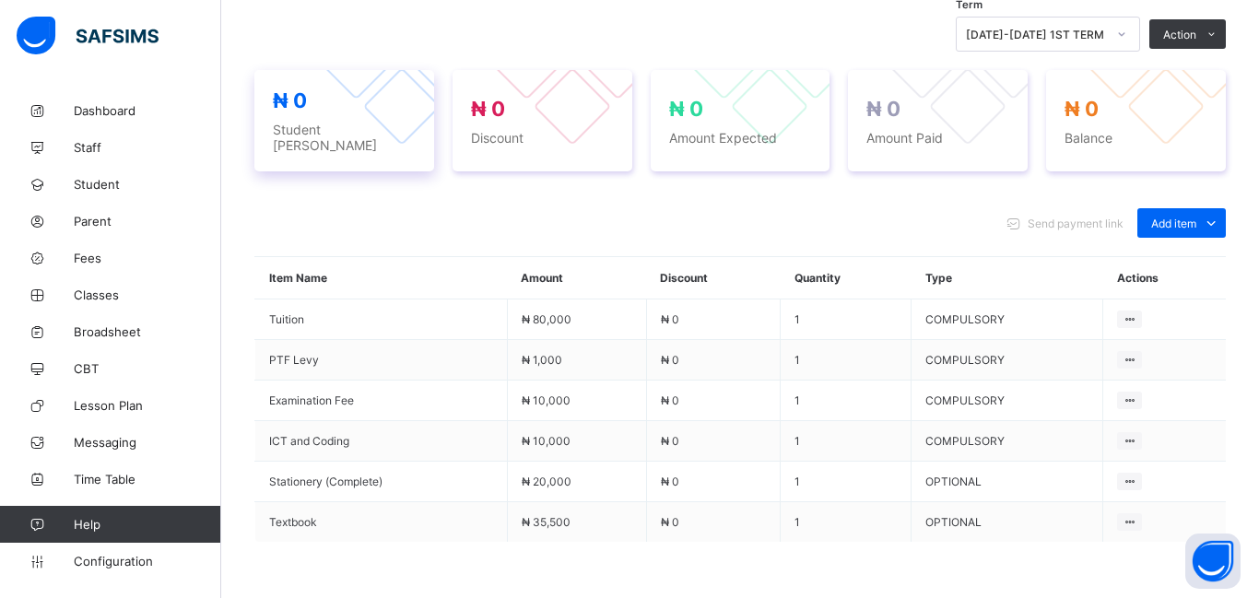
scroll to position [655, 0]
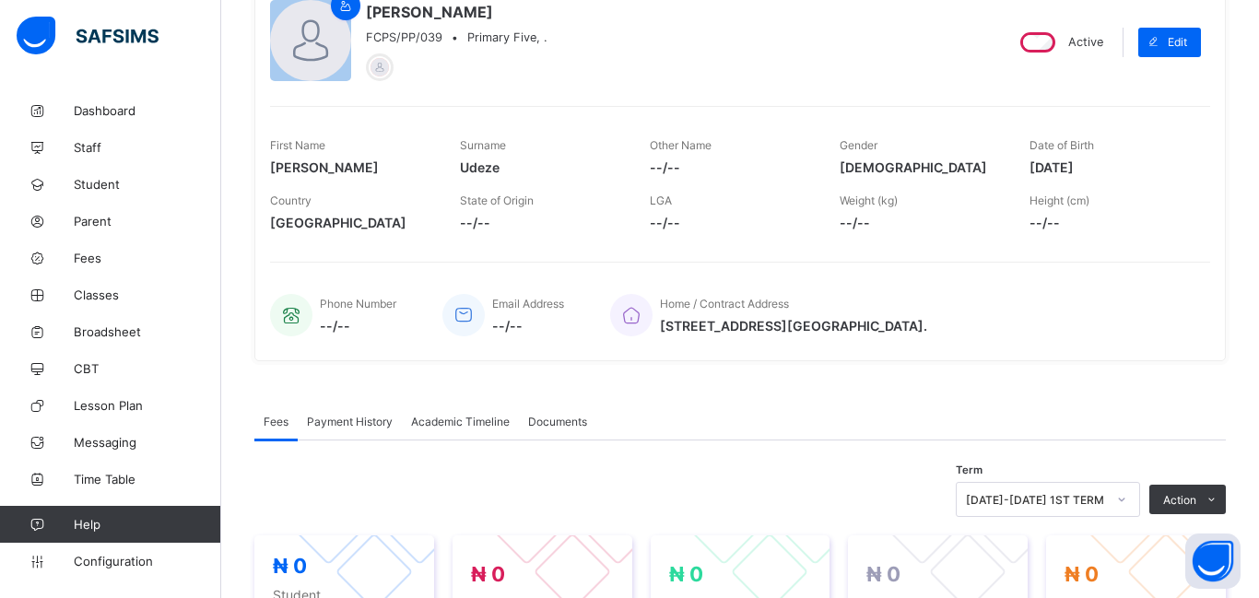
click at [383, 79] on div at bounding box center [380, 67] width 28 height 28
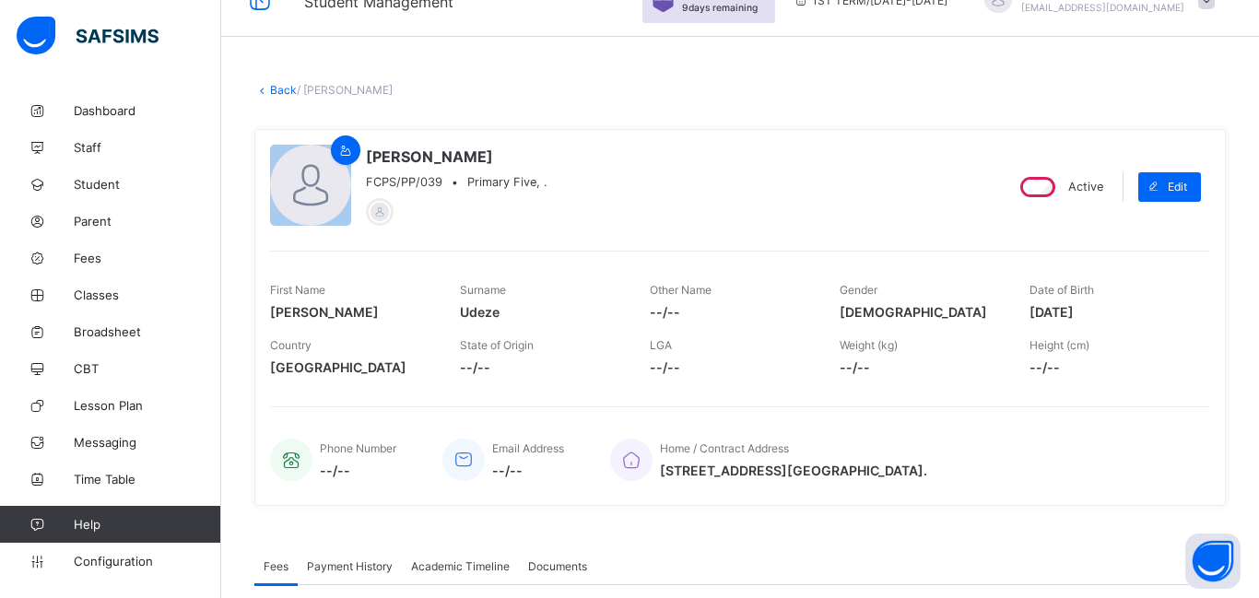
scroll to position [34, 0]
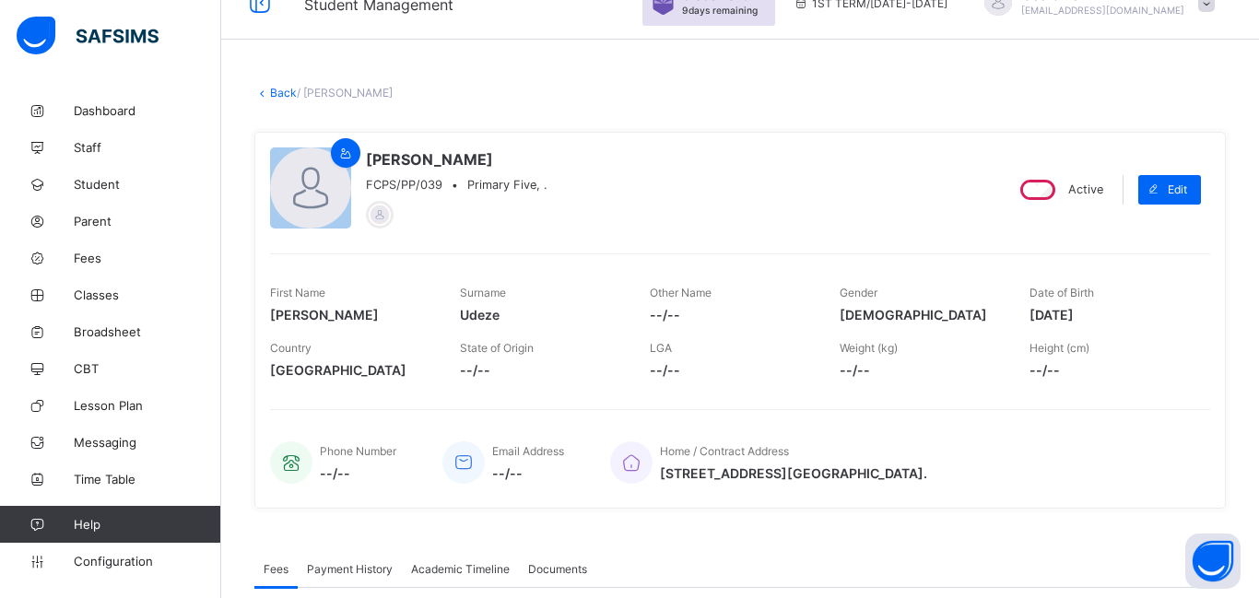
click at [278, 96] on link "Back" at bounding box center [283, 93] width 27 height 14
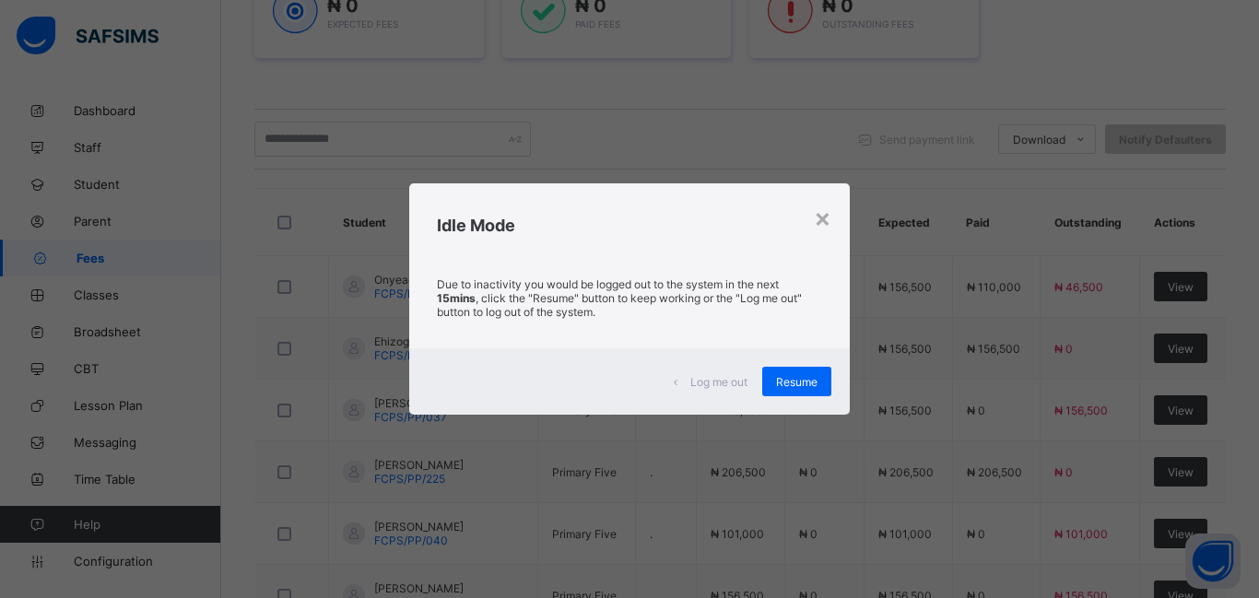
scroll to position [322, 0]
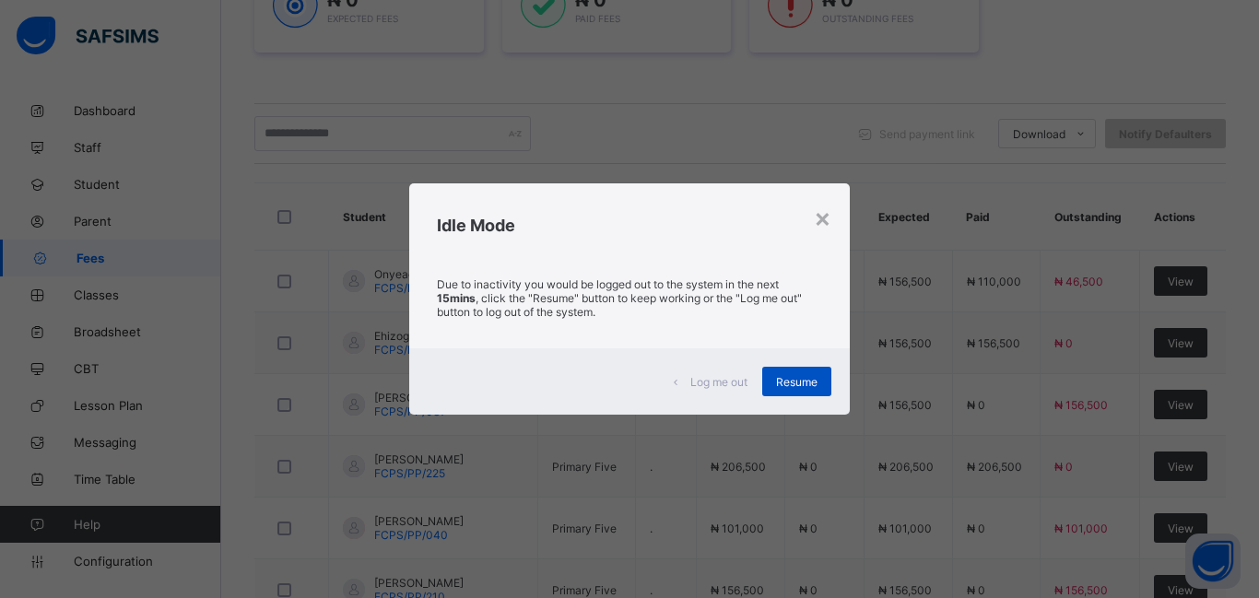
click at [798, 388] on span "Resume" at bounding box center [796, 382] width 41 height 14
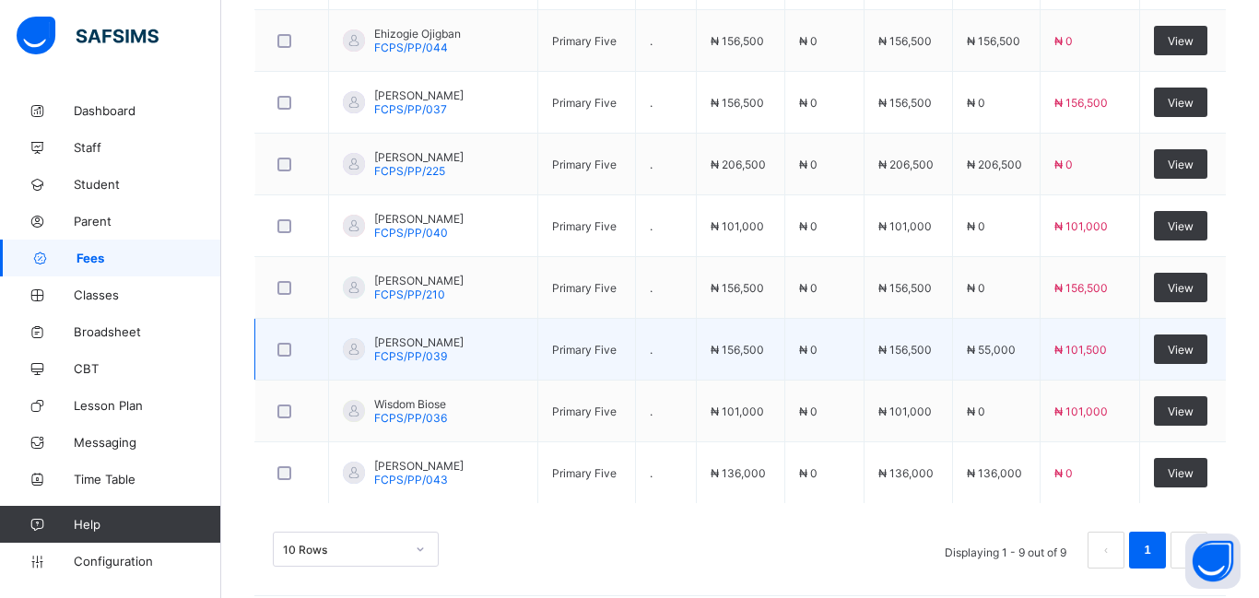
scroll to position [641, 0]
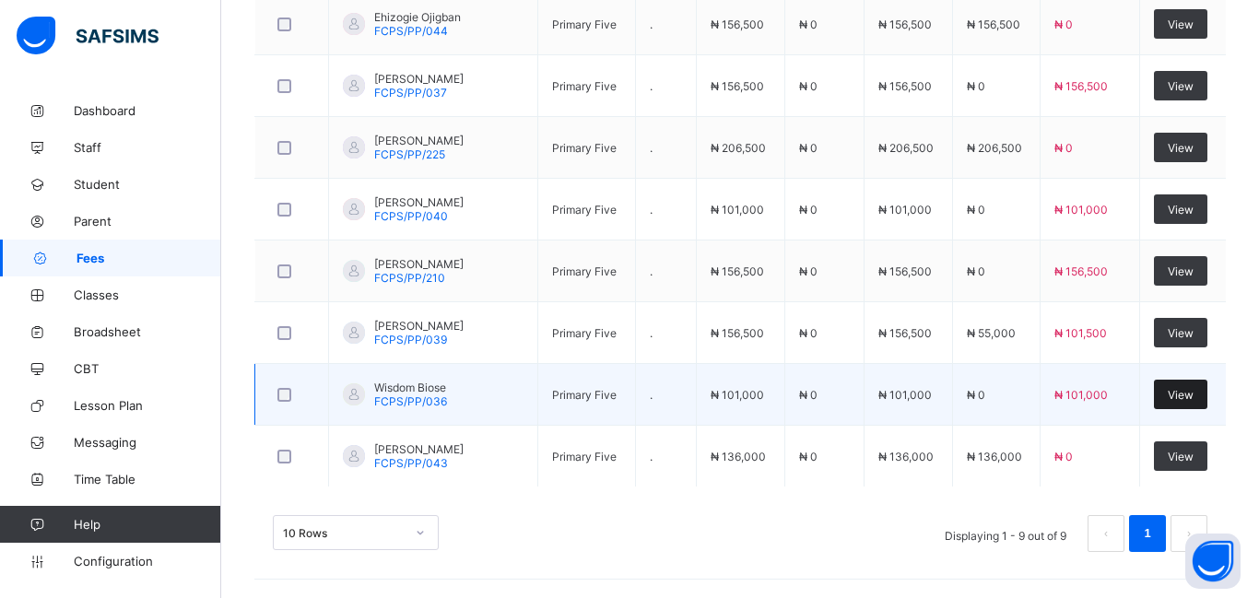
click at [1187, 399] on span "View" at bounding box center [1181, 395] width 26 height 14
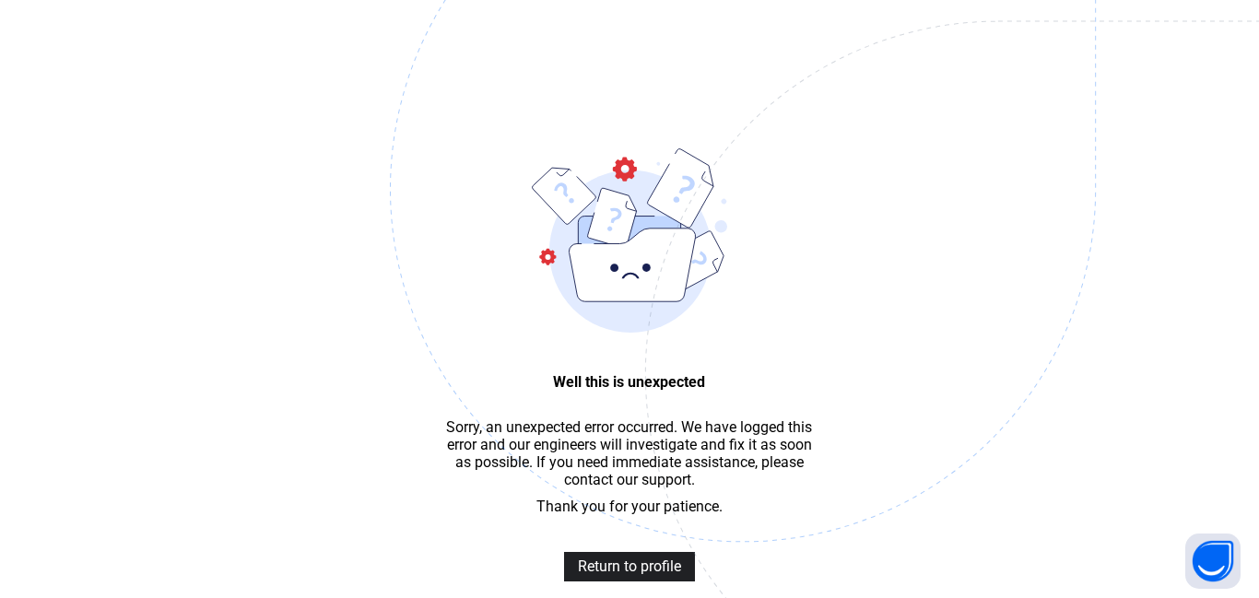
click at [643, 565] on span "Return to profile" at bounding box center [629, 567] width 103 height 18
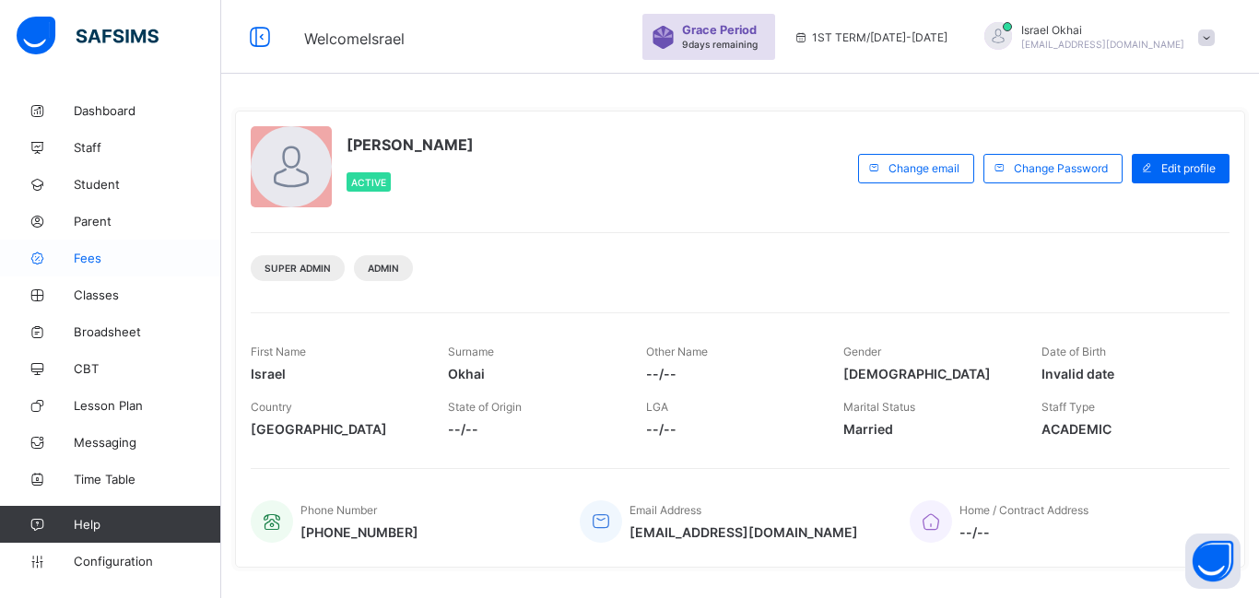
click at [92, 267] on link "Fees" at bounding box center [110, 258] width 221 height 37
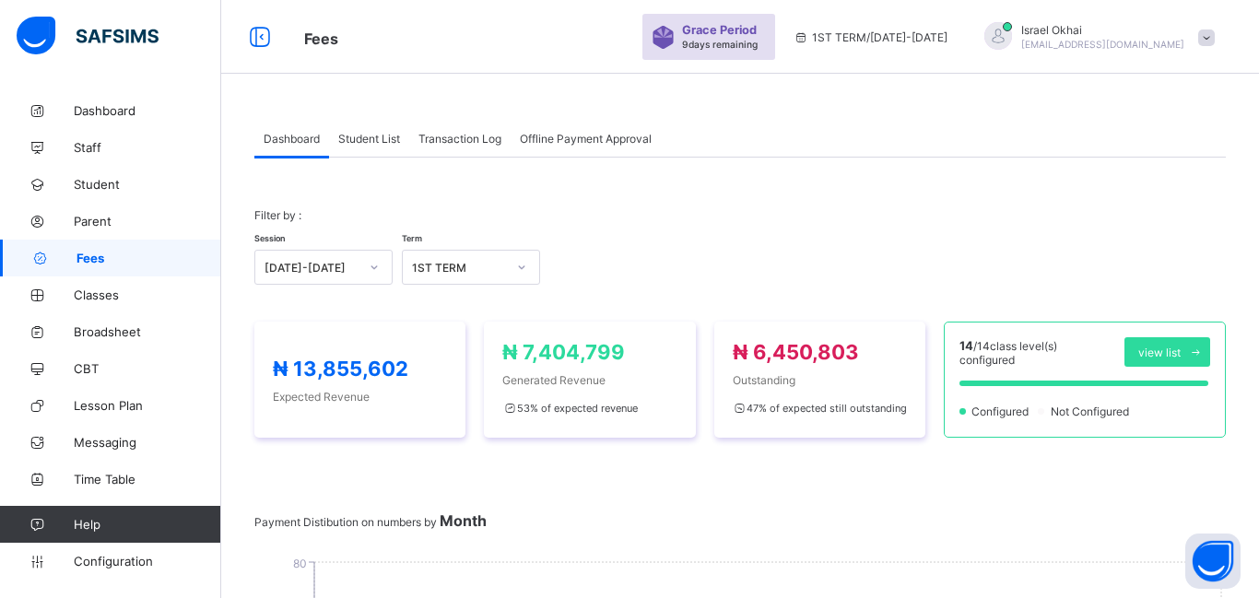
click at [375, 143] on span "Student List" at bounding box center [369, 139] width 62 height 14
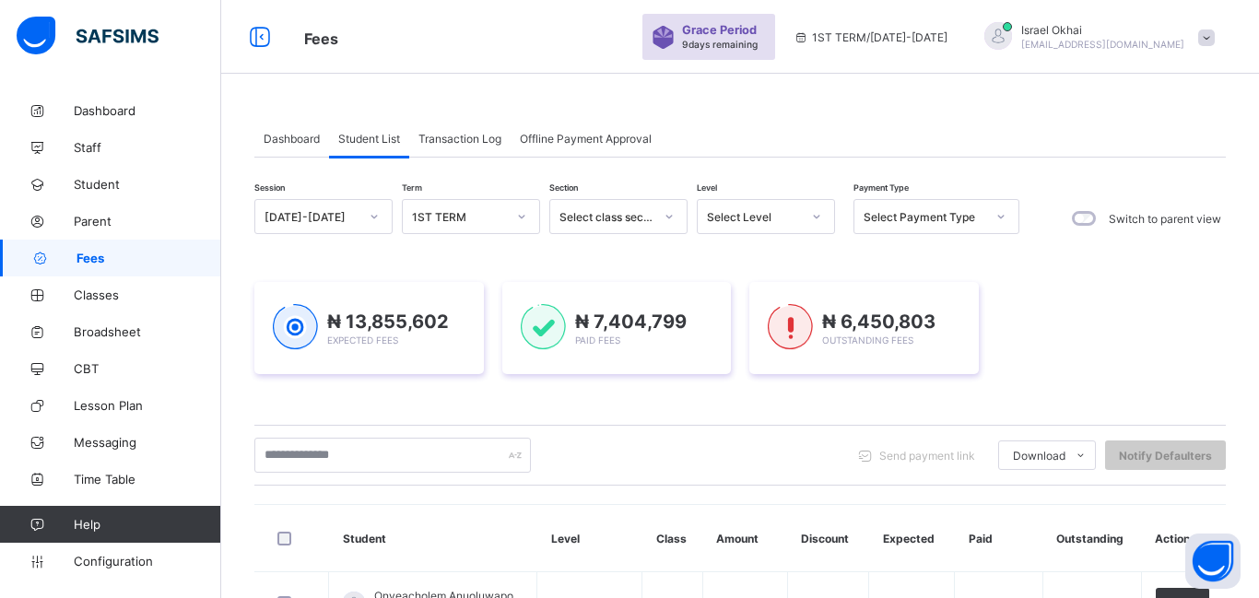
click at [783, 226] on div "Select Level" at bounding box center [748, 217] width 101 height 26
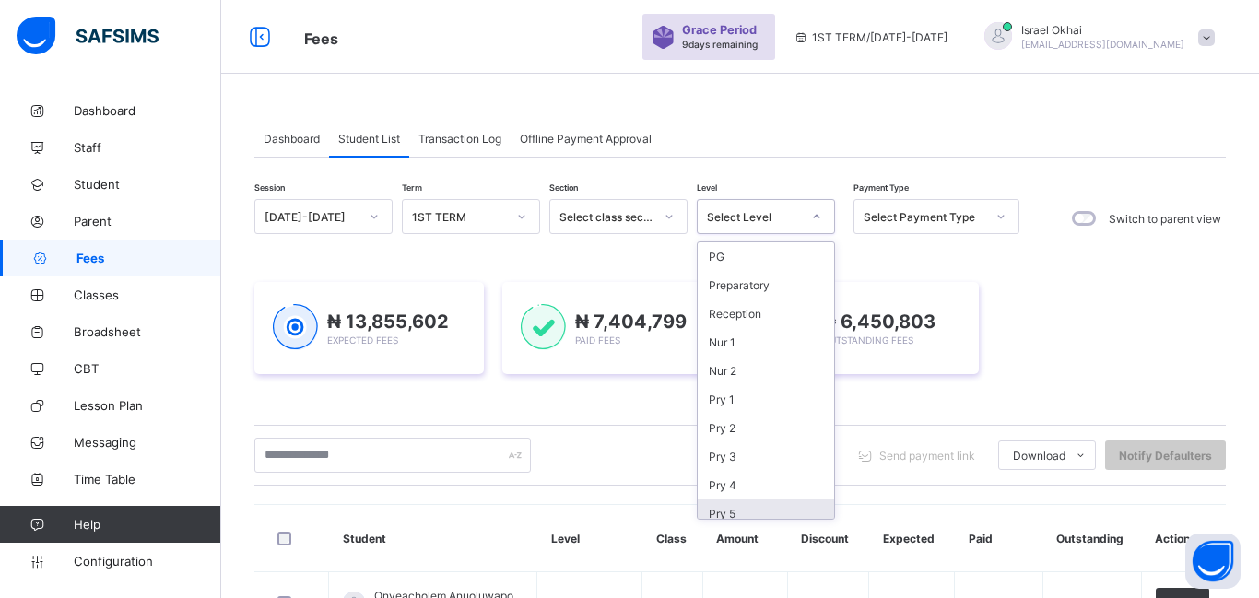
click at [765, 513] on div "Pry 5" at bounding box center [766, 514] width 136 height 29
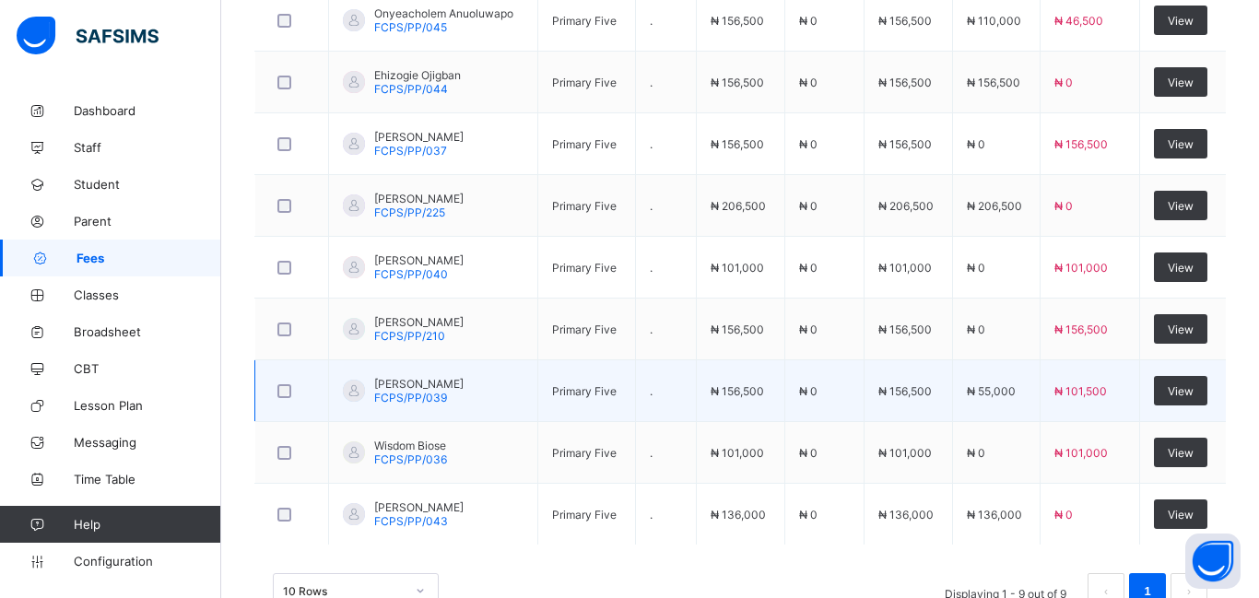
scroll to position [708, 0]
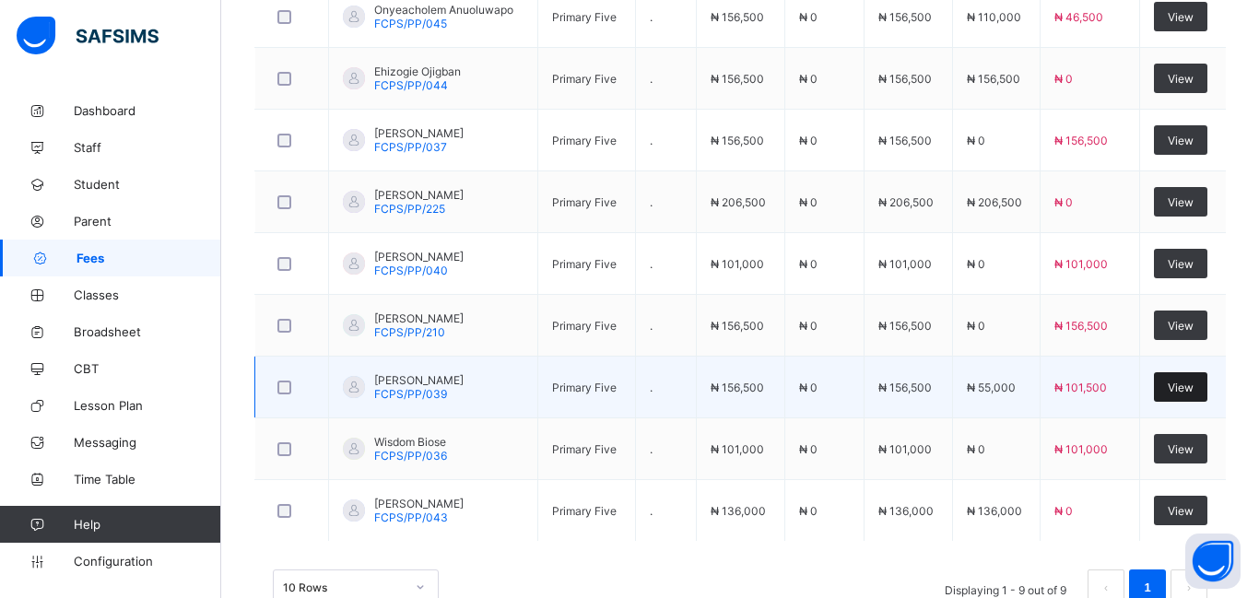
click at [1186, 391] on span "View" at bounding box center [1181, 388] width 26 height 14
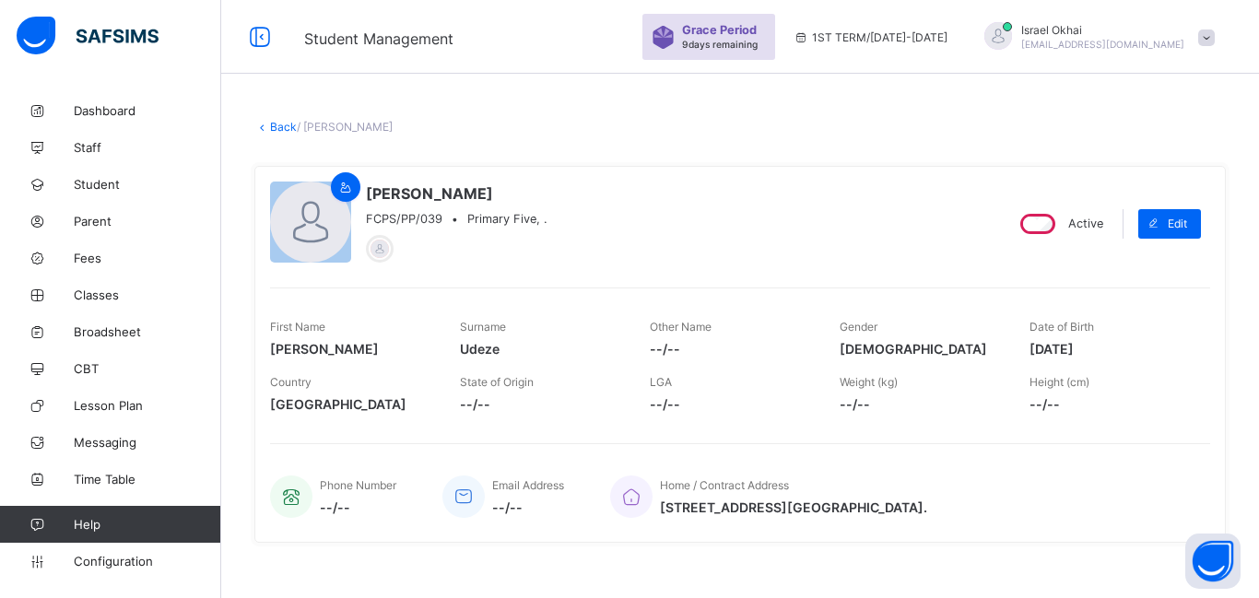
click at [286, 132] on link "Back" at bounding box center [283, 127] width 27 height 14
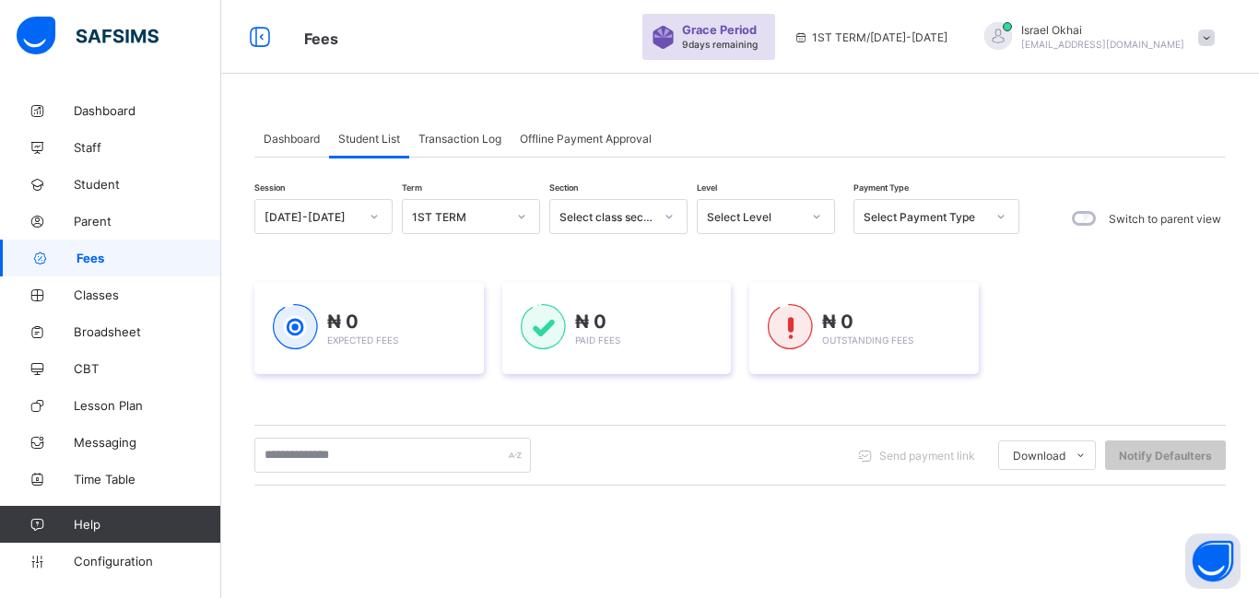
click at [778, 224] on div "Select Level" at bounding box center [748, 217] width 101 height 26
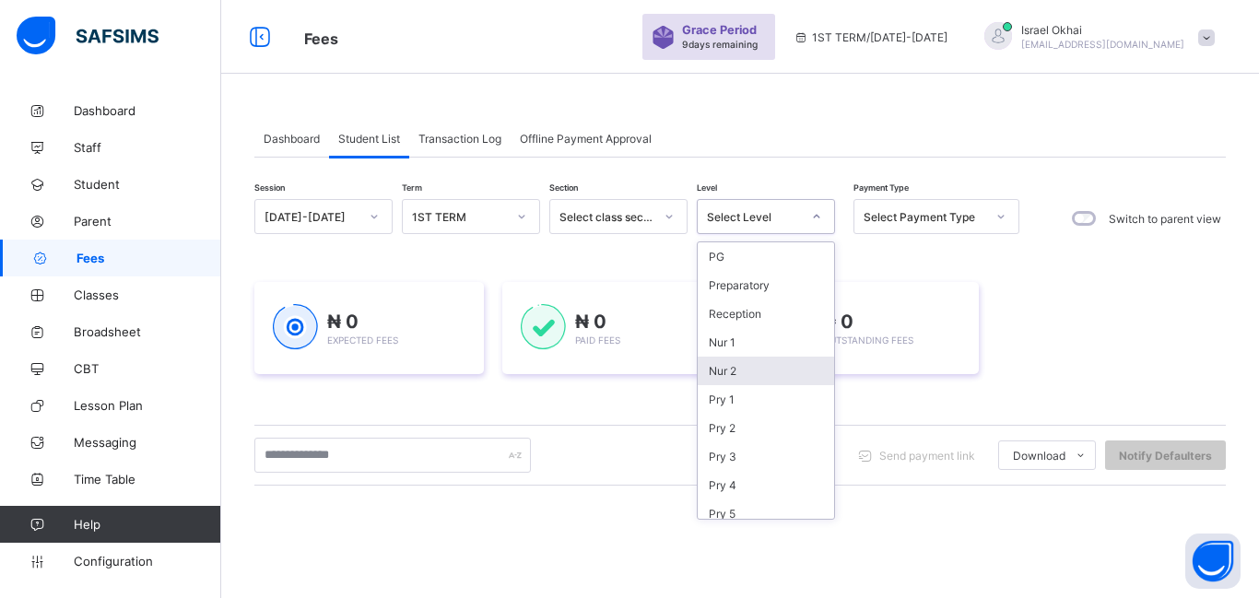
click at [744, 368] on div "Nur 2" at bounding box center [766, 371] width 136 height 29
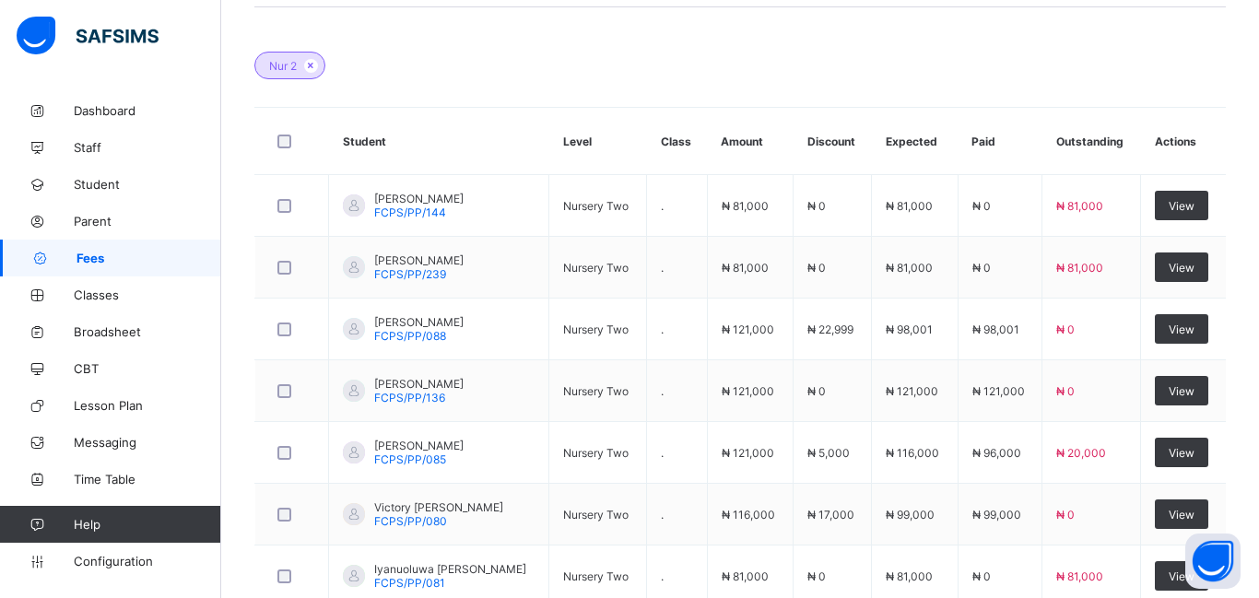
scroll to position [521, 0]
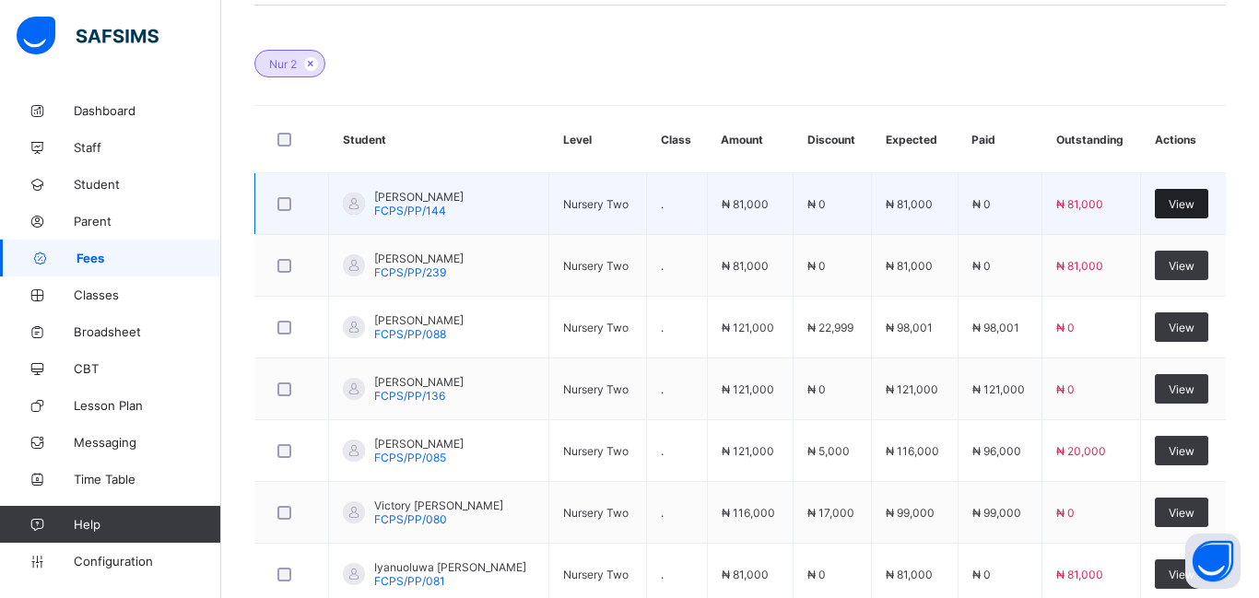
click at [1189, 206] on span "View" at bounding box center [1182, 204] width 26 height 14
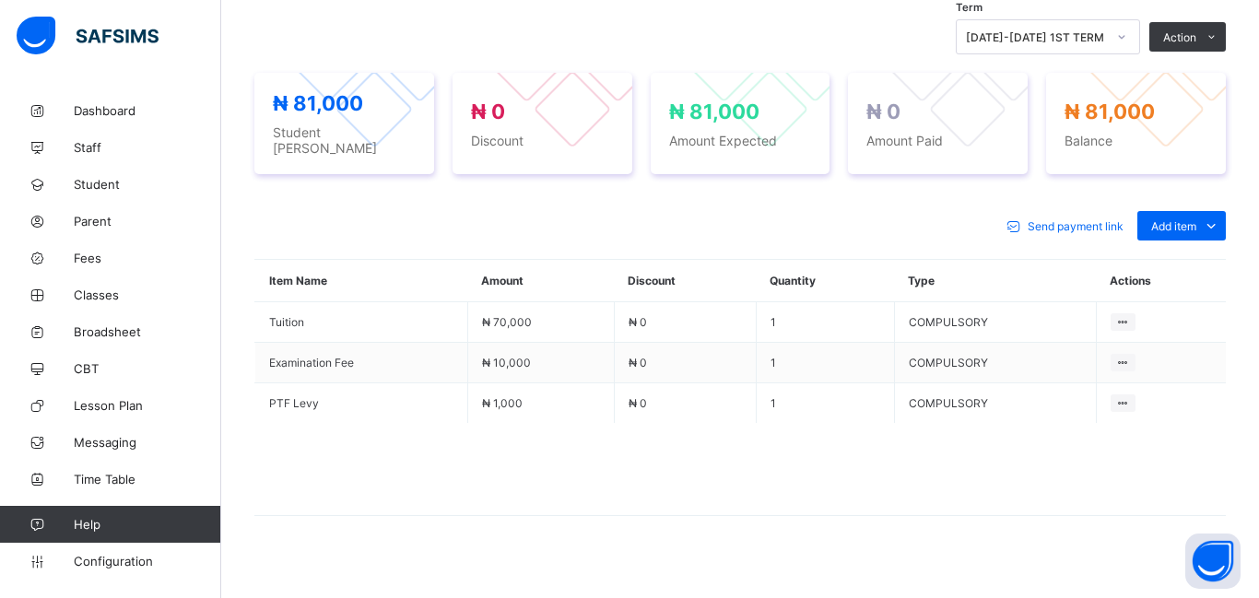
scroll to position [647, 0]
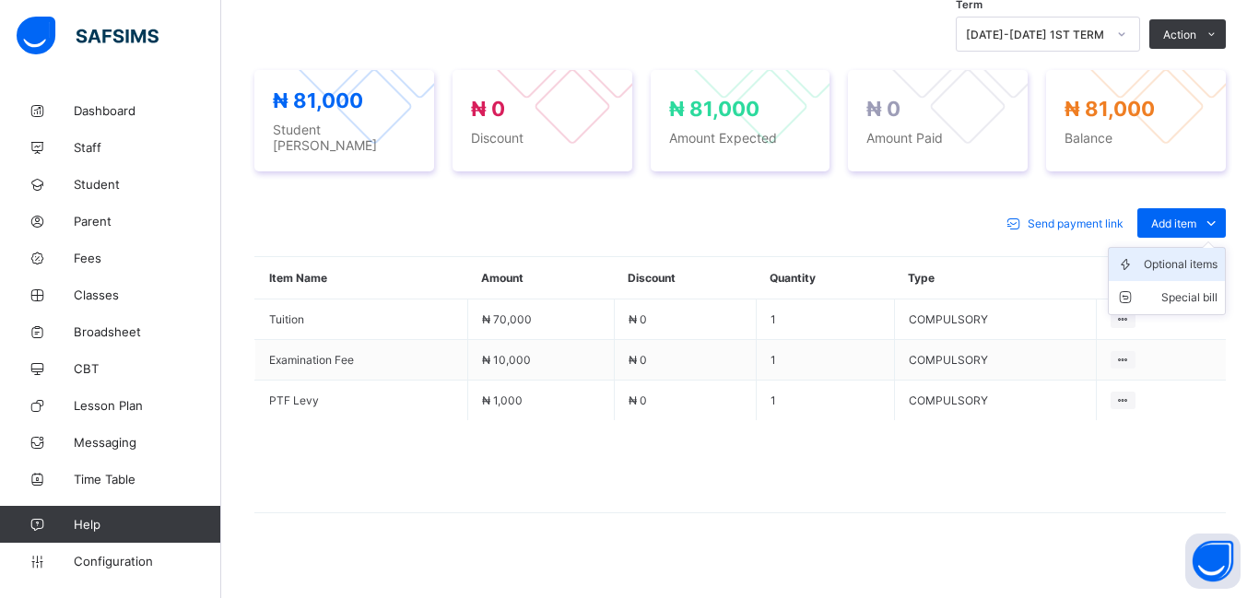
click at [1178, 258] on div "Optional items" at bounding box center [1181, 264] width 74 height 18
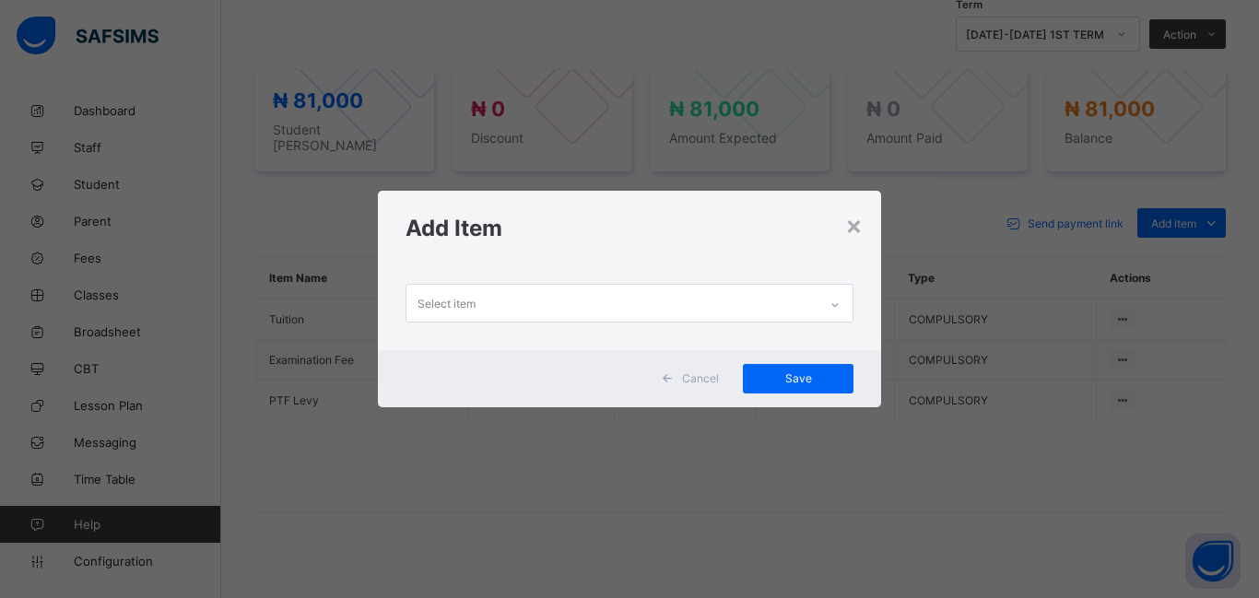
click at [480, 300] on div "Select item" at bounding box center [612, 303] width 411 height 36
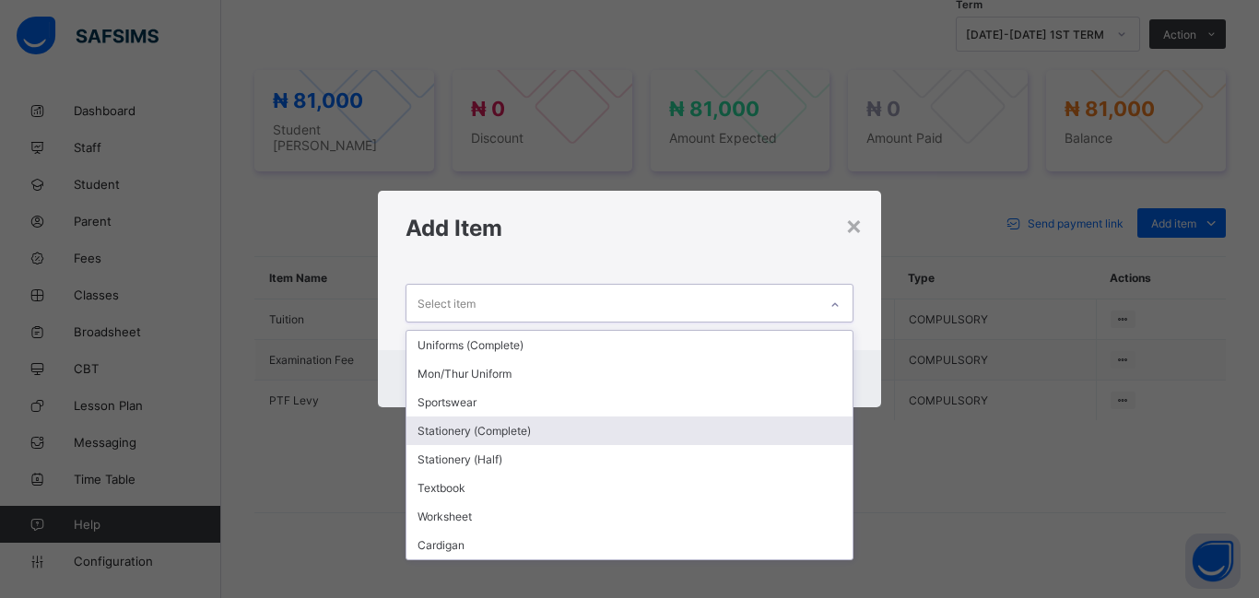
click at [526, 435] on div "Stationery (Complete)" at bounding box center [630, 431] width 446 height 29
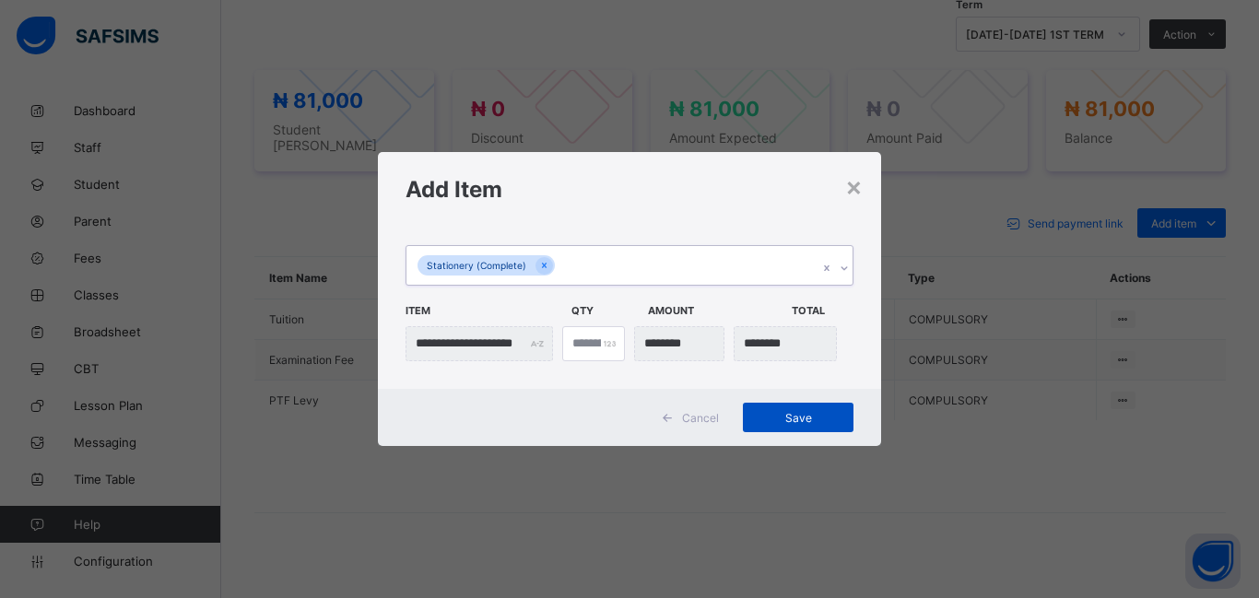
click at [765, 418] on span "Save" at bounding box center [798, 418] width 83 height 14
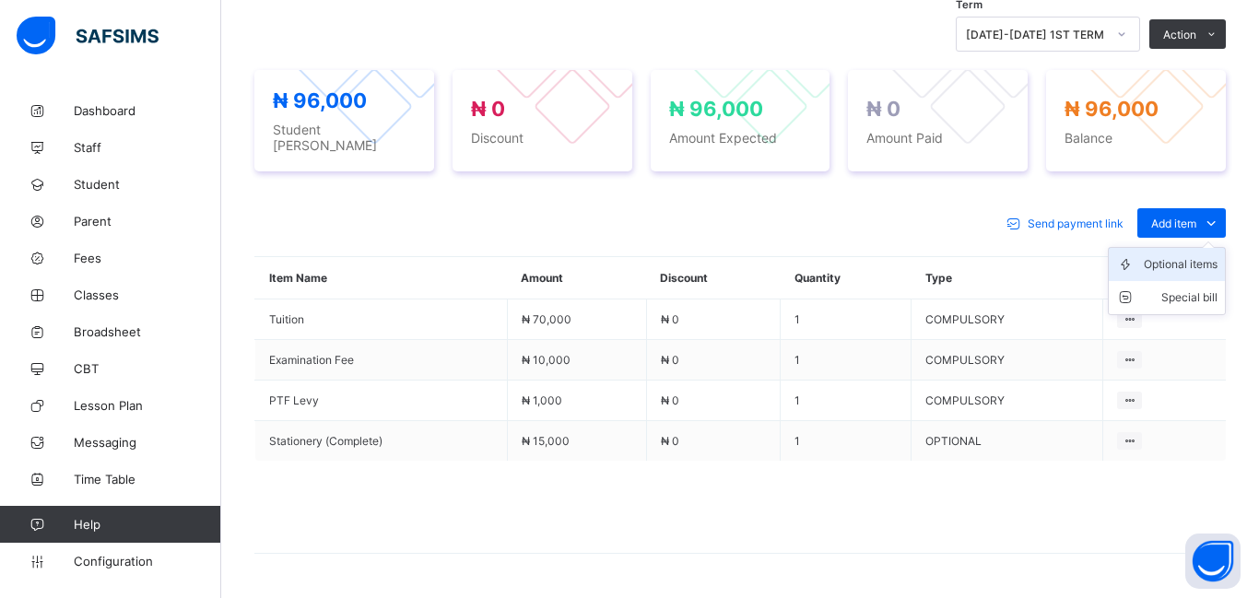
click at [1175, 257] on div "Optional items" at bounding box center [1181, 264] width 74 height 18
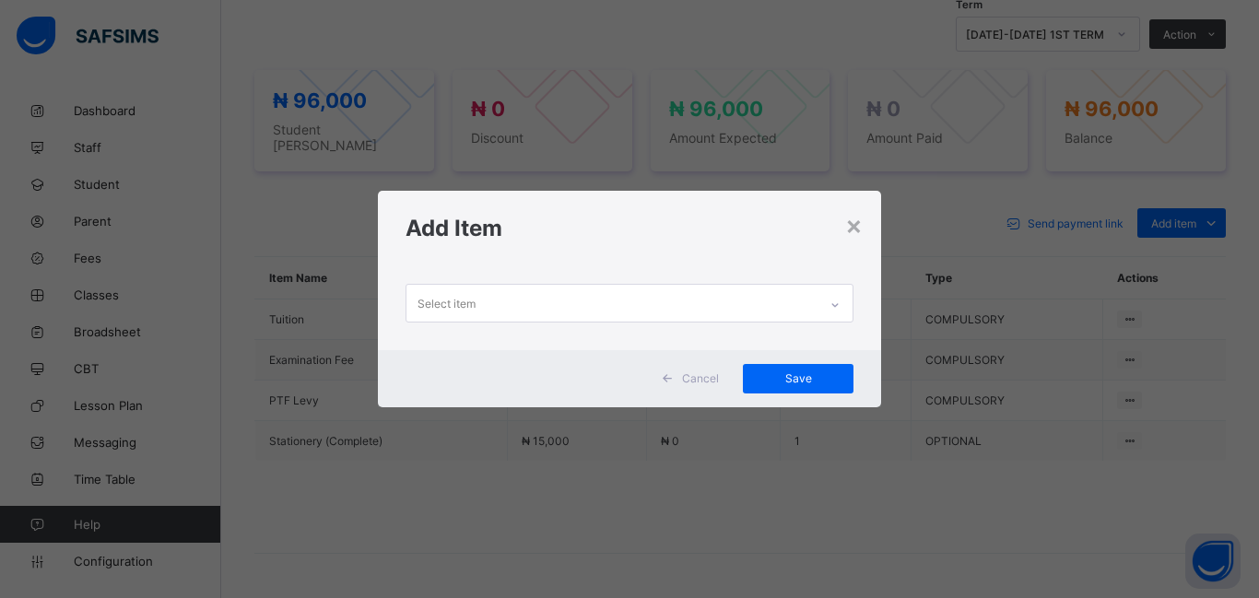
click at [444, 313] on div "Select item" at bounding box center [447, 303] width 58 height 35
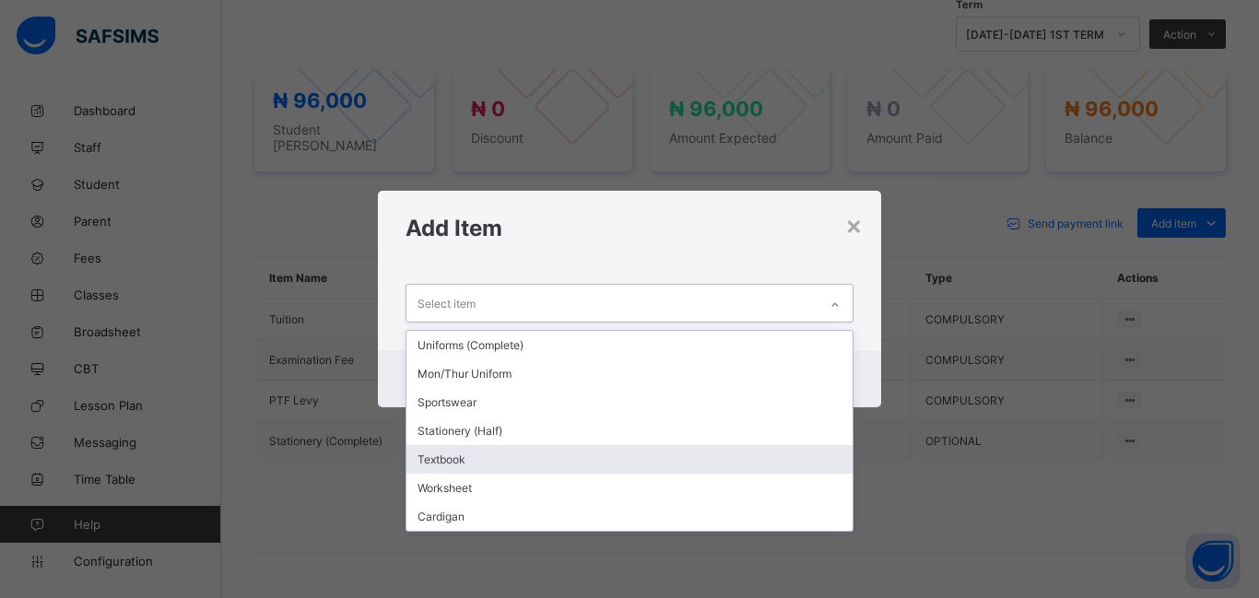
click at [537, 459] on div "Textbook" at bounding box center [630, 459] width 446 height 29
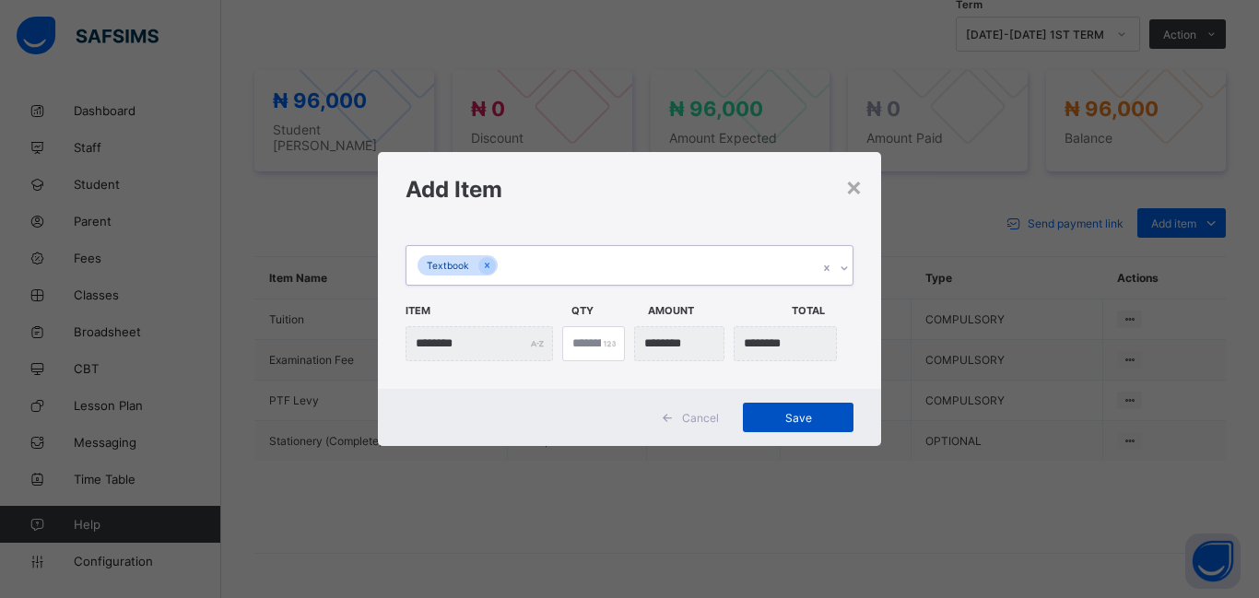
click at [771, 418] on span "Save" at bounding box center [798, 418] width 83 height 14
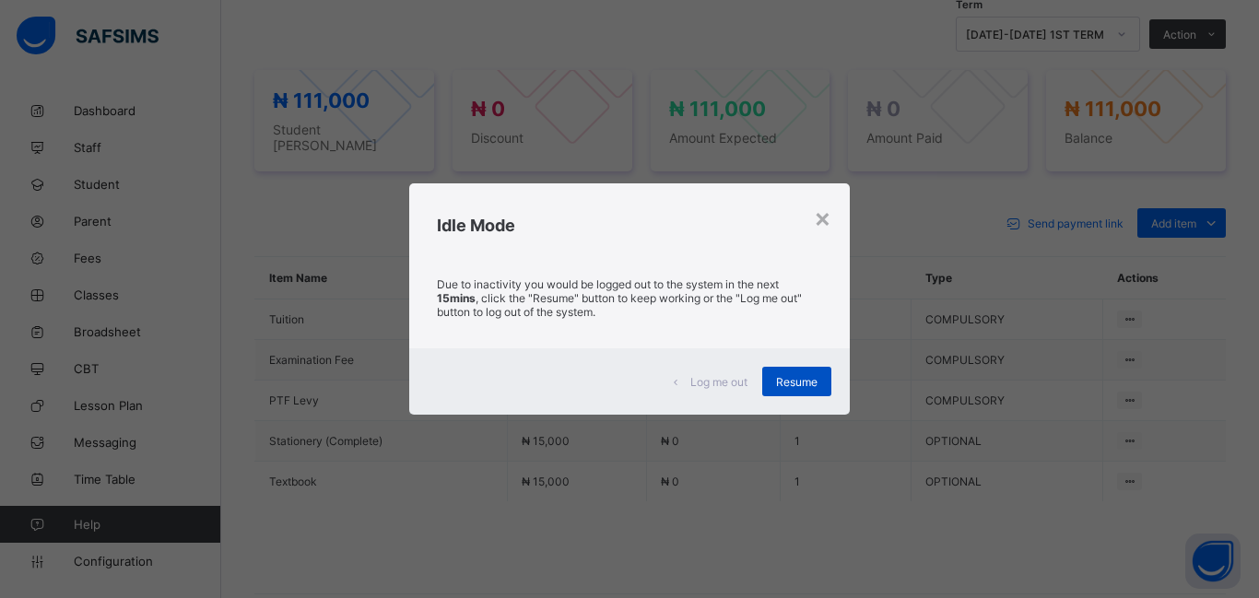
click at [800, 383] on span "Resume" at bounding box center [796, 382] width 41 height 14
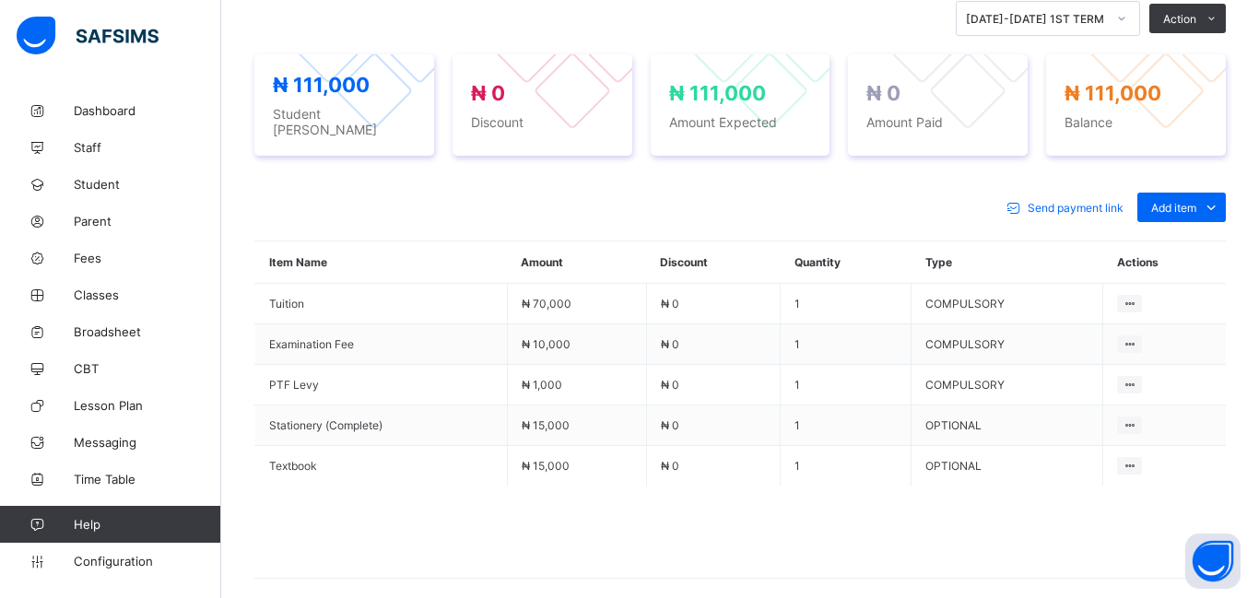
scroll to position [668, 0]
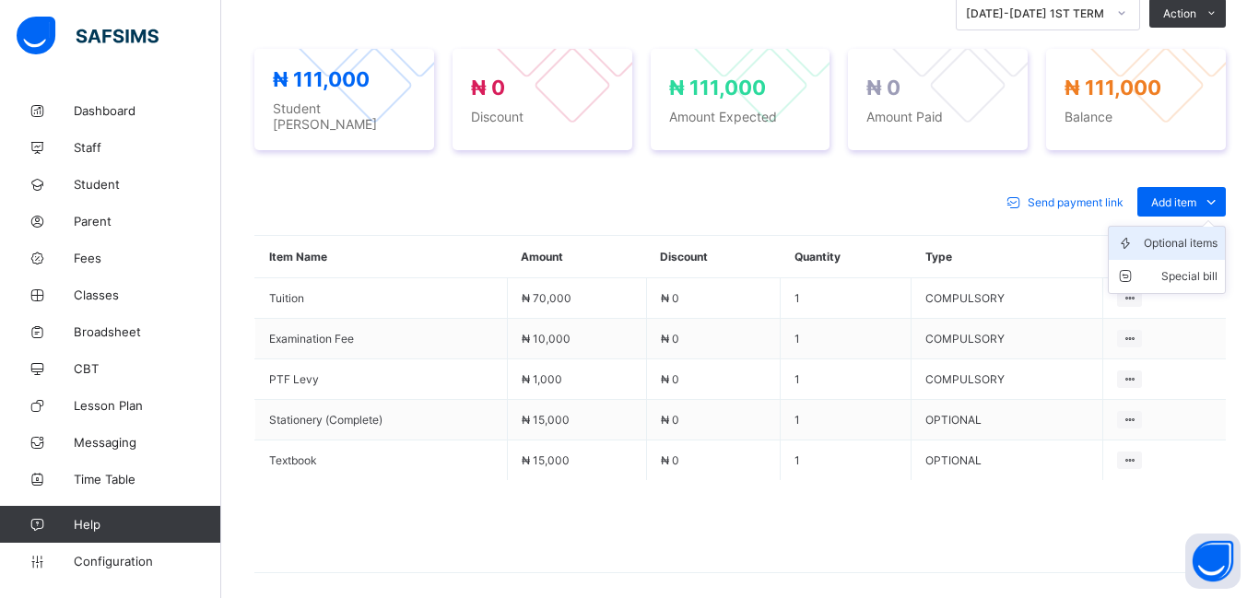
click at [1177, 235] on div "Optional items" at bounding box center [1181, 243] width 74 height 18
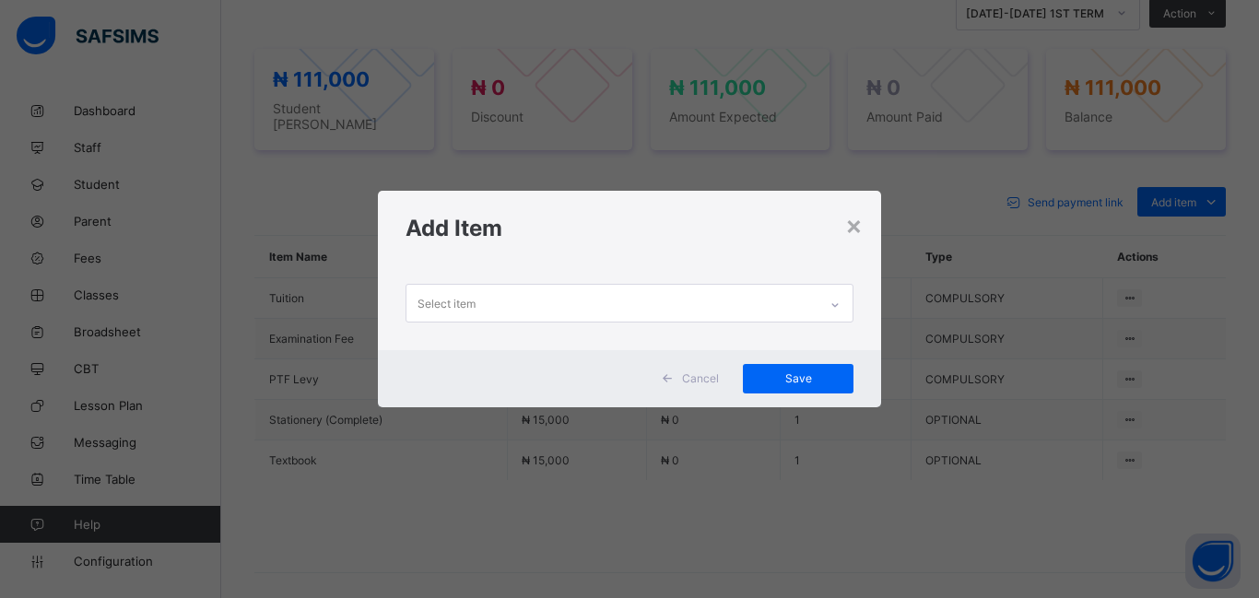
click at [478, 303] on div "Select item" at bounding box center [612, 303] width 411 height 36
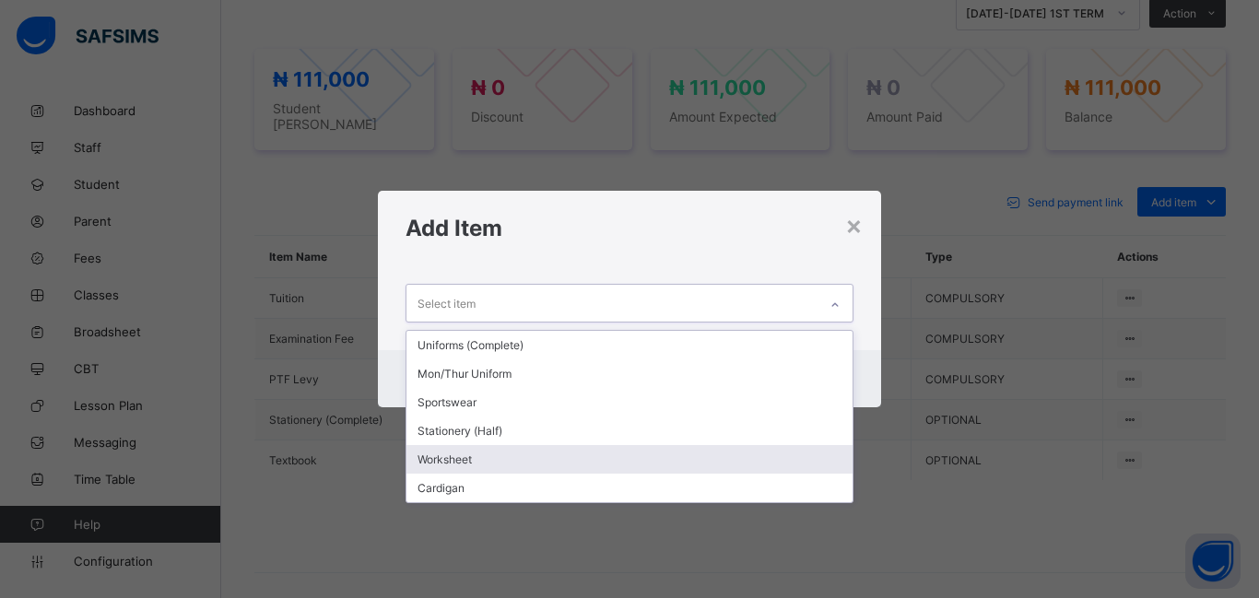
click at [478, 453] on div "Worksheet" at bounding box center [630, 459] width 446 height 29
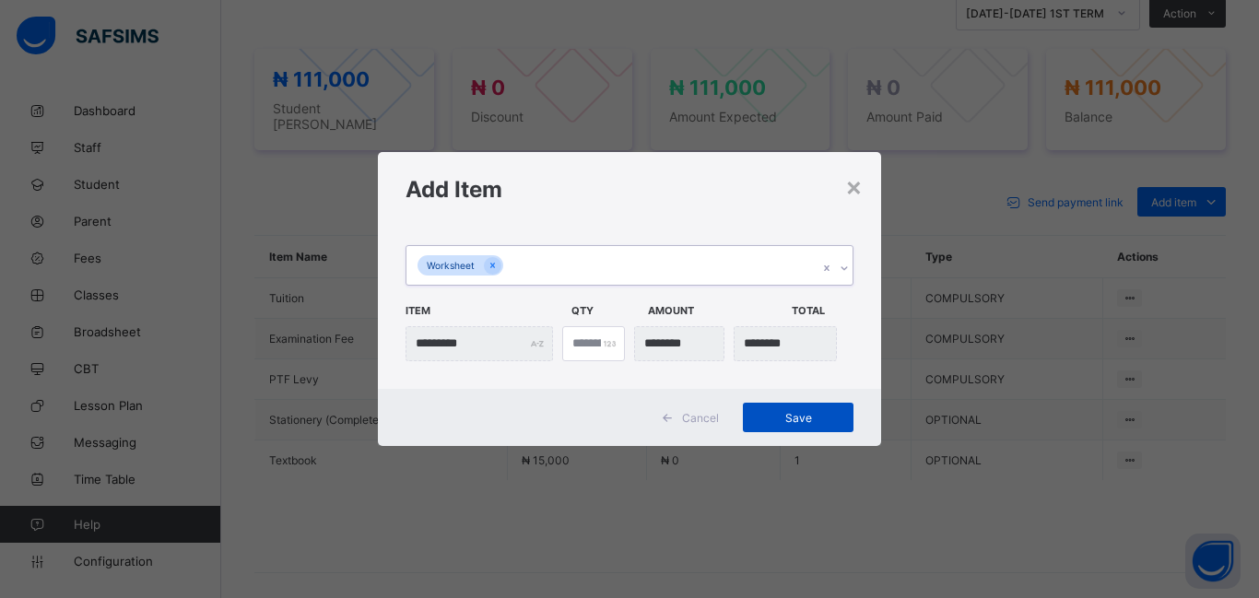
click at [791, 426] on div "Save" at bounding box center [798, 418] width 111 height 30
click at [824, 505] on div "× Add Item Worksheet Item Qty Amount Total ********* * Cancel Save" at bounding box center [629, 299] width 1259 height 598
click at [802, 432] on div "Cancel Save" at bounding box center [629, 417] width 503 height 57
click at [799, 423] on span "Save" at bounding box center [798, 418] width 83 height 14
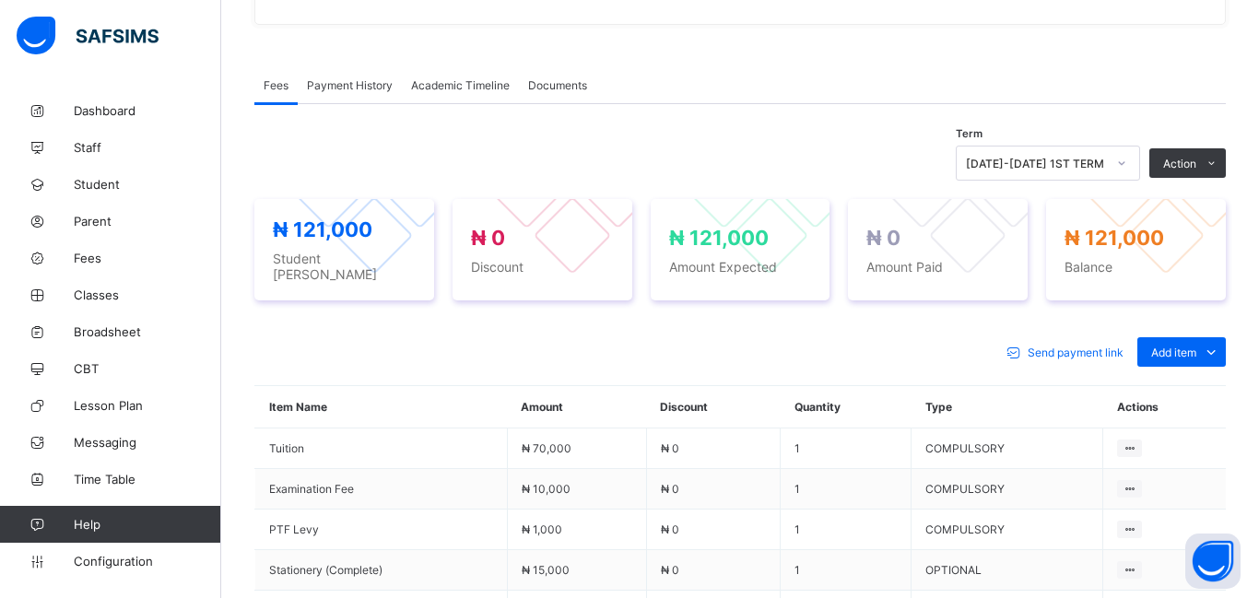
scroll to position [507, 0]
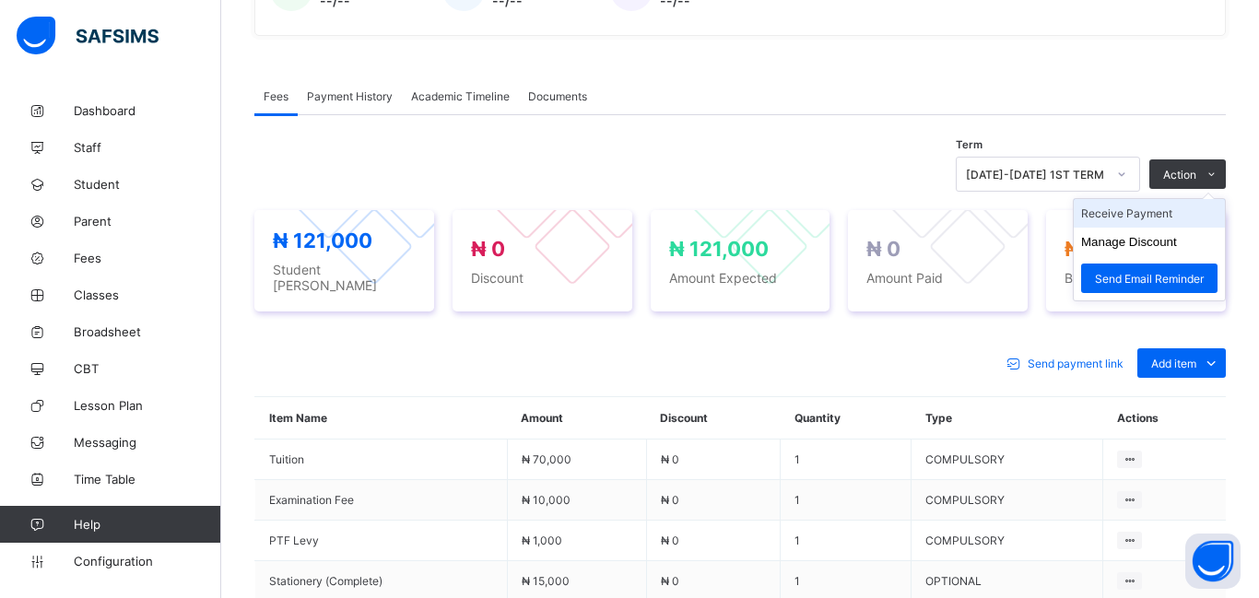
click at [1142, 208] on li "Receive Payment" at bounding box center [1149, 213] width 151 height 29
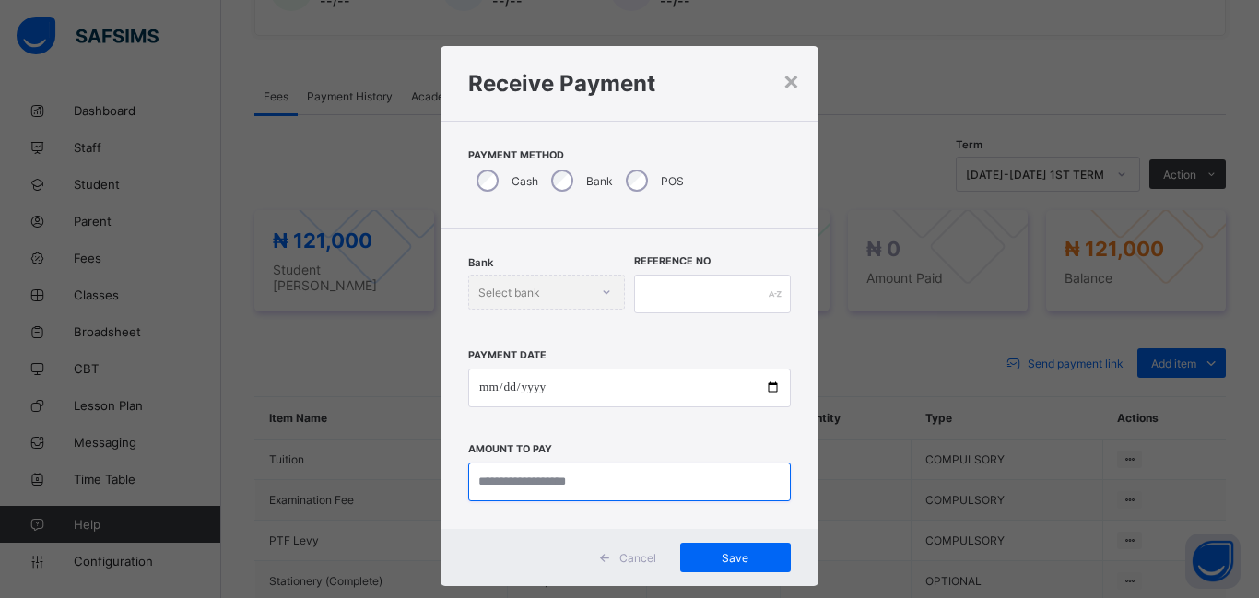
click at [527, 474] on input "currency" at bounding box center [629, 482] width 323 height 39
type input "********"
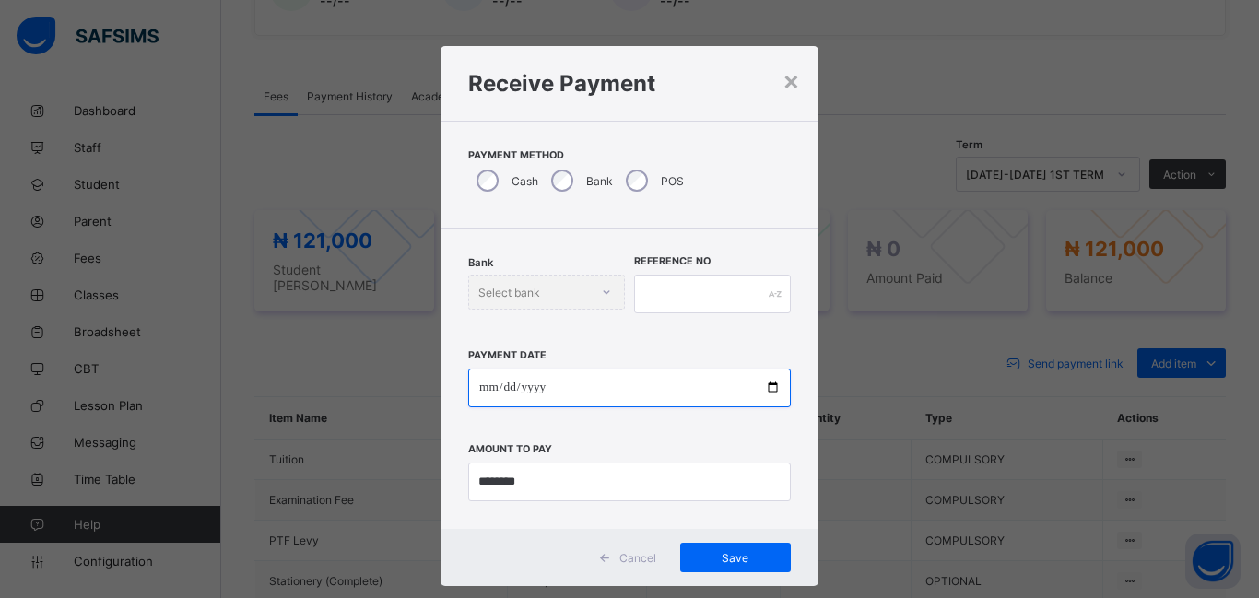
click at [486, 384] on input "date" at bounding box center [629, 388] width 323 height 39
type input "**********"
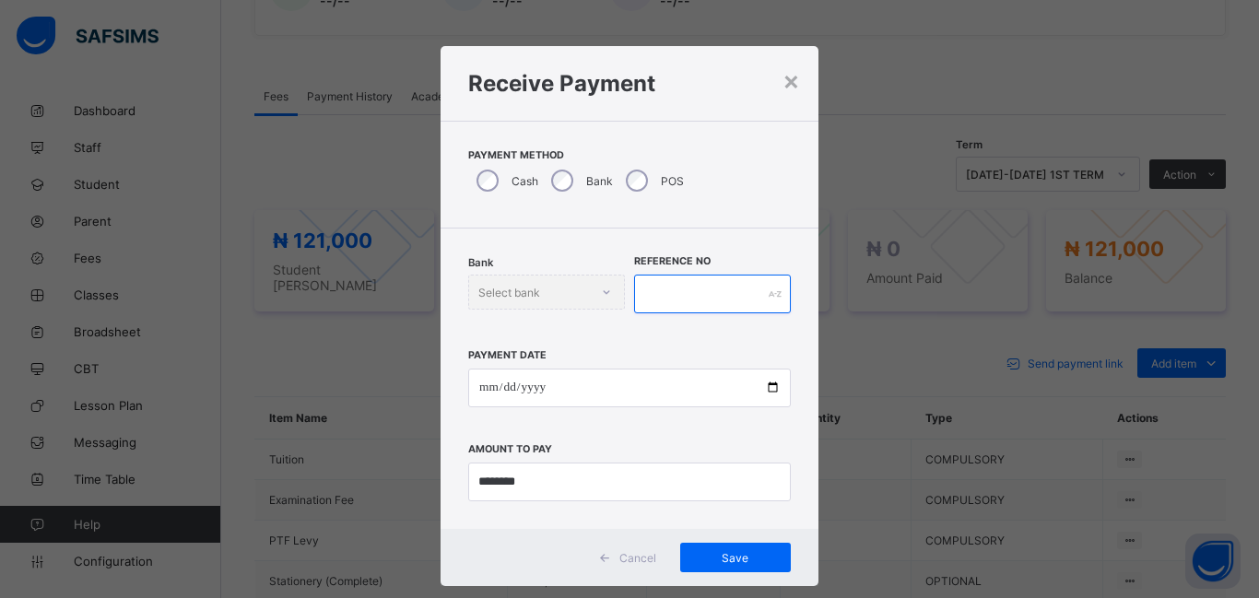
click at [667, 290] on input "text" at bounding box center [712, 294] width 157 height 39
type input "******"
click at [732, 560] on span "Save" at bounding box center [735, 558] width 83 height 14
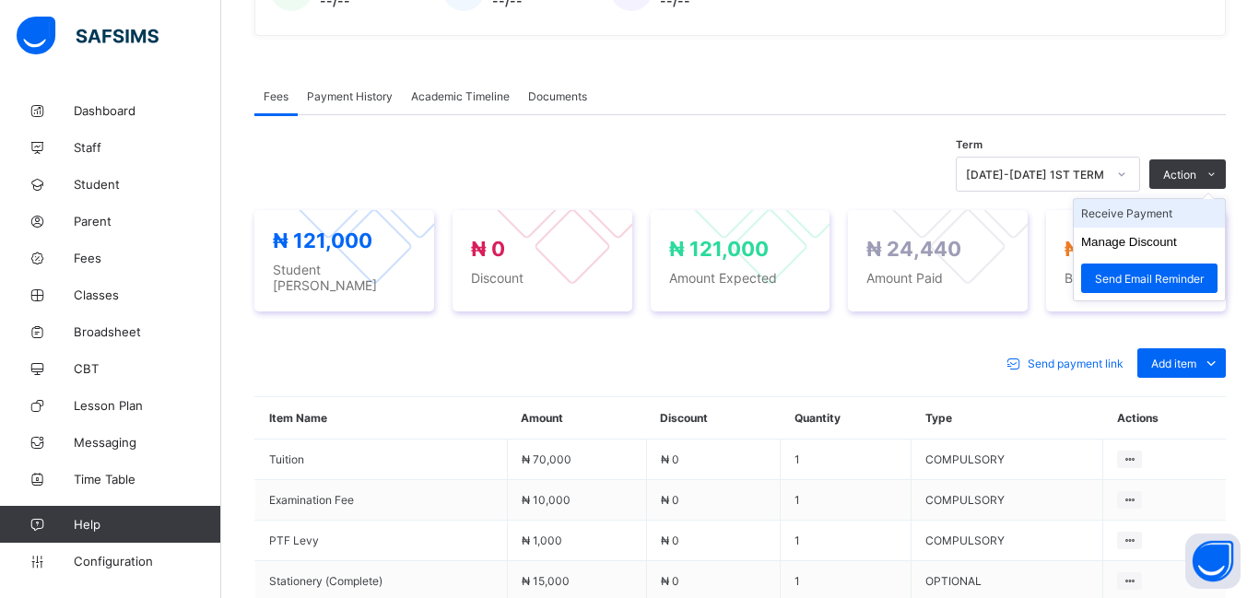
click at [1152, 218] on li "Receive Payment" at bounding box center [1149, 213] width 151 height 29
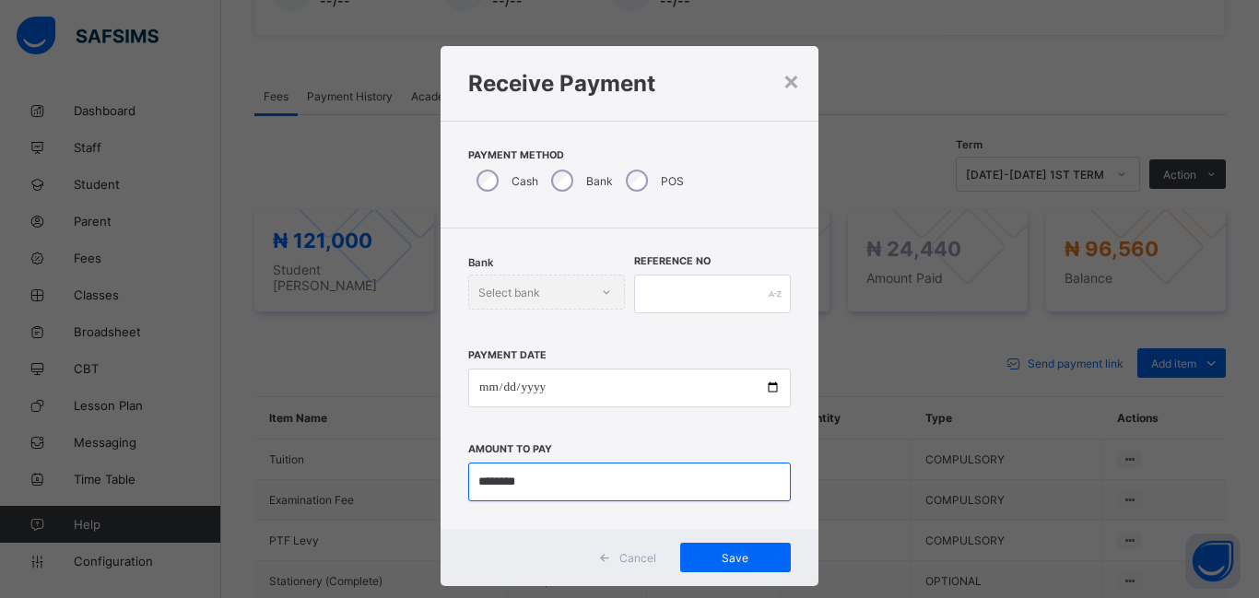
click at [543, 478] on input "currency" at bounding box center [629, 482] width 323 height 39
type input "***"
type input "*******"
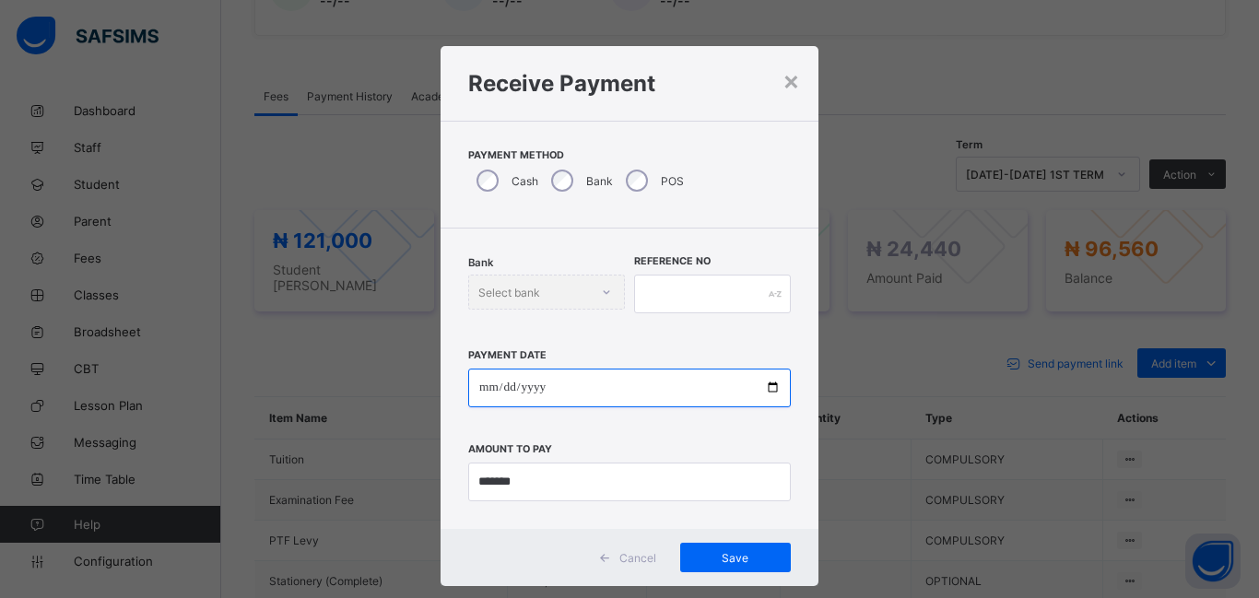
click at [487, 384] on input "date" at bounding box center [629, 388] width 323 height 39
type input "**********"
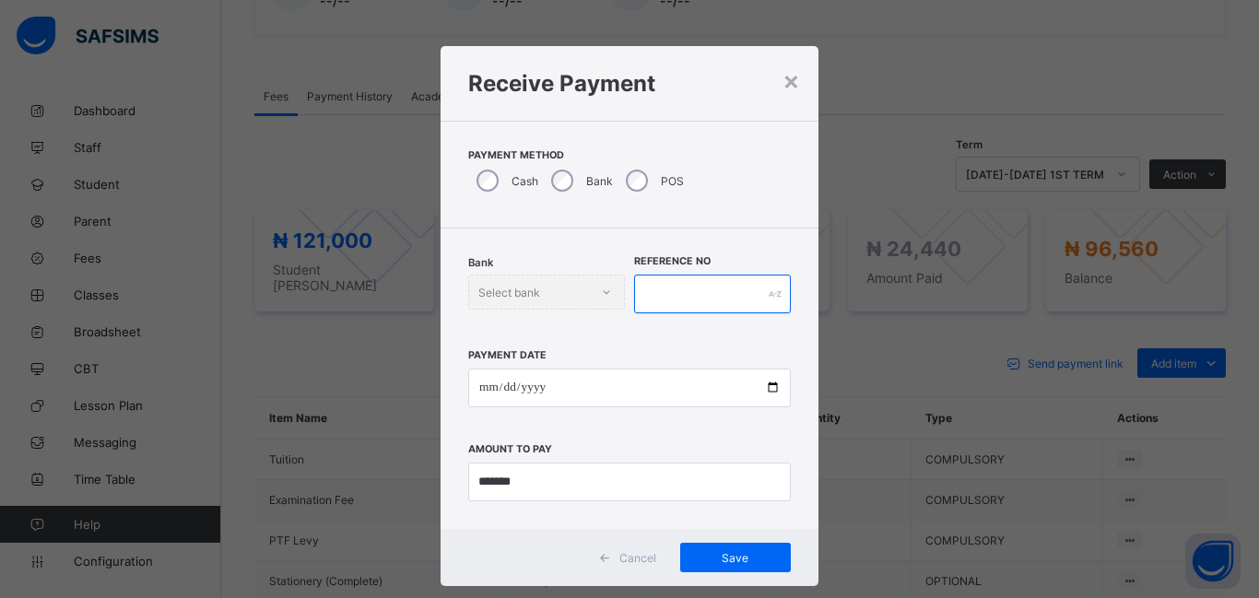
click at [644, 299] on input "text" at bounding box center [712, 294] width 157 height 39
type input "******"
click at [735, 554] on span "Save" at bounding box center [735, 558] width 83 height 14
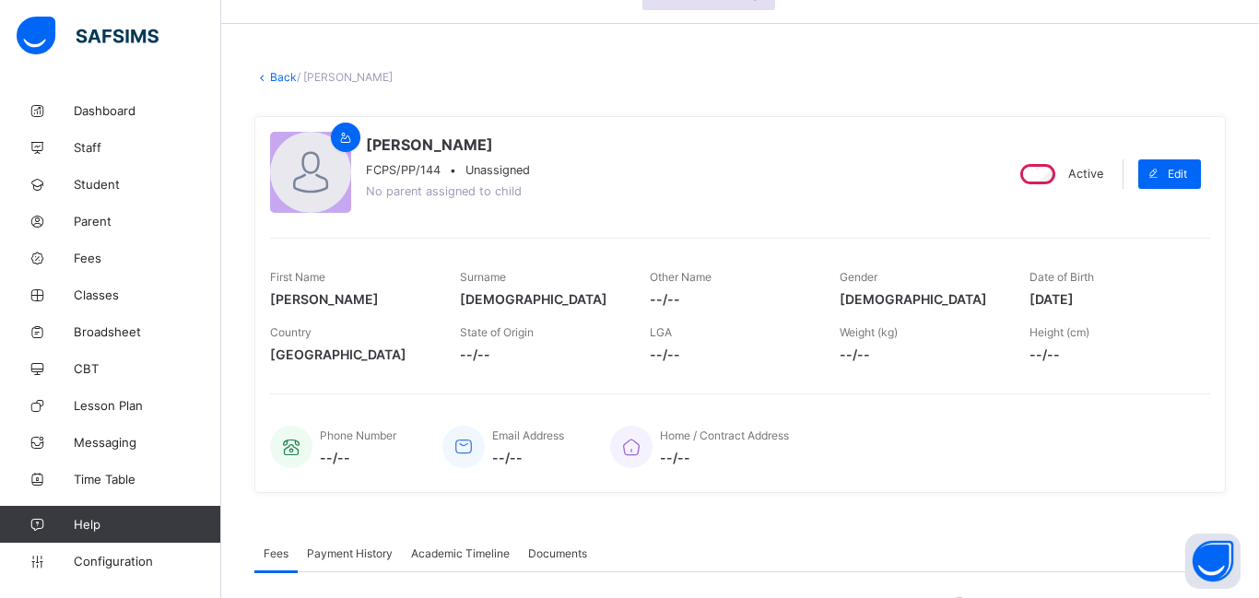
scroll to position [0, 0]
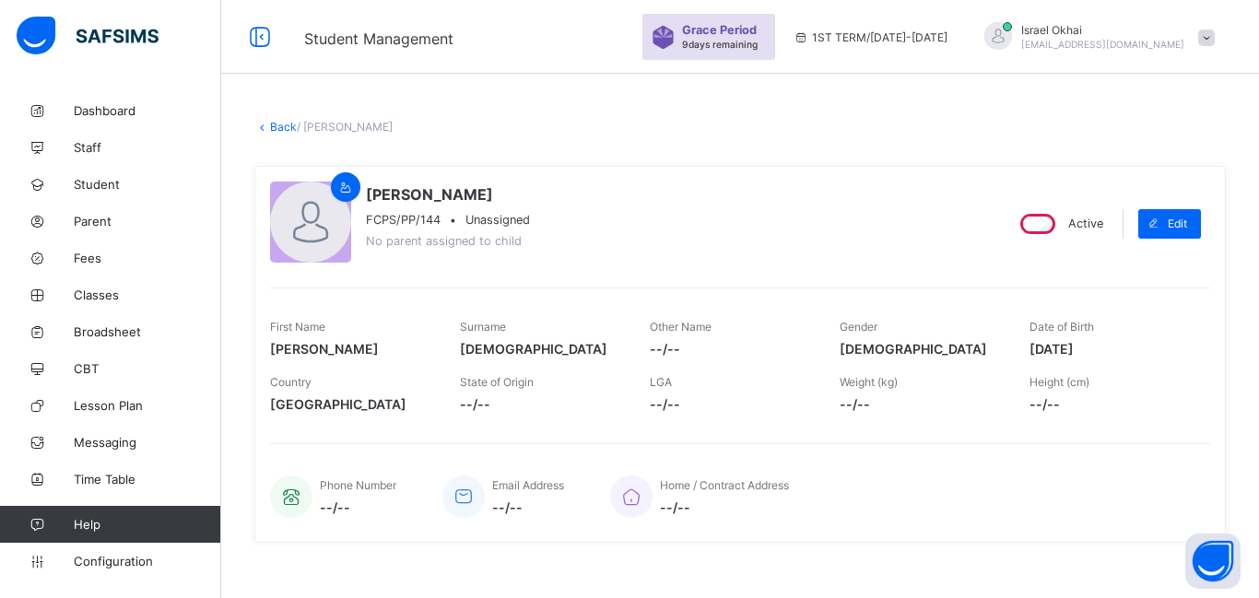
click at [272, 133] on link "Back" at bounding box center [283, 127] width 27 height 14
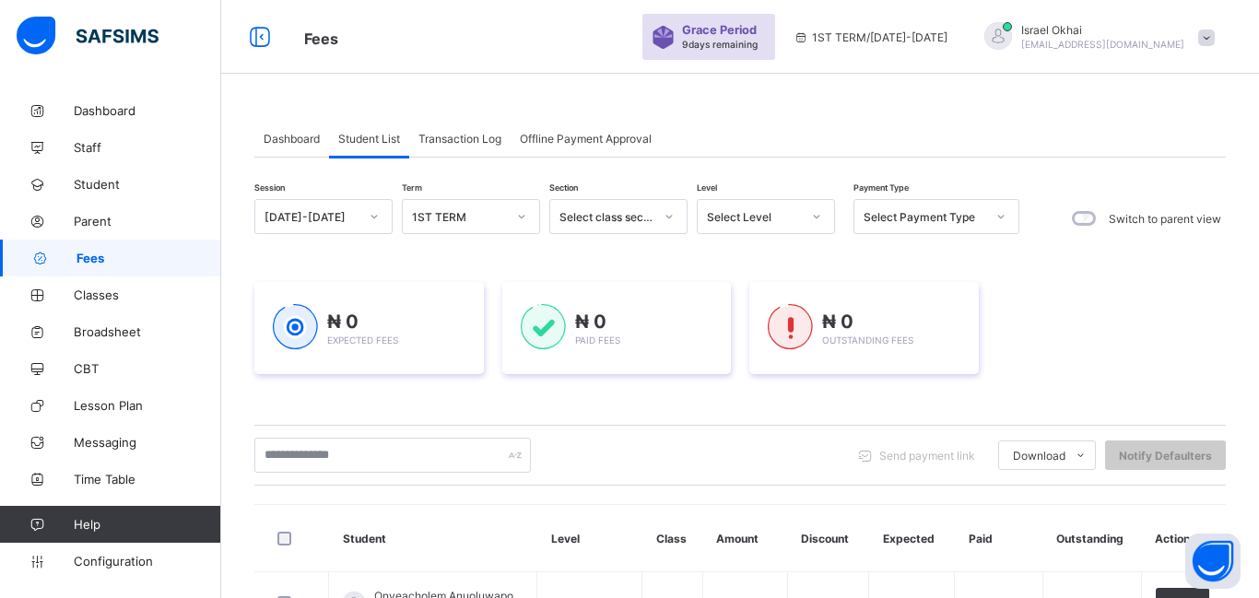
click at [761, 210] on div "Select Level" at bounding box center [754, 217] width 94 height 14
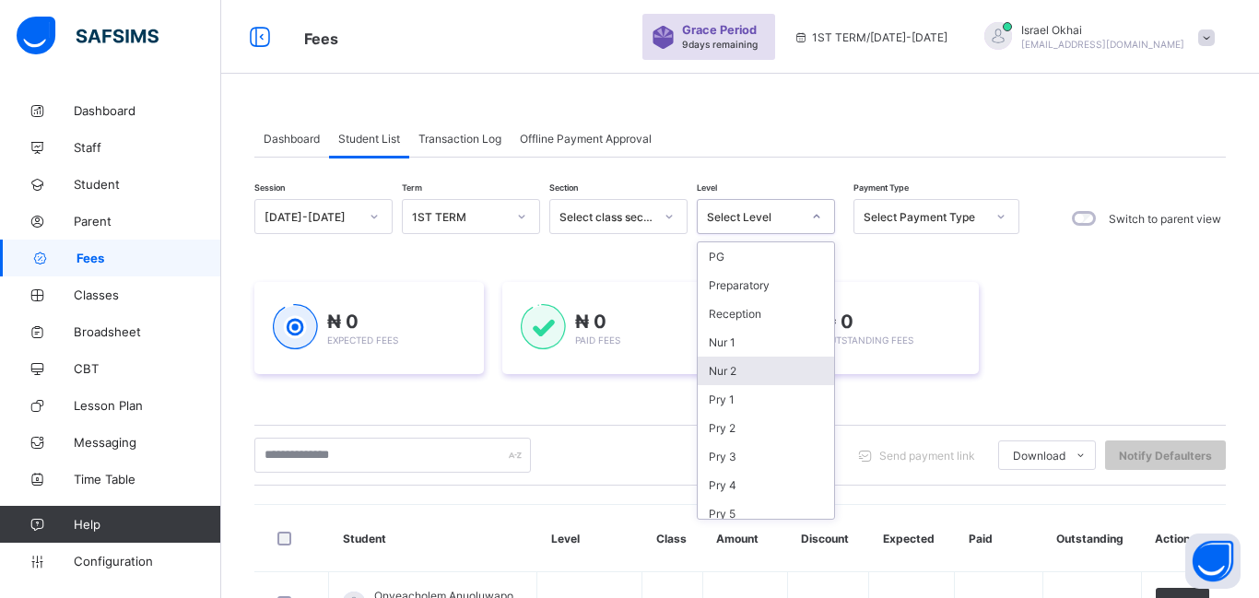
click at [733, 377] on div "Nur 2" at bounding box center [766, 371] width 136 height 29
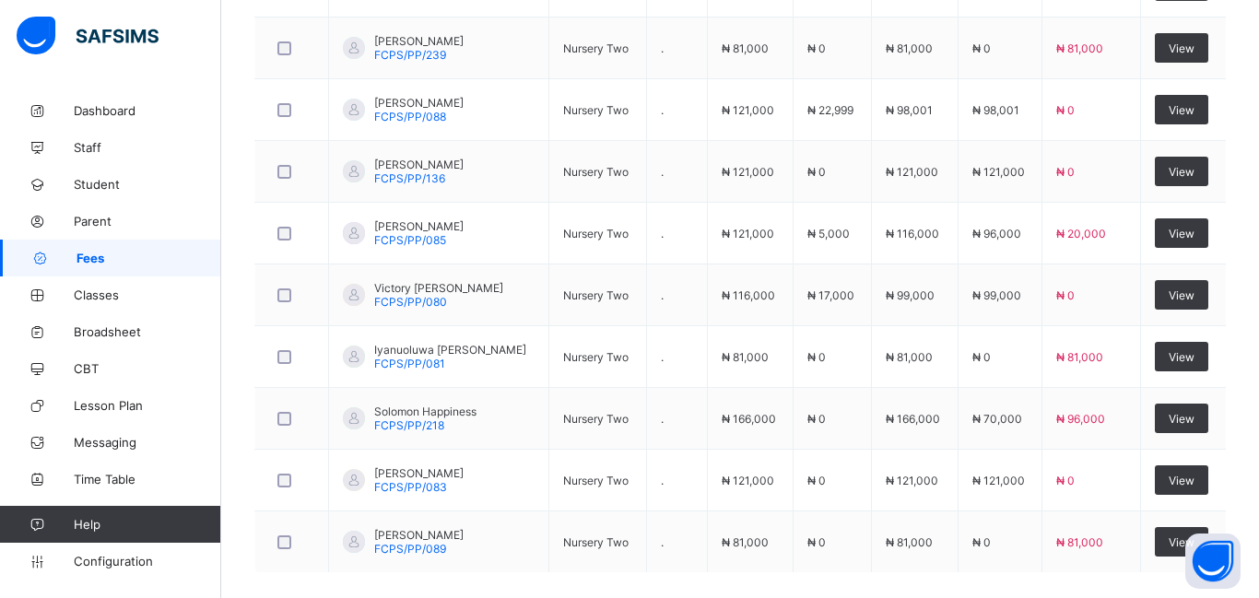
scroll to position [738, 0]
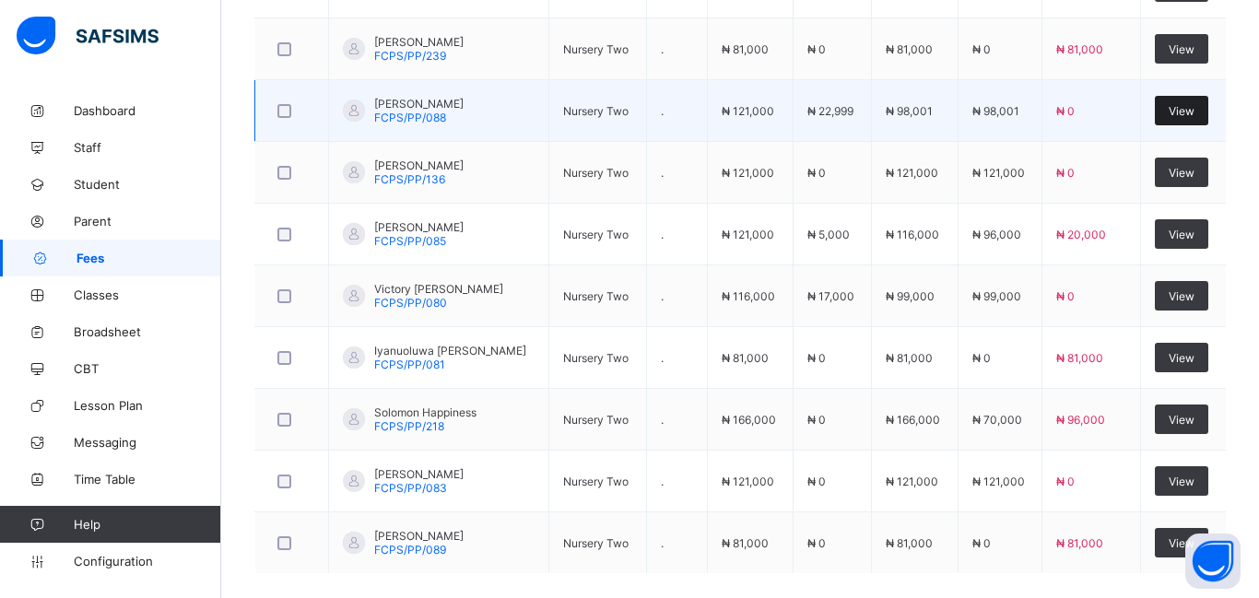
click at [1179, 113] on span "View" at bounding box center [1182, 111] width 26 height 14
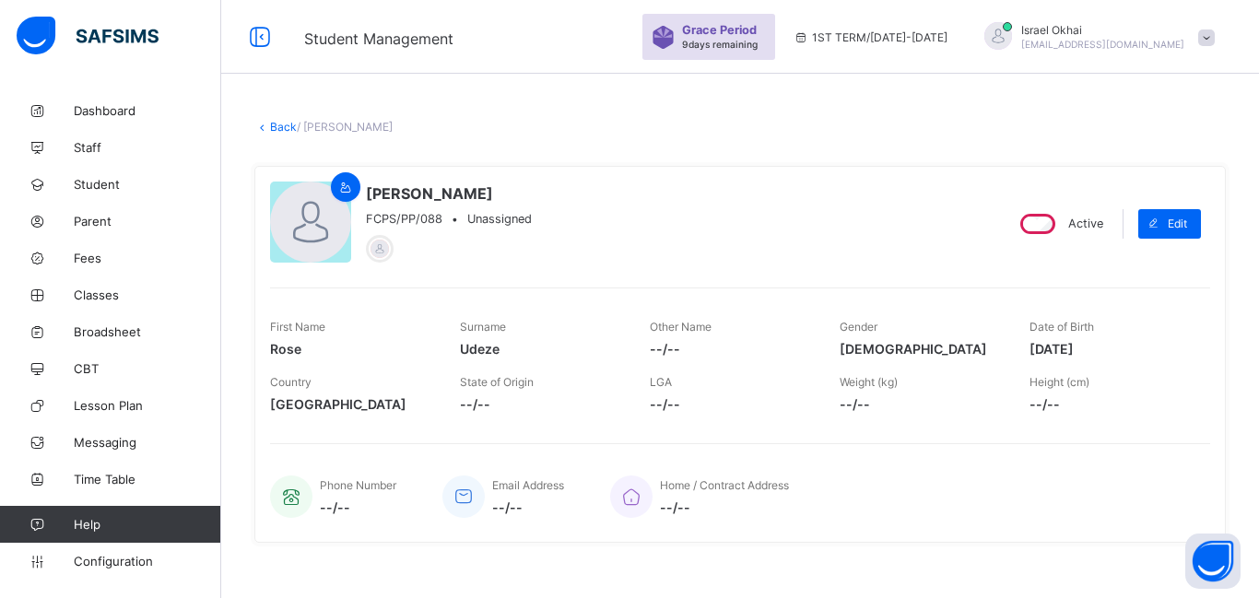
click at [282, 125] on link "Back" at bounding box center [283, 127] width 27 height 14
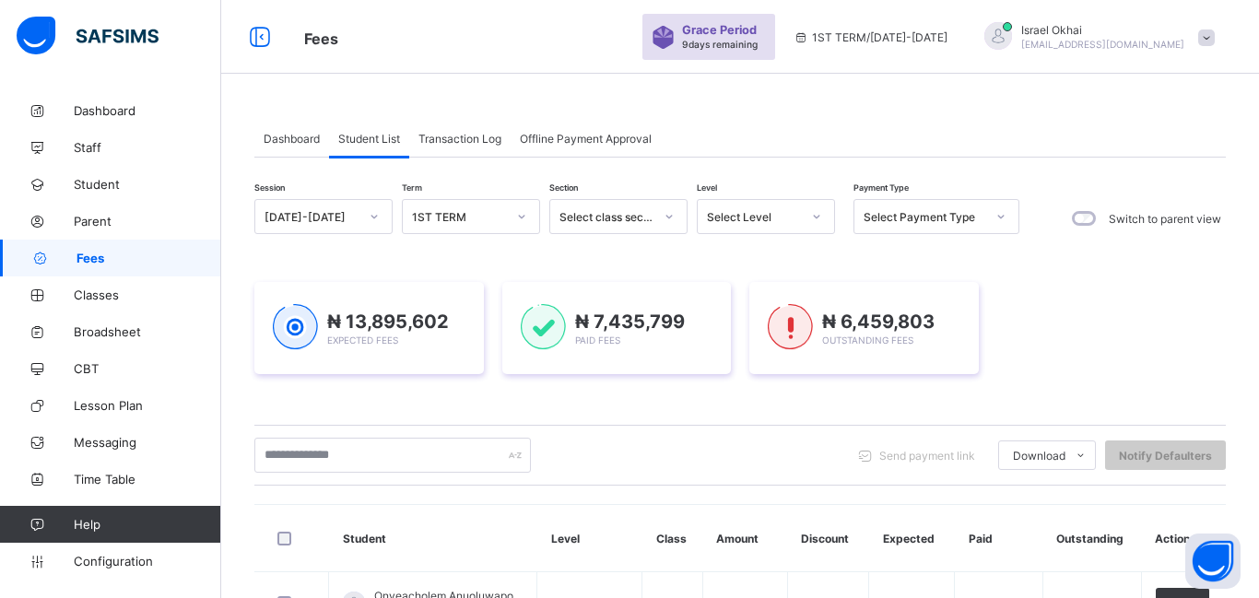
click at [755, 226] on div "Select Level" at bounding box center [748, 217] width 101 height 26
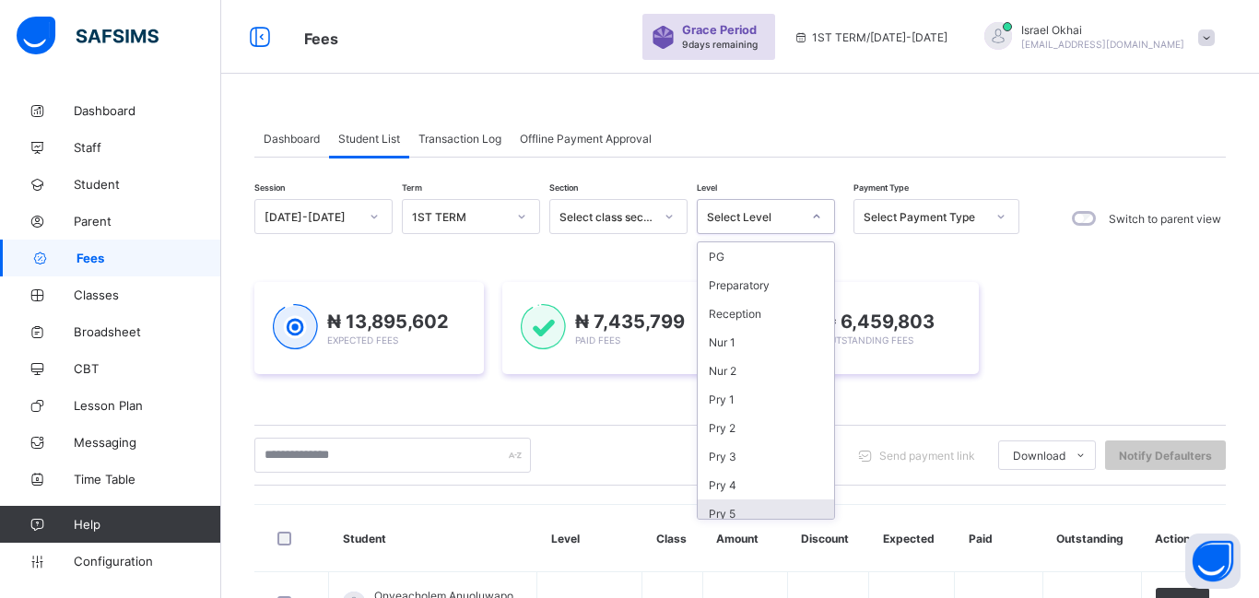
click at [789, 503] on div "Pry 5" at bounding box center [766, 514] width 136 height 29
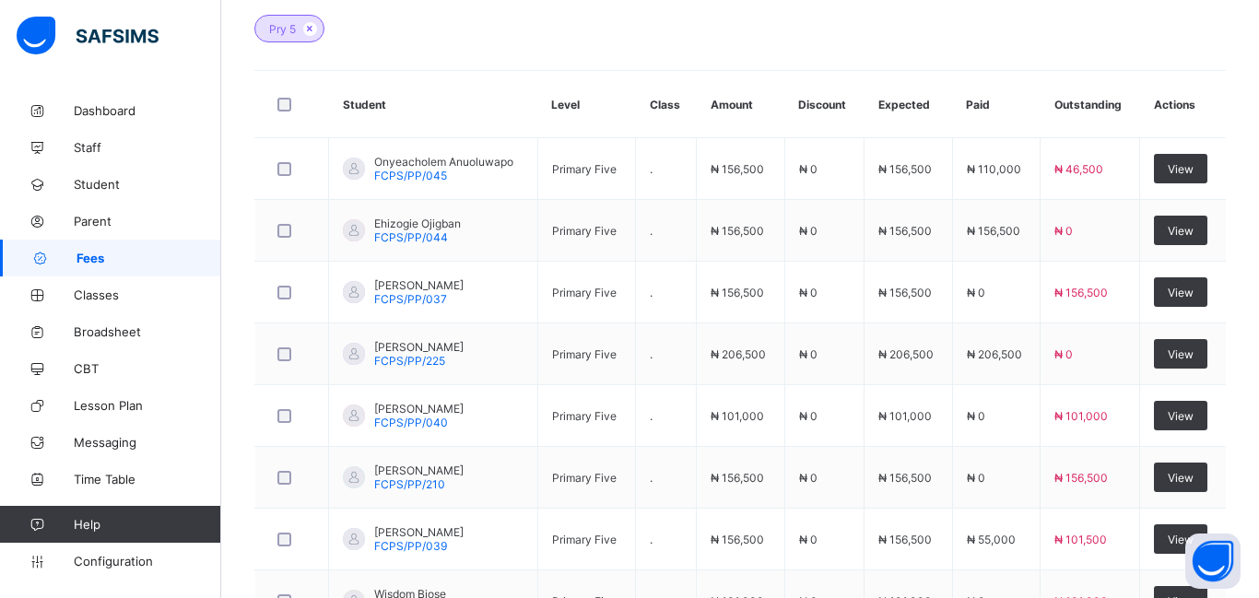
scroll to position [559, 0]
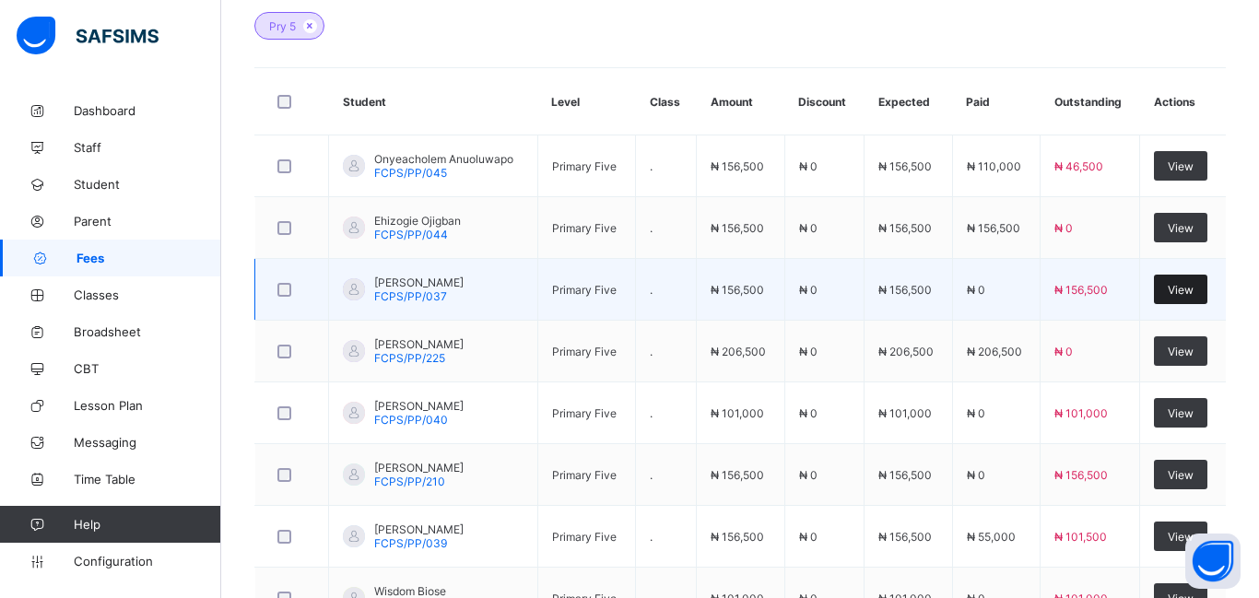
click at [1187, 296] on div "View" at bounding box center [1180, 290] width 53 height 30
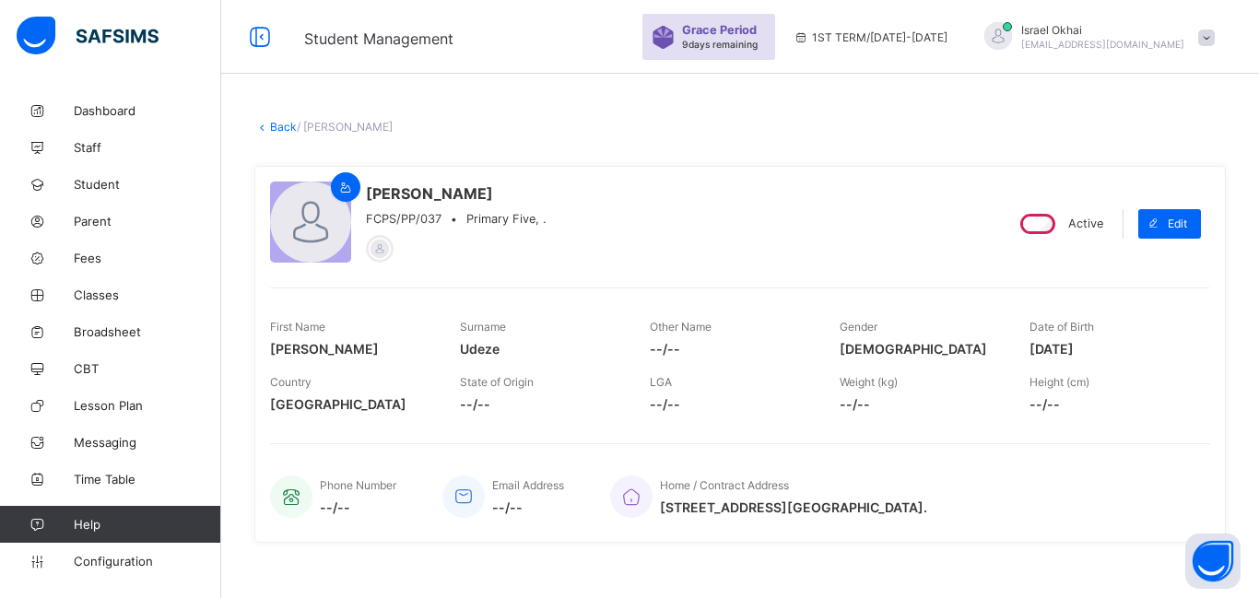
click at [278, 128] on link "Back" at bounding box center [283, 127] width 27 height 14
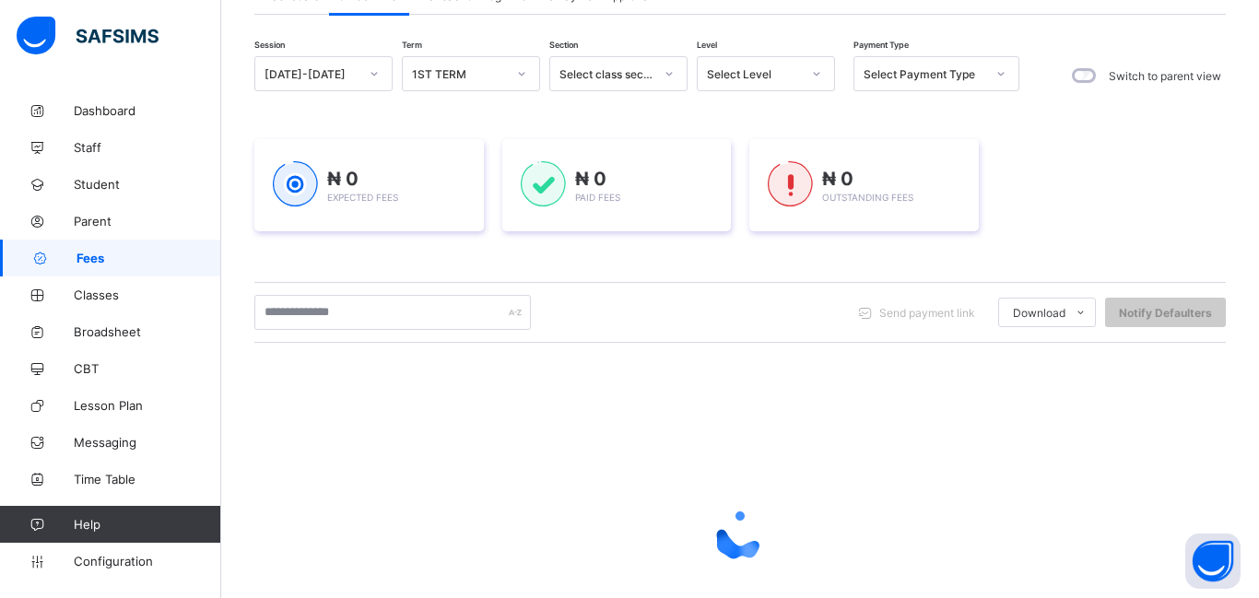
scroll to position [282, 0]
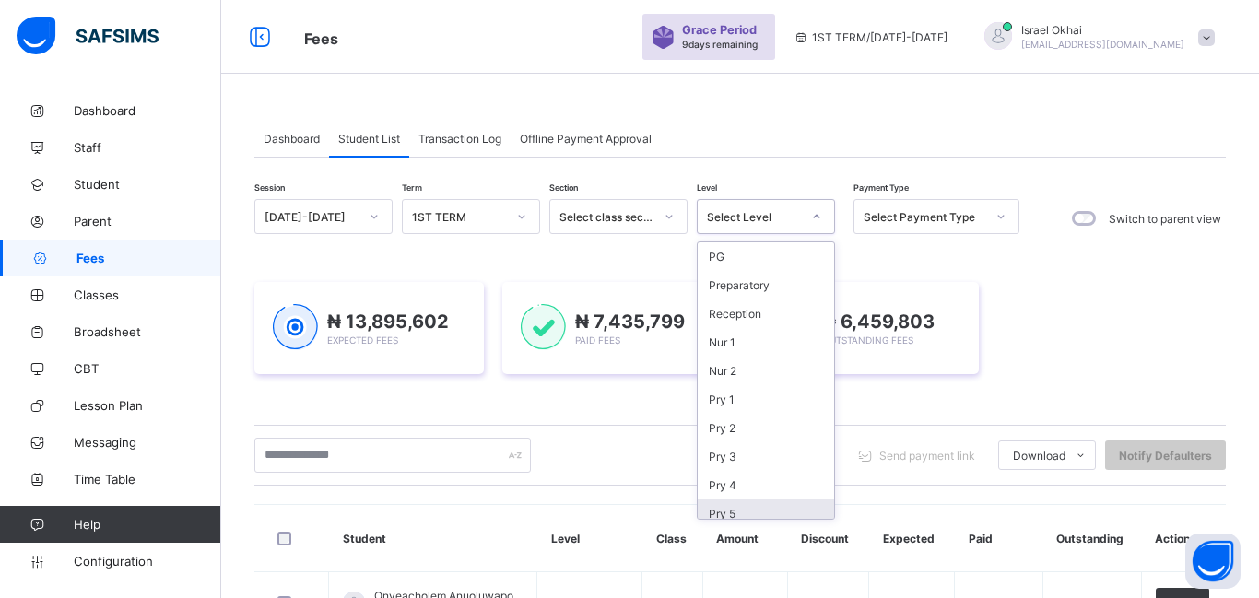
click at [786, 513] on div "Pry 5" at bounding box center [766, 514] width 136 height 29
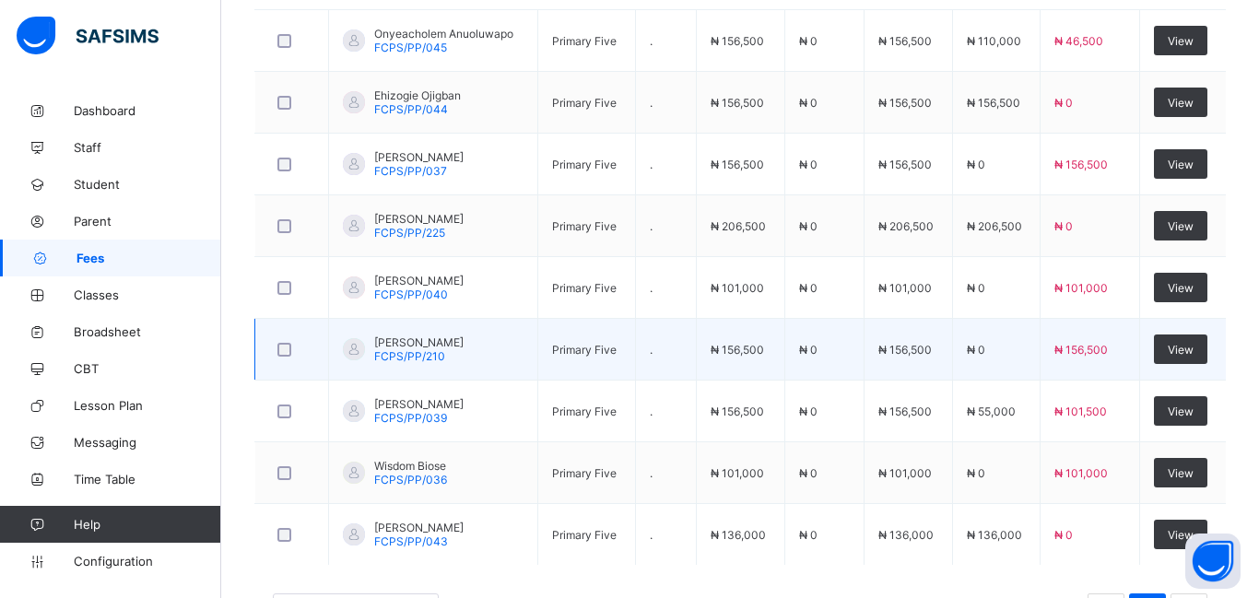
scroll to position [685, 0]
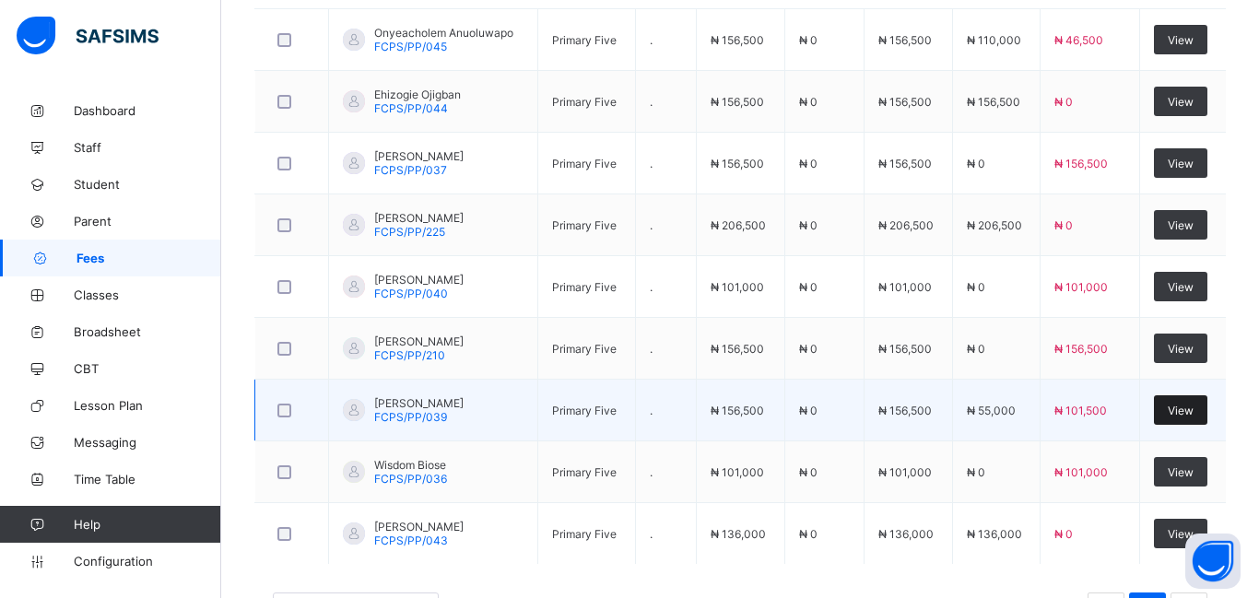
click at [1182, 419] on div "View" at bounding box center [1180, 411] width 53 height 30
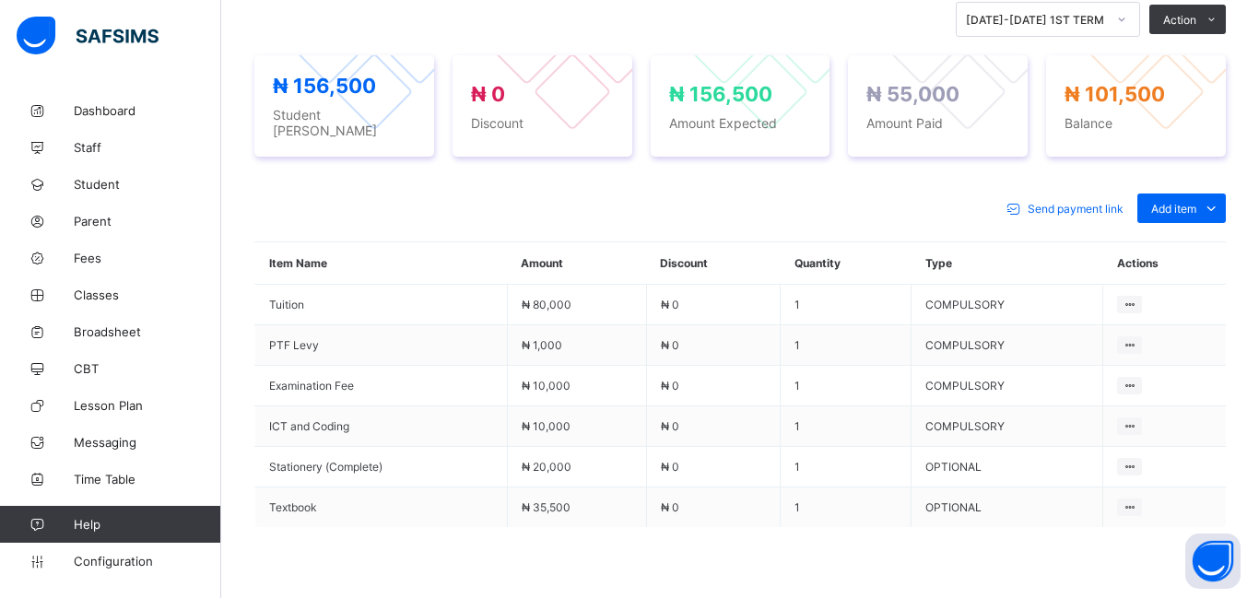
scroll to position [663, 0]
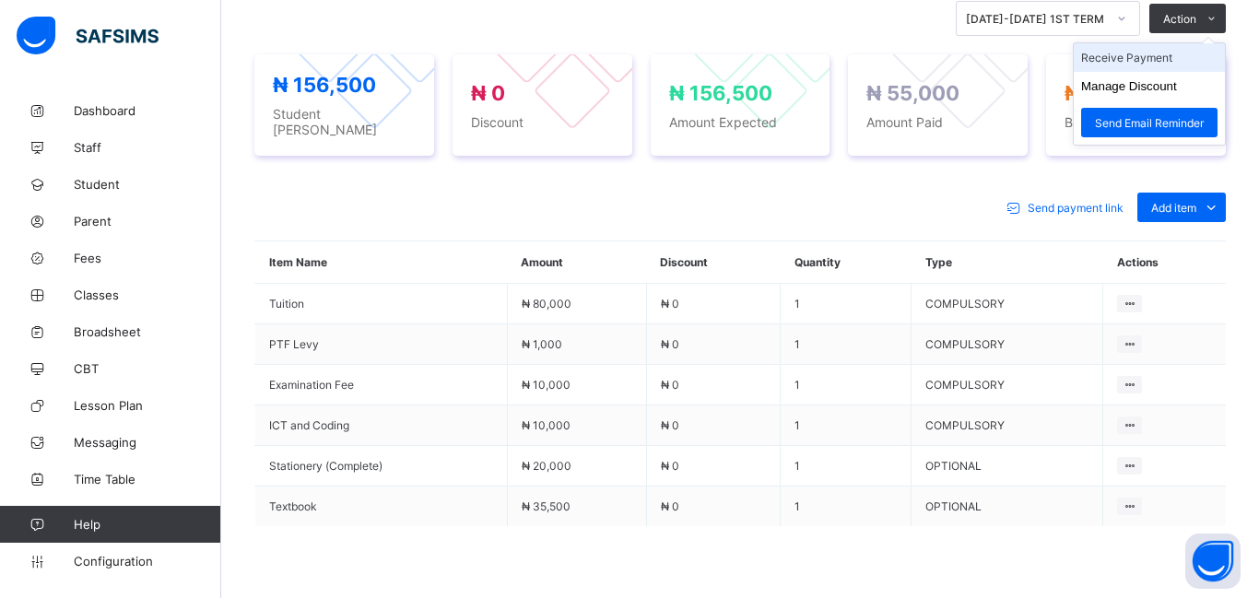
click at [1140, 55] on li "Receive Payment" at bounding box center [1149, 57] width 151 height 29
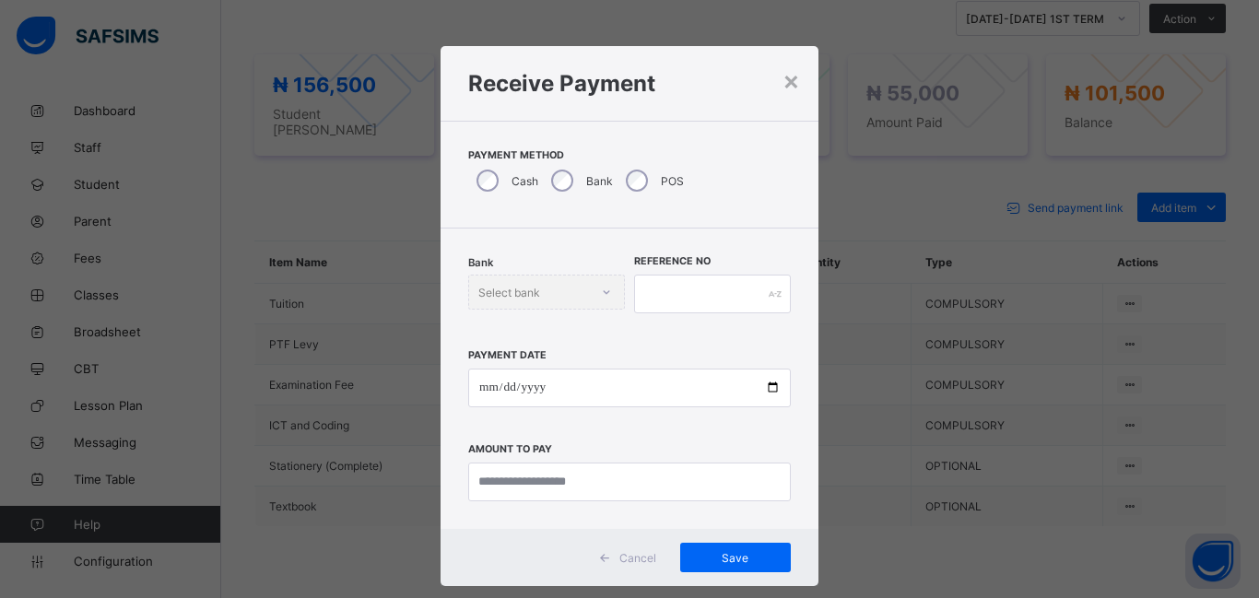
click at [797, 89] on div "Receive Payment" at bounding box center [630, 83] width 378 height 75
click at [791, 76] on div "×" at bounding box center [792, 80] width 18 height 31
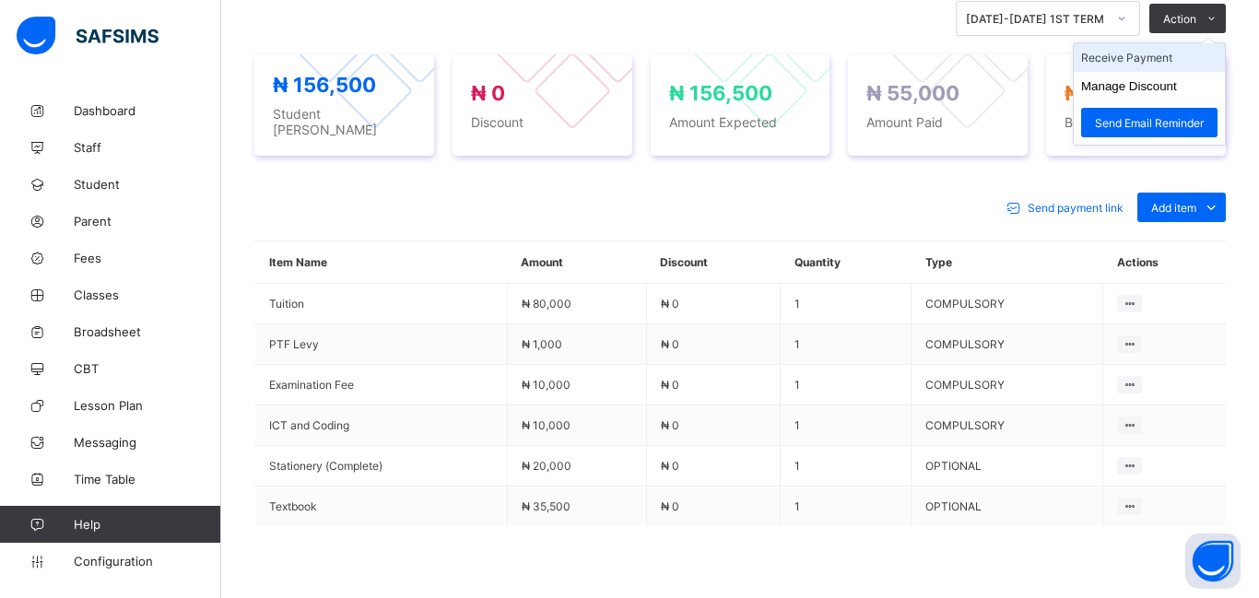
click at [1135, 53] on li "Receive Payment" at bounding box center [1149, 57] width 151 height 29
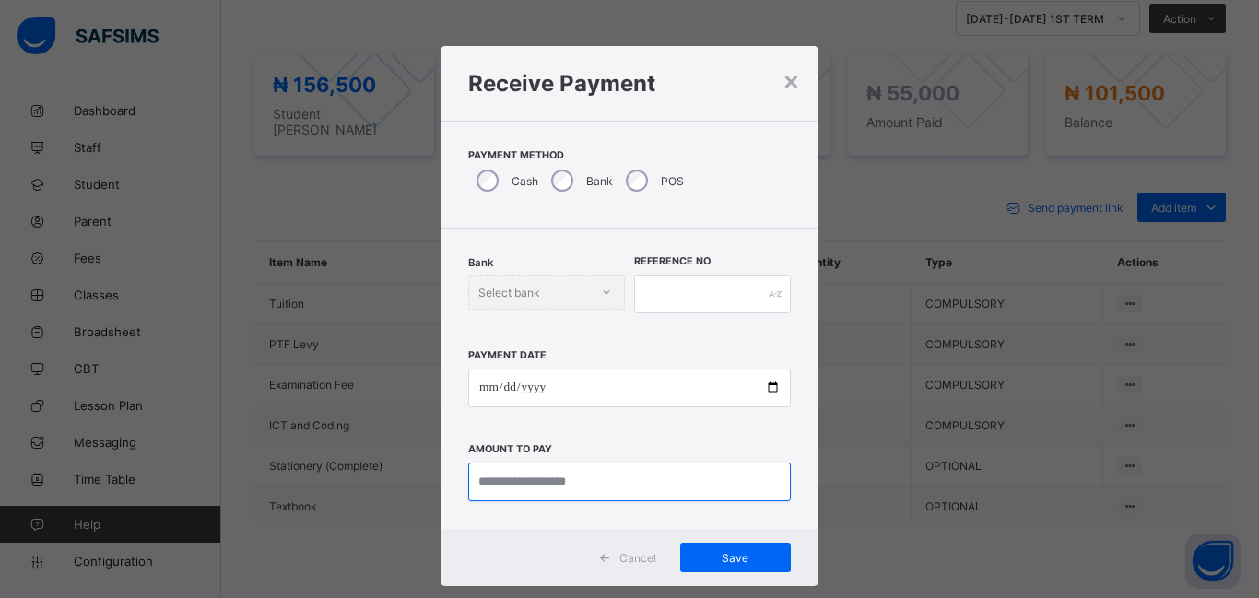
click at [520, 490] on input "currency" at bounding box center [629, 482] width 323 height 39
type input "*********"
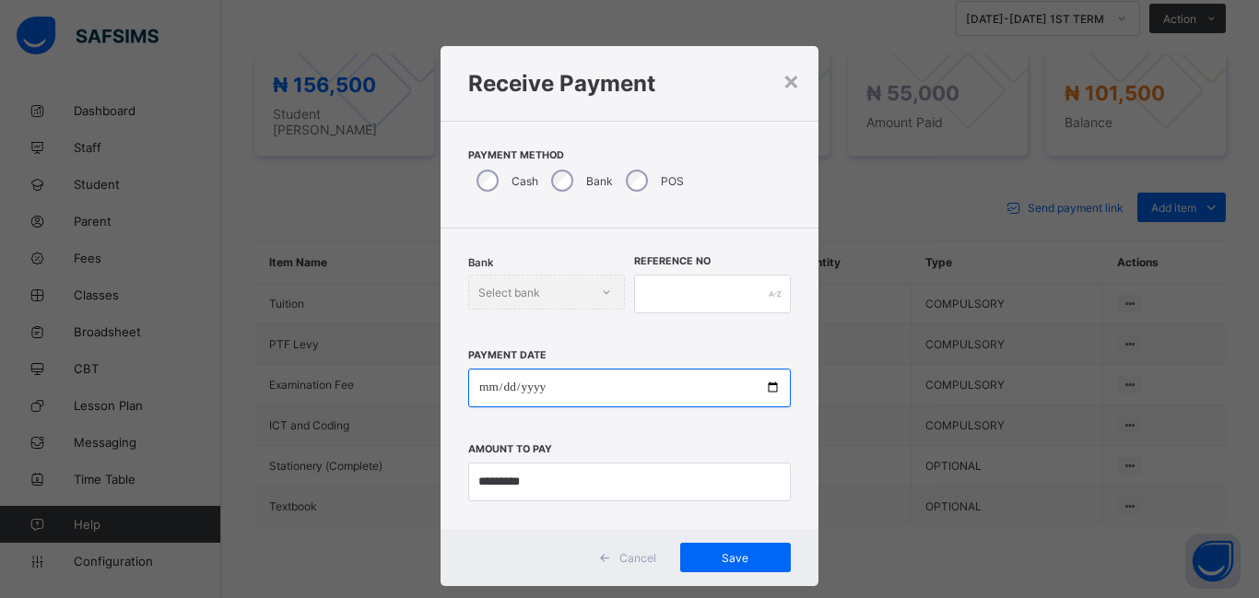
click at [479, 384] on input "date" at bounding box center [629, 388] width 323 height 39
type input "**********"
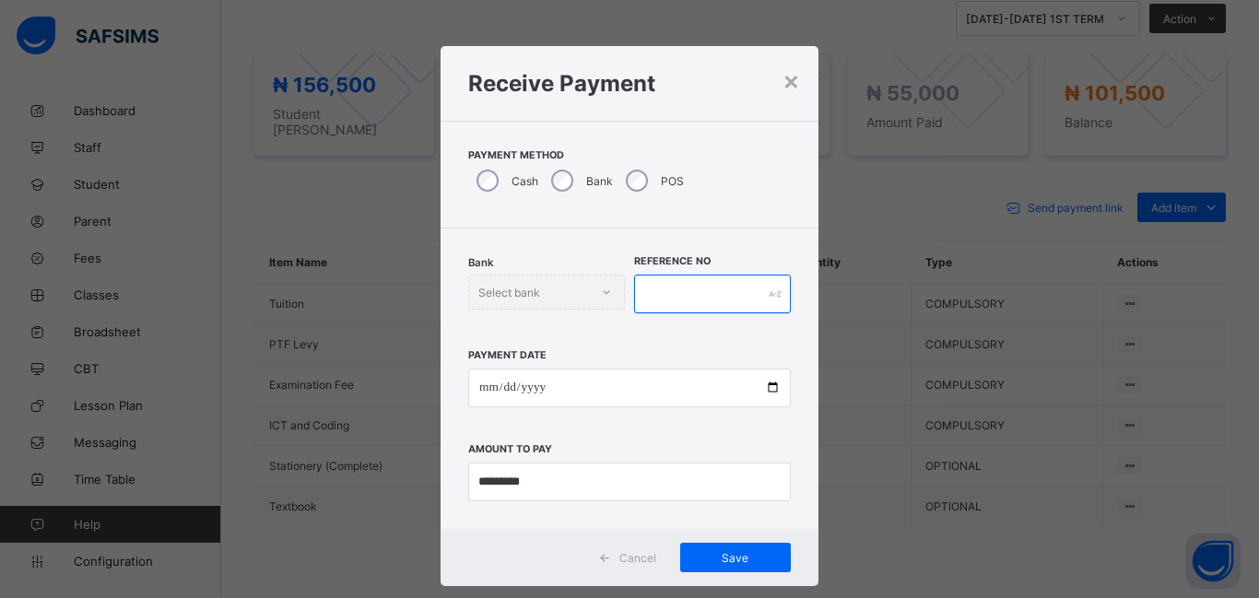
click at [644, 311] on input "text" at bounding box center [712, 294] width 157 height 39
click at [723, 555] on span "Save" at bounding box center [735, 558] width 83 height 14
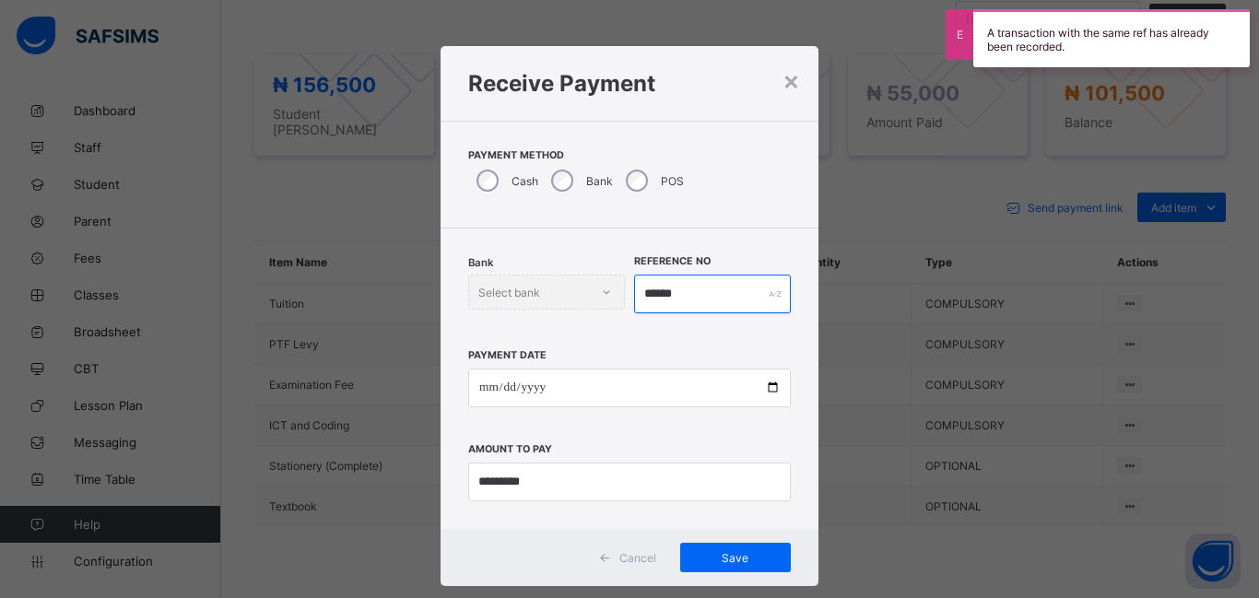
click at [691, 296] on input "******" at bounding box center [712, 294] width 157 height 39
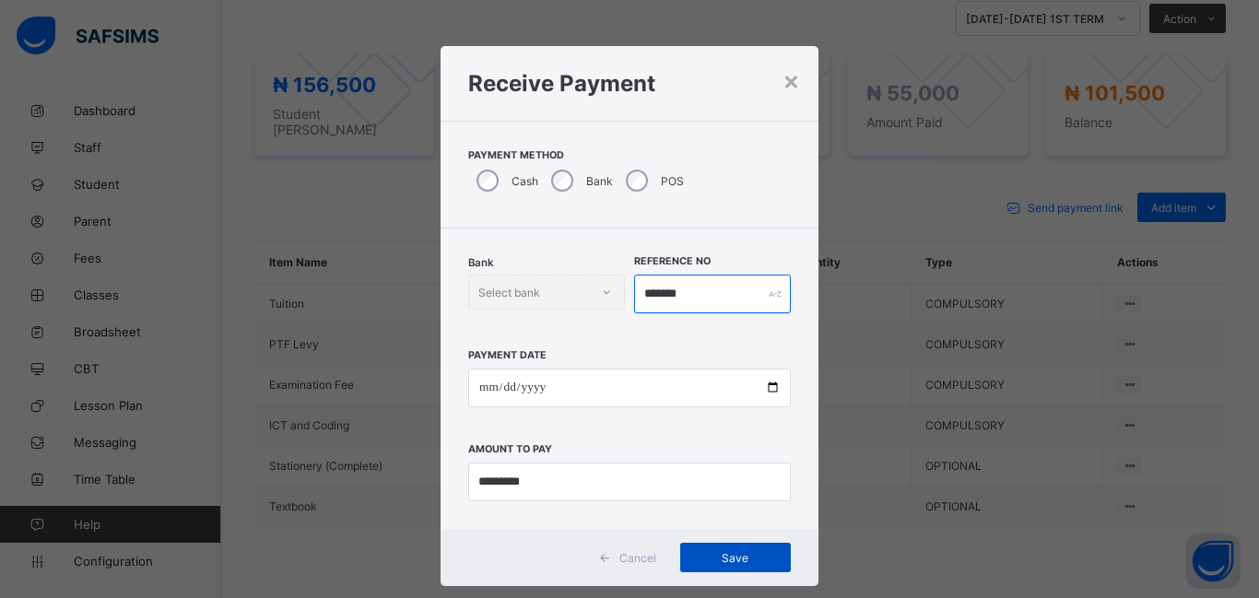
type input "*******"
click at [711, 556] on span "Save" at bounding box center [735, 558] width 83 height 14
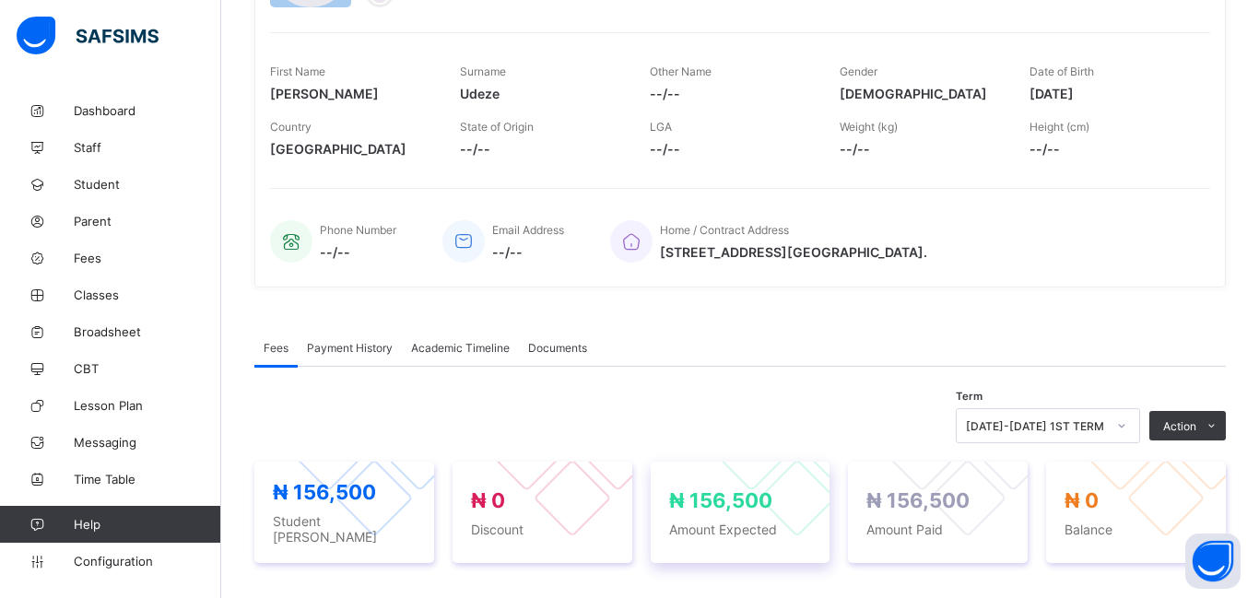
scroll to position [0, 0]
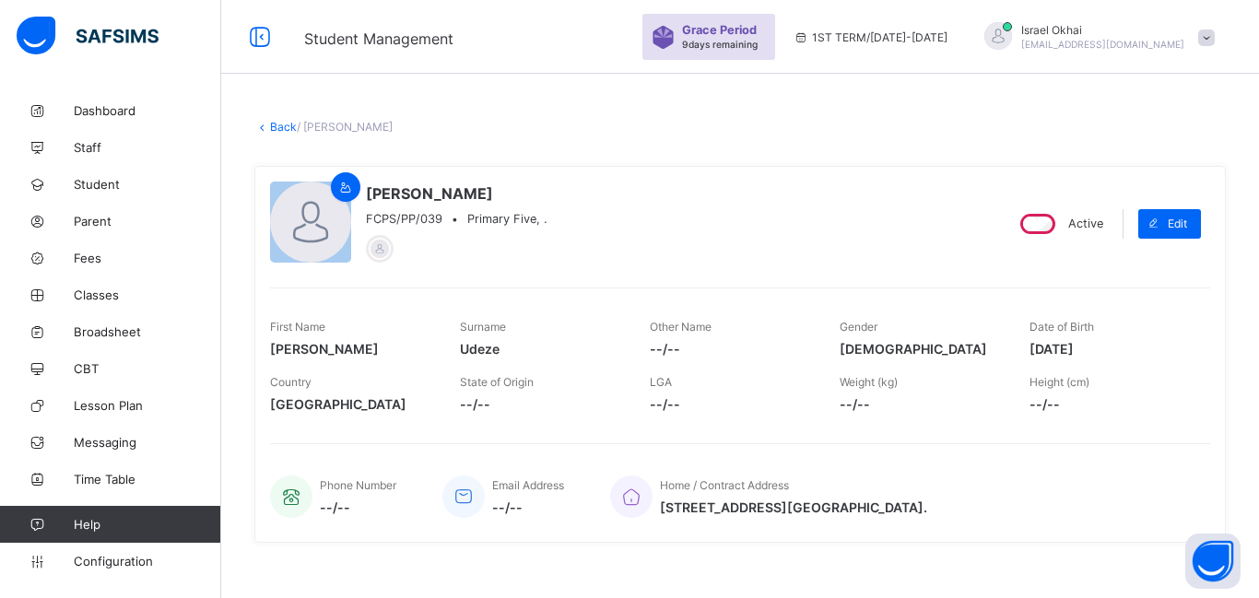
click at [276, 129] on link "Back" at bounding box center [283, 127] width 27 height 14
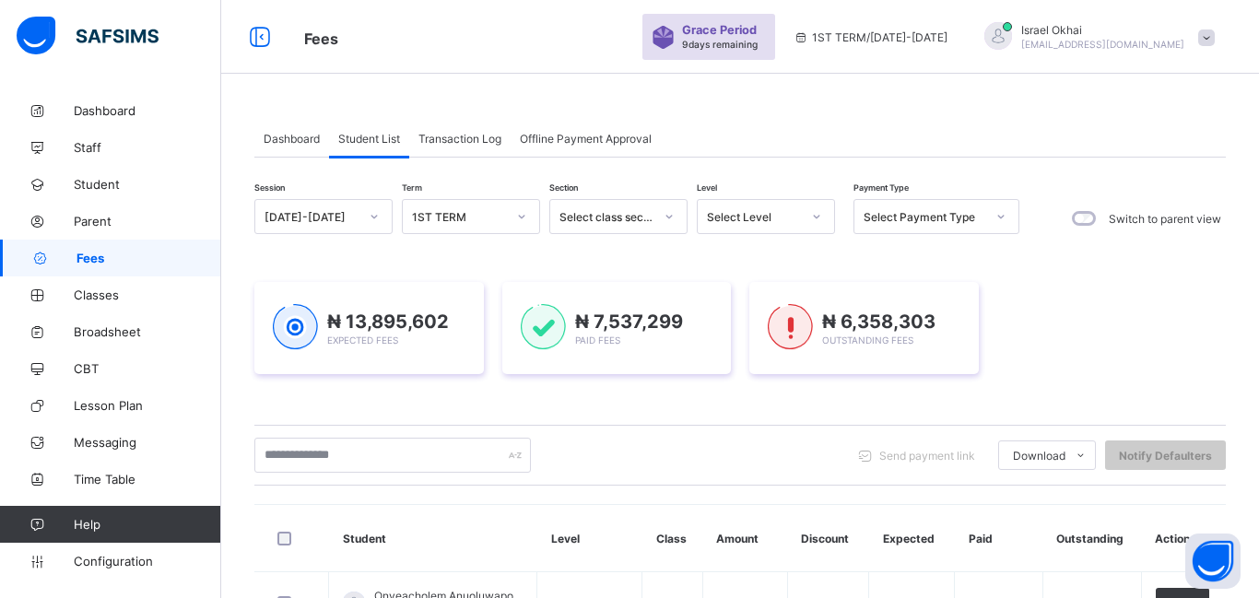
click at [738, 212] on div "Select Level" at bounding box center [754, 217] width 94 height 14
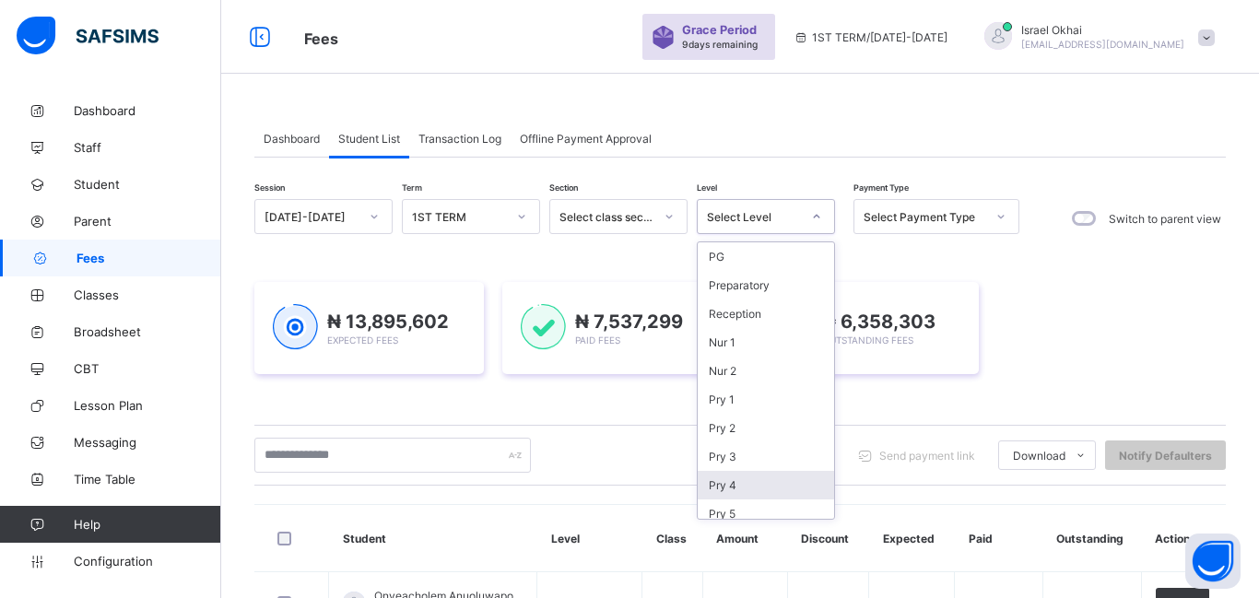
click at [745, 485] on div "Pry 4" at bounding box center [766, 485] width 136 height 29
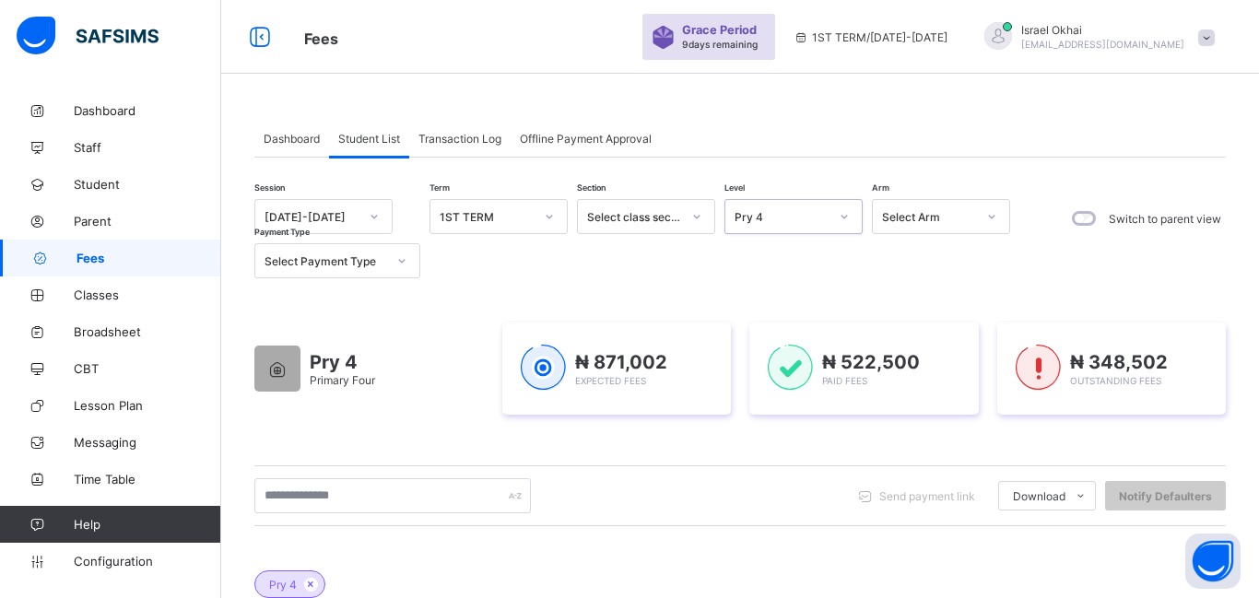
click at [808, 224] on div "Pry 4" at bounding box center [776, 217] width 101 height 26
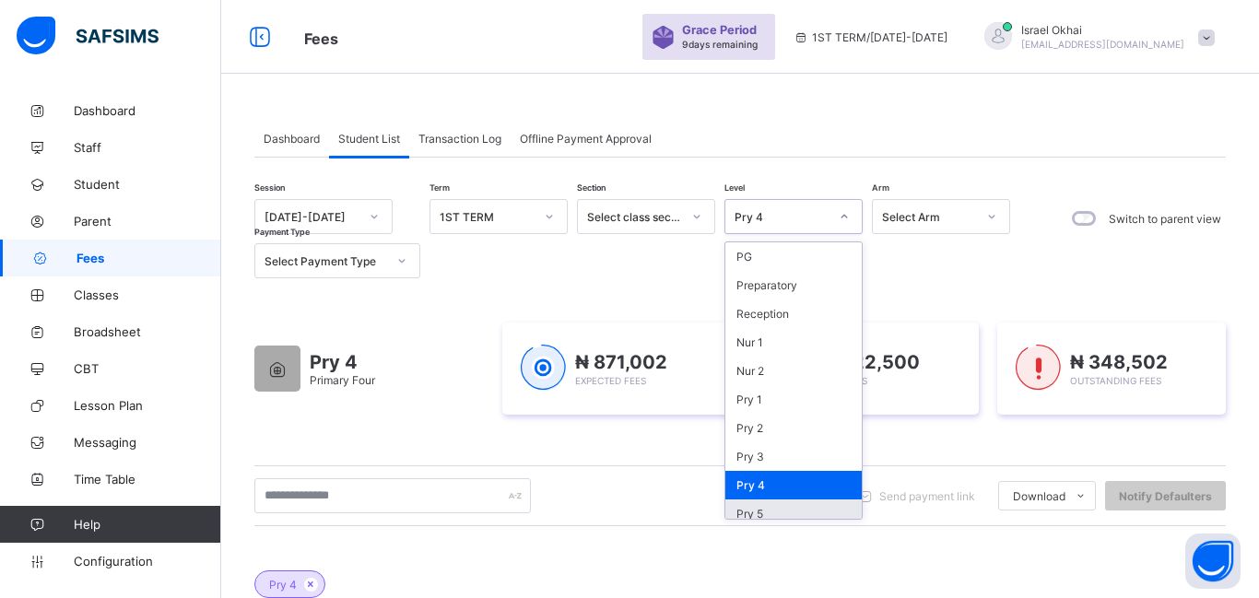
click at [813, 509] on div "Pry 5" at bounding box center [794, 514] width 136 height 29
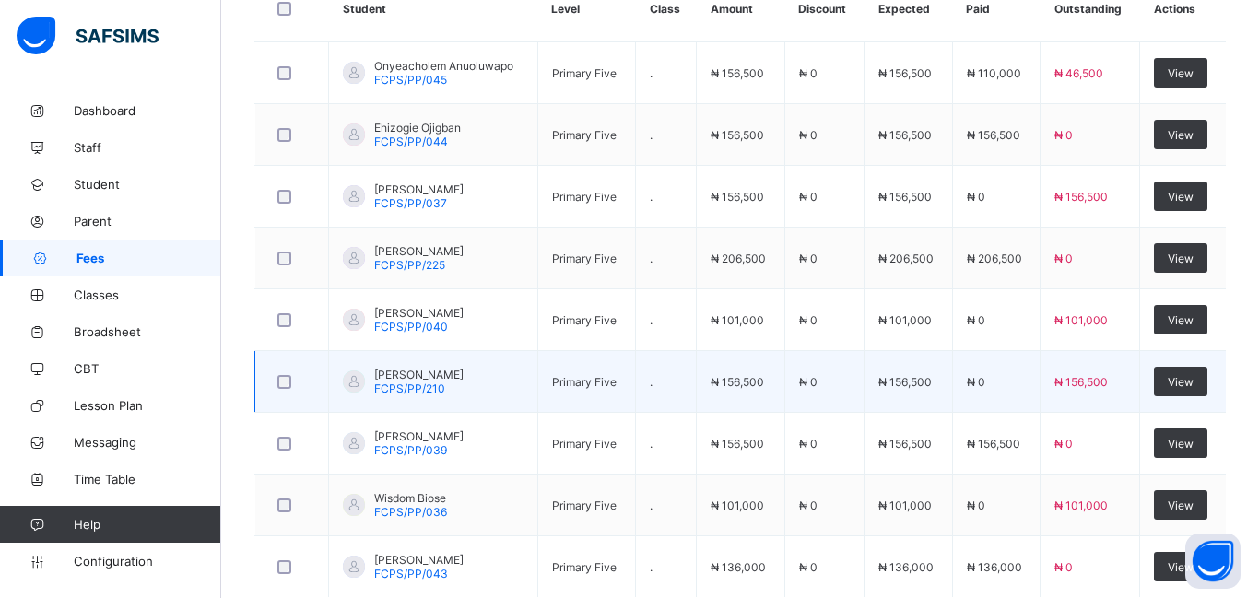
scroll to position [644, 0]
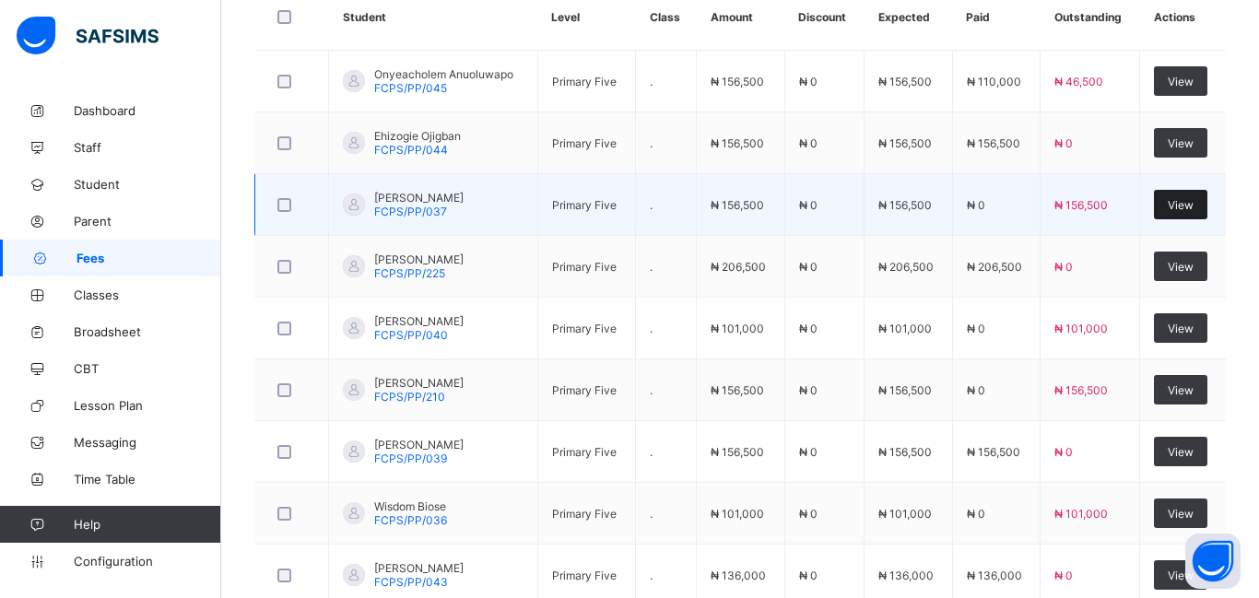
click at [1177, 206] on span "View" at bounding box center [1181, 205] width 26 height 14
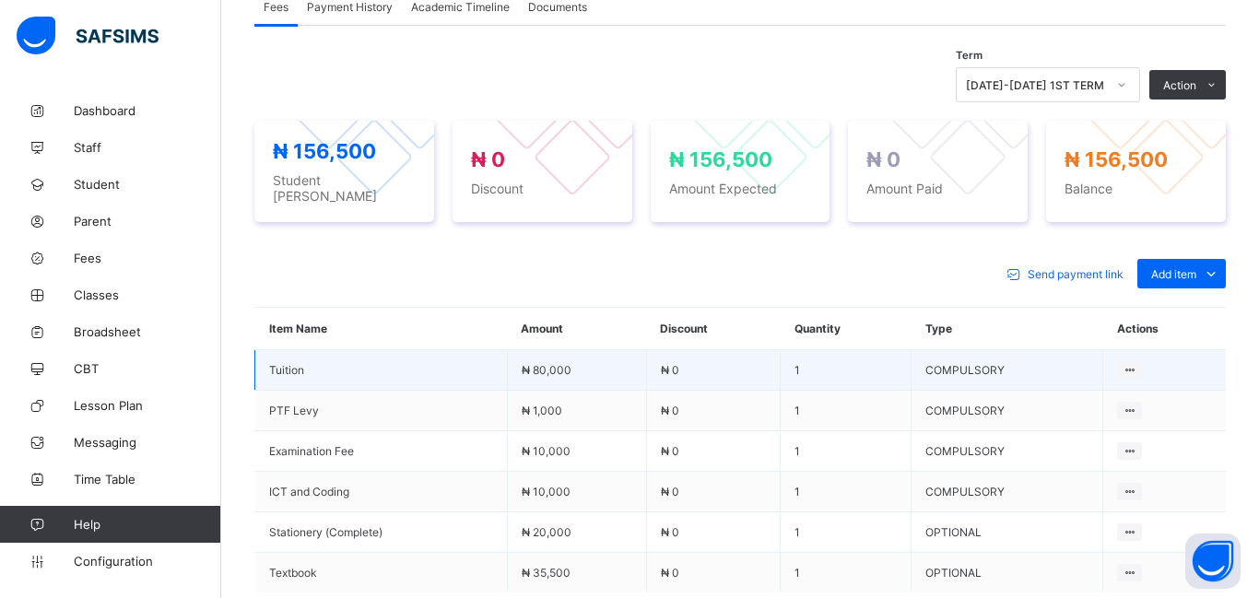
scroll to position [596, 0]
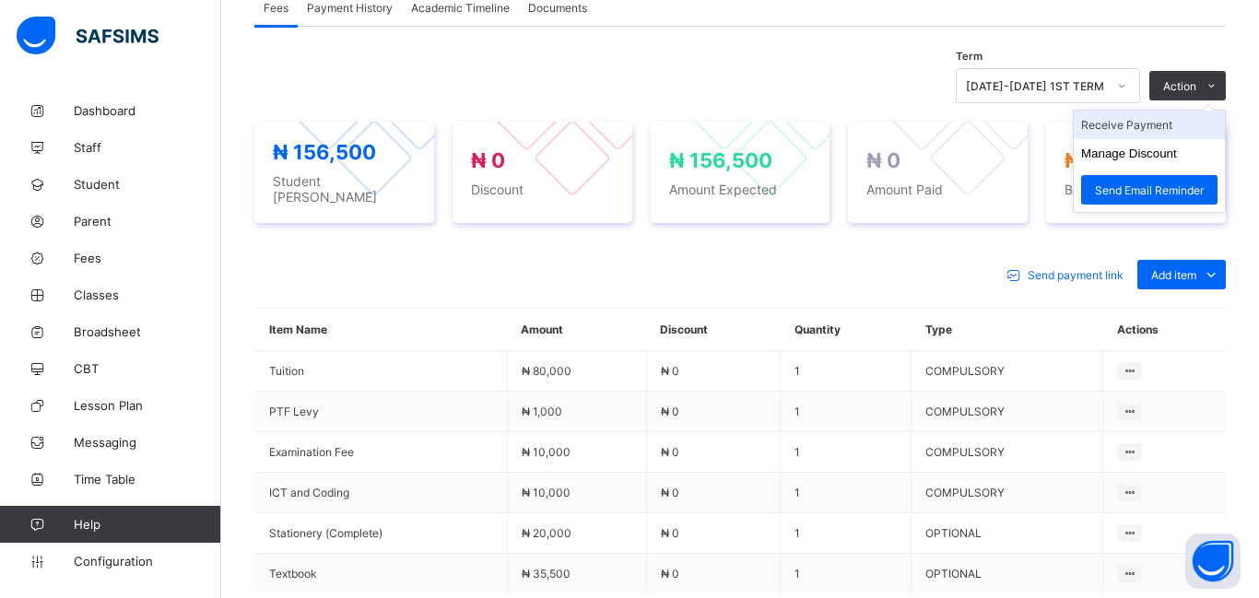
click at [1129, 125] on li "Receive Payment" at bounding box center [1149, 125] width 151 height 29
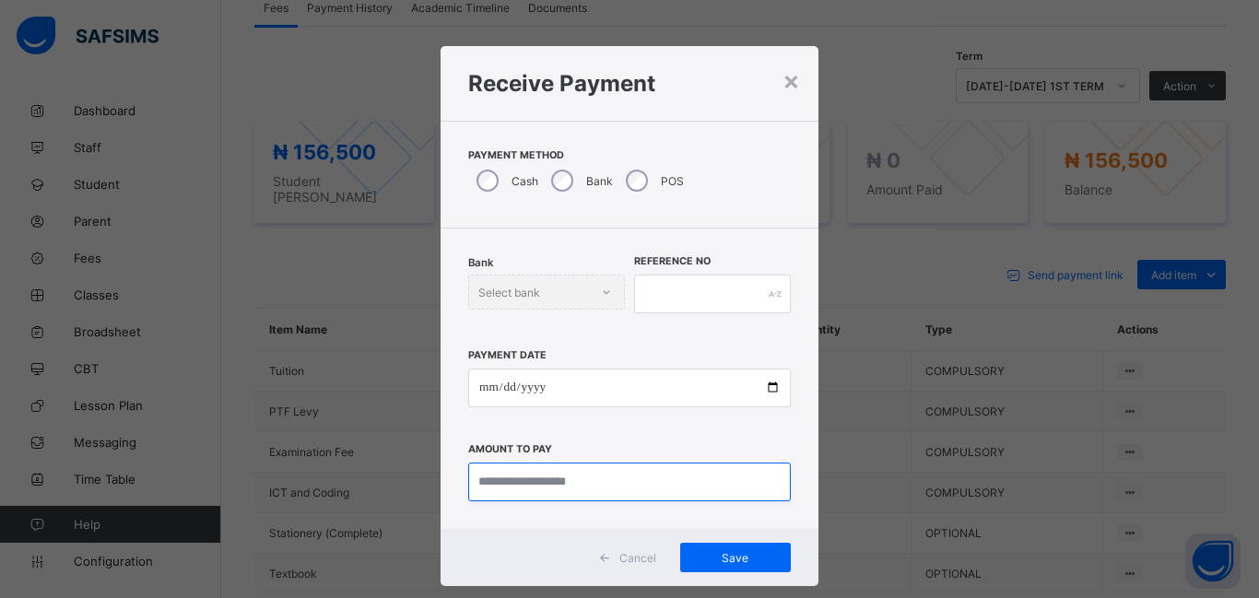
click at [517, 480] on input "currency" at bounding box center [629, 482] width 323 height 39
type input "********"
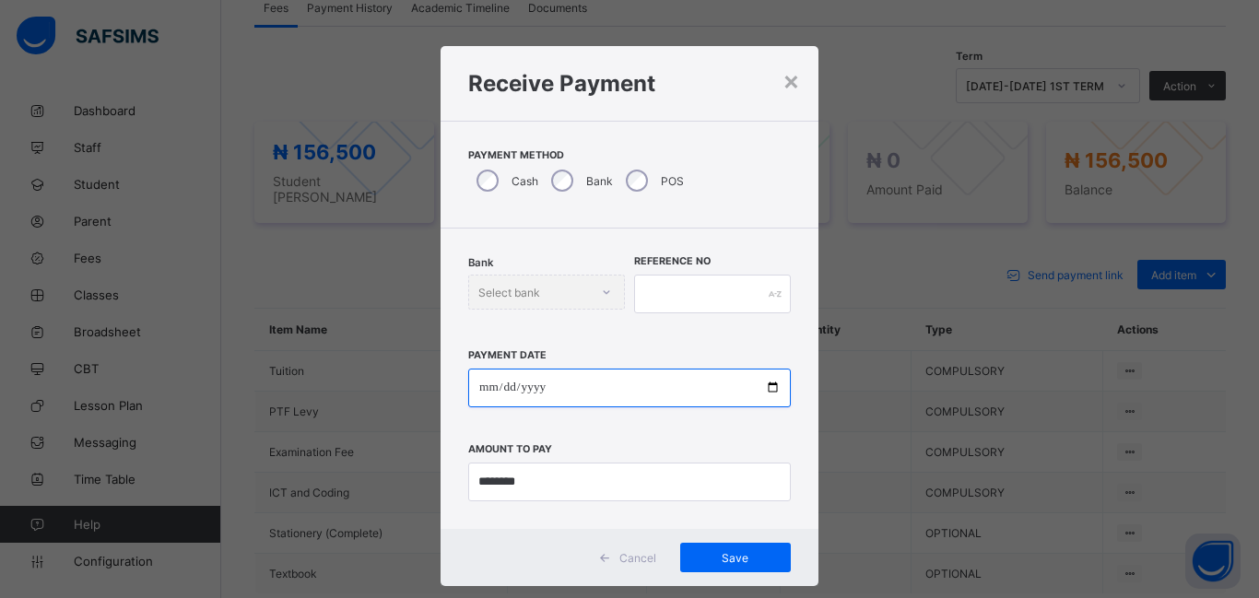
click at [482, 383] on input "date" at bounding box center [629, 388] width 323 height 39
type input "**********"
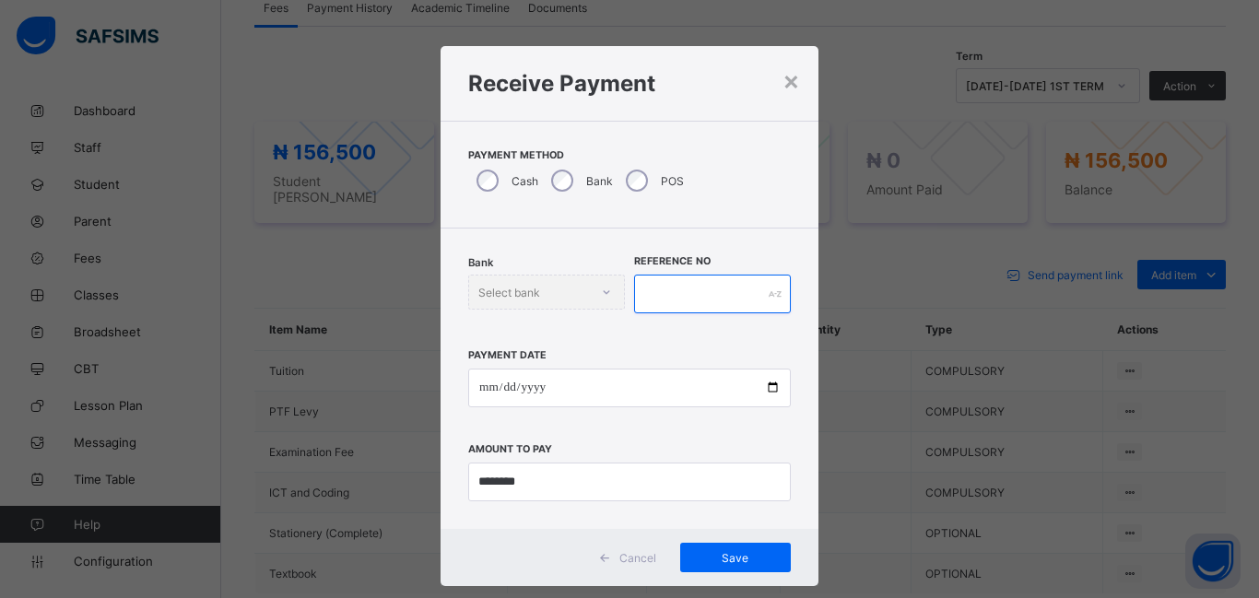
click at [661, 289] on input "text" at bounding box center [712, 294] width 157 height 39
type input "*****"
click at [730, 548] on div "Save" at bounding box center [735, 558] width 111 height 30
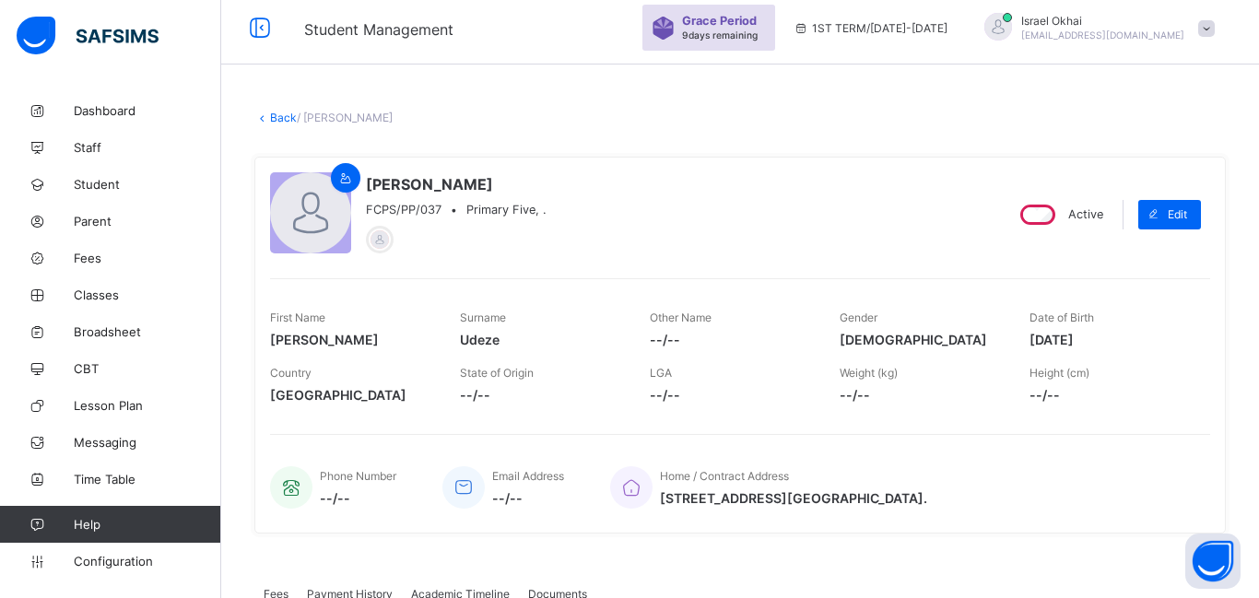
scroll to position [0, 0]
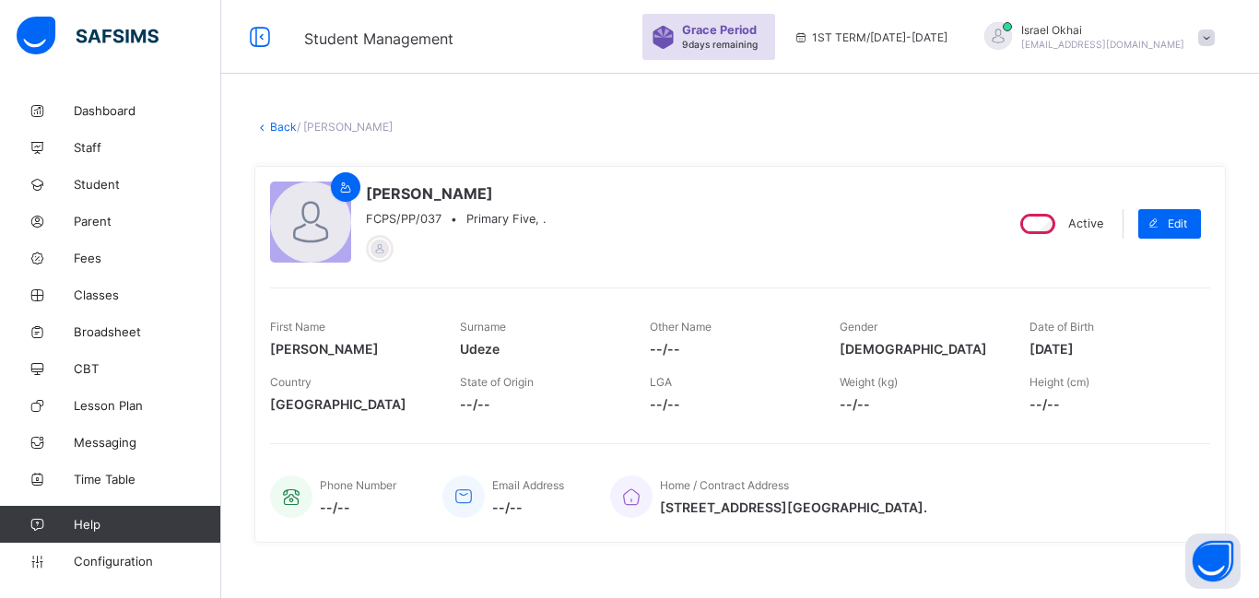
click at [283, 129] on link "Back" at bounding box center [283, 127] width 27 height 14
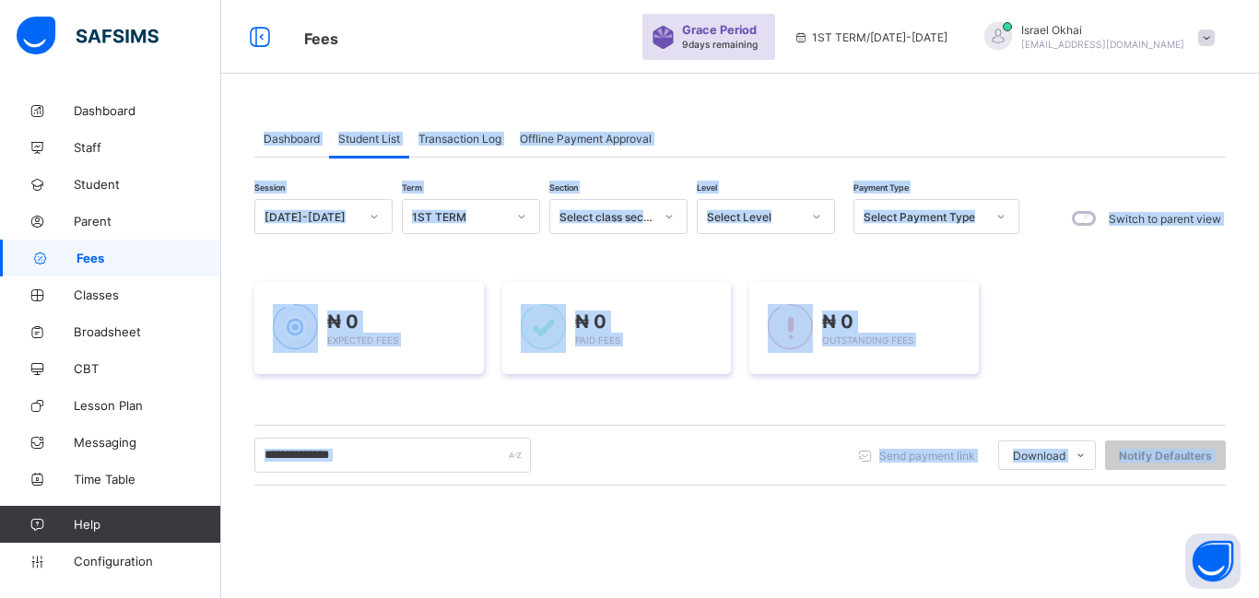
click at [283, 129] on div "Dashboard" at bounding box center [291, 138] width 75 height 37
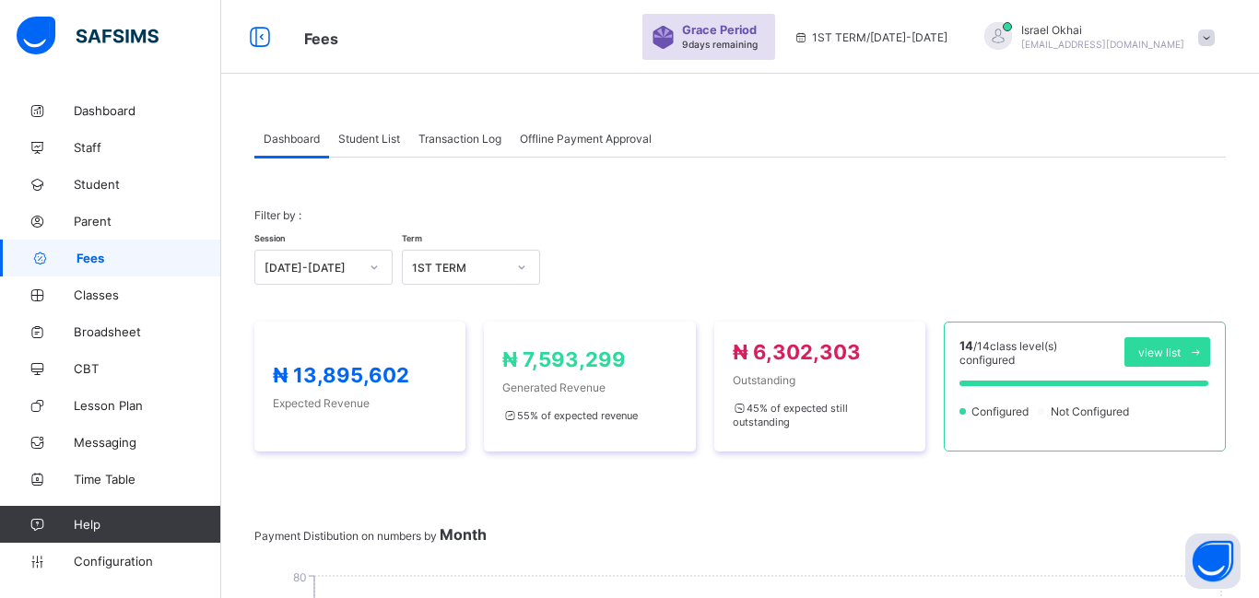
click at [376, 142] on span "Student List" at bounding box center [369, 139] width 62 height 14
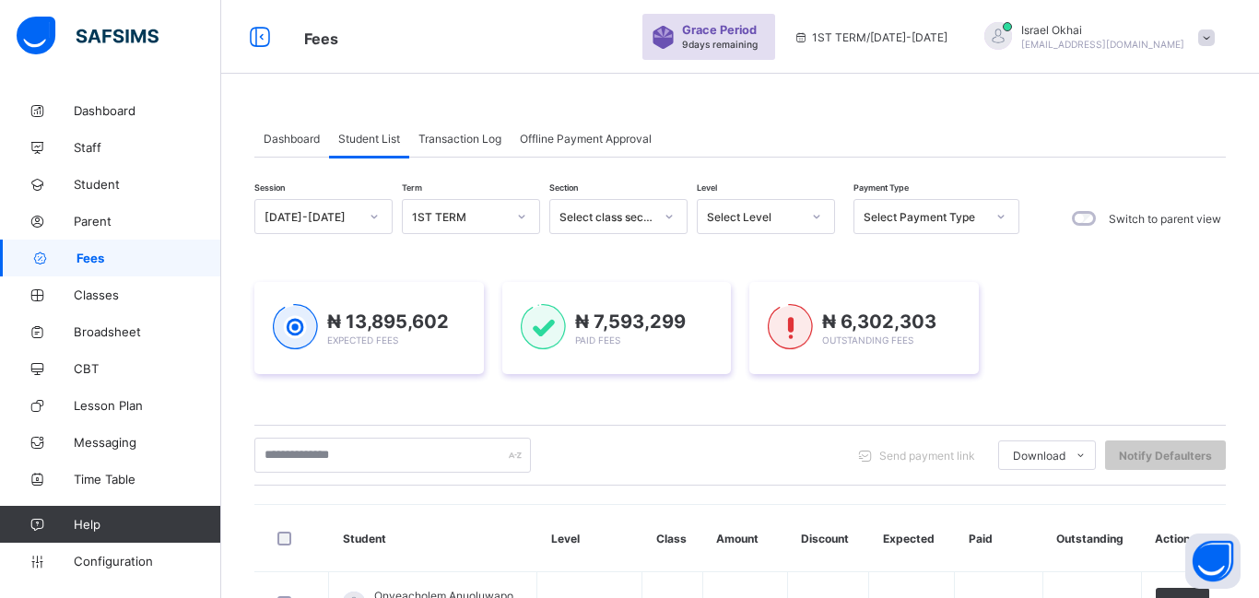
click at [376, 142] on span "Student List" at bounding box center [369, 139] width 62 height 14
click at [370, 139] on span "Student List" at bounding box center [369, 139] width 62 height 14
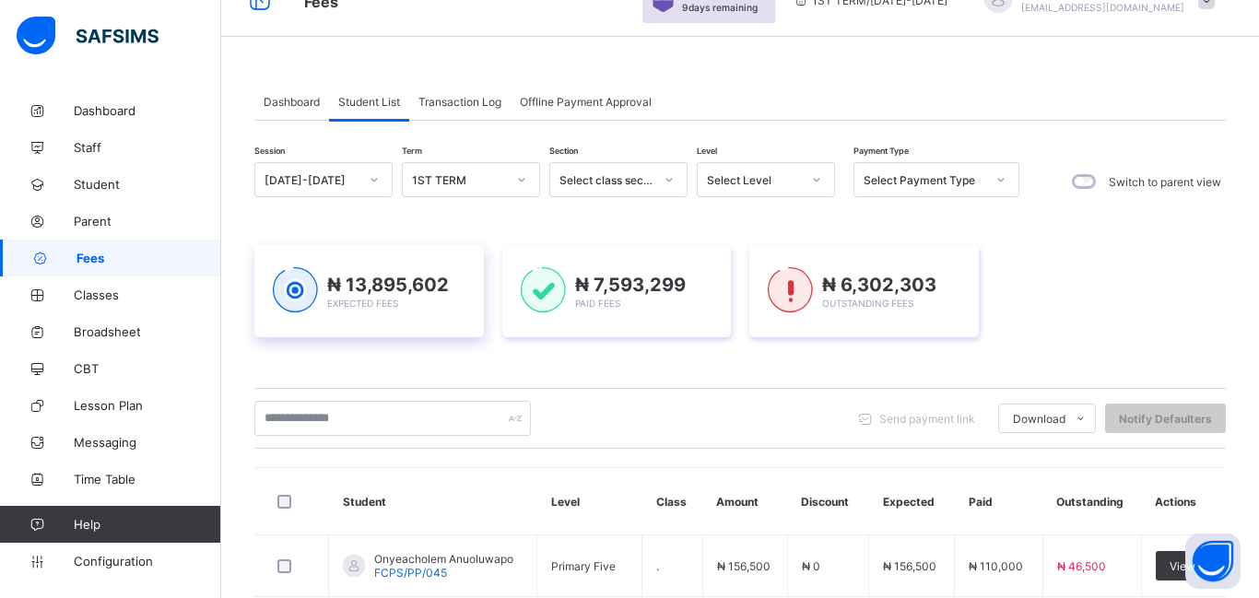
scroll to position [2, 0]
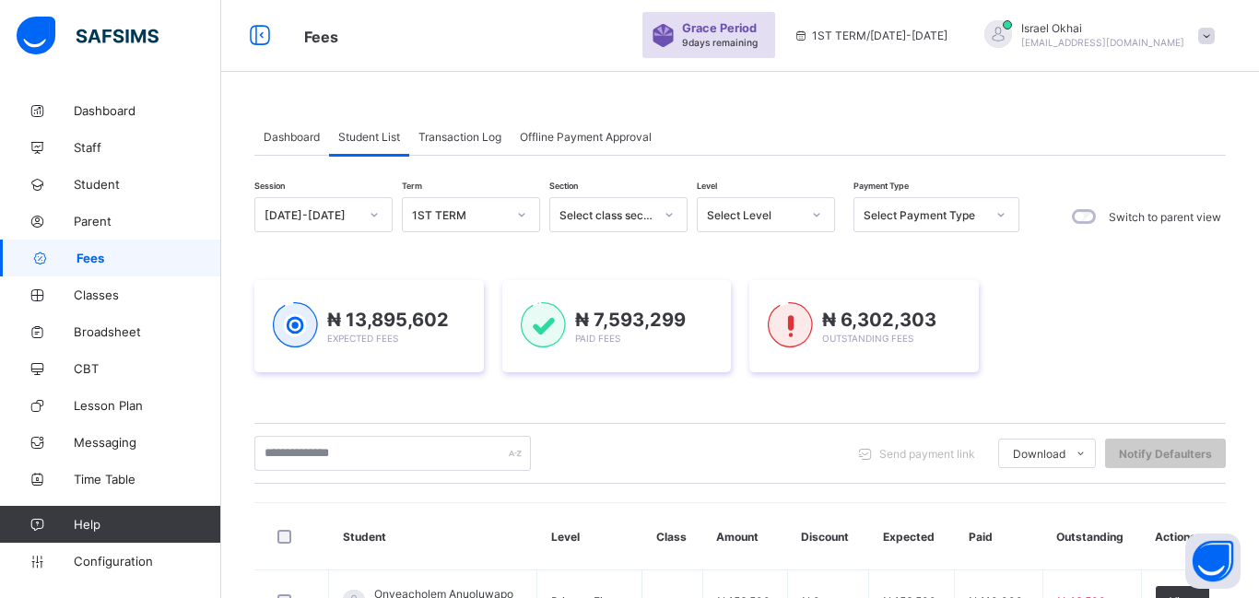
click at [742, 223] on div "Select Level" at bounding box center [748, 215] width 101 height 26
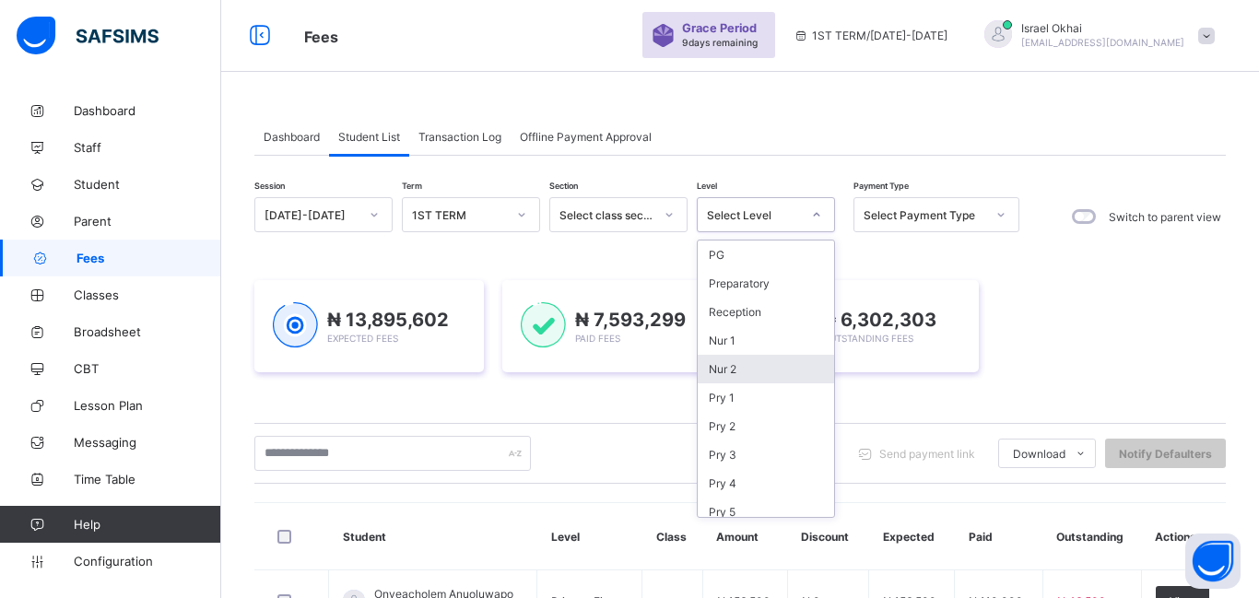
click at [754, 377] on div "Nur 2" at bounding box center [766, 369] width 136 height 29
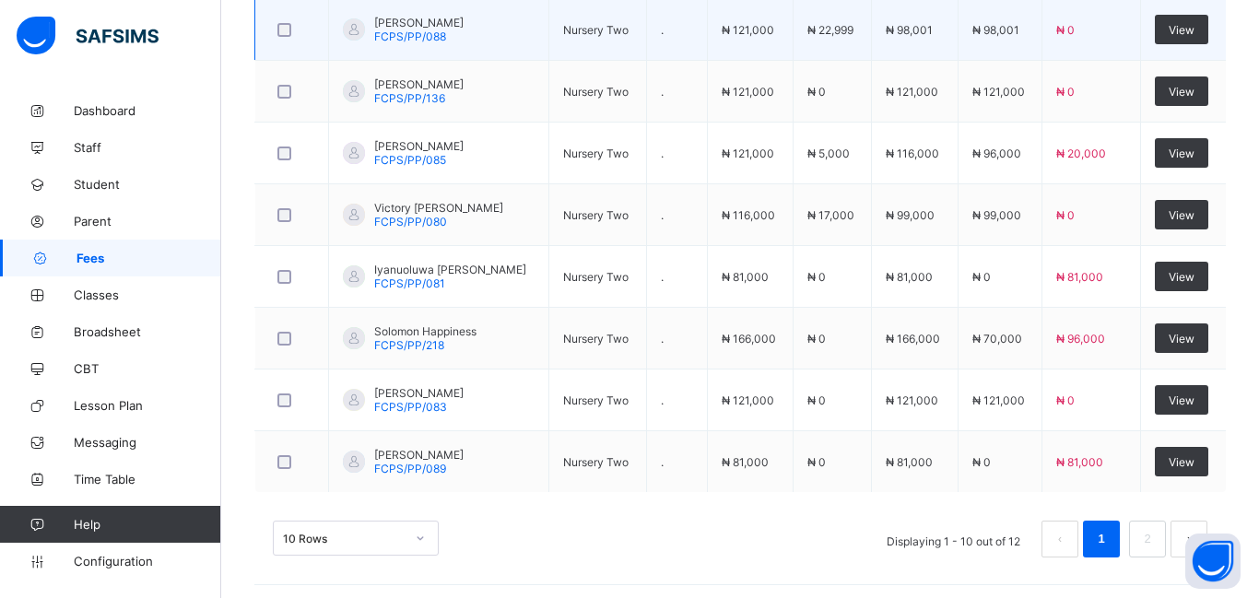
scroll to position [822, 0]
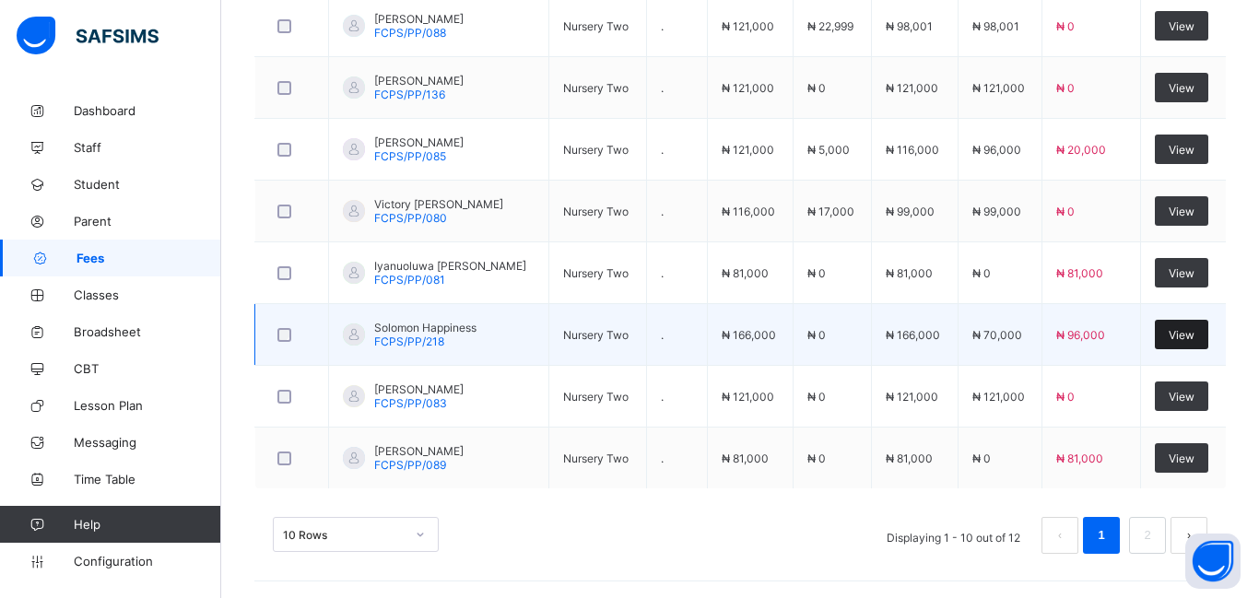
click at [1182, 333] on span "View" at bounding box center [1182, 335] width 26 height 14
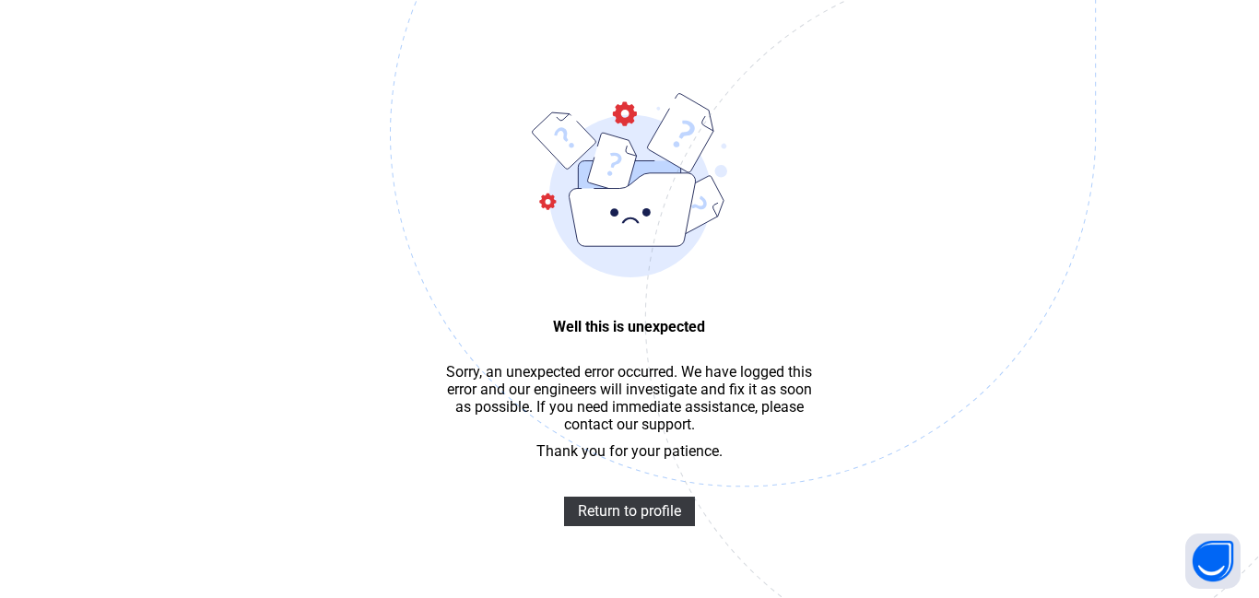
scroll to position [55, 0]
click at [651, 512] on span "Return to profile" at bounding box center [629, 511] width 103 height 18
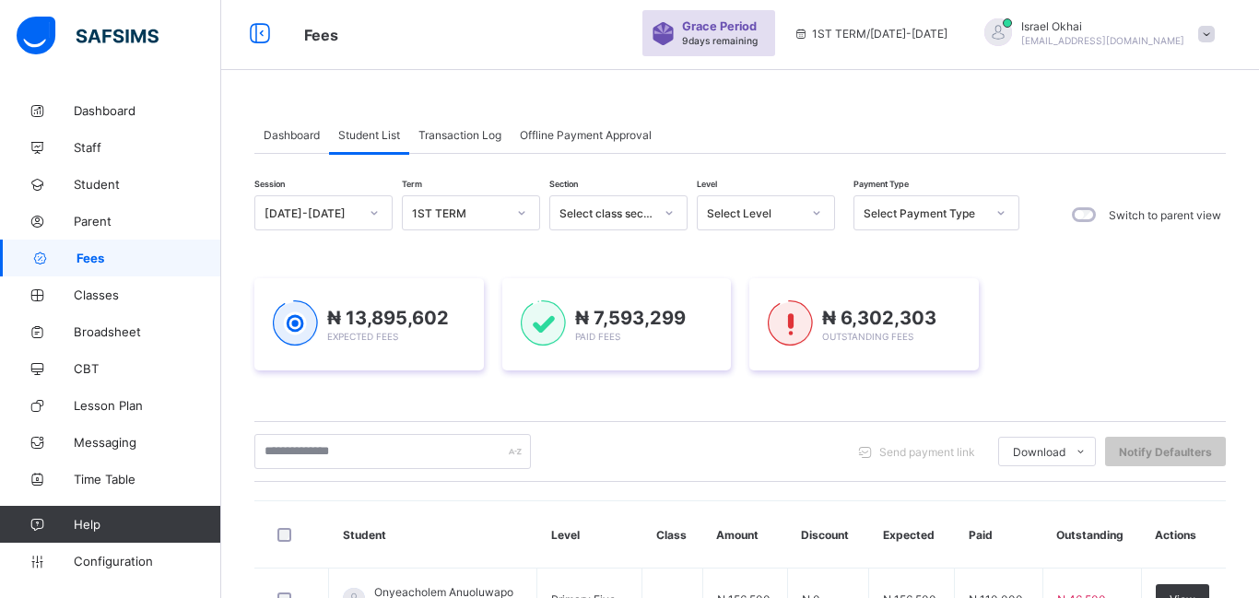
scroll to position [4, 0]
click at [755, 220] on div "Select Level" at bounding box center [748, 213] width 101 height 26
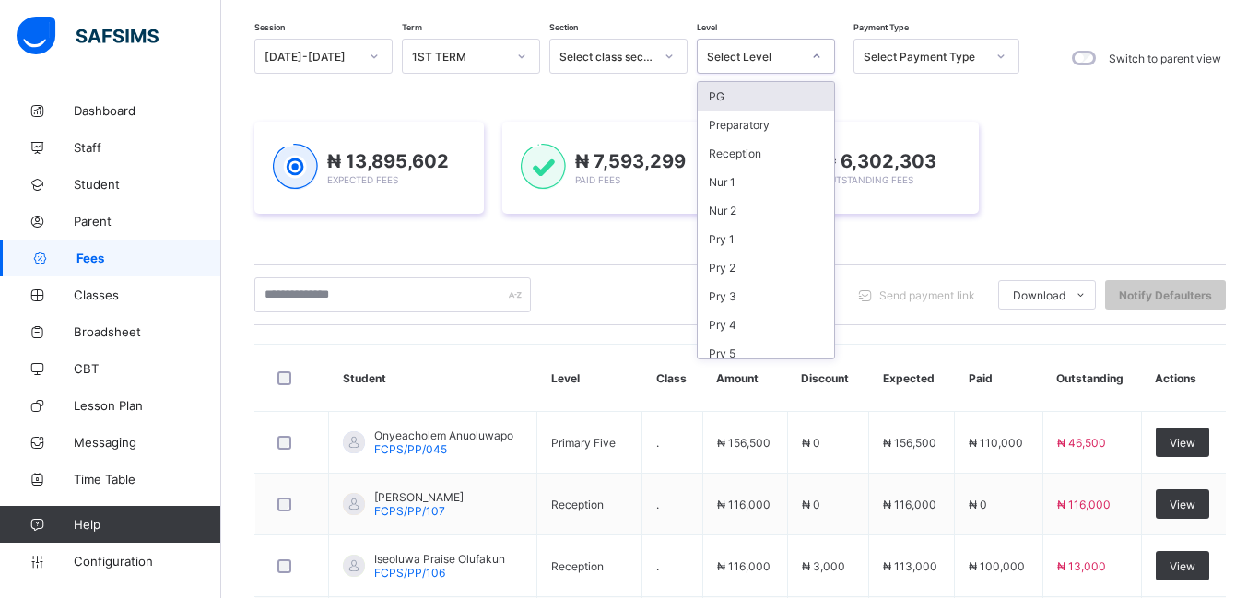
scroll to position [166, 0]
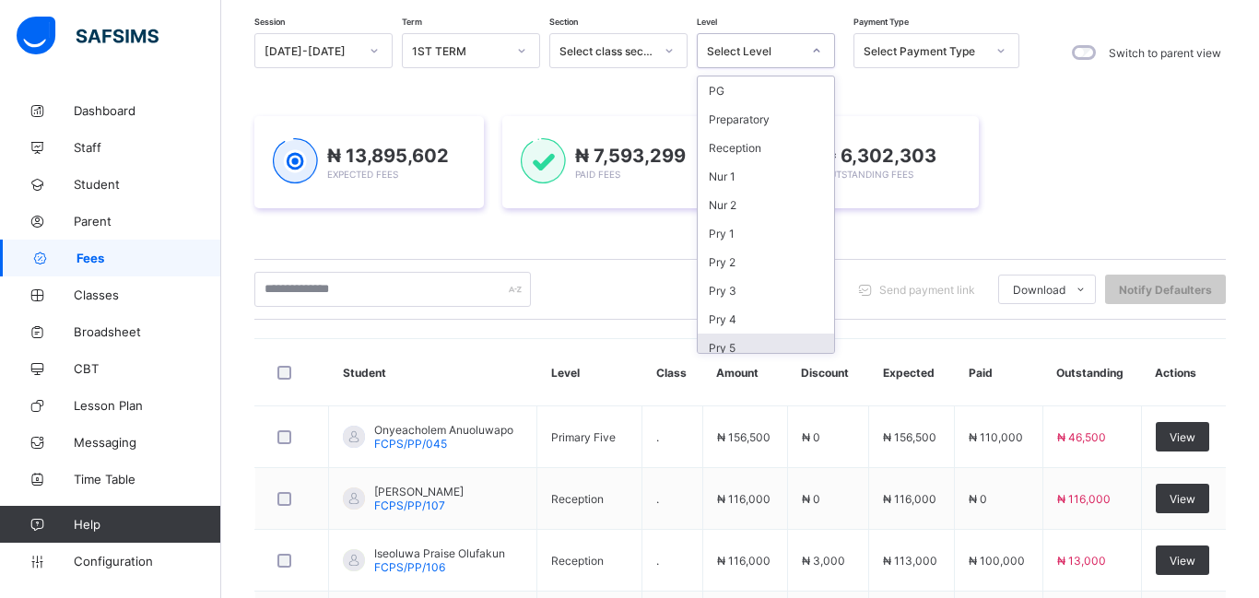
click at [761, 348] on div "Pry 5" at bounding box center [766, 348] width 136 height 29
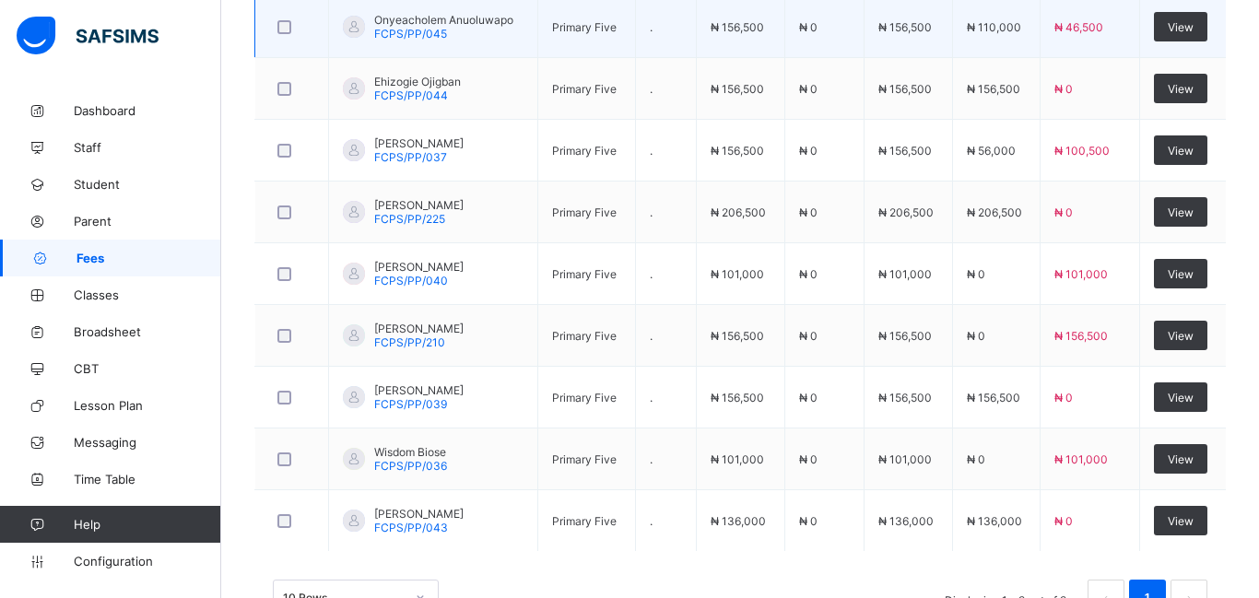
scroll to position [699, 0]
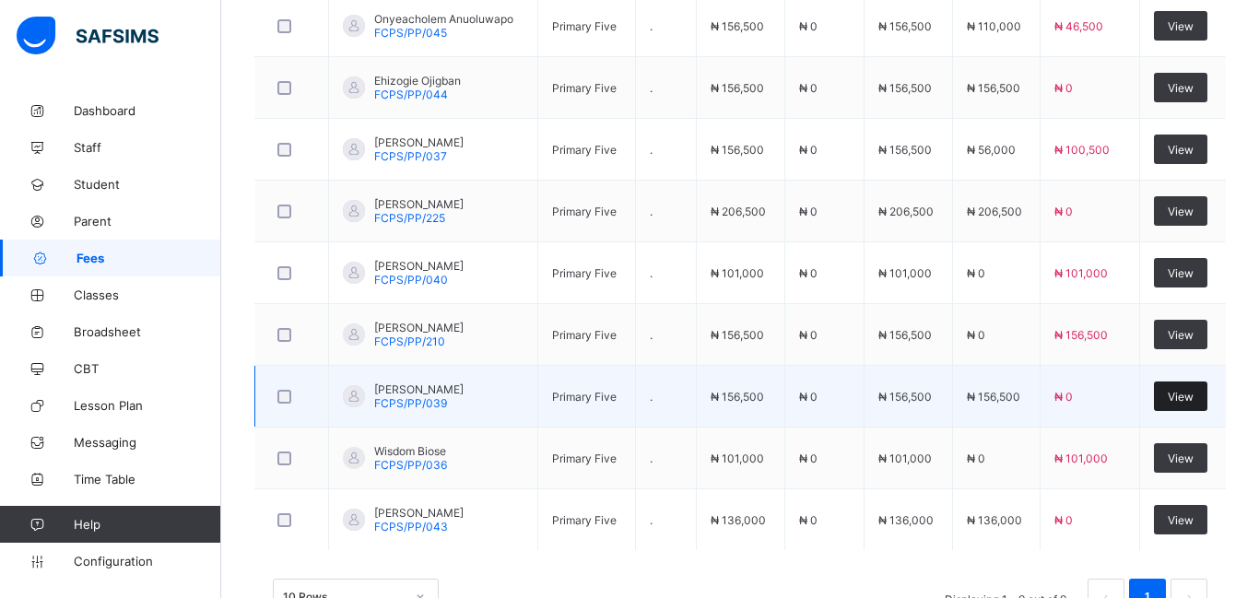
click at [1173, 395] on span "View" at bounding box center [1181, 397] width 26 height 14
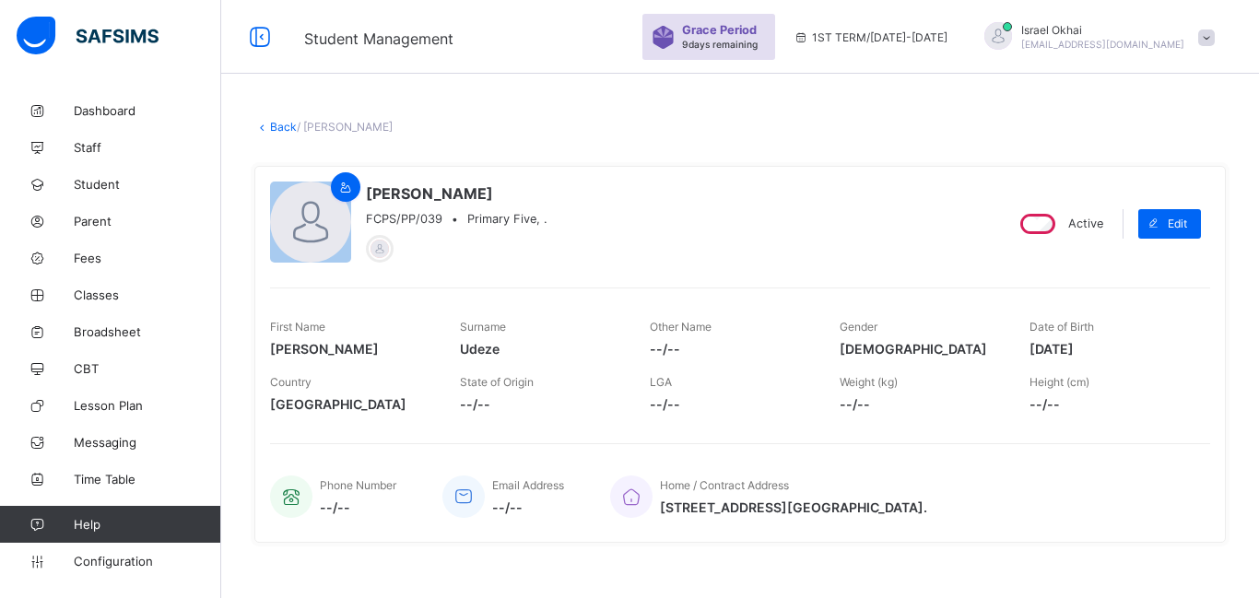
click at [286, 128] on link "Back" at bounding box center [283, 127] width 27 height 14
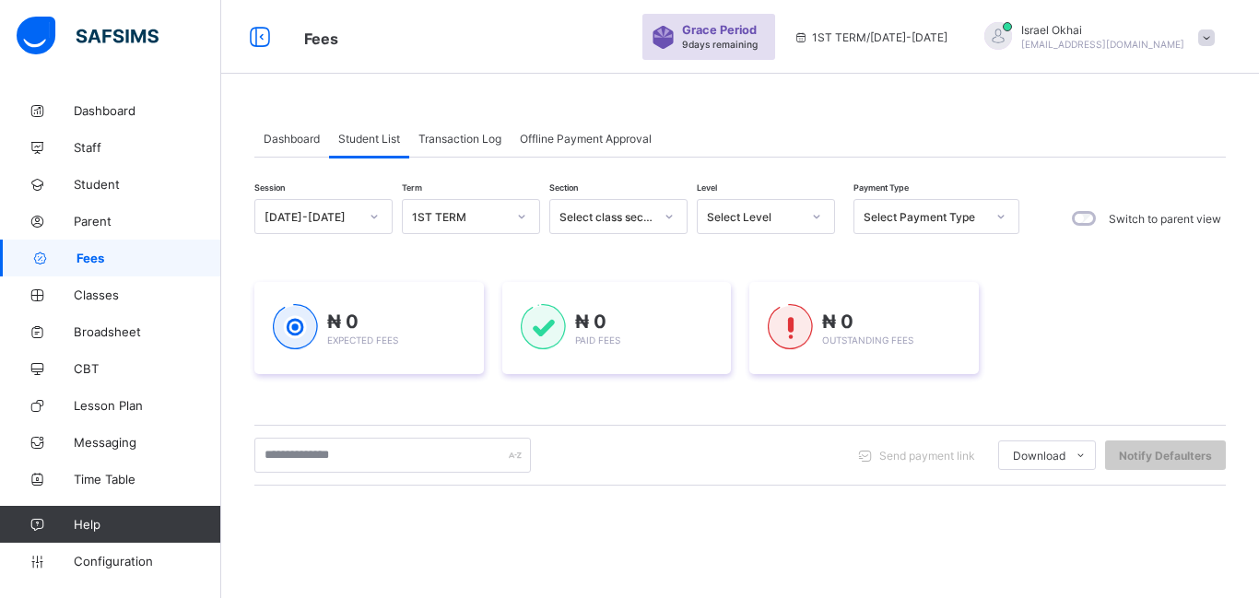
click at [728, 217] on div "Select Level" at bounding box center [754, 217] width 94 height 14
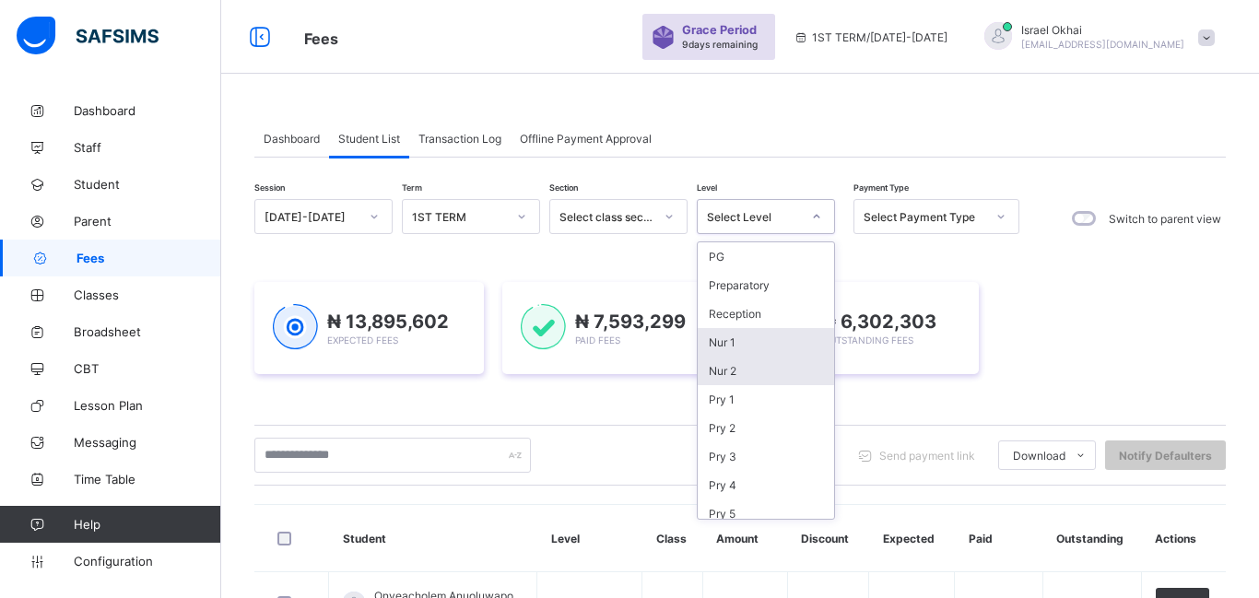
click at [779, 379] on div "Nur 2" at bounding box center [766, 371] width 136 height 29
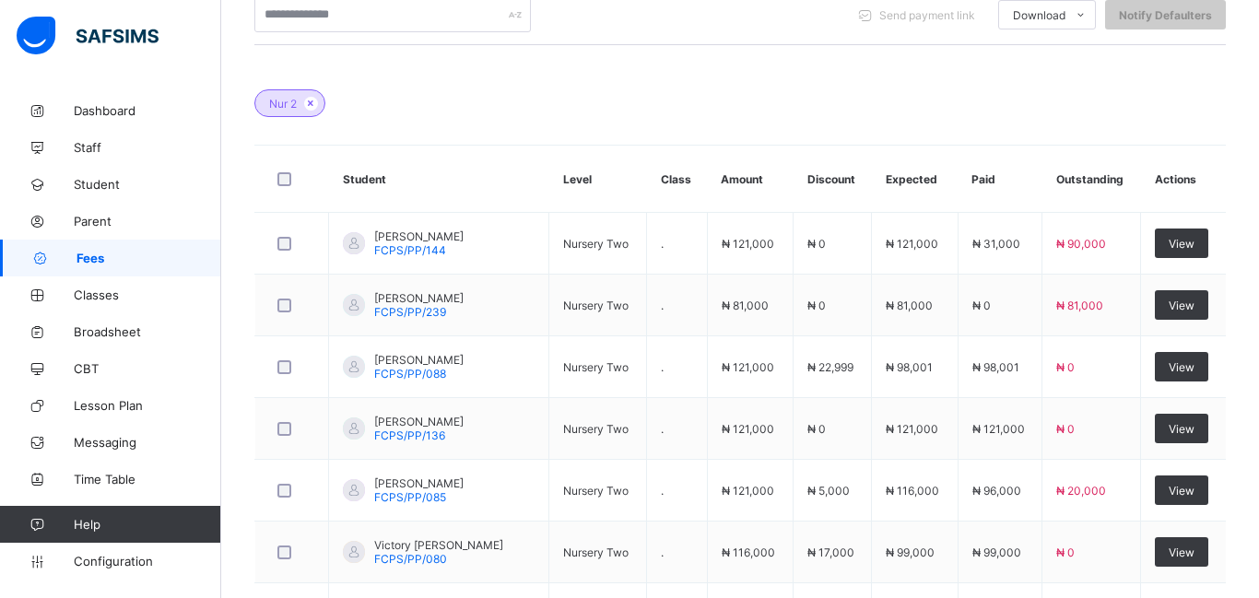
scroll to position [491, 0]
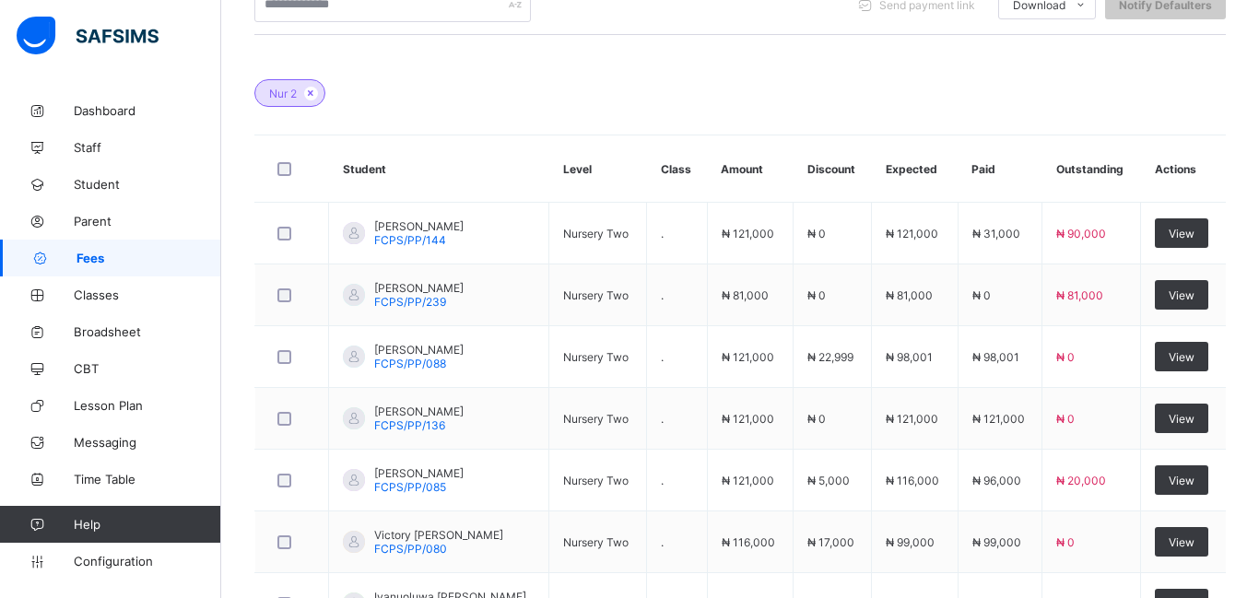
click at [779, 379] on td "₦ 121,000" at bounding box center [750, 357] width 87 height 62
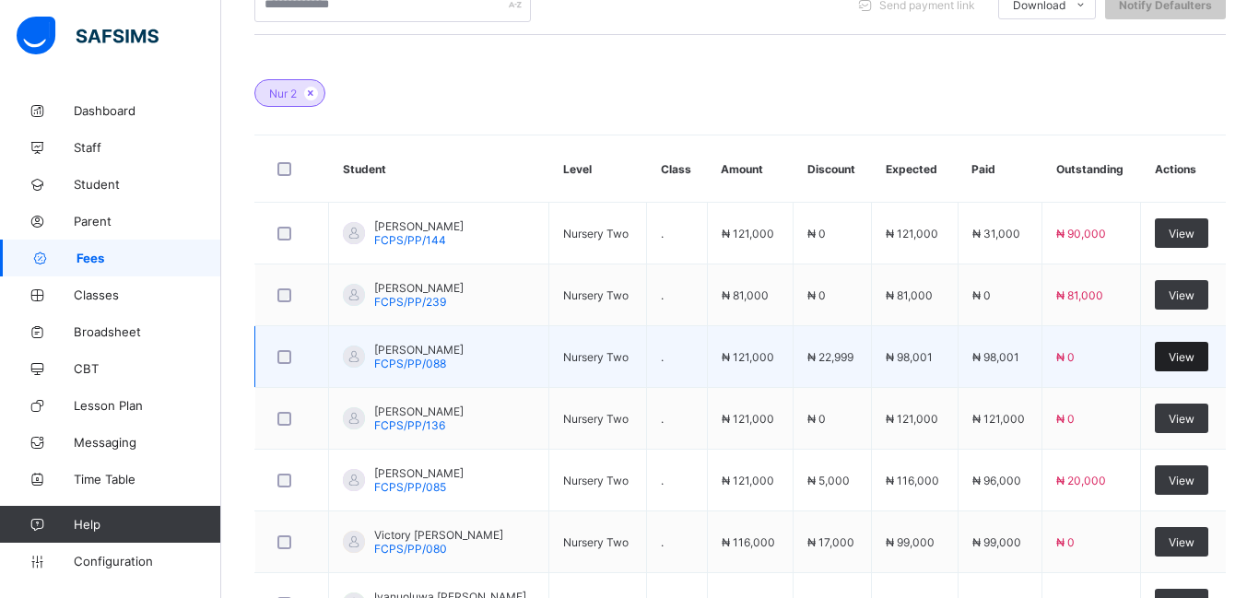
click at [1187, 361] on span "View" at bounding box center [1182, 357] width 26 height 14
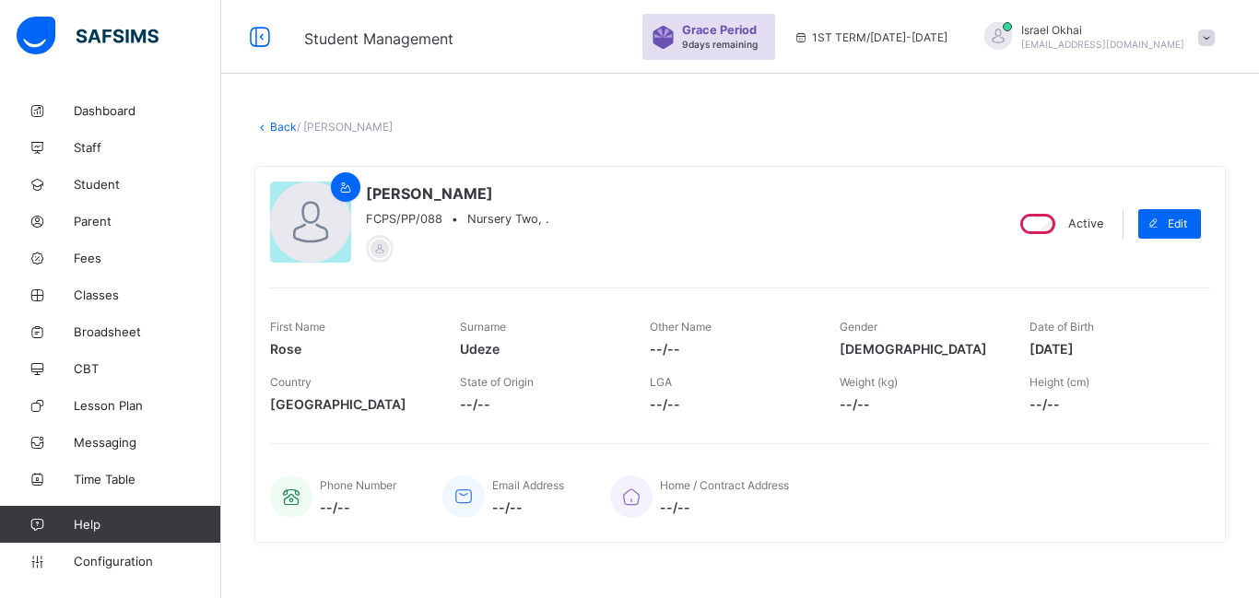
click at [287, 128] on link "Back" at bounding box center [283, 127] width 27 height 14
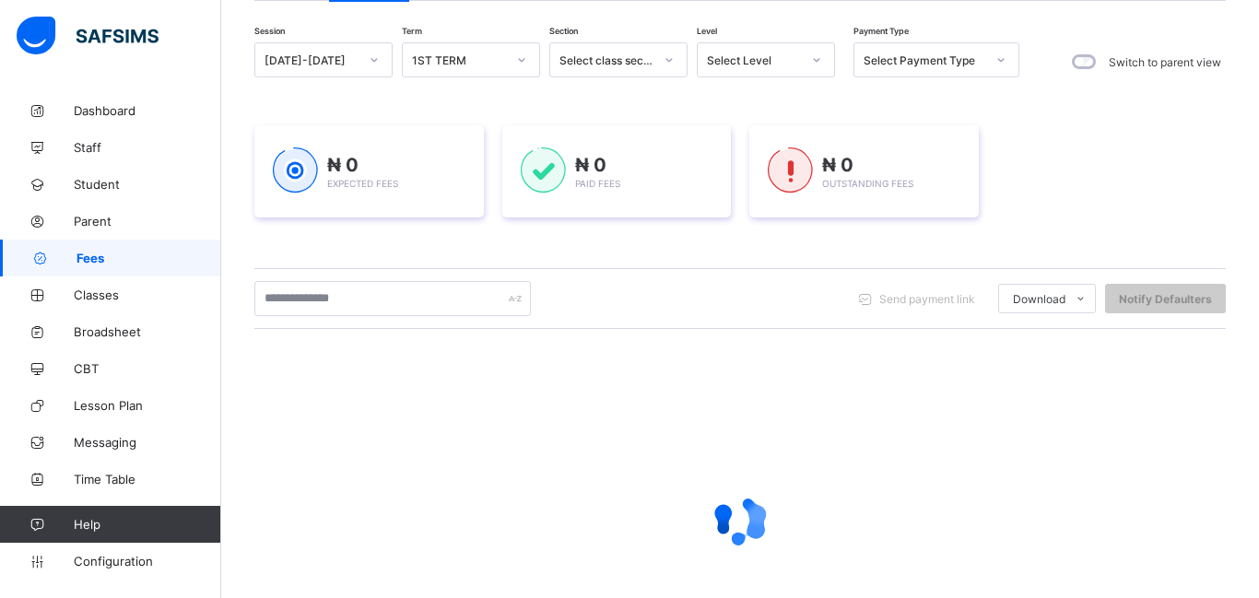
scroll to position [163, 0]
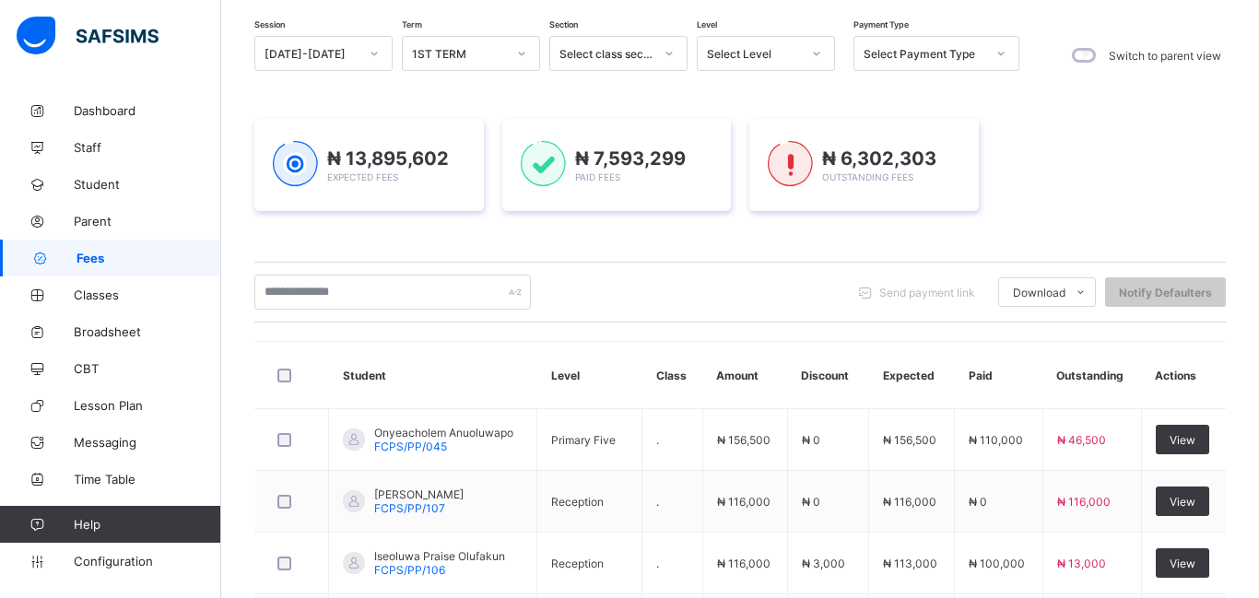
click at [765, 57] on div "Select Level" at bounding box center [754, 54] width 94 height 14
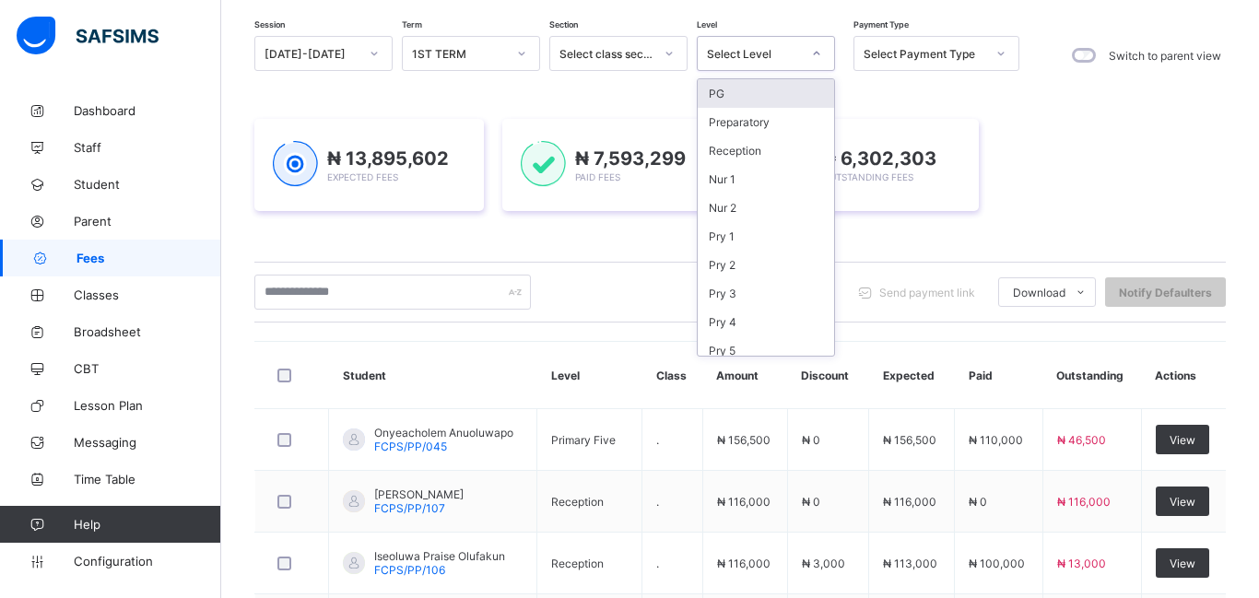
click at [765, 57] on div "Select Level" at bounding box center [754, 54] width 94 height 14
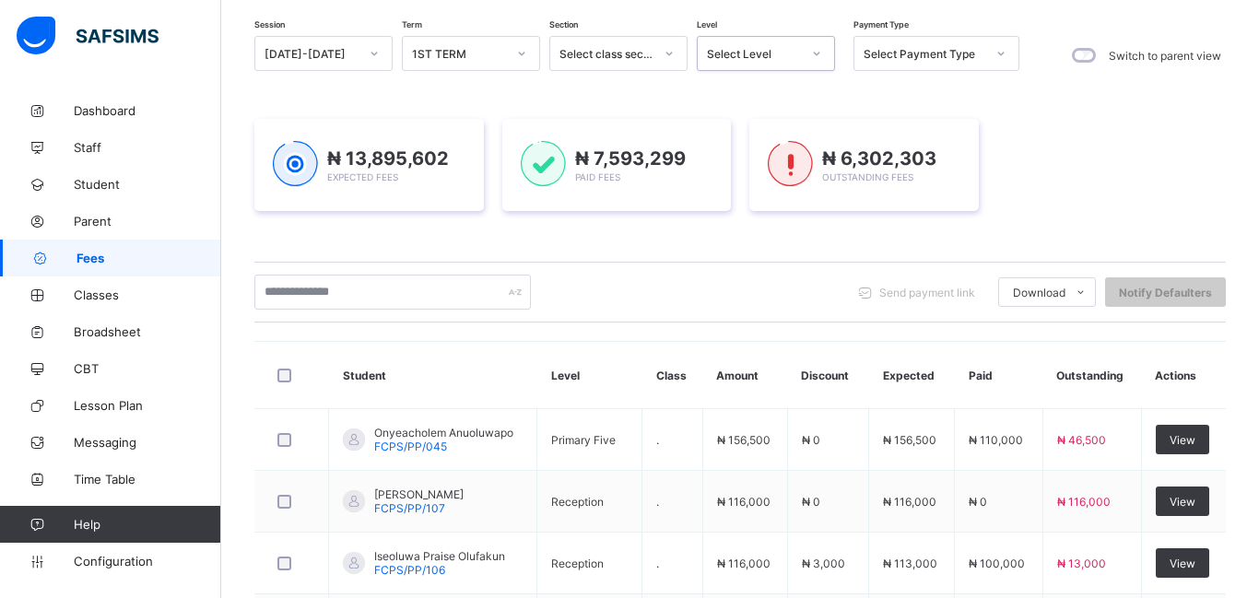
click at [765, 57] on div "Select Level" at bounding box center [754, 54] width 94 height 14
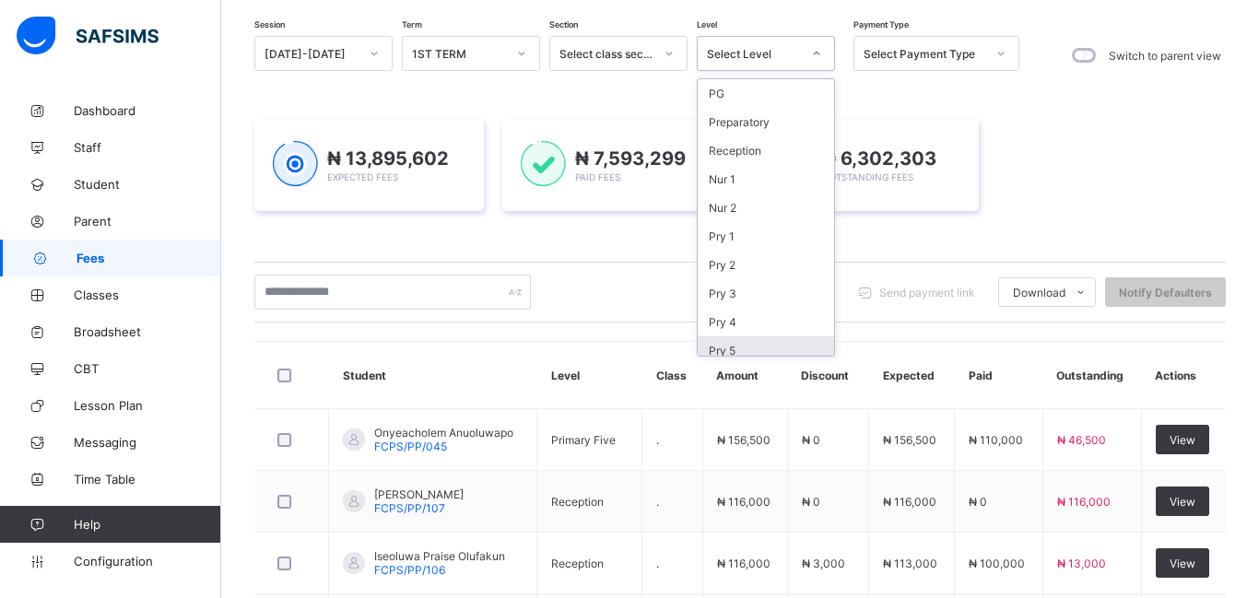
click at [781, 358] on th "Amount" at bounding box center [745, 375] width 85 height 67
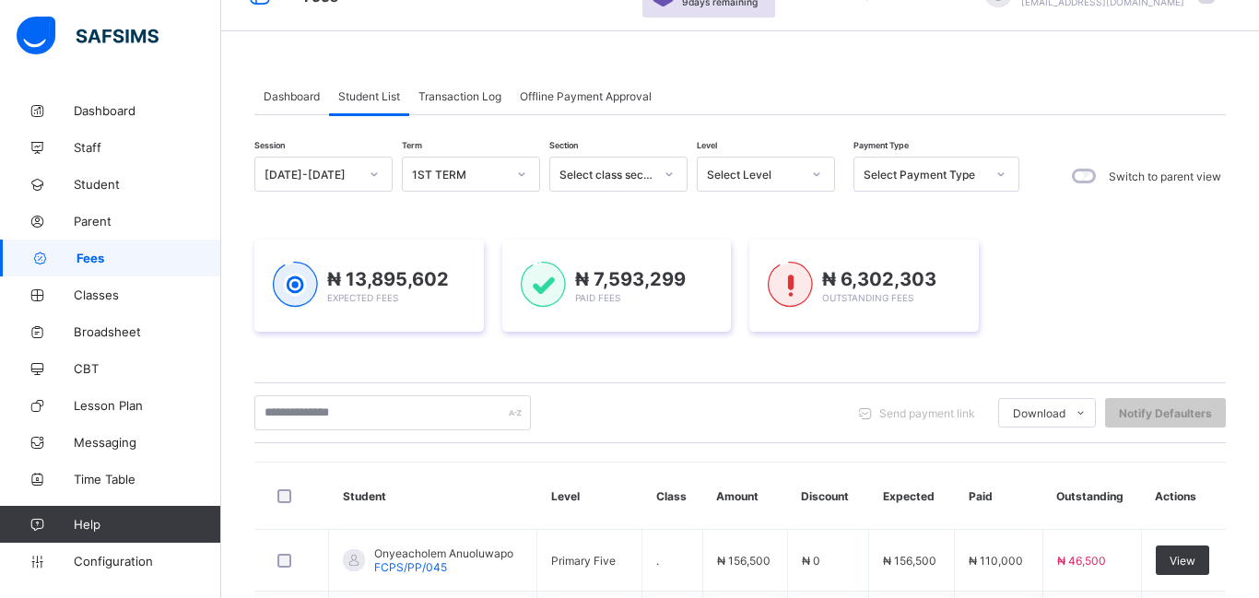
scroll to position [0, 0]
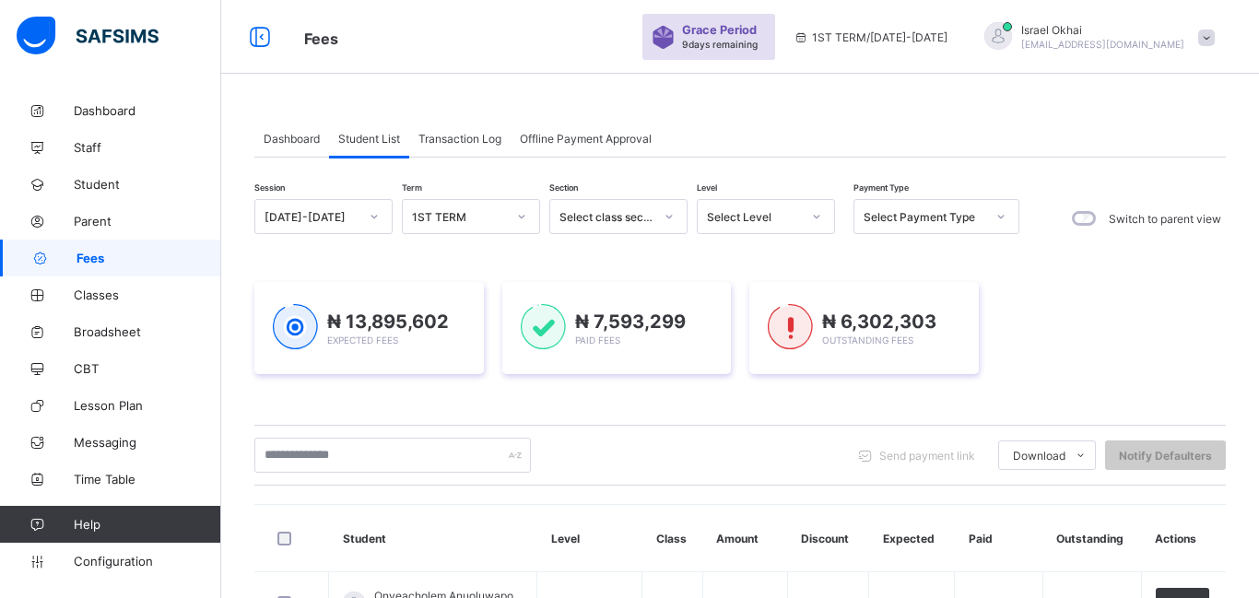
click at [769, 212] on div "Select Level" at bounding box center [754, 217] width 94 height 14
click at [807, 316] on div "Reception" at bounding box center [766, 314] width 136 height 29
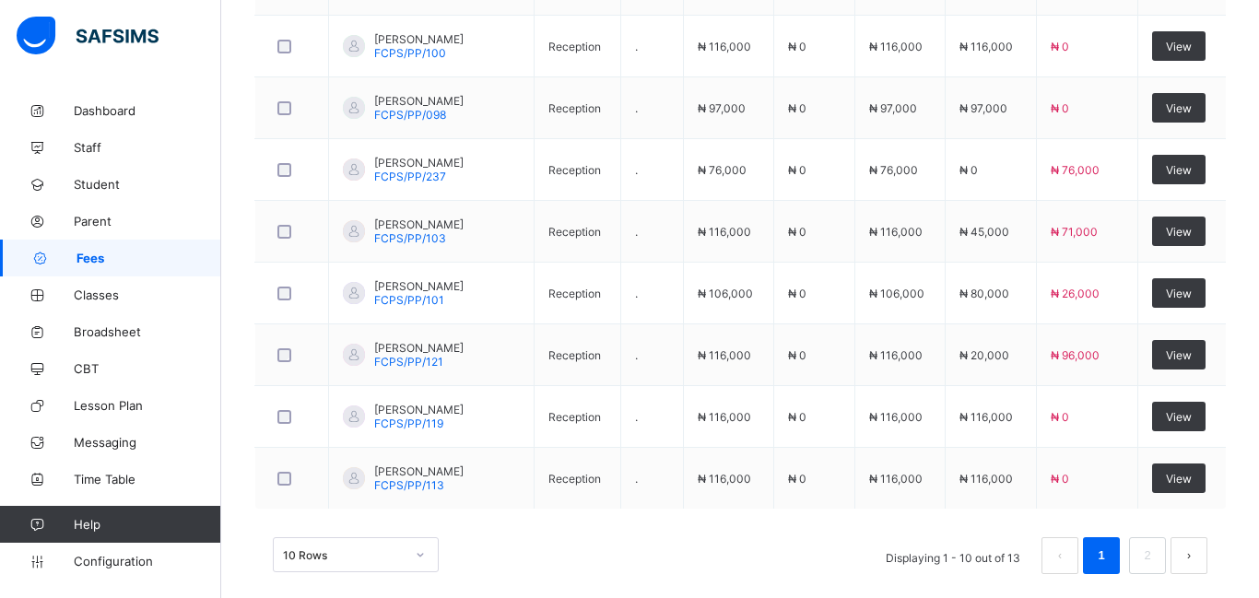
scroll to position [824, 0]
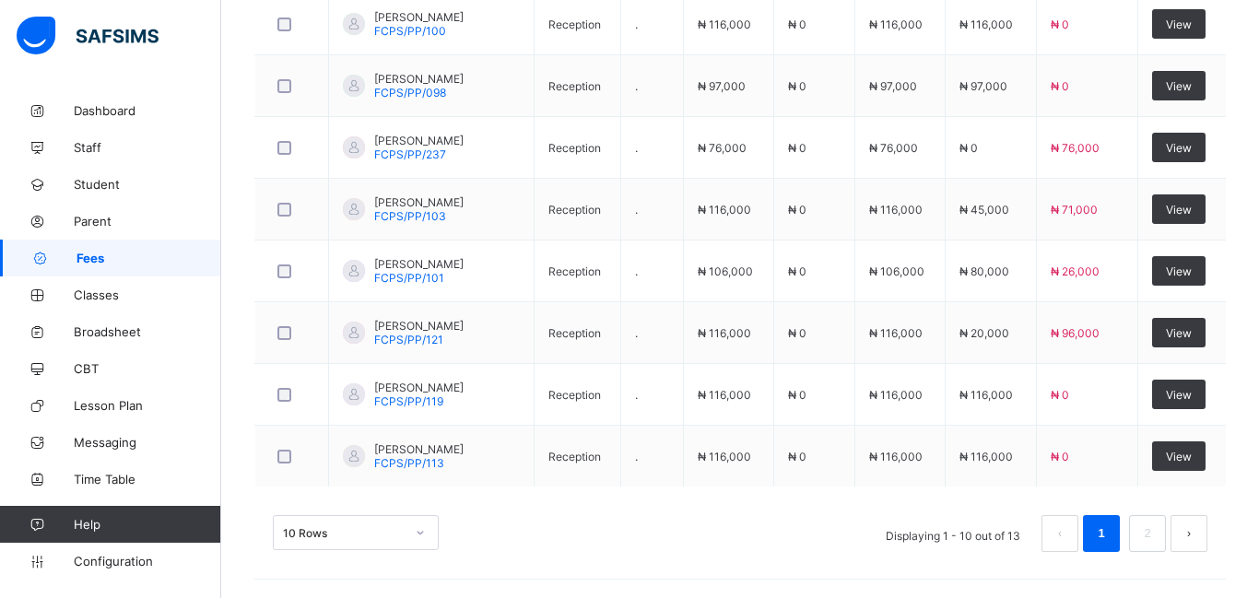
click at [820, 387] on td "₦ 0" at bounding box center [814, 395] width 81 height 62
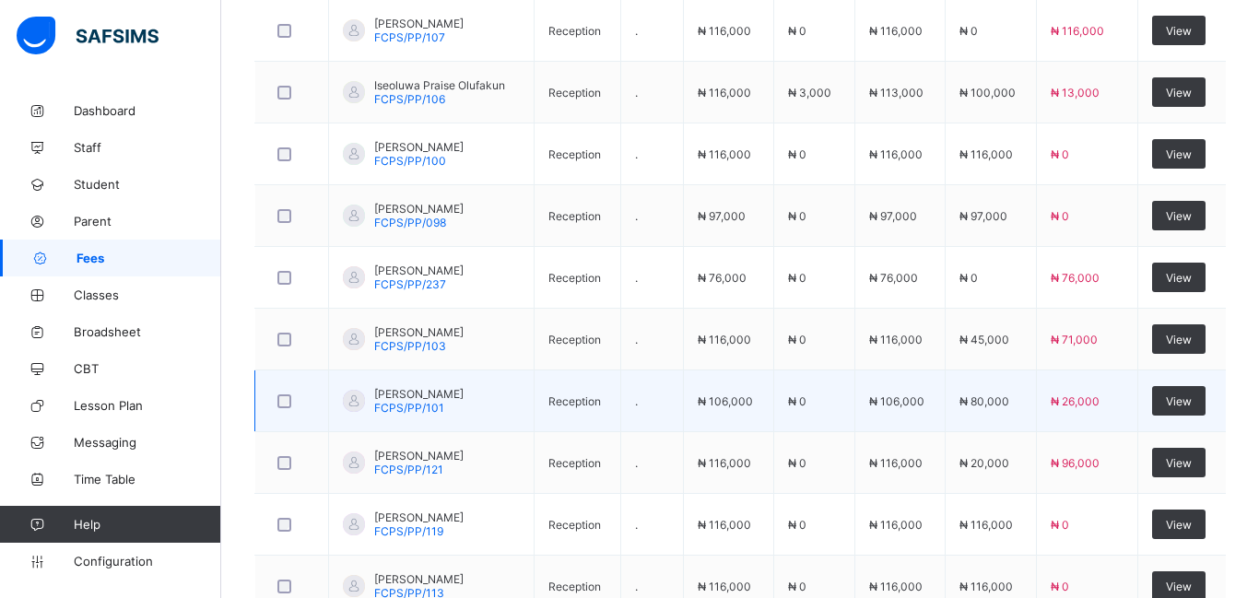
scroll to position [695, 0]
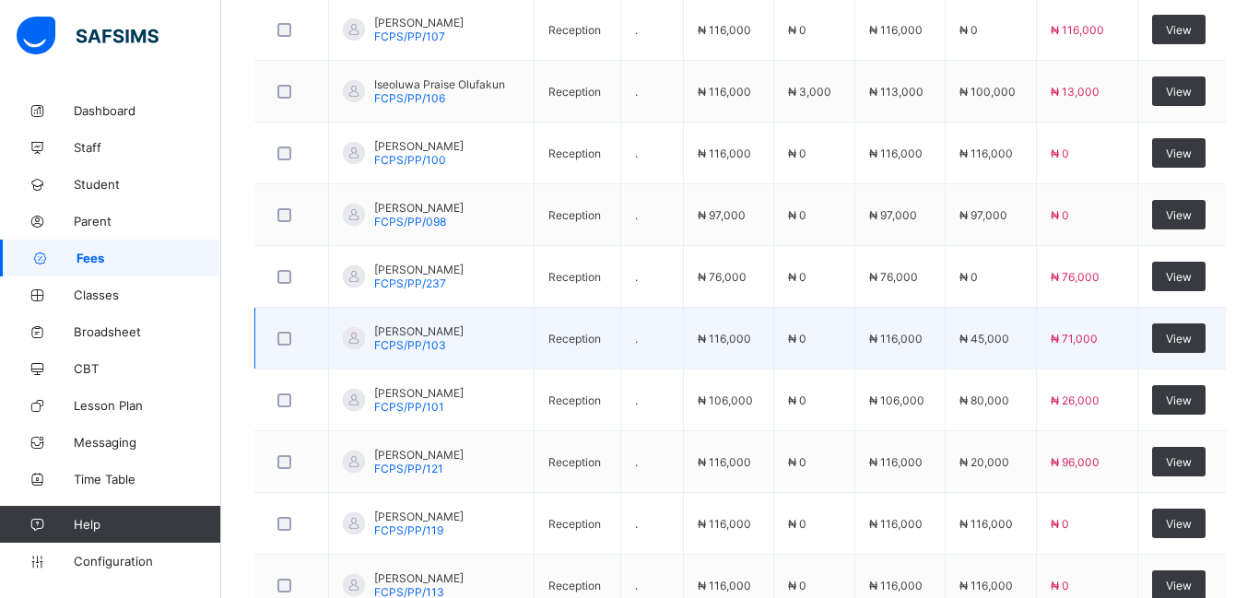
click at [1026, 313] on td "₦ 45,000" at bounding box center [990, 339] width 91 height 62
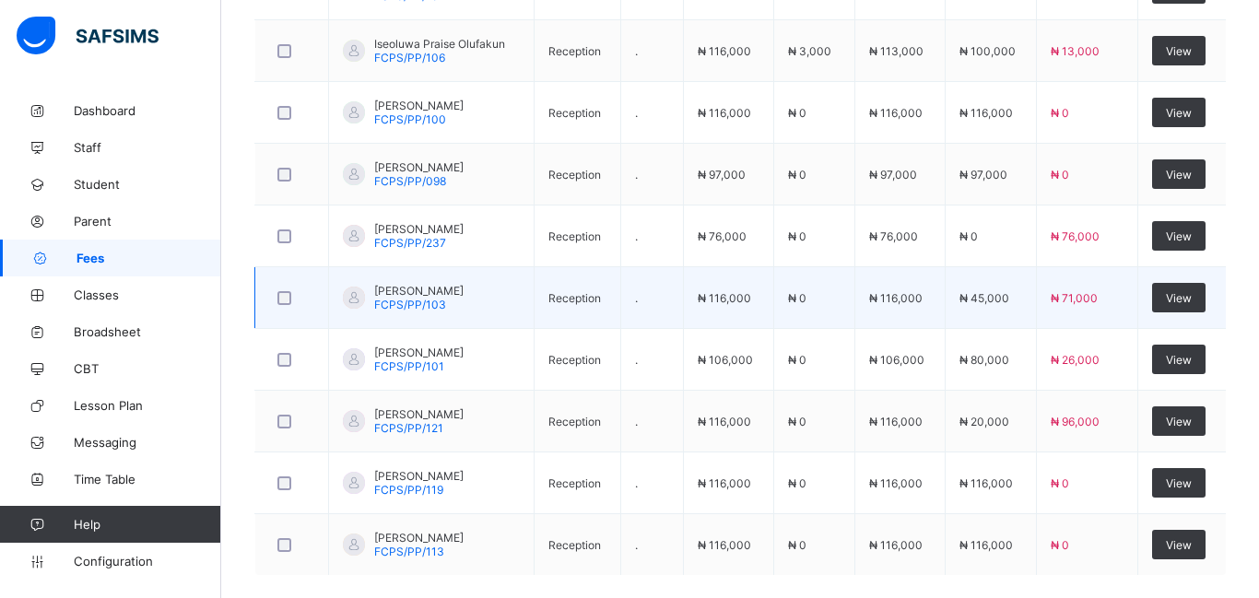
scroll to position [745, 0]
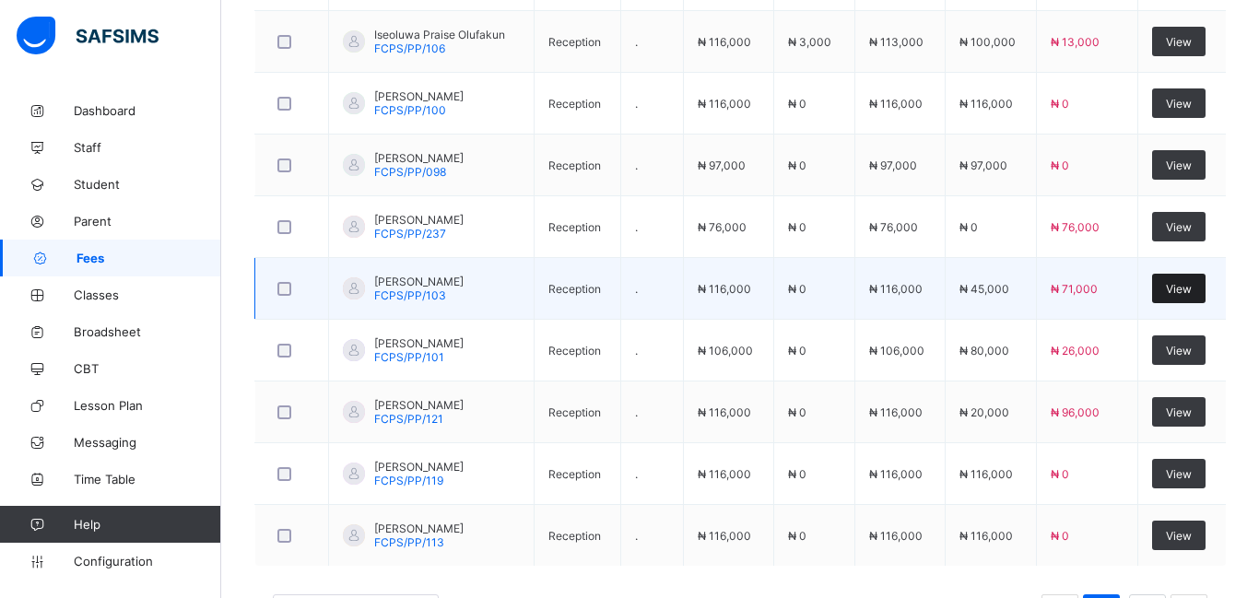
click at [1176, 286] on span "View" at bounding box center [1179, 289] width 26 height 14
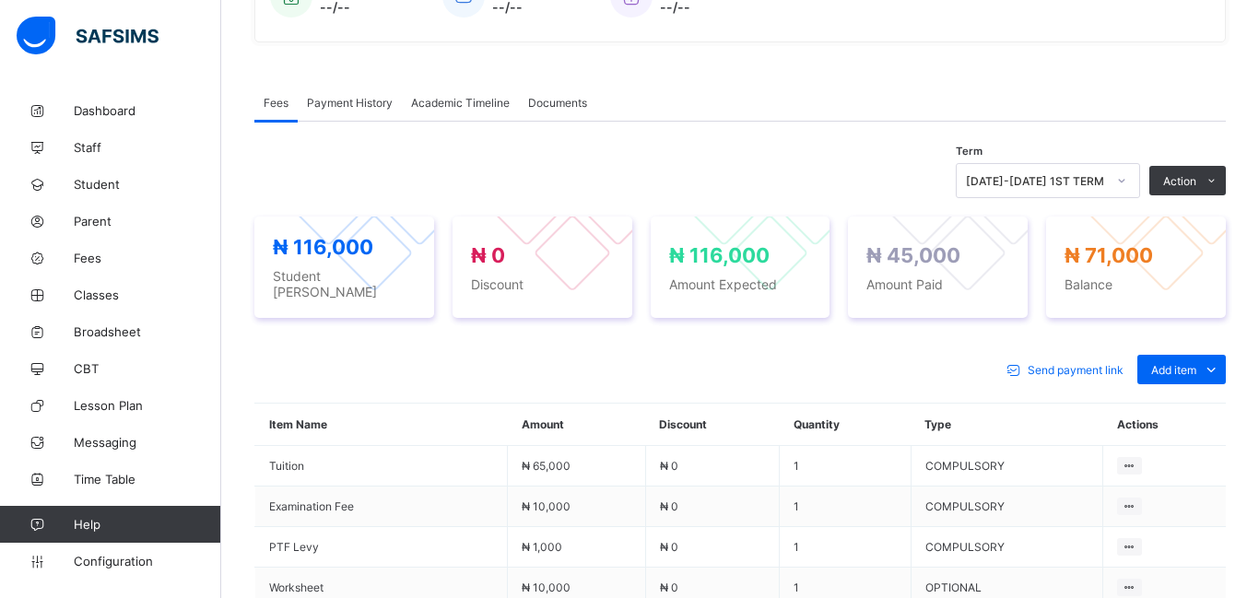
scroll to position [509, 0]
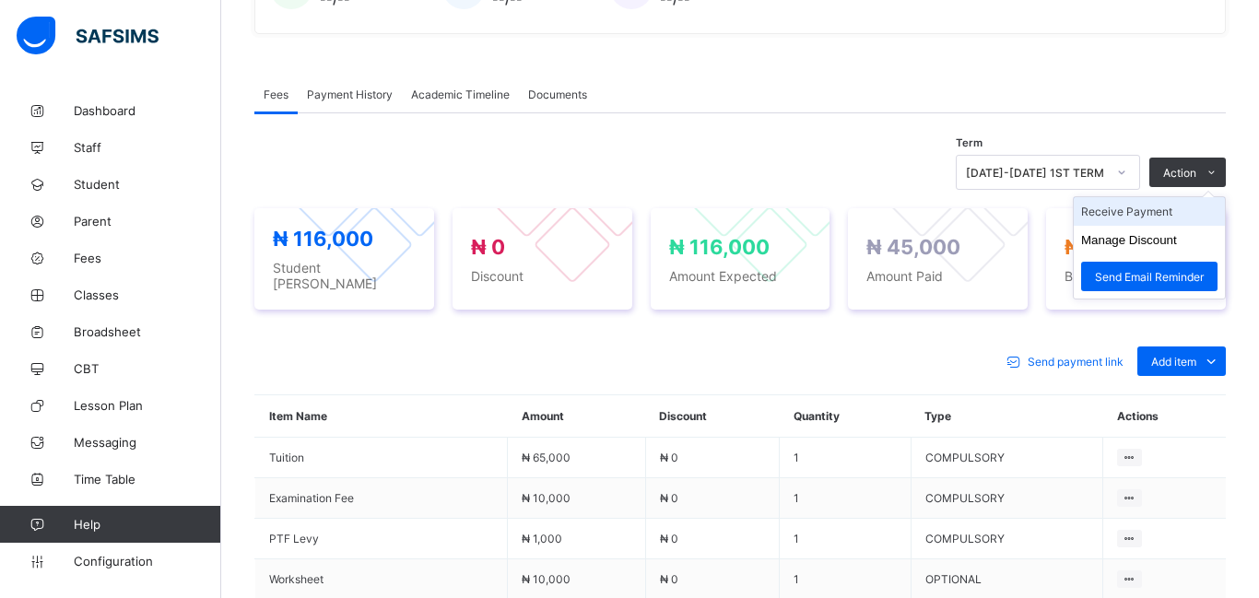
click at [1156, 218] on li "Receive Payment" at bounding box center [1149, 211] width 151 height 29
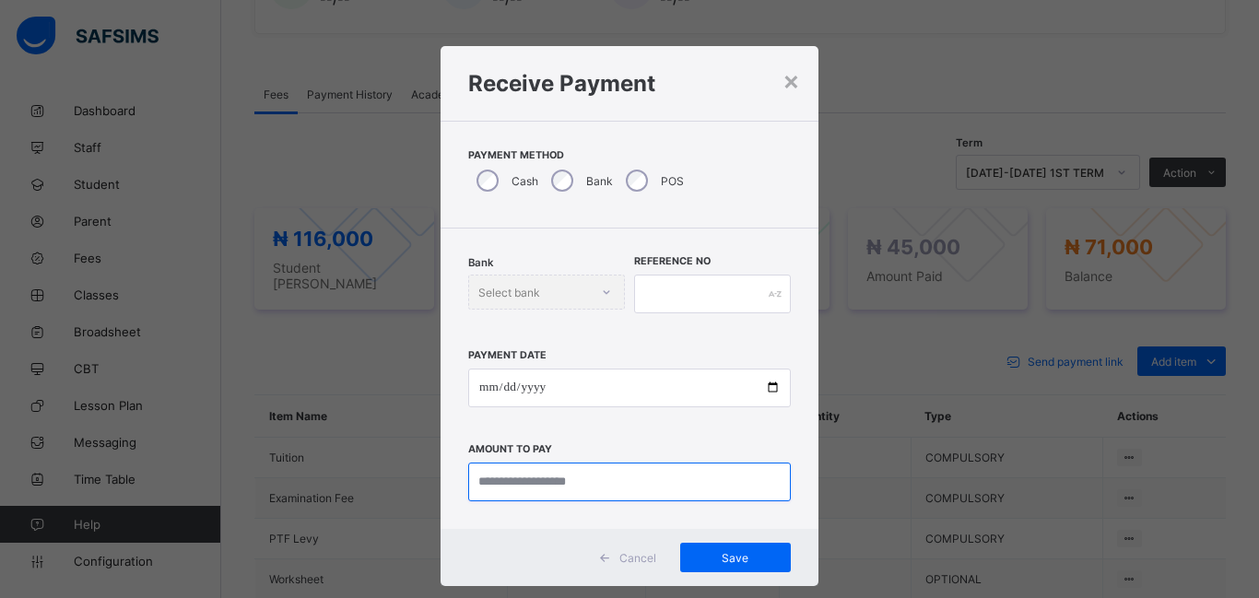
click at [487, 476] on input "currency" at bounding box center [629, 482] width 323 height 39
type input "********"
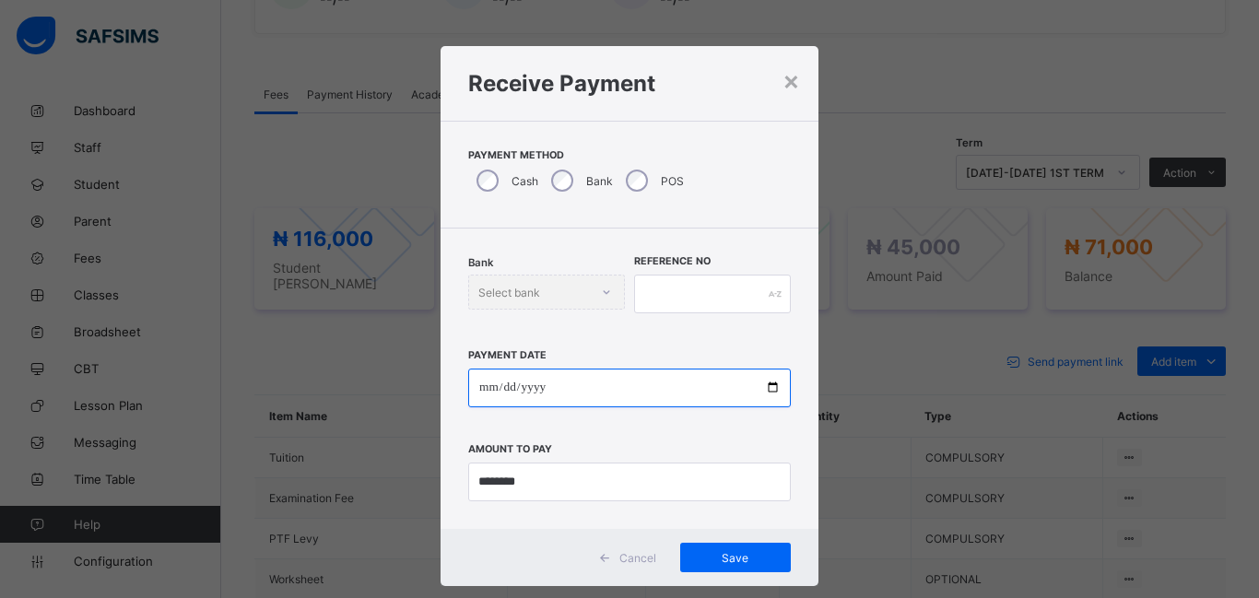
click at [487, 387] on input "date" at bounding box center [629, 388] width 323 height 39
type input "**********"
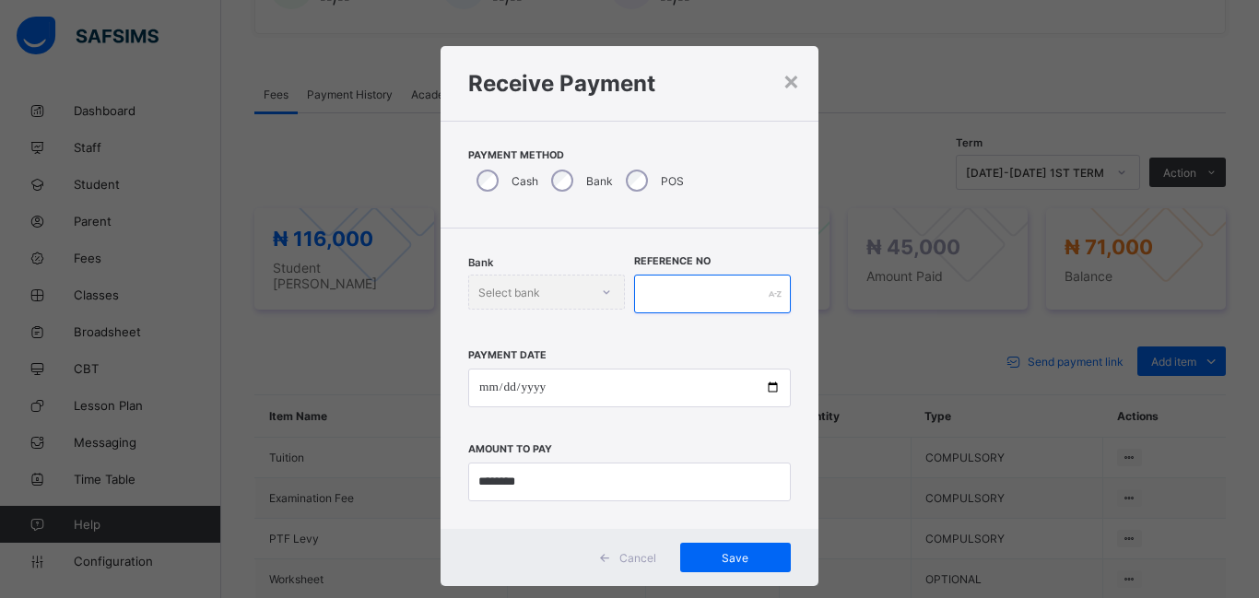
click at [656, 301] on input "text" at bounding box center [712, 294] width 157 height 39
type input "******"
click at [742, 551] on span "Save" at bounding box center [735, 558] width 83 height 14
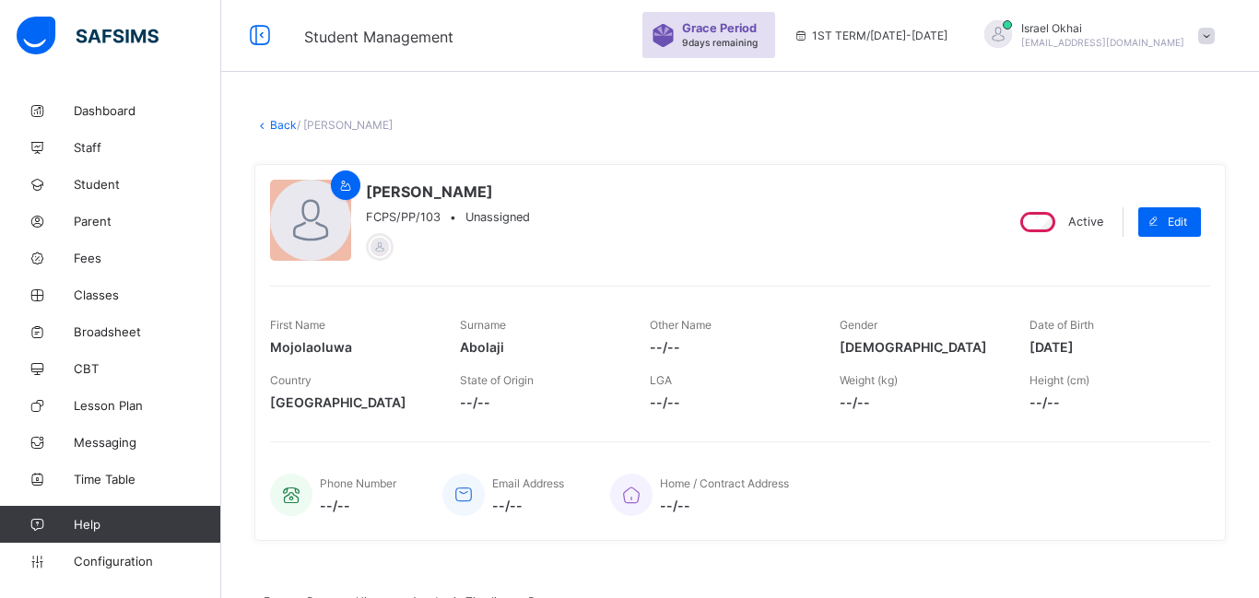
scroll to position [0, 0]
click at [278, 127] on link "Back" at bounding box center [283, 127] width 27 height 14
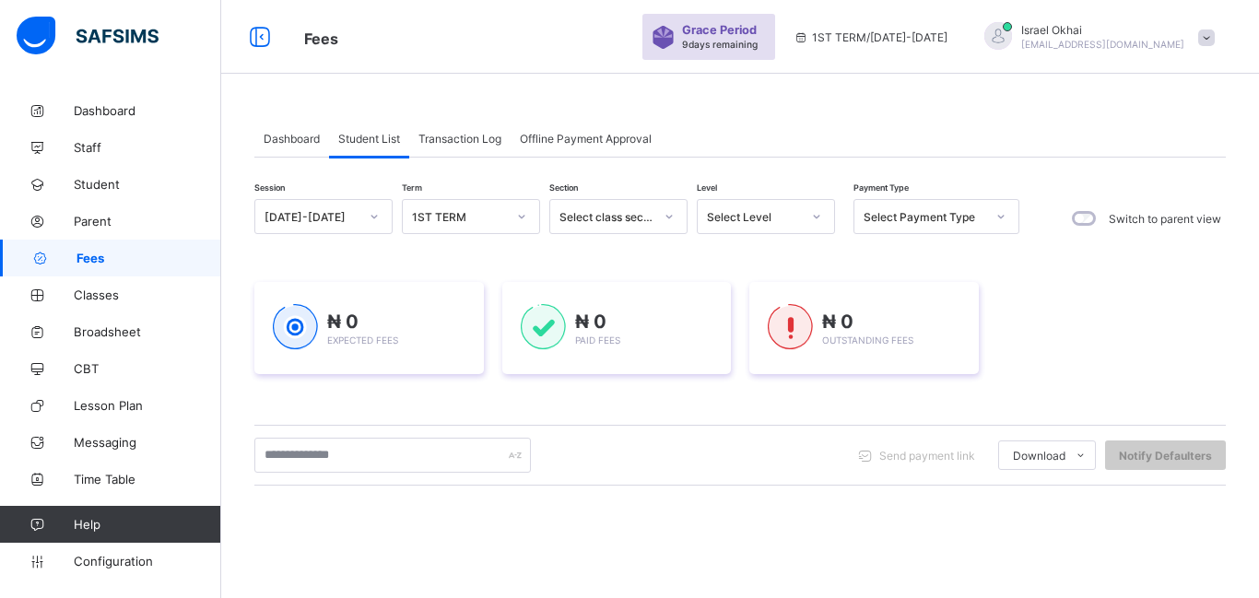
click at [790, 224] on div "Select Level" at bounding box center [748, 217] width 101 height 26
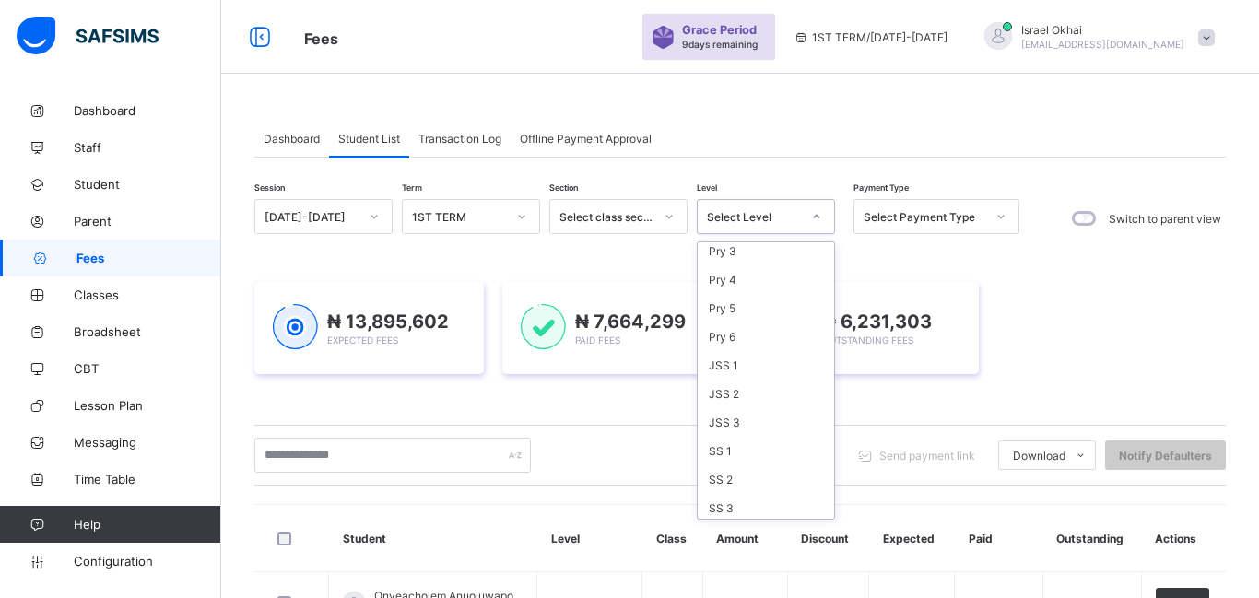
scroll to position [209, 0]
click at [771, 331] on div "Pry 6" at bounding box center [766, 333] width 136 height 29
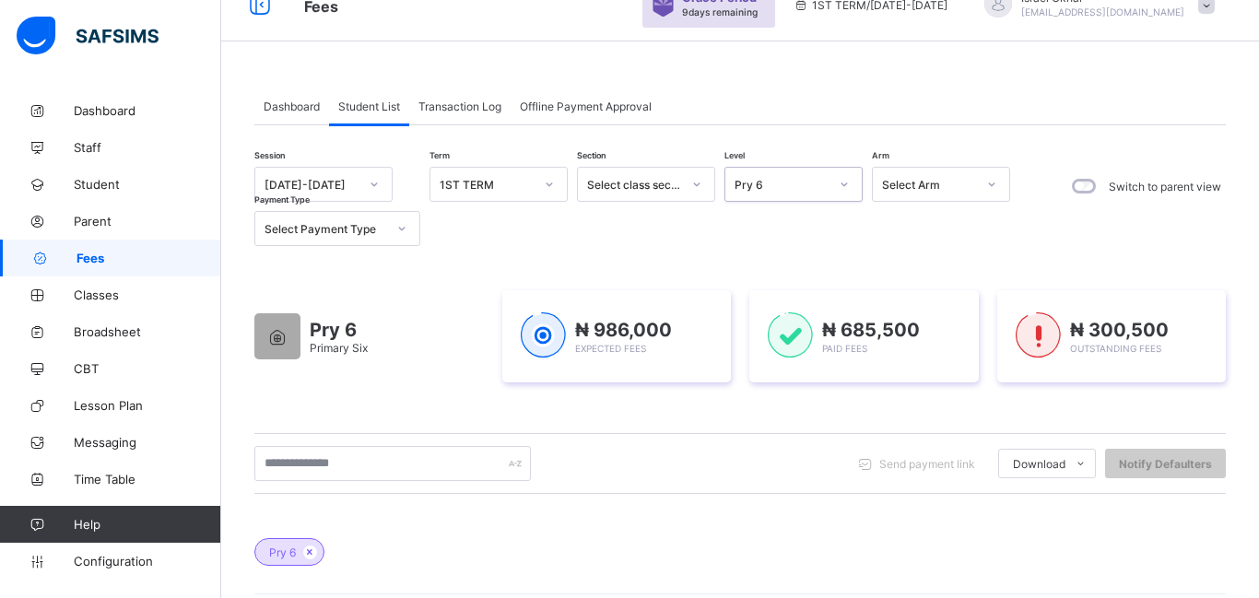
scroll to position [10, 0]
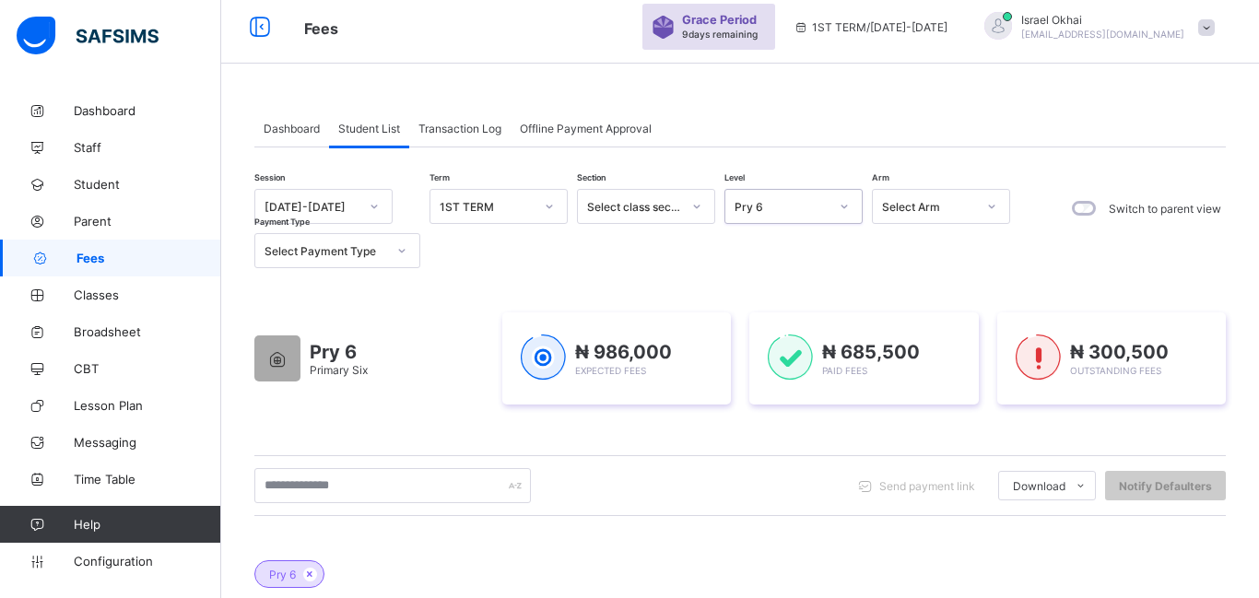
click at [781, 208] on div "Pry 6" at bounding box center [782, 207] width 94 height 14
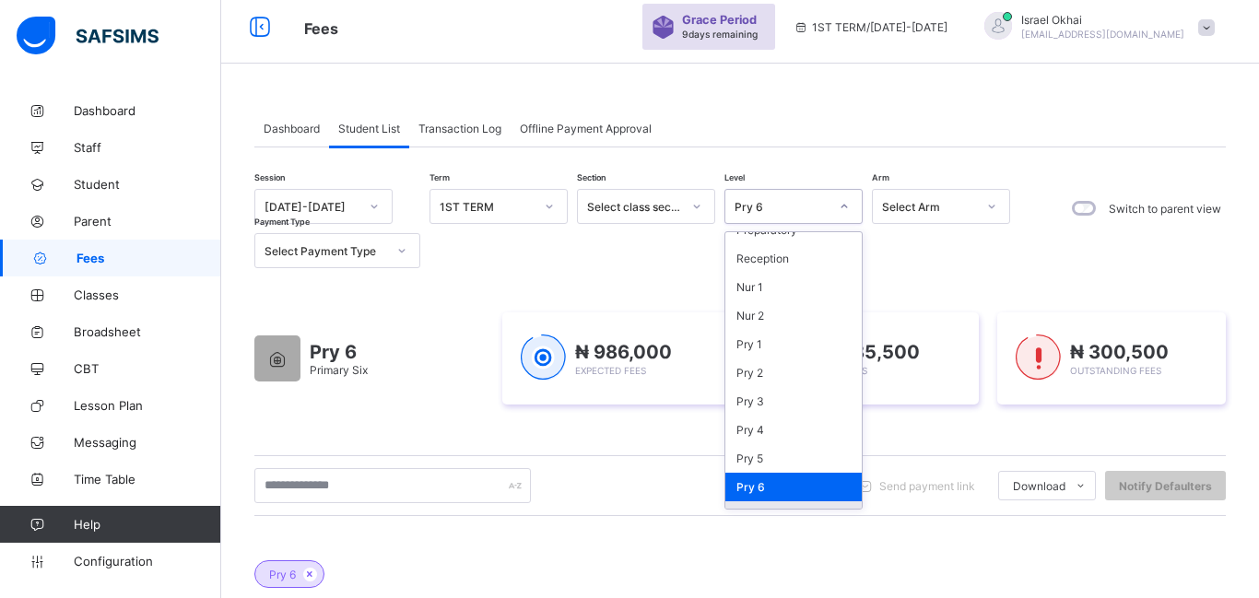
scroll to position [41, 0]
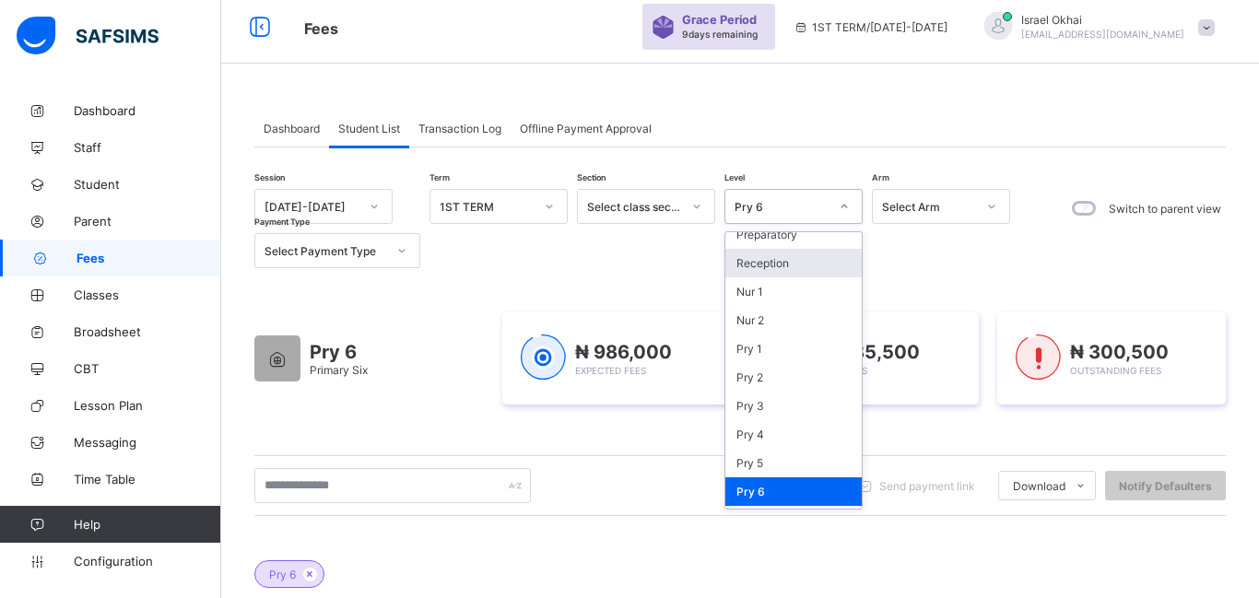
click at [755, 269] on div "Reception" at bounding box center [794, 263] width 136 height 29
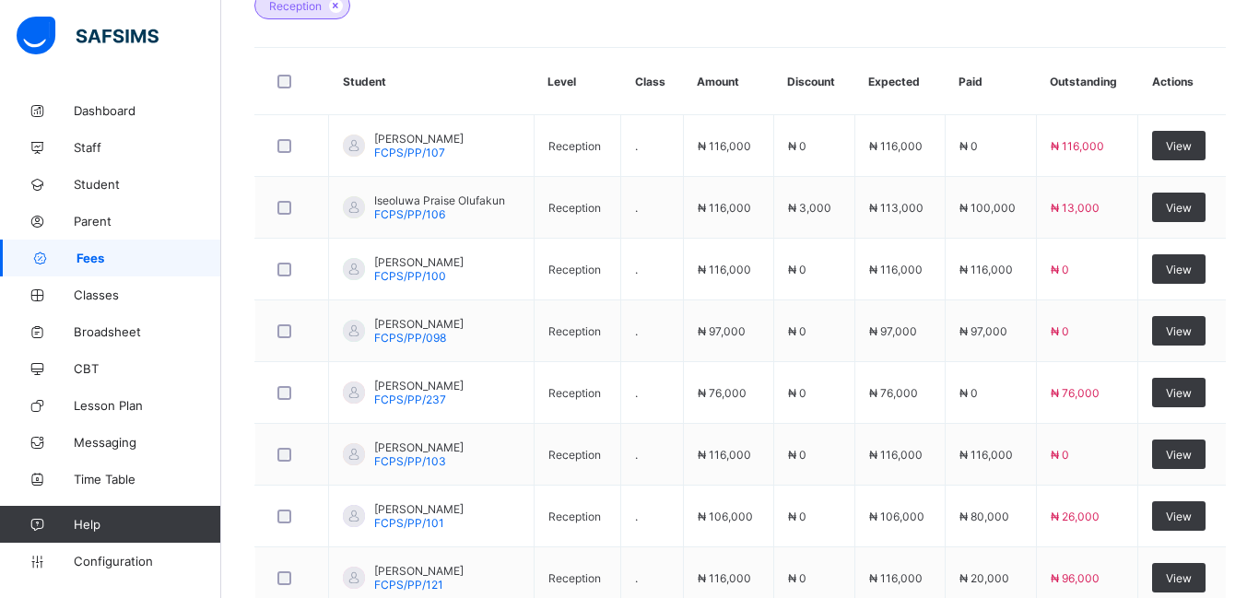
scroll to position [581, 0]
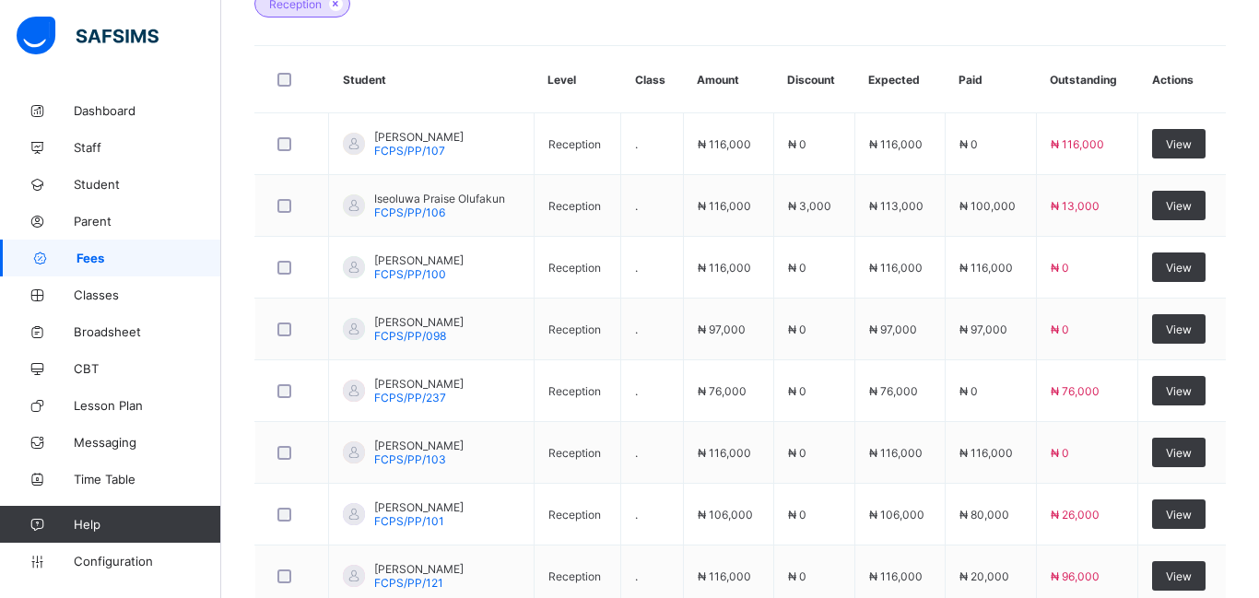
click at [755, 269] on td "₦ 116,000" at bounding box center [728, 268] width 90 height 62
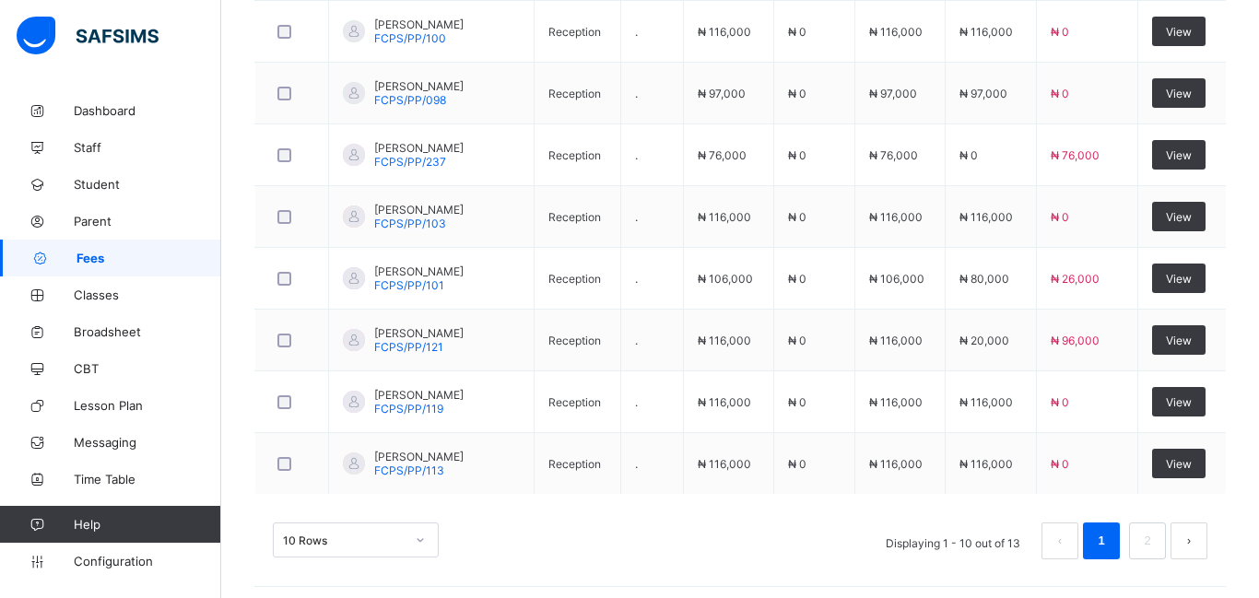
scroll to position [824, 0]
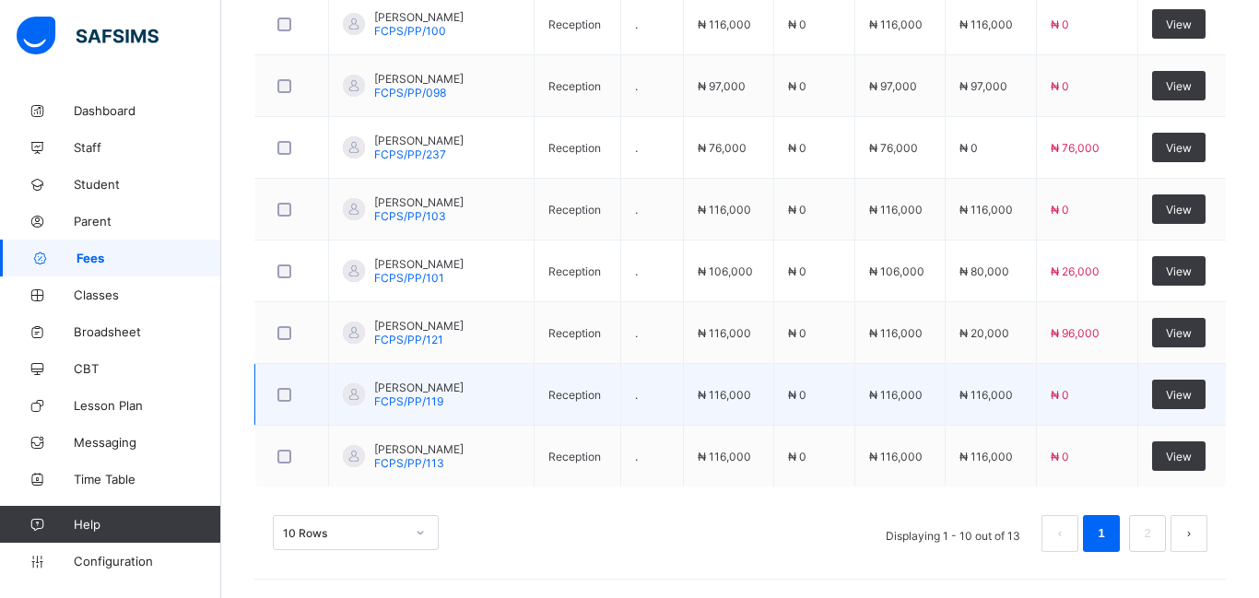
click at [863, 388] on td "₦ 116,000" at bounding box center [900, 395] width 90 height 62
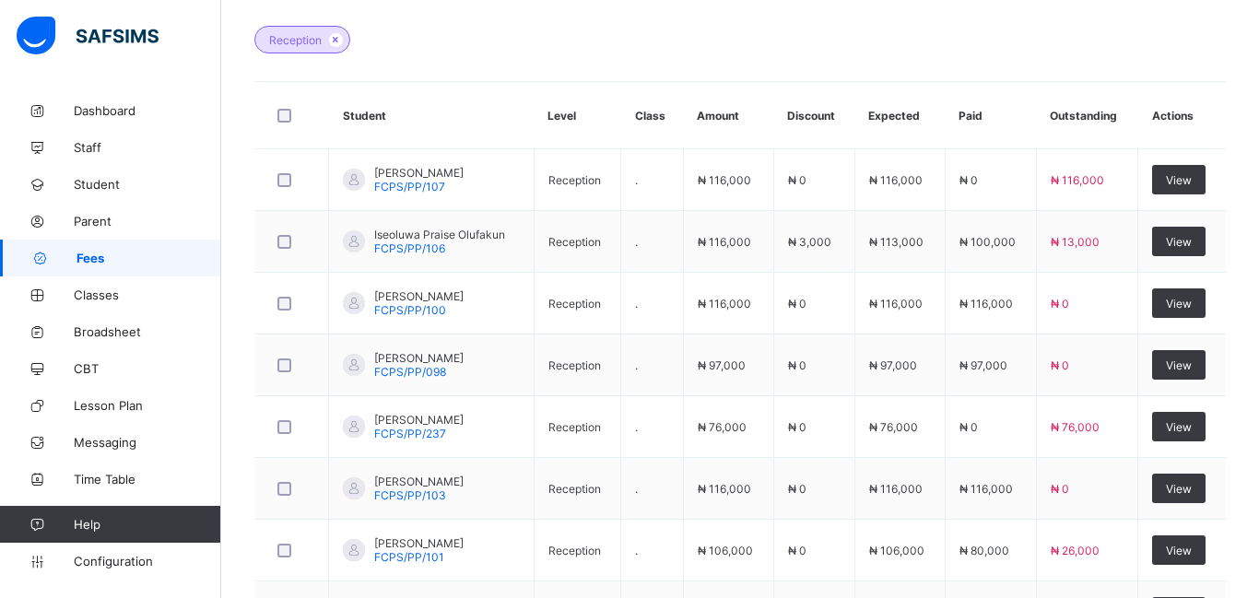
scroll to position [538, 0]
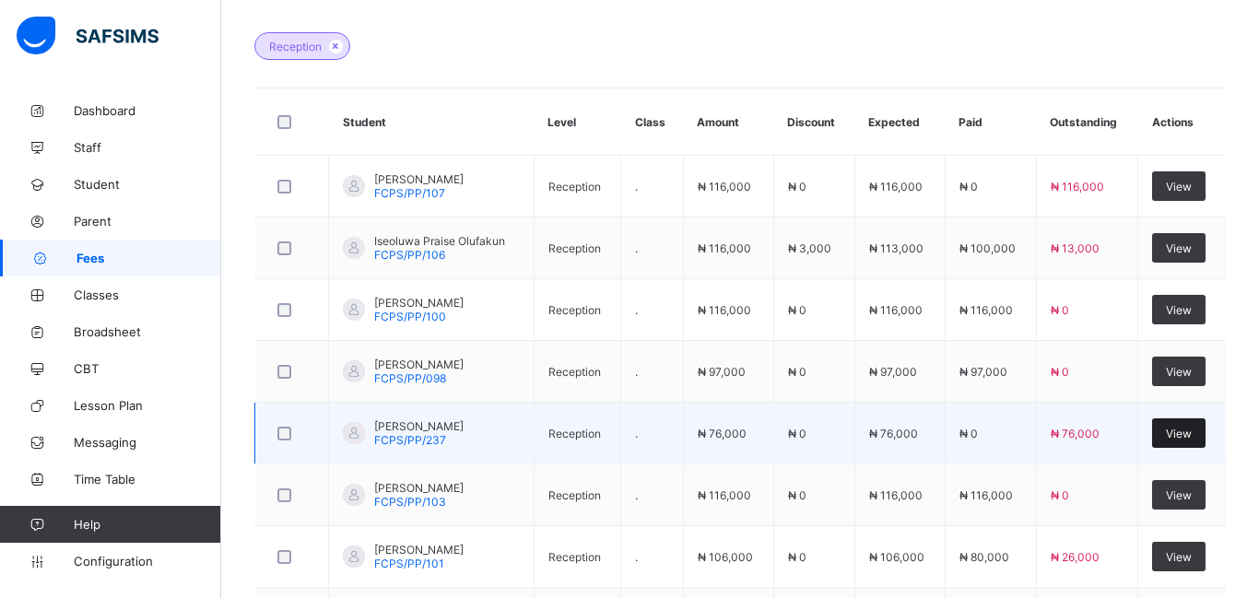
click at [1178, 431] on span "View" at bounding box center [1179, 434] width 26 height 14
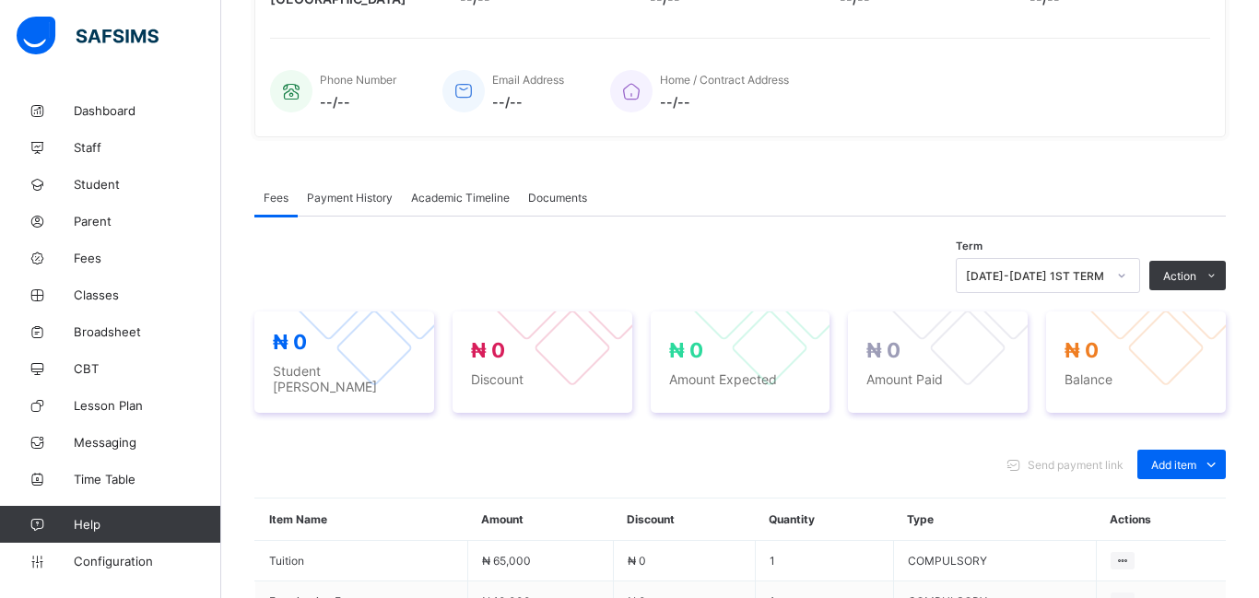
scroll to position [538, 0]
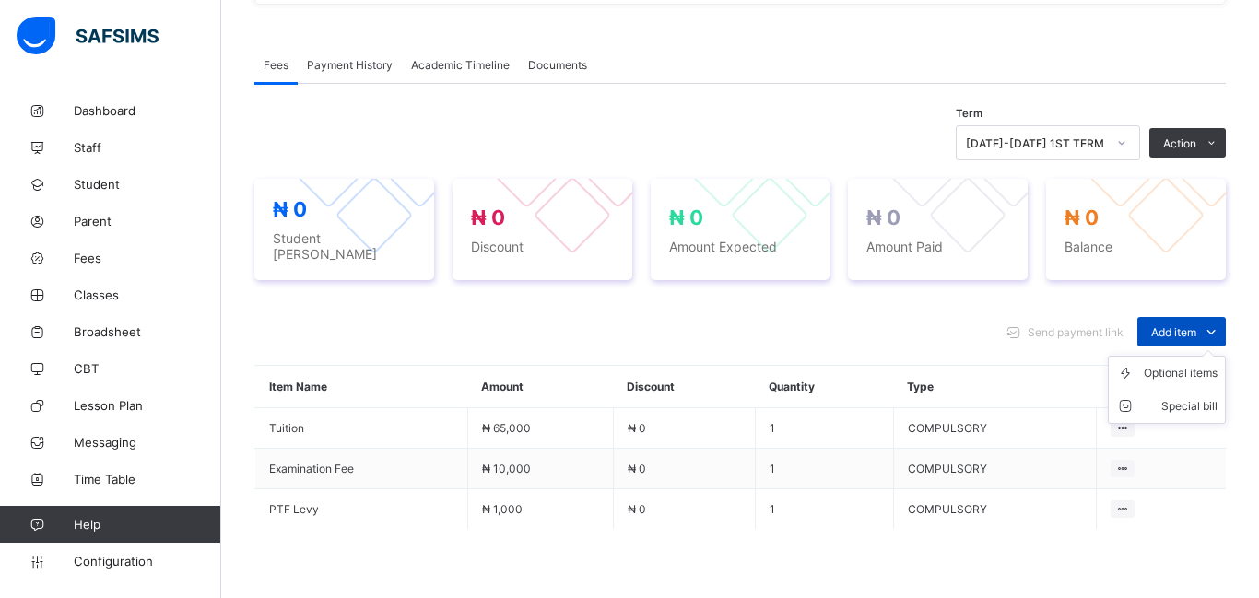
click at [1177, 327] on span "Add item" at bounding box center [1174, 332] width 45 height 14
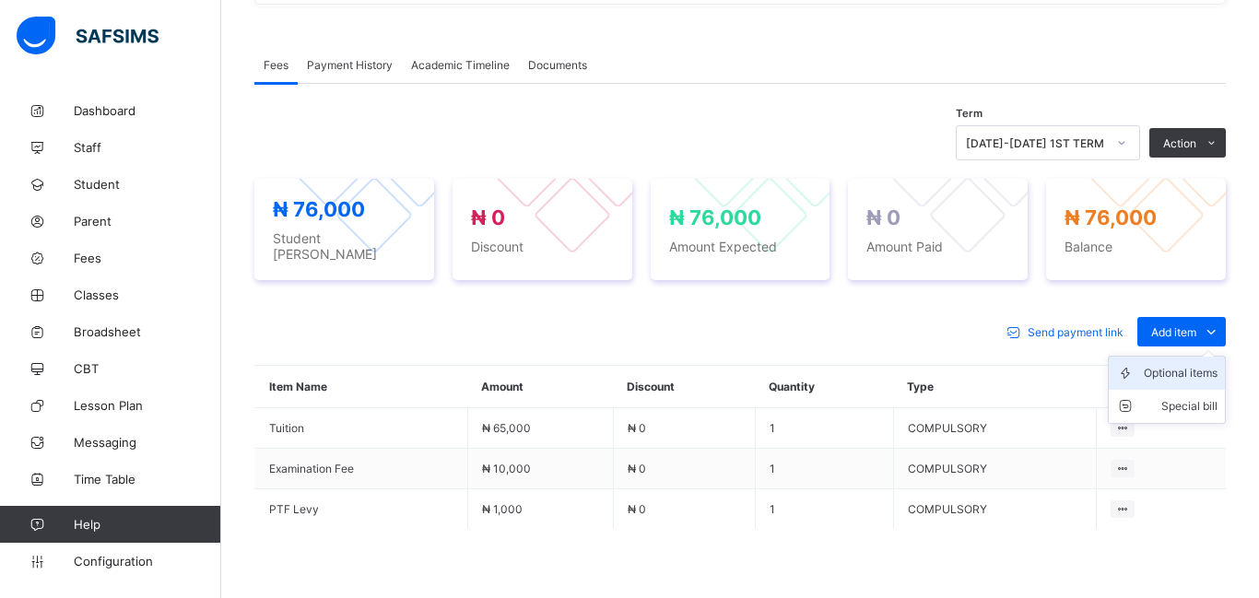
click at [1180, 364] on div "Optional items" at bounding box center [1181, 373] width 74 height 18
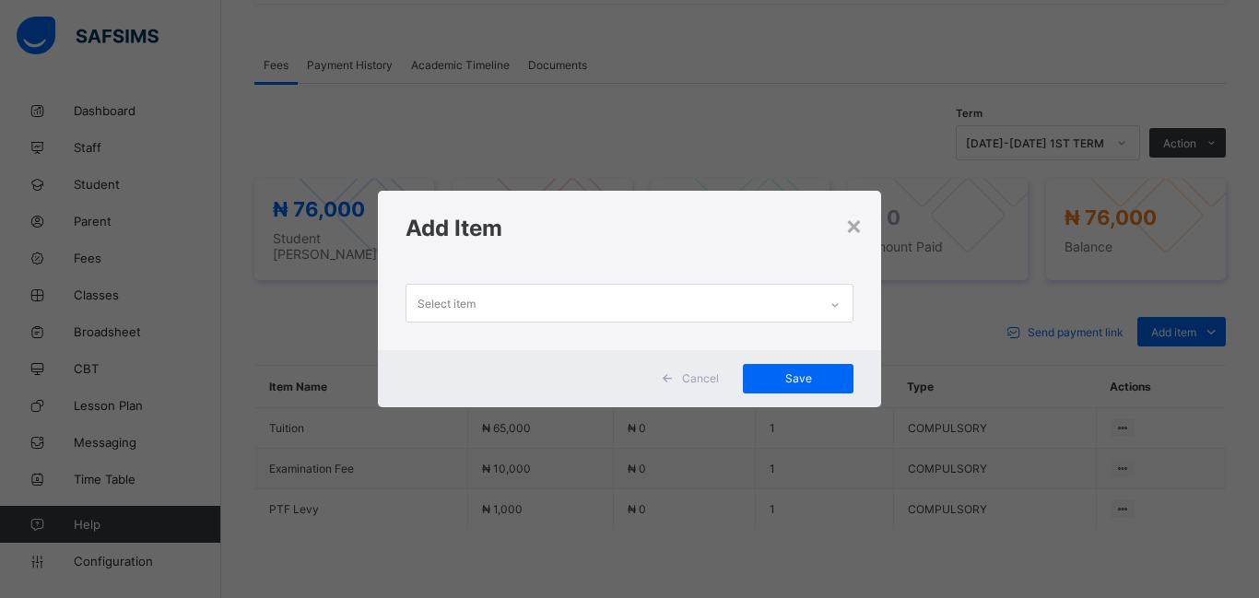
click at [467, 301] on div "Select item" at bounding box center [447, 303] width 58 height 35
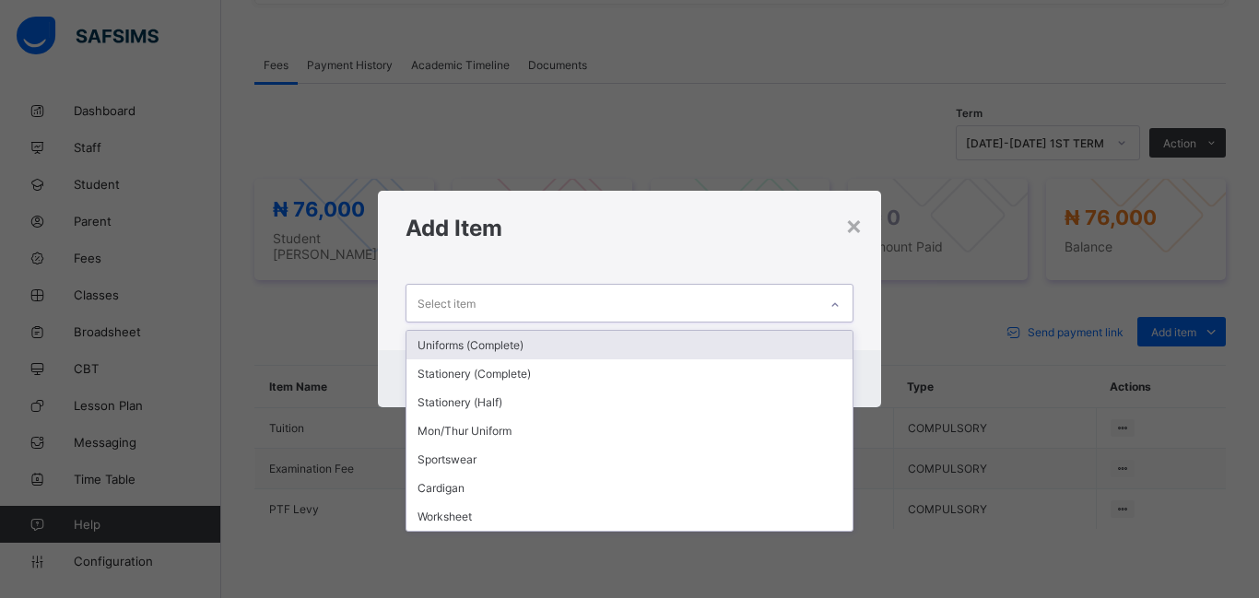
click at [478, 337] on div "Uniforms (Complete)" at bounding box center [630, 345] width 446 height 29
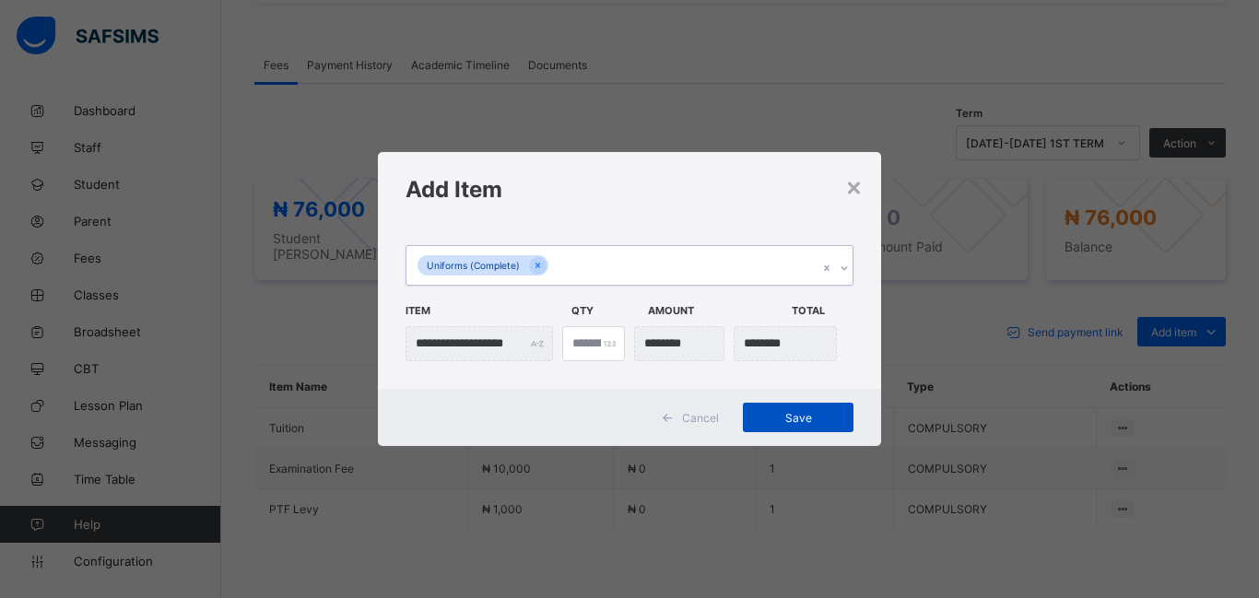
click at [773, 419] on span "Save" at bounding box center [798, 418] width 83 height 14
click at [899, 98] on div "**********" at bounding box center [629, 299] width 1259 height 598
click at [798, 419] on span "Save" at bounding box center [798, 418] width 83 height 14
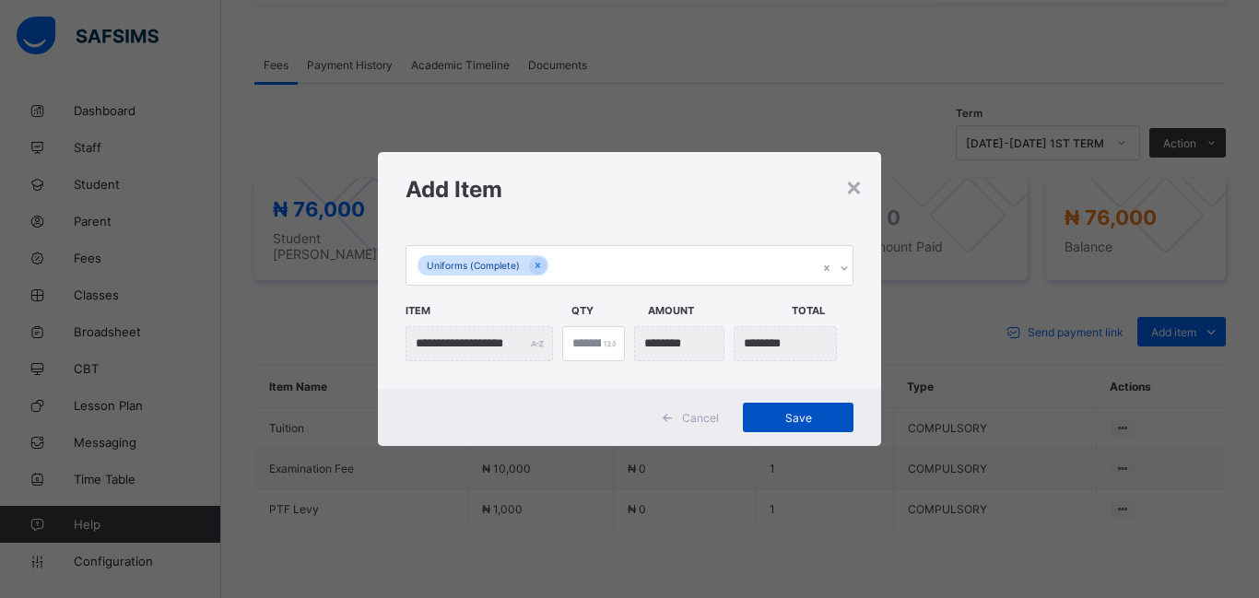
click at [798, 419] on span "Save" at bounding box center [798, 418] width 83 height 14
click at [951, 165] on div "**********" at bounding box center [629, 299] width 1259 height 598
click at [801, 422] on span "Save" at bounding box center [798, 418] width 83 height 14
click at [808, 420] on span "Save" at bounding box center [798, 418] width 83 height 14
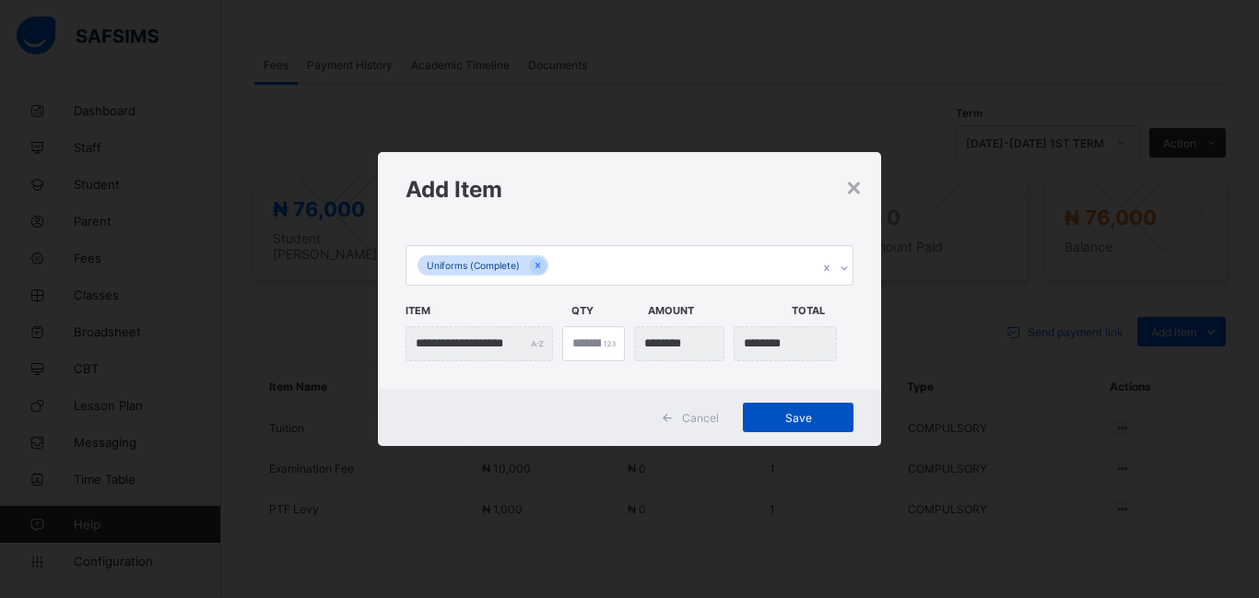
click at [810, 421] on span "Save" at bounding box center [798, 418] width 83 height 14
click at [792, 411] on span "Save" at bounding box center [798, 418] width 83 height 14
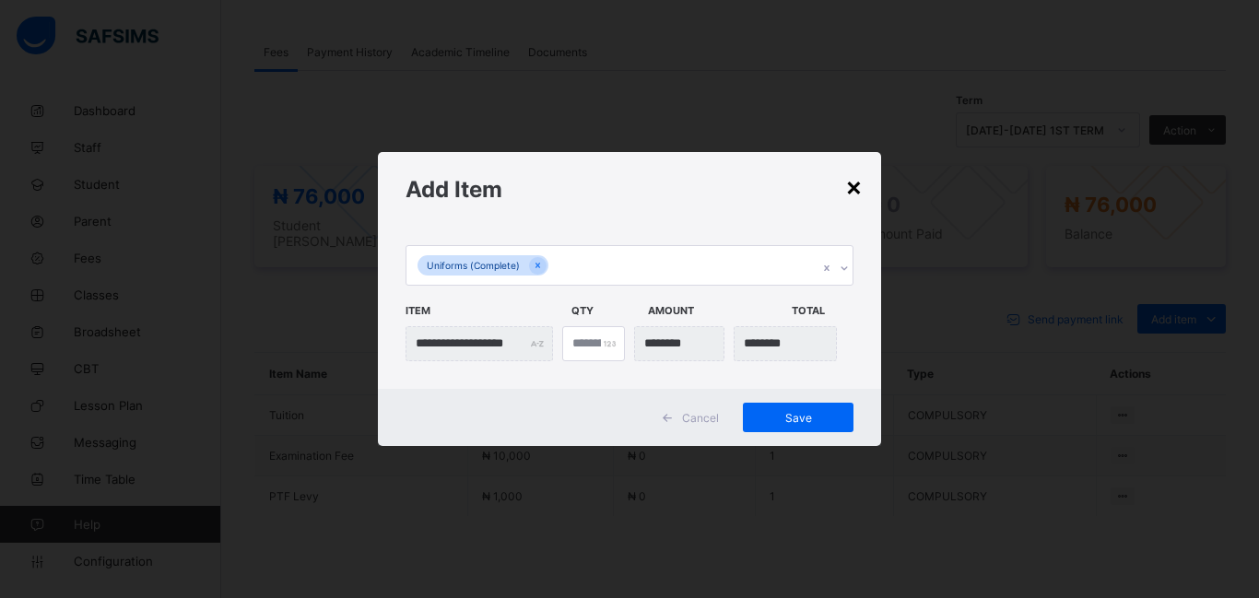
scroll to position [556, 0]
click at [805, 414] on span "Save" at bounding box center [798, 418] width 83 height 14
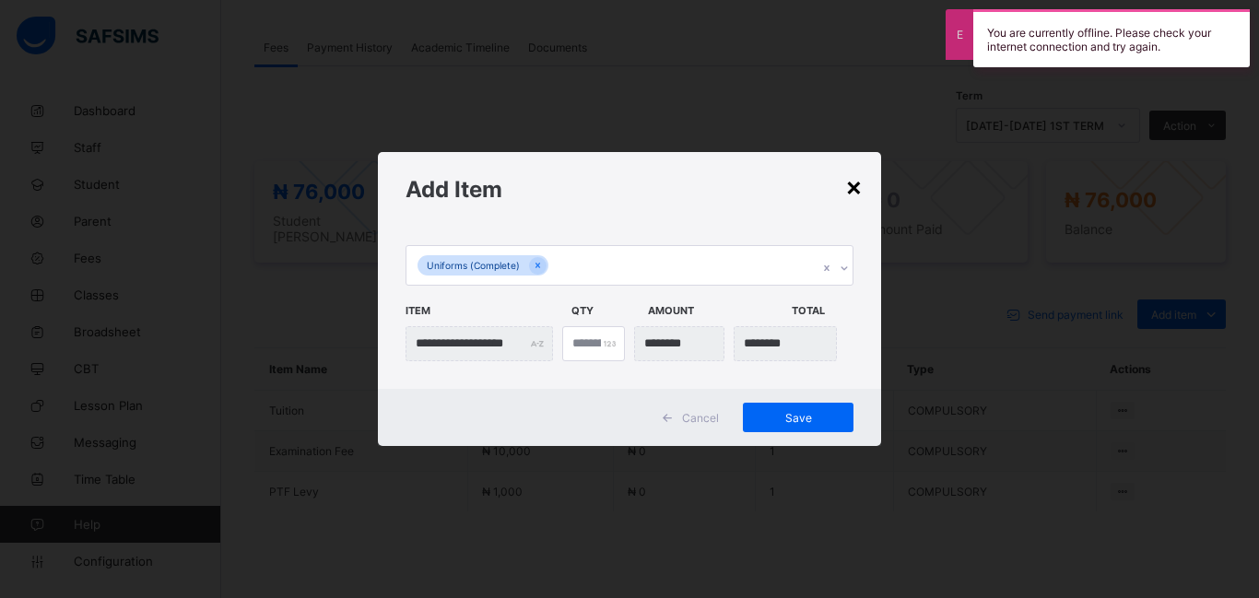
click at [847, 193] on div "×" at bounding box center [854, 186] width 18 height 31
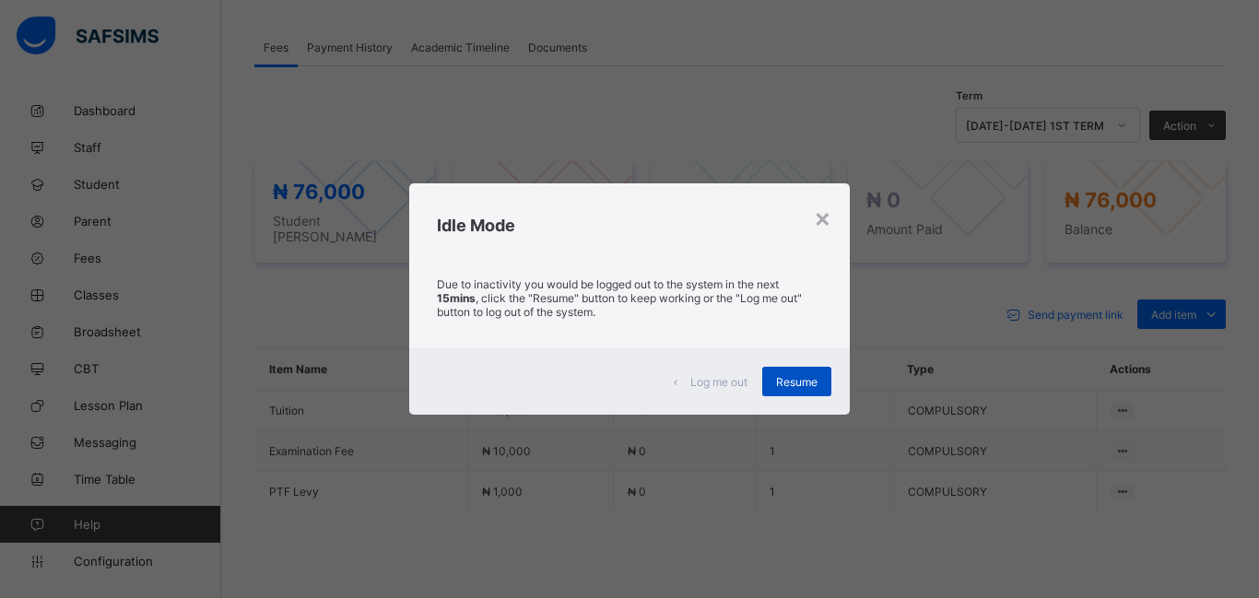
click at [797, 381] on span "Resume" at bounding box center [796, 382] width 41 height 14
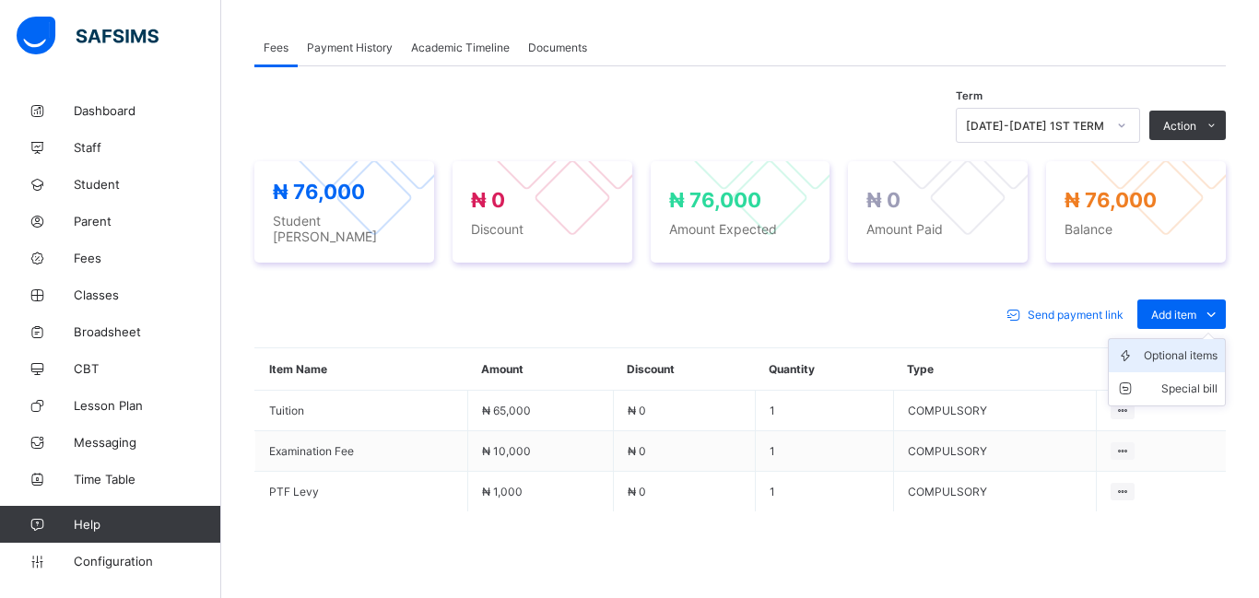
click at [1167, 347] on div "Optional items" at bounding box center [1181, 356] width 74 height 18
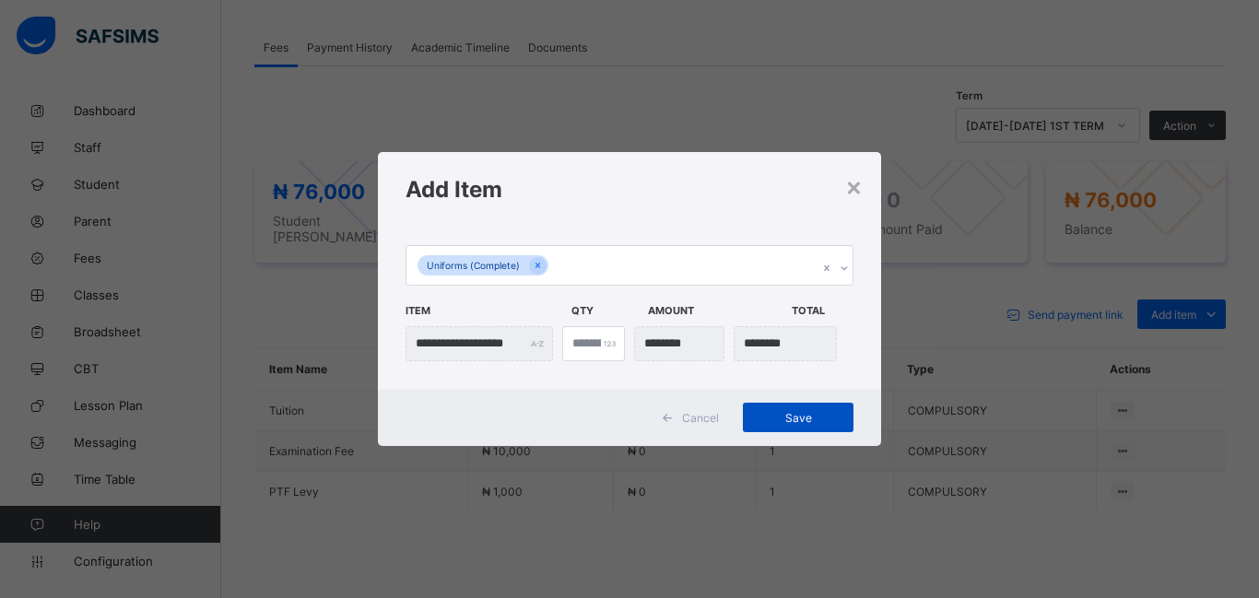
click at [790, 425] on div "Save" at bounding box center [798, 418] width 111 height 30
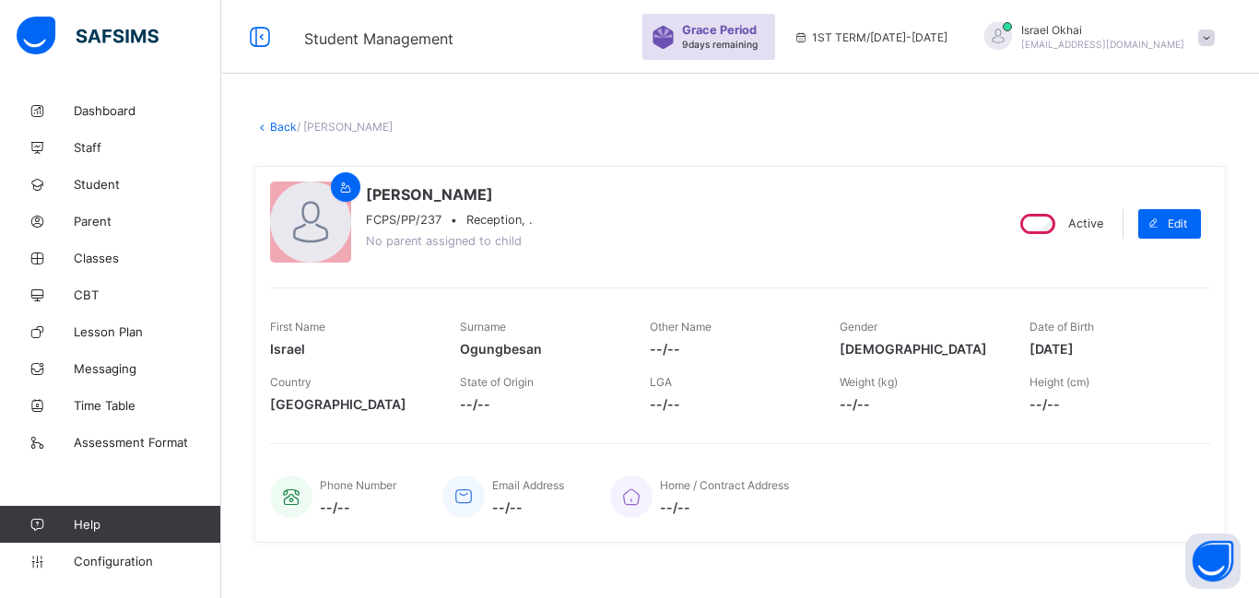
click at [282, 130] on link "Back" at bounding box center [283, 127] width 27 height 14
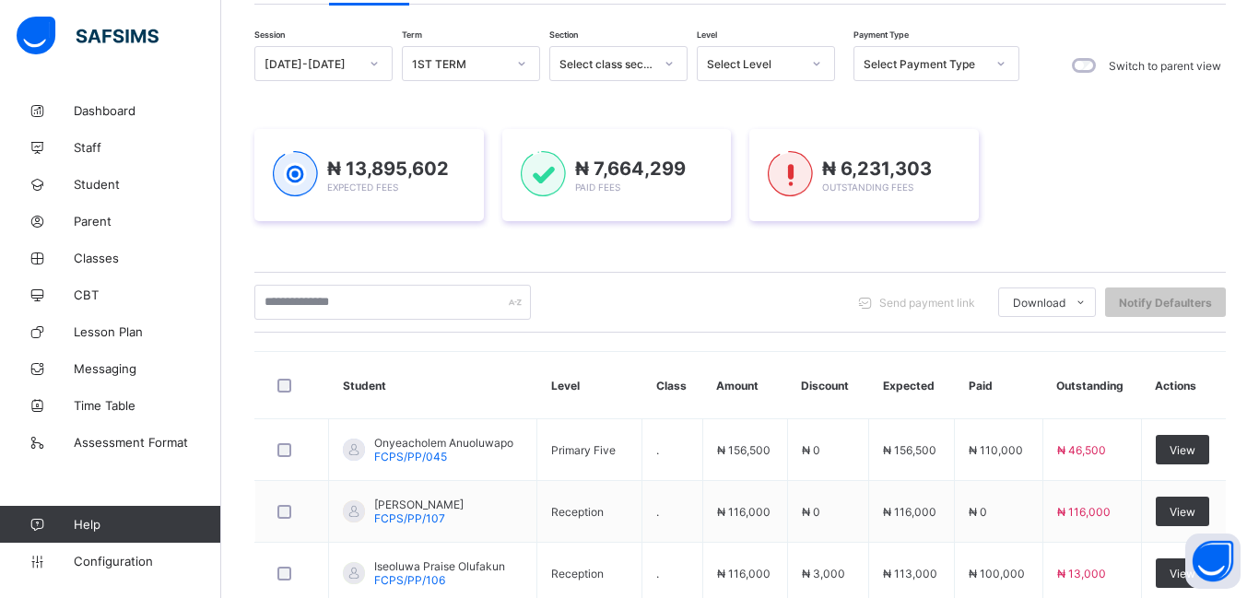
scroll to position [154, 0]
click at [757, 65] on div "Select Level" at bounding box center [754, 63] width 94 height 14
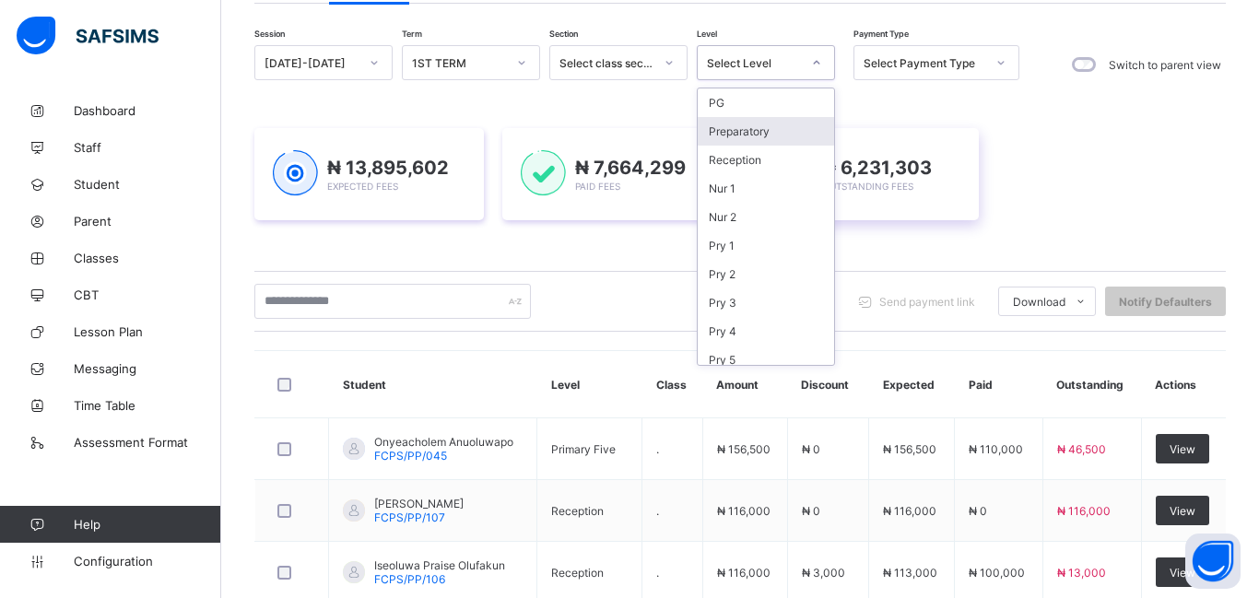
click at [887, 133] on div "₦ 6,231,303 Outstanding Fees" at bounding box center [865, 174] width 230 height 92
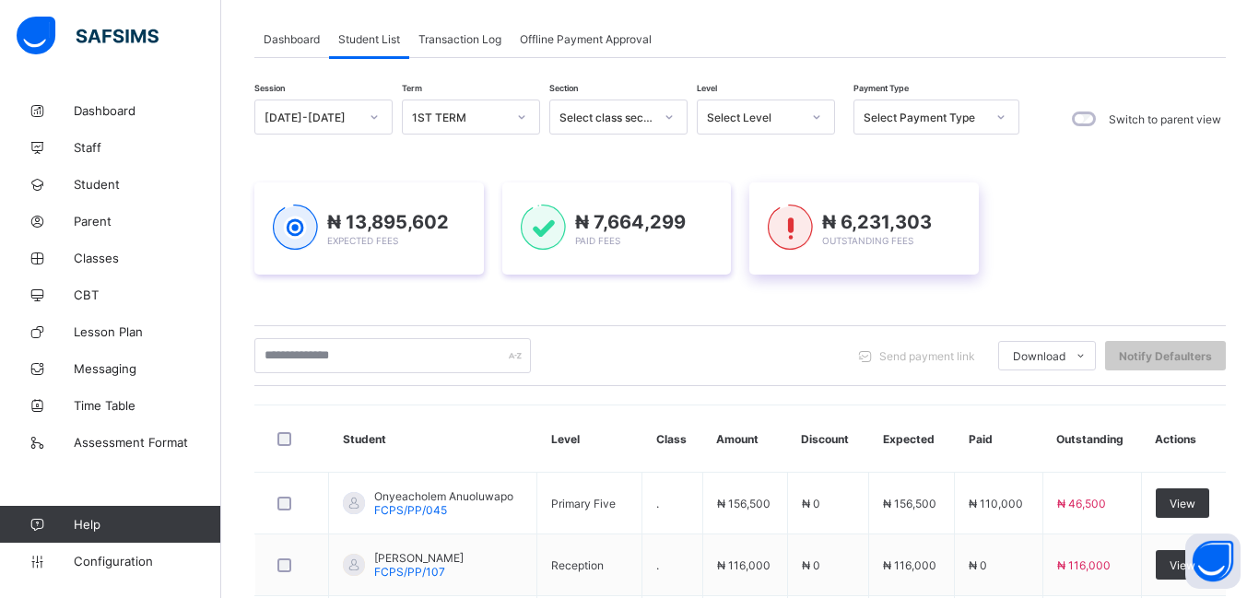
scroll to position [92, 0]
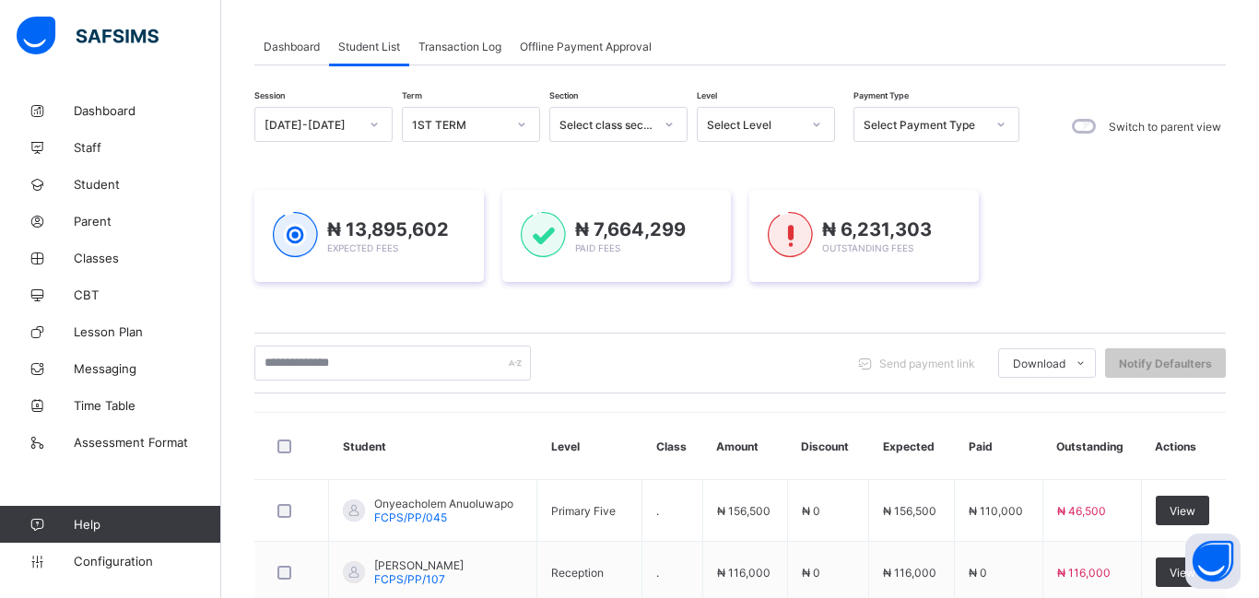
click at [759, 125] on div "Select Level" at bounding box center [754, 125] width 94 height 14
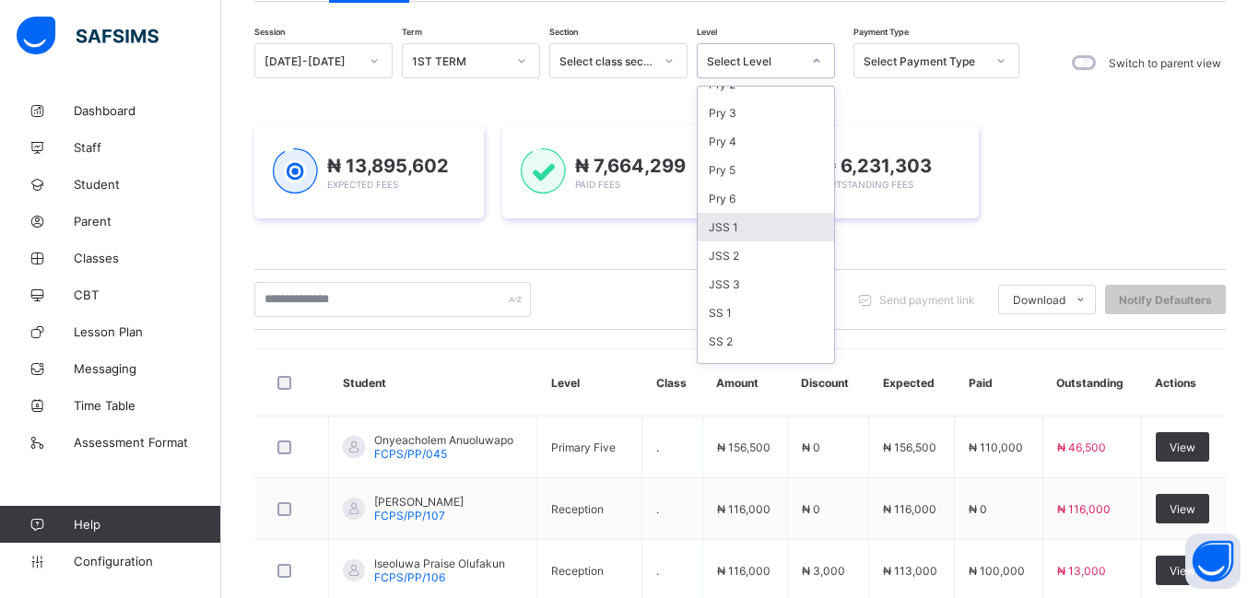
scroll to position [209, 0]
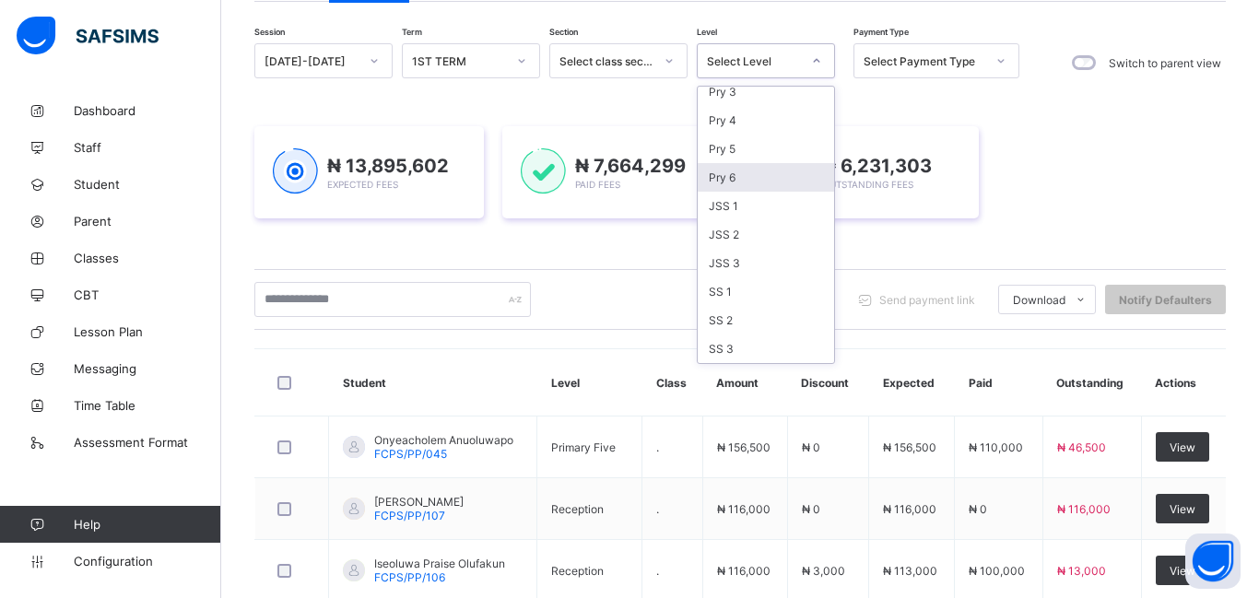
click at [703, 181] on div "Pry 6" at bounding box center [766, 177] width 136 height 29
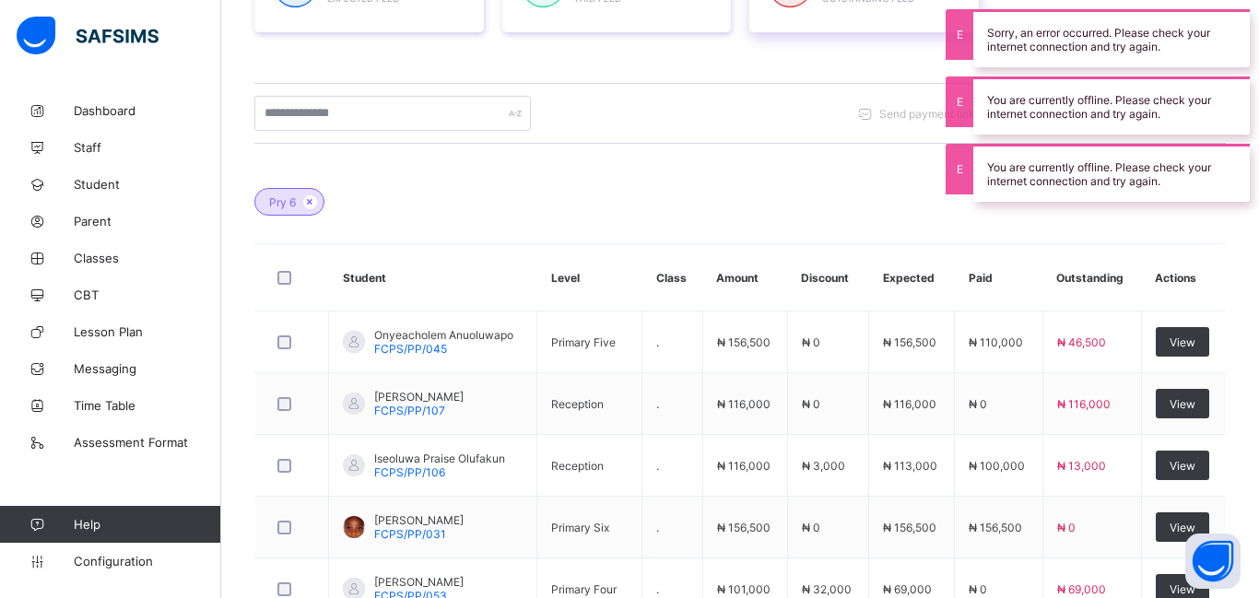
scroll to position [387, 0]
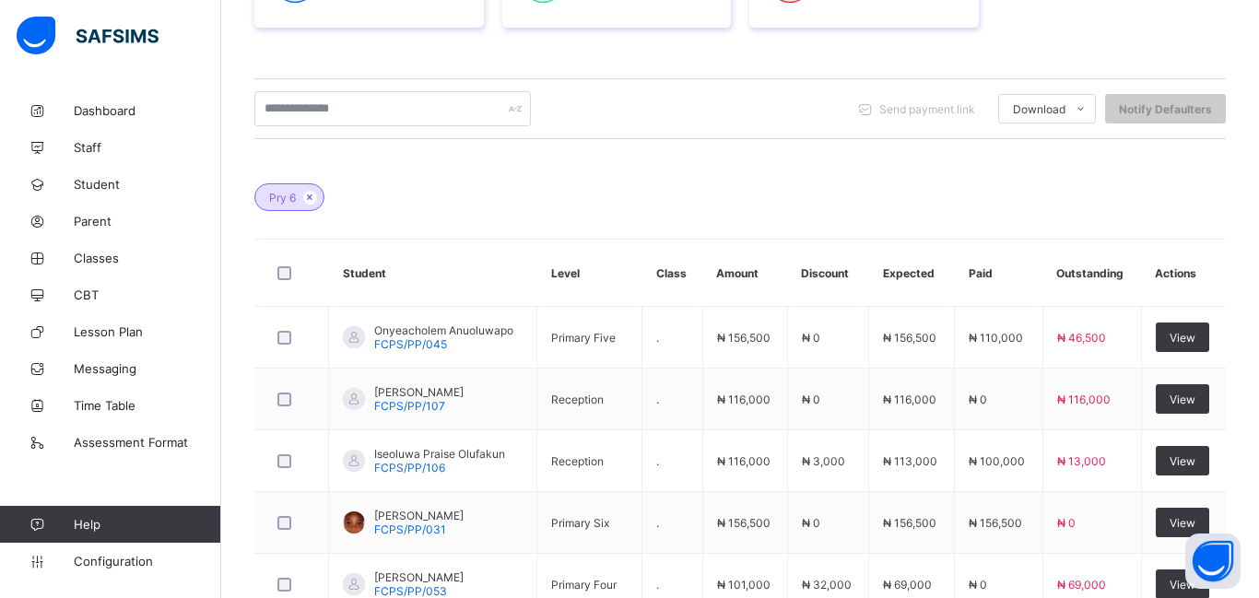
click at [739, 259] on th "Amount" at bounding box center [745, 273] width 85 height 67
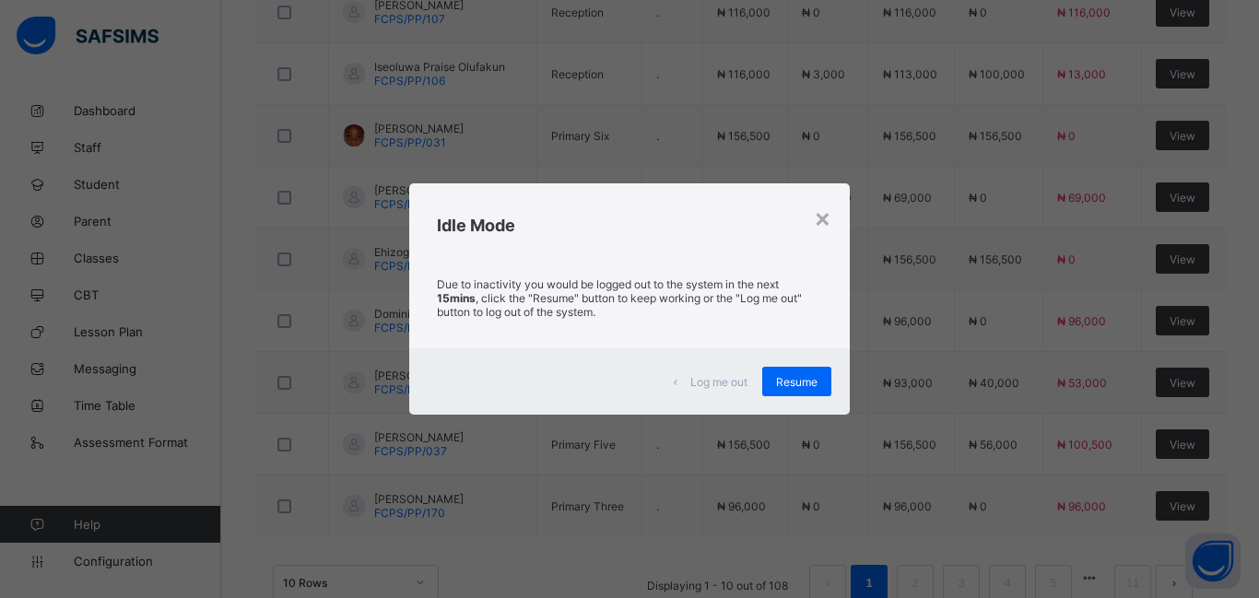
scroll to position [770, 0]
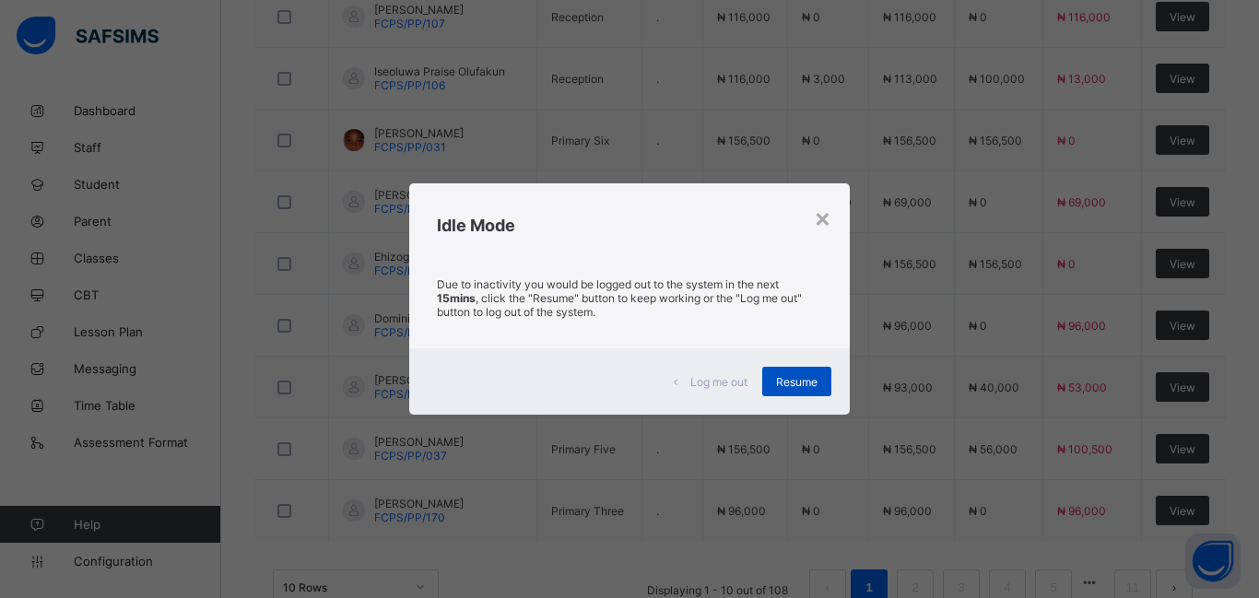
click at [790, 380] on span "Resume" at bounding box center [796, 382] width 41 height 14
